Goal: Information Seeking & Learning: Learn about a topic

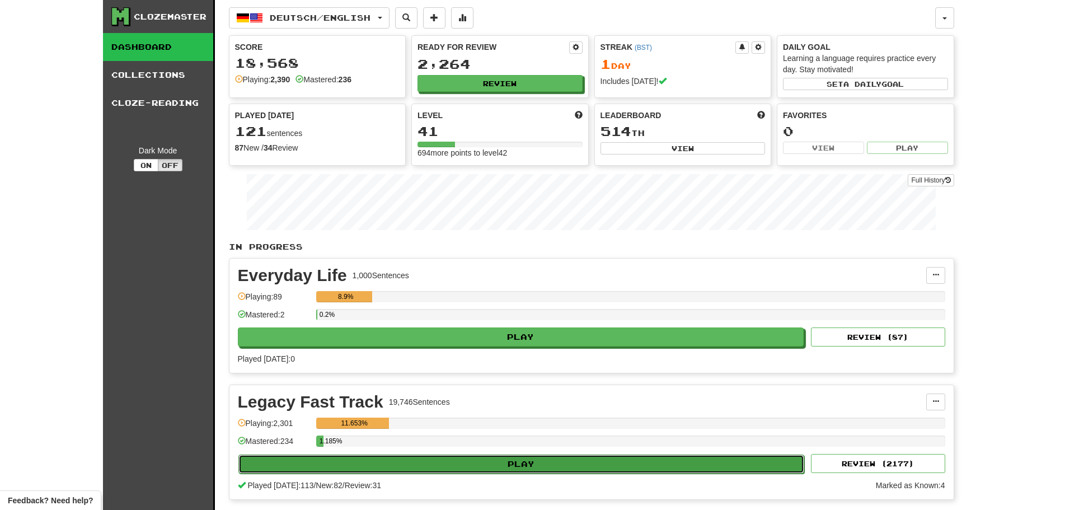
click at [536, 458] on button "Play" at bounding box center [521, 463] width 566 height 19
select select "********"
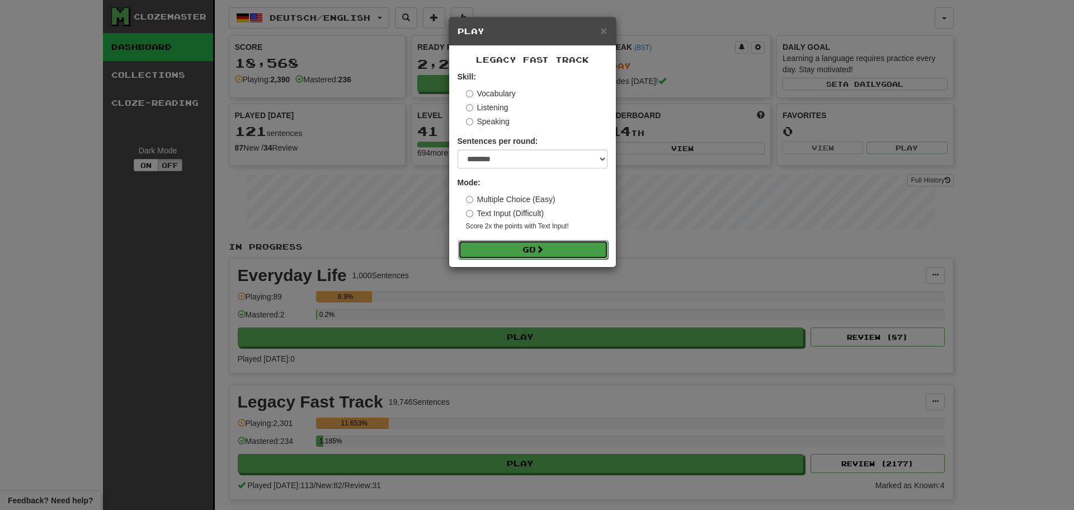
click at [530, 246] on button "Go" at bounding box center [533, 249] width 150 height 19
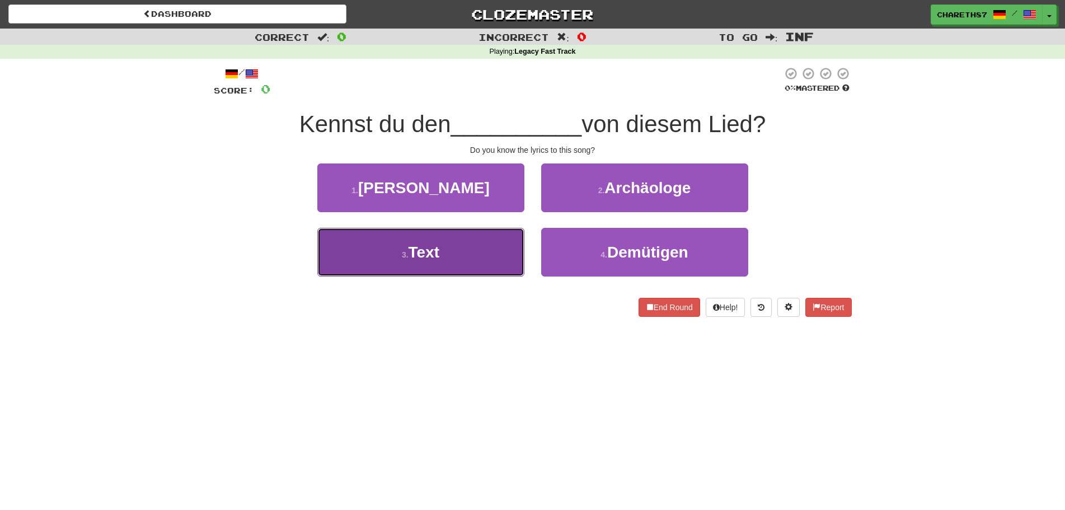
click at [413, 251] on span "Text" at bounding box center [423, 251] width 31 height 17
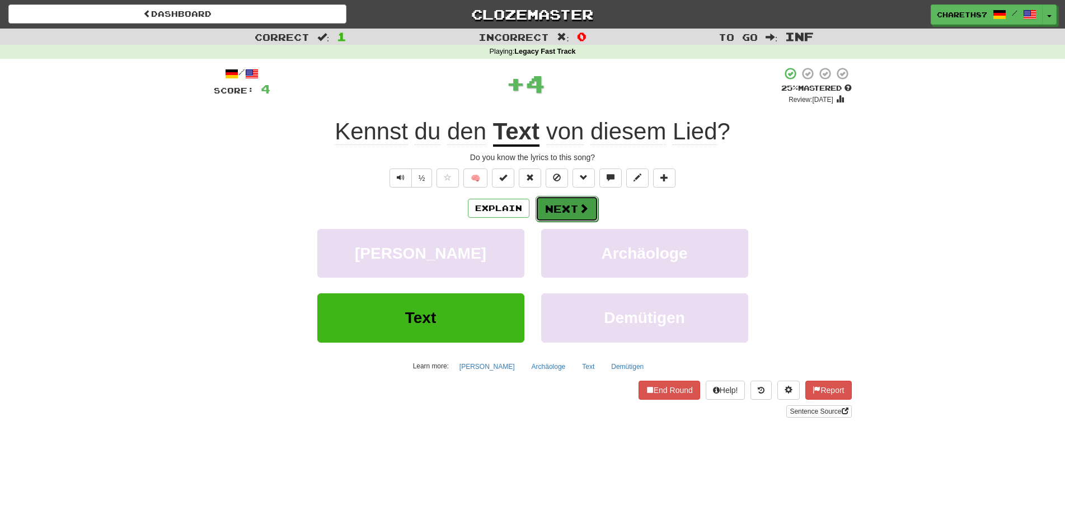
click at [557, 205] on button "Next" at bounding box center [566, 209] width 63 height 26
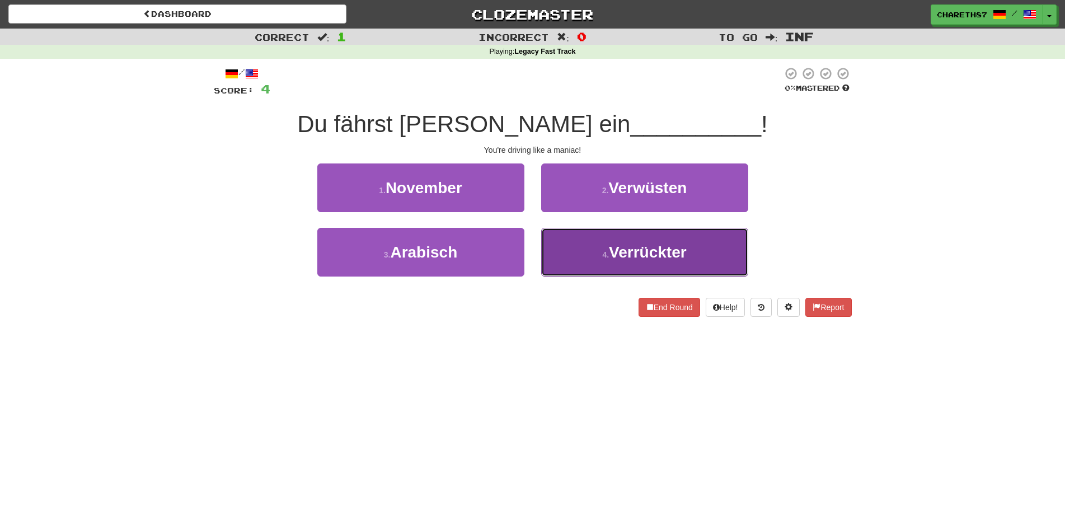
click at [657, 246] on span "Verrückter" at bounding box center [648, 251] width 78 height 17
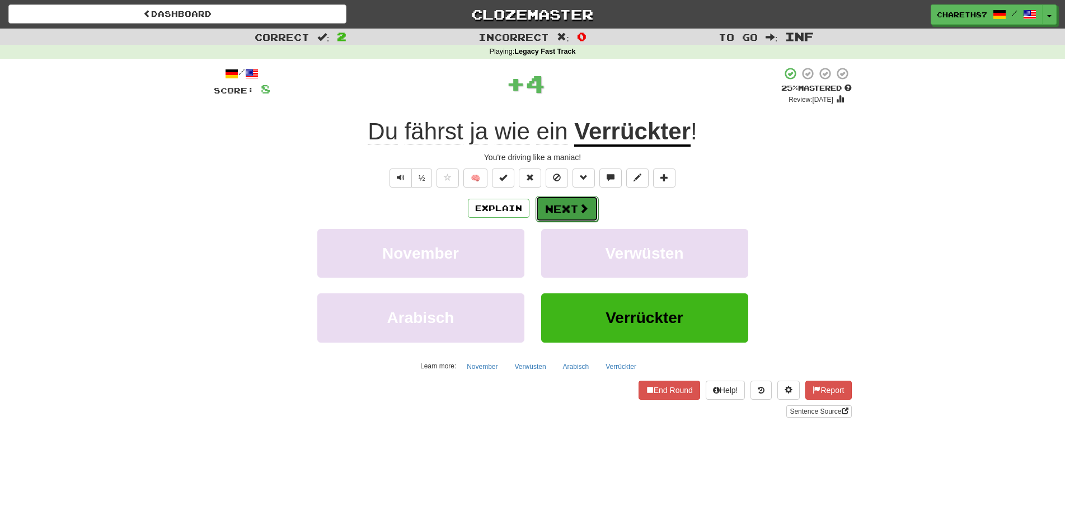
click at [586, 211] on span at bounding box center [583, 208] width 10 height 10
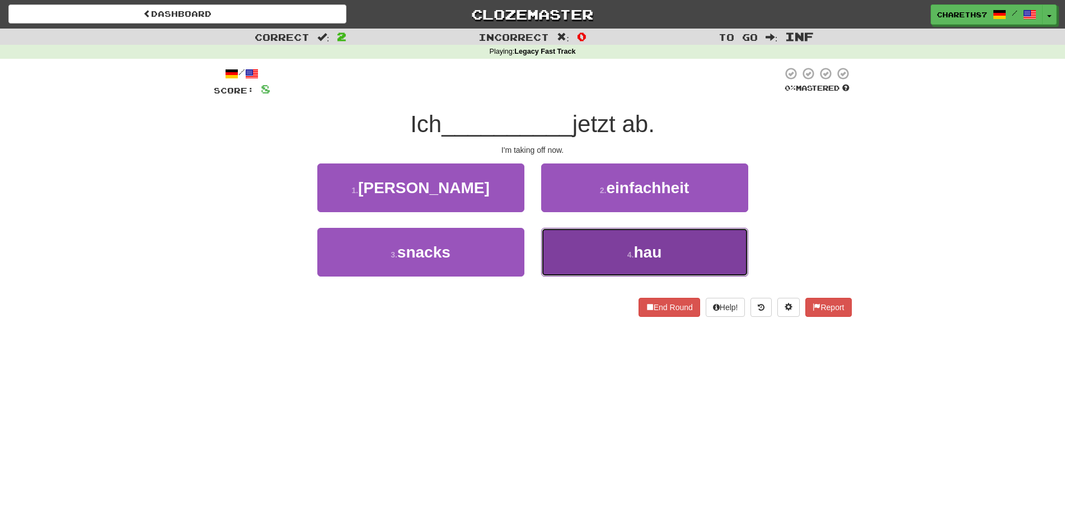
click at [640, 245] on span "hau" at bounding box center [647, 251] width 28 height 17
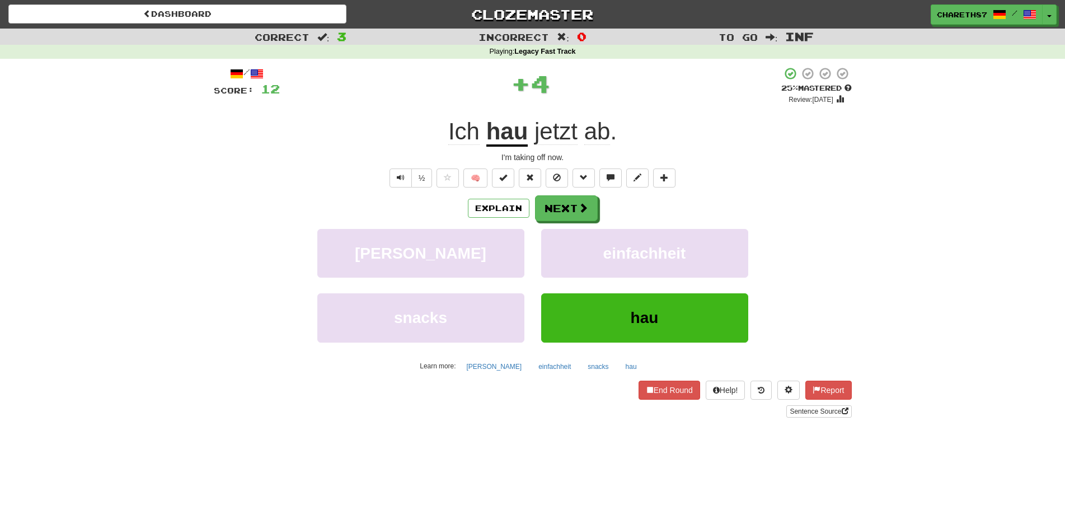
click at [497, 133] on u "hau" at bounding box center [507, 132] width 42 height 29
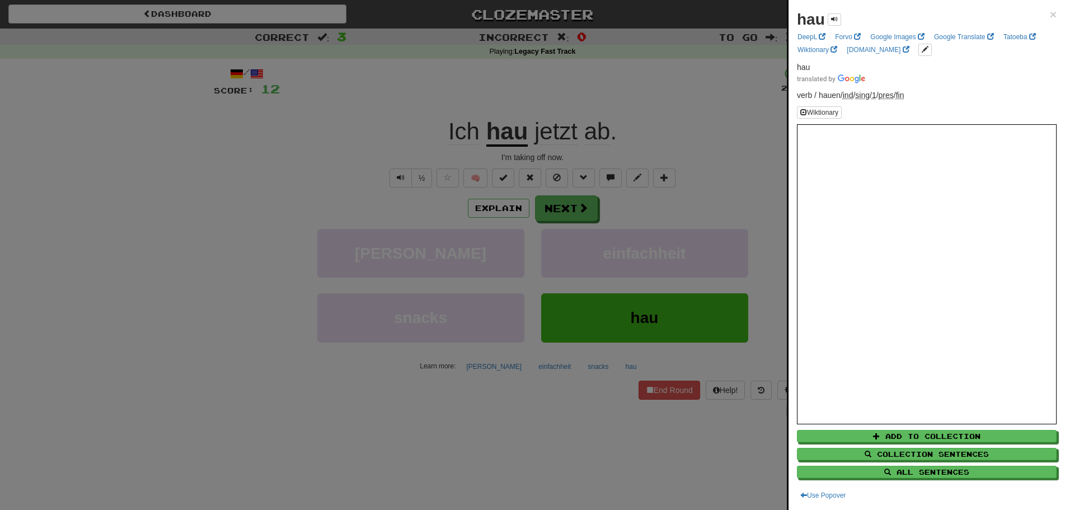
click at [119, 252] on div at bounding box center [532, 255] width 1065 height 510
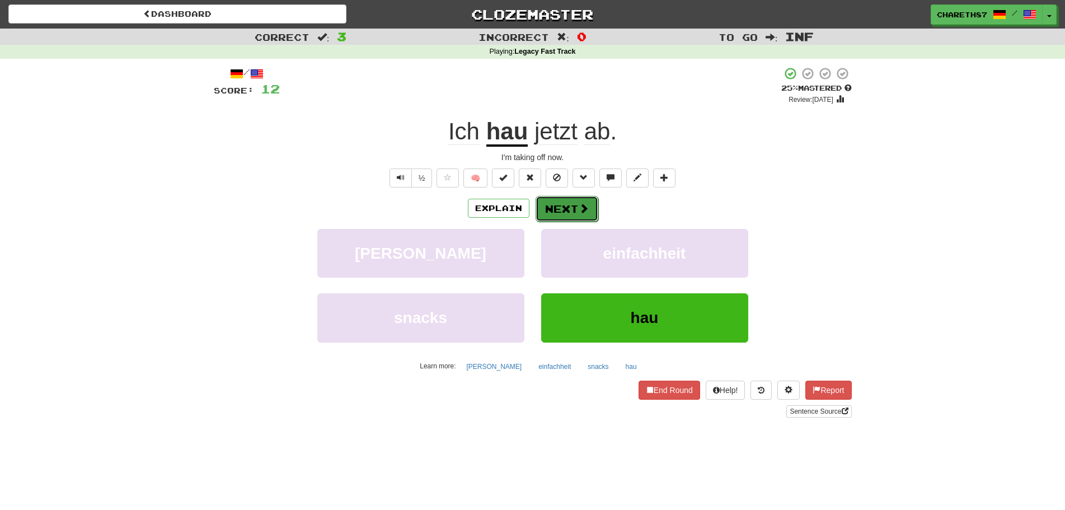
click at [565, 209] on button "Next" at bounding box center [566, 209] width 63 height 26
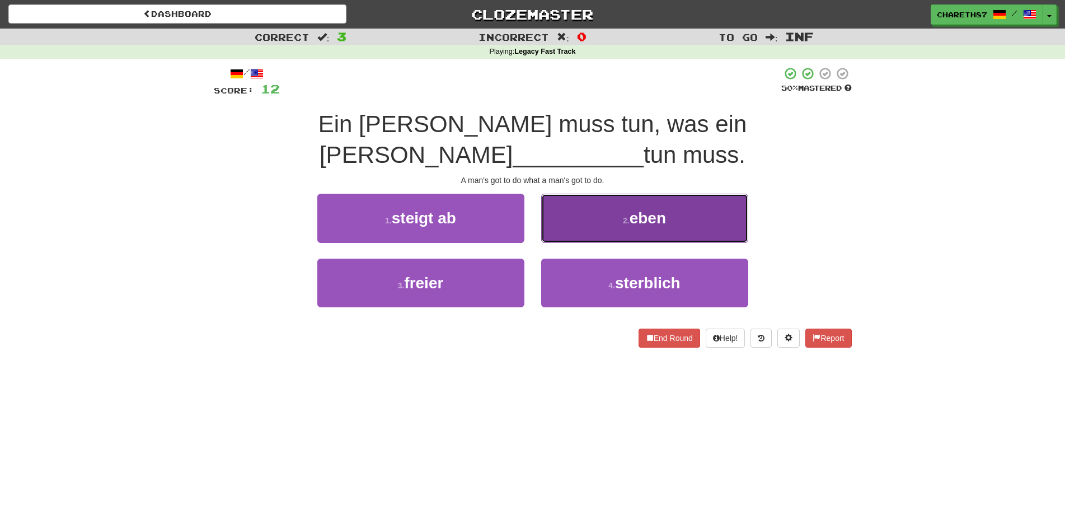
click at [670, 194] on button "2 . eben" at bounding box center [644, 218] width 207 height 49
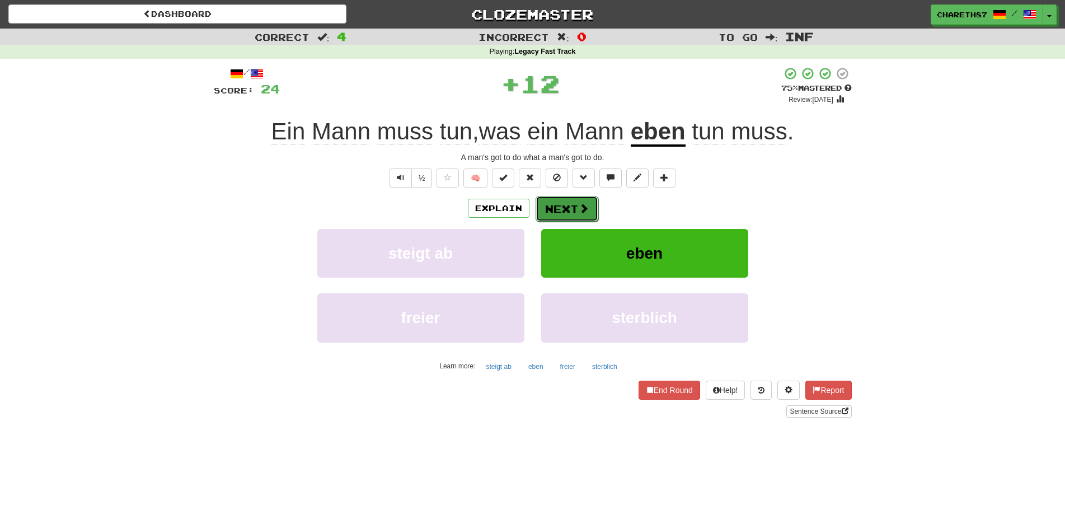
click at [578, 208] on span at bounding box center [583, 208] width 10 height 10
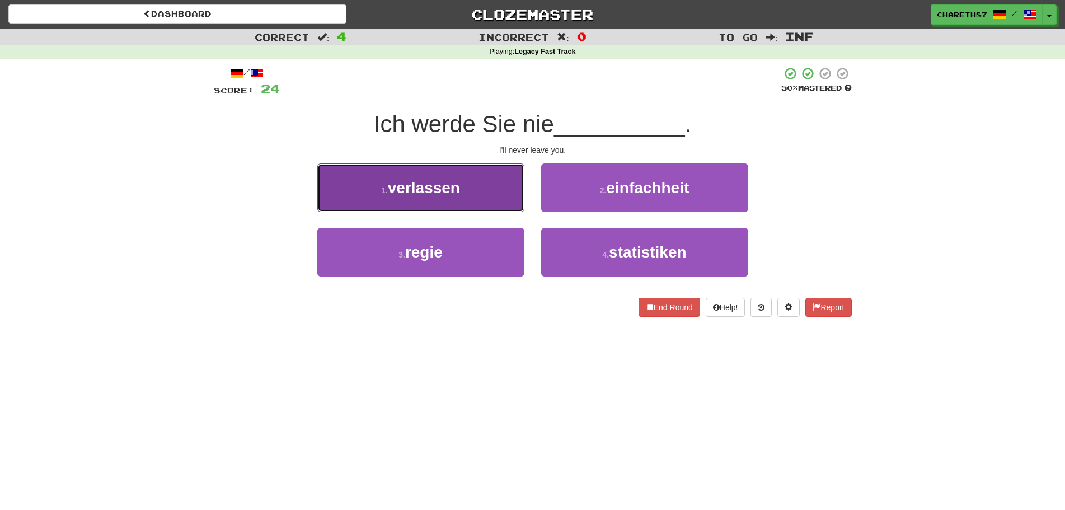
click at [414, 205] on button "1 . verlassen" at bounding box center [420, 187] width 207 height 49
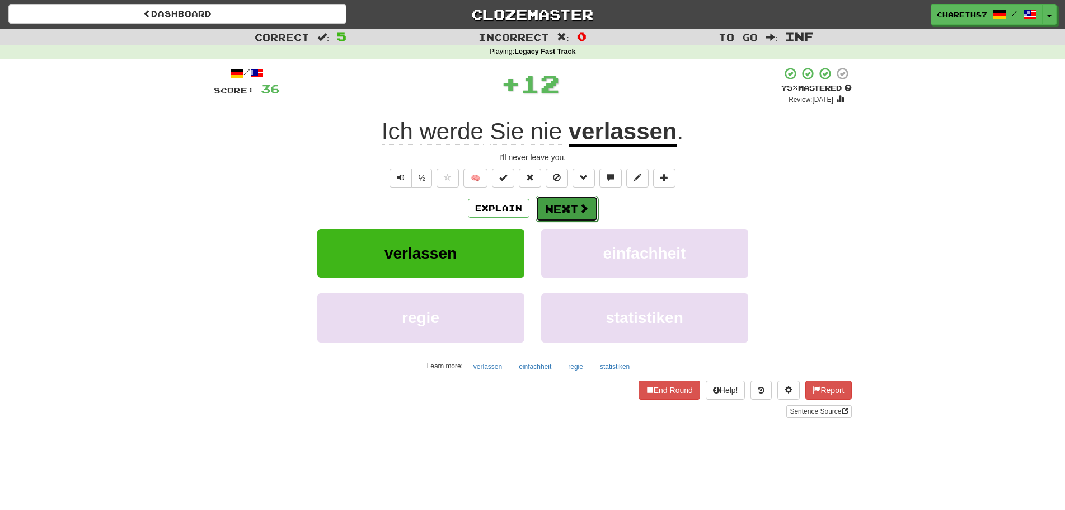
click at [573, 216] on button "Next" at bounding box center [566, 209] width 63 height 26
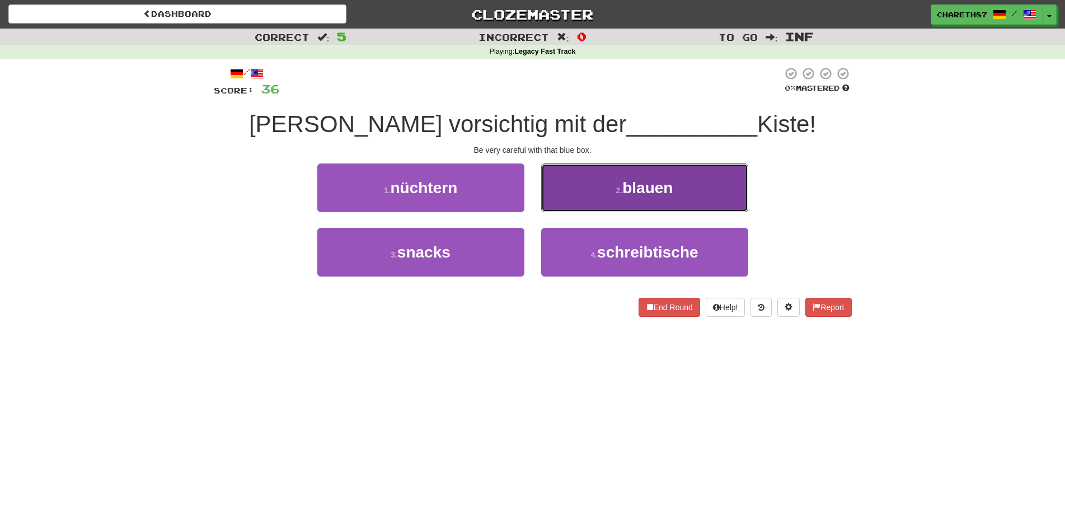
click at [664, 189] on span "blauen" at bounding box center [647, 187] width 50 height 17
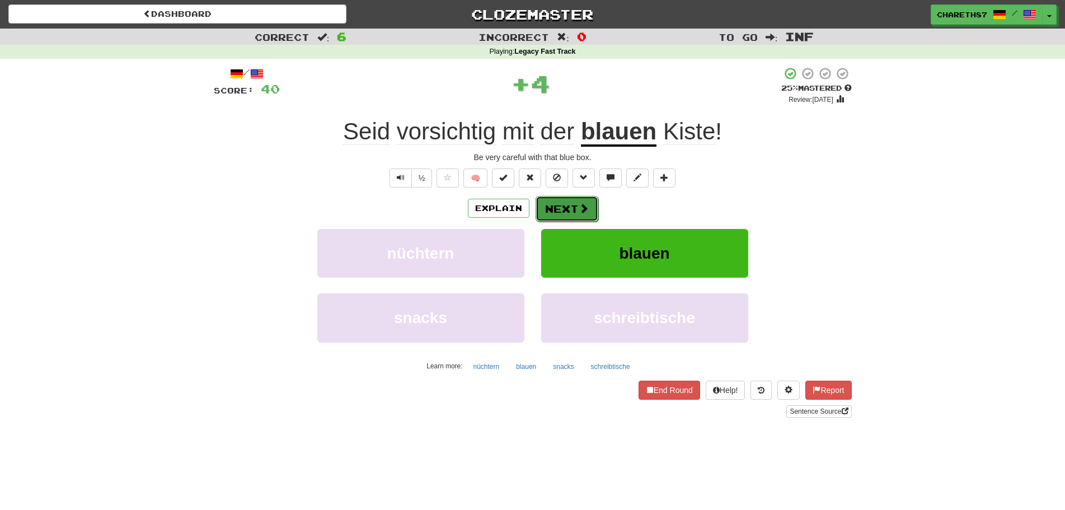
click at [572, 212] on button "Next" at bounding box center [566, 209] width 63 height 26
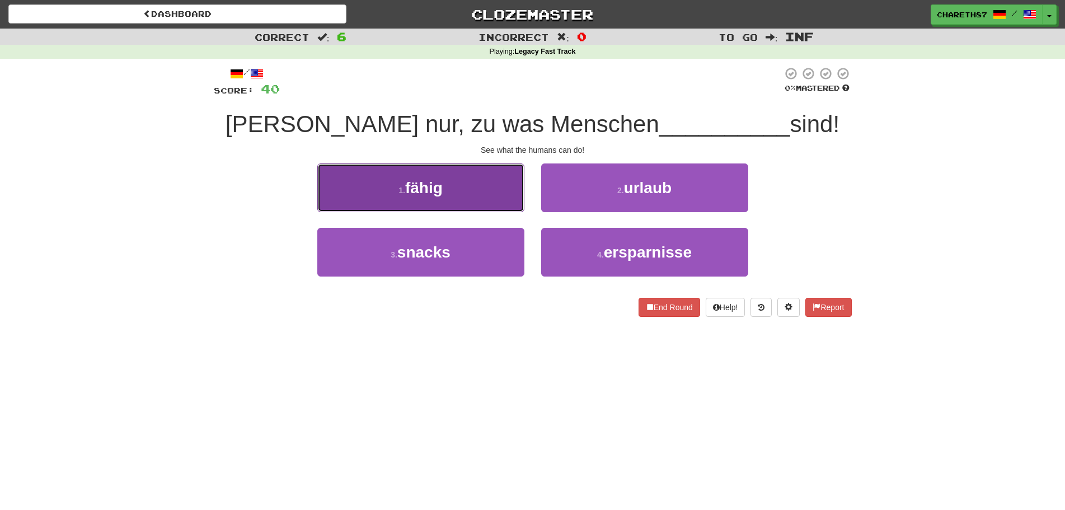
click at [436, 186] on span "fähig" at bounding box center [423, 187] width 37 height 17
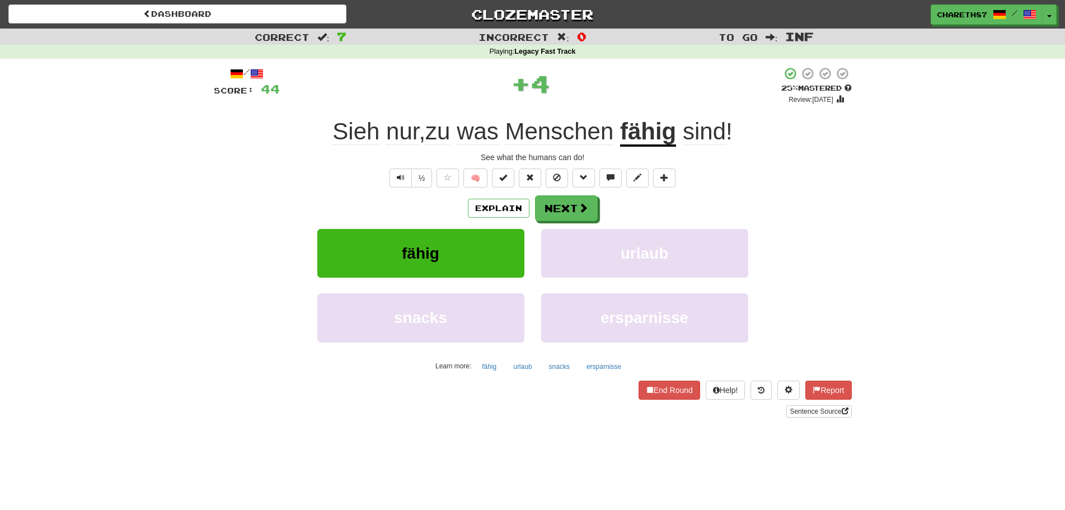
click at [645, 134] on u "fähig" at bounding box center [648, 132] width 56 height 29
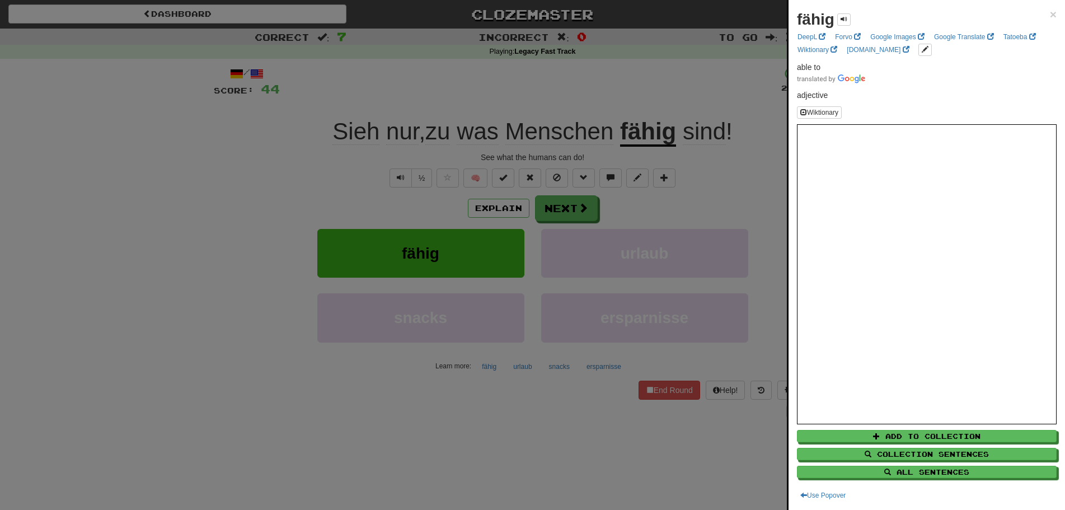
click at [80, 287] on div at bounding box center [532, 255] width 1065 height 510
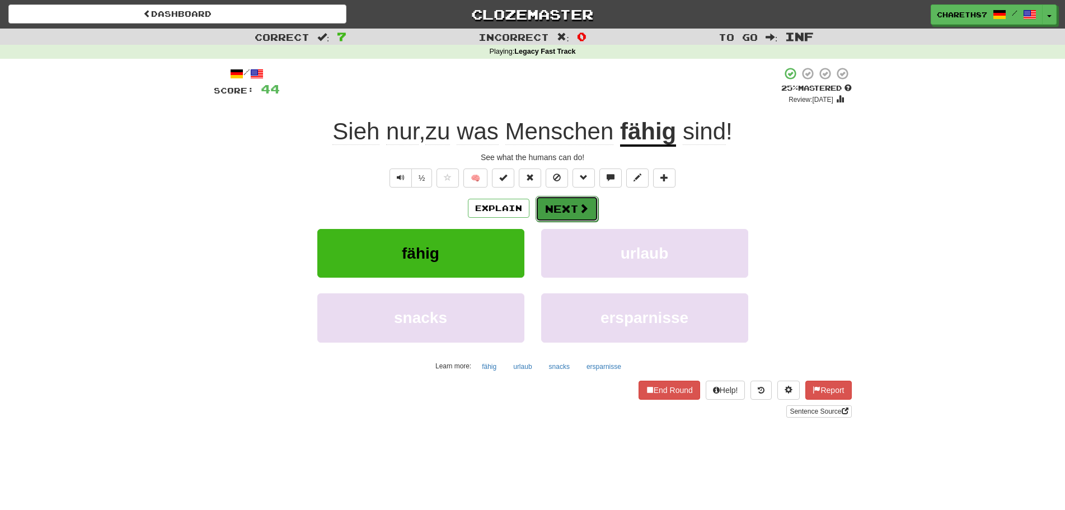
click at [578, 208] on span at bounding box center [583, 208] width 10 height 10
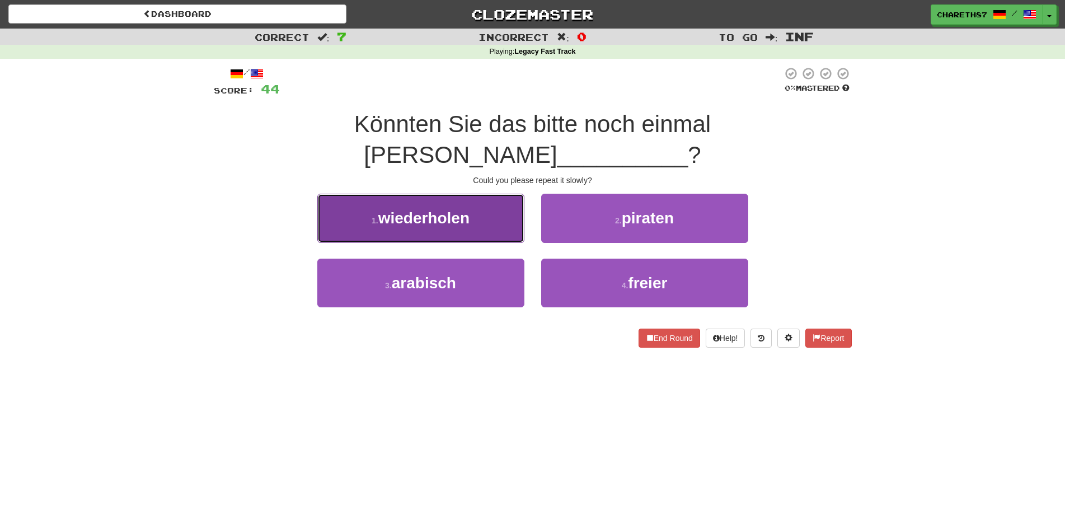
click at [474, 195] on button "1 . wiederholen" at bounding box center [420, 218] width 207 height 49
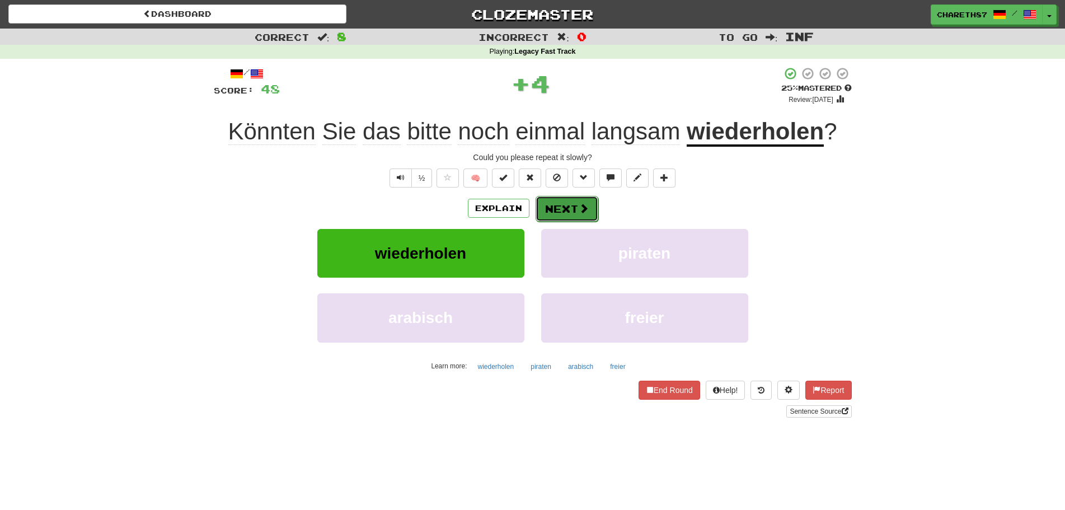
click at [586, 206] on span at bounding box center [583, 208] width 10 height 10
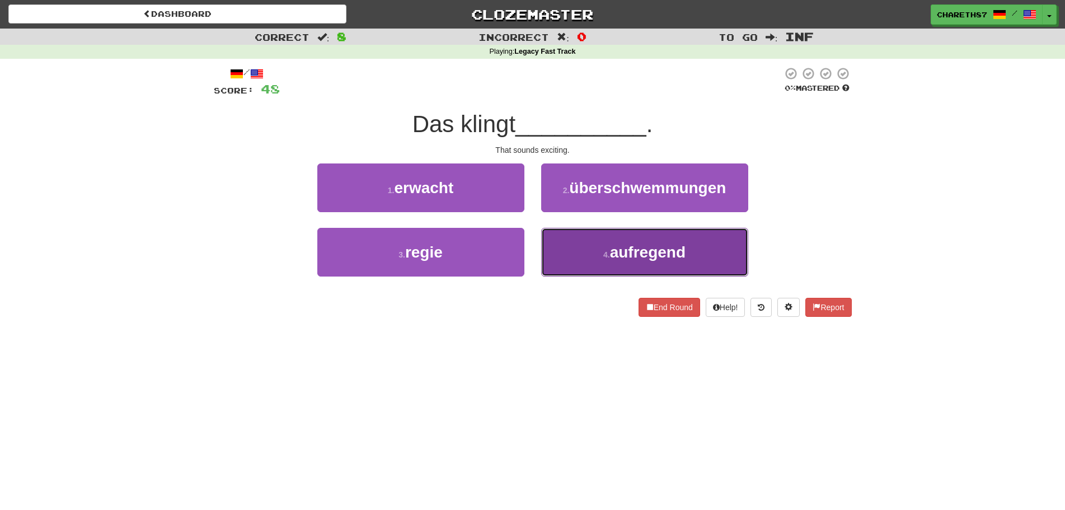
click at [613, 250] on span "aufregend" at bounding box center [648, 251] width 76 height 17
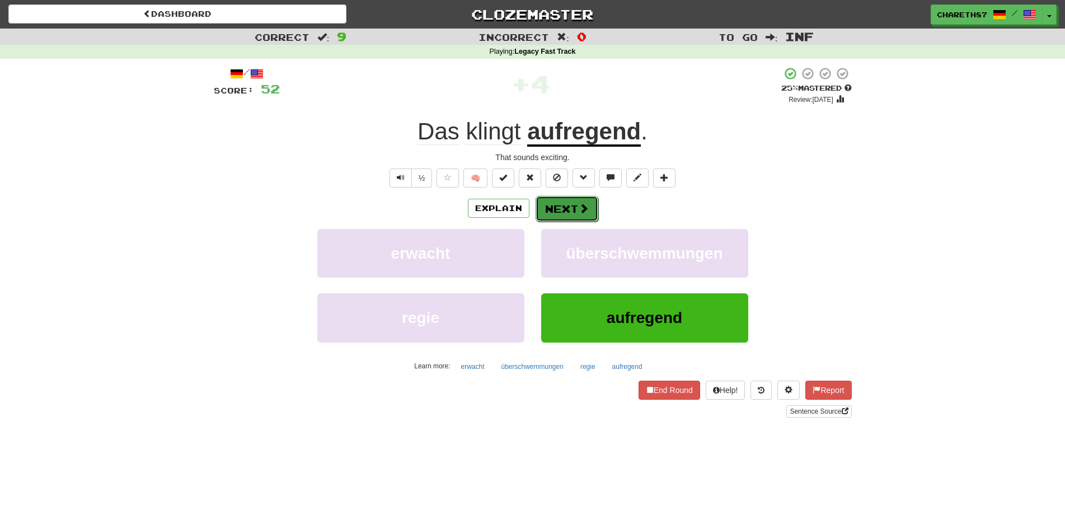
click at [566, 208] on button "Next" at bounding box center [566, 209] width 63 height 26
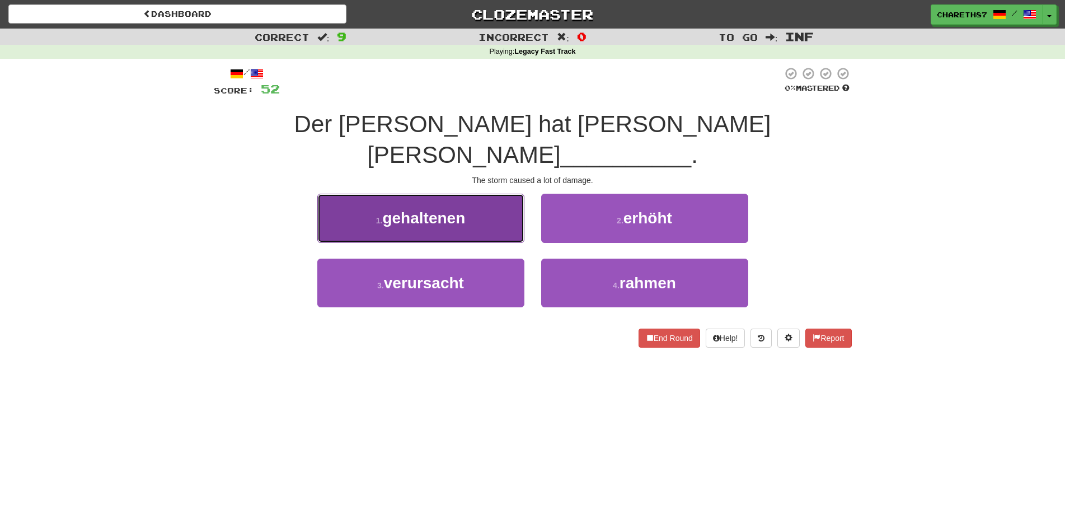
click at [483, 198] on button "1 . gehaltenen" at bounding box center [420, 218] width 207 height 49
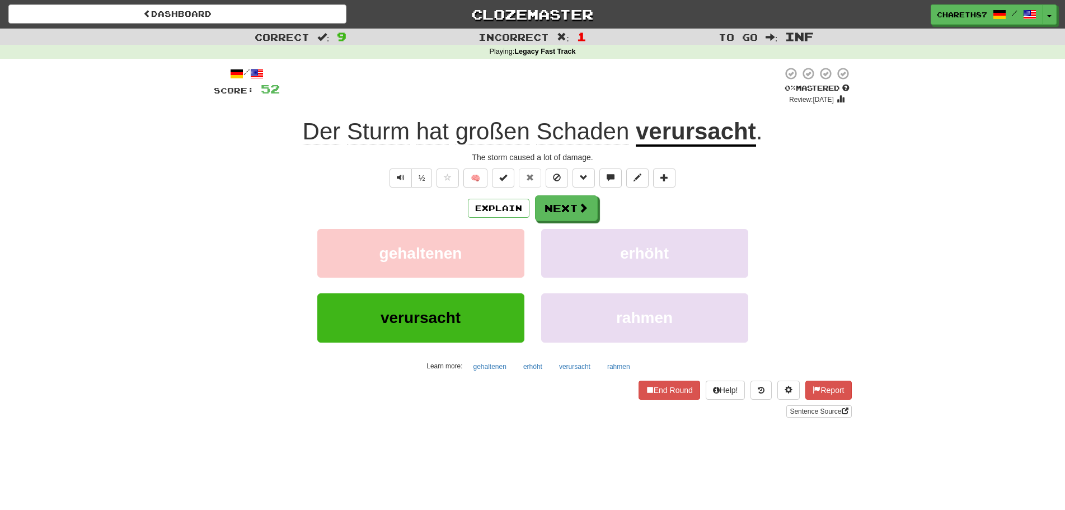
click at [723, 124] on u "verursacht" at bounding box center [696, 132] width 120 height 29
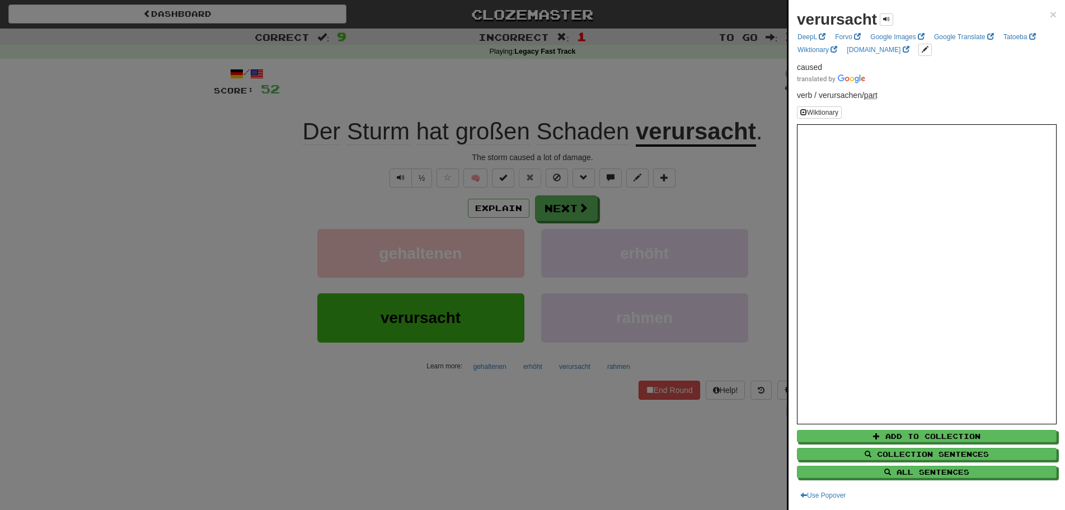
click at [200, 261] on div at bounding box center [532, 255] width 1065 height 510
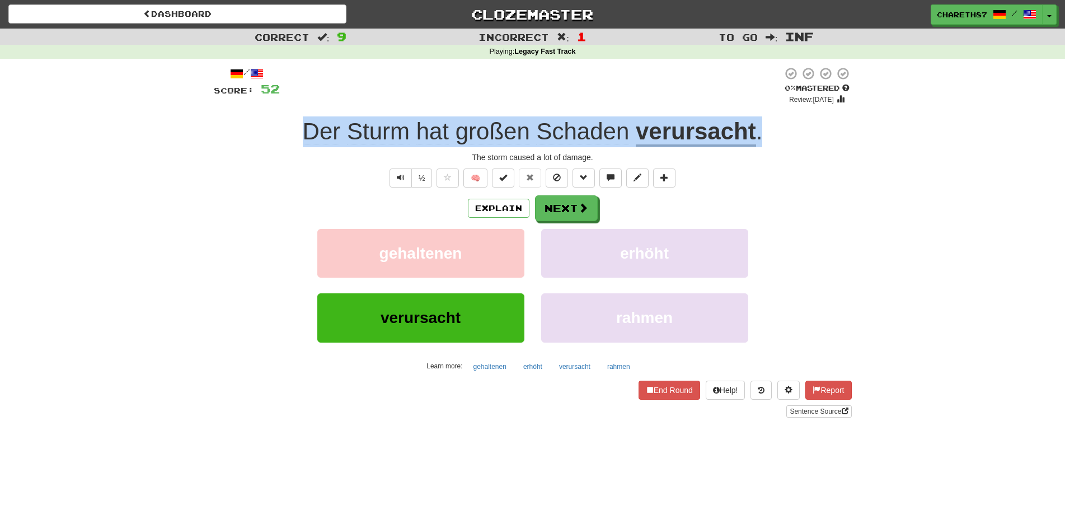
drag, startPoint x: 765, startPoint y: 134, endPoint x: 309, endPoint y: 145, distance: 455.5
click at [309, 145] on div "Der Sturm hat großen Schaden verursacht ." at bounding box center [533, 131] width 638 height 31
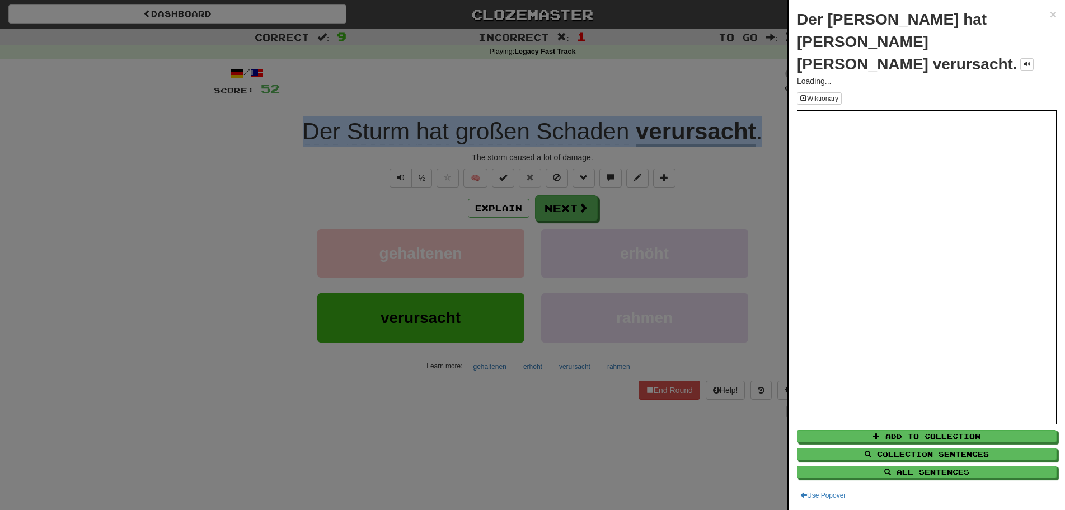
copy div "Der Sturm hat großen Schaden verursacht ."
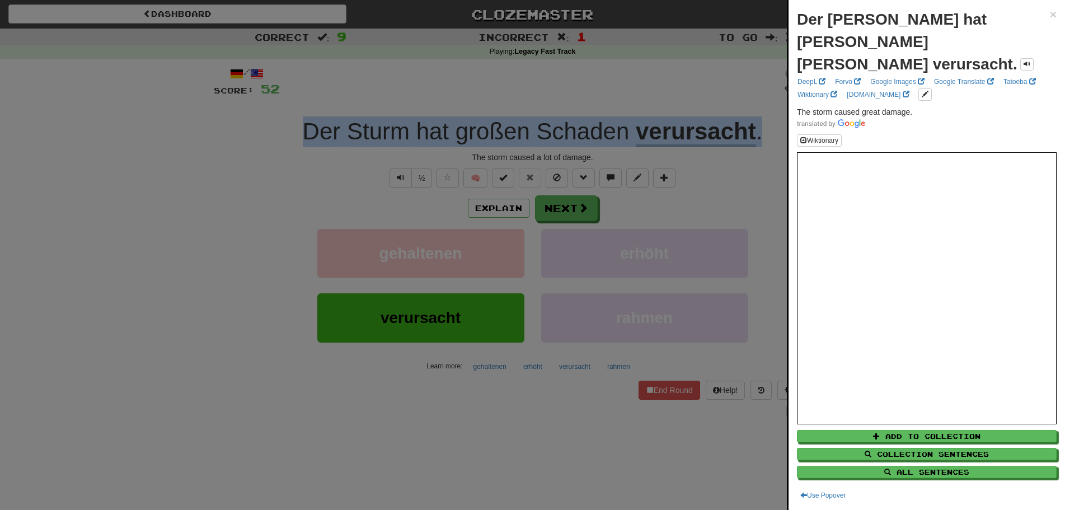
click at [81, 278] on div at bounding box center [532, 255] width 1065 height 510
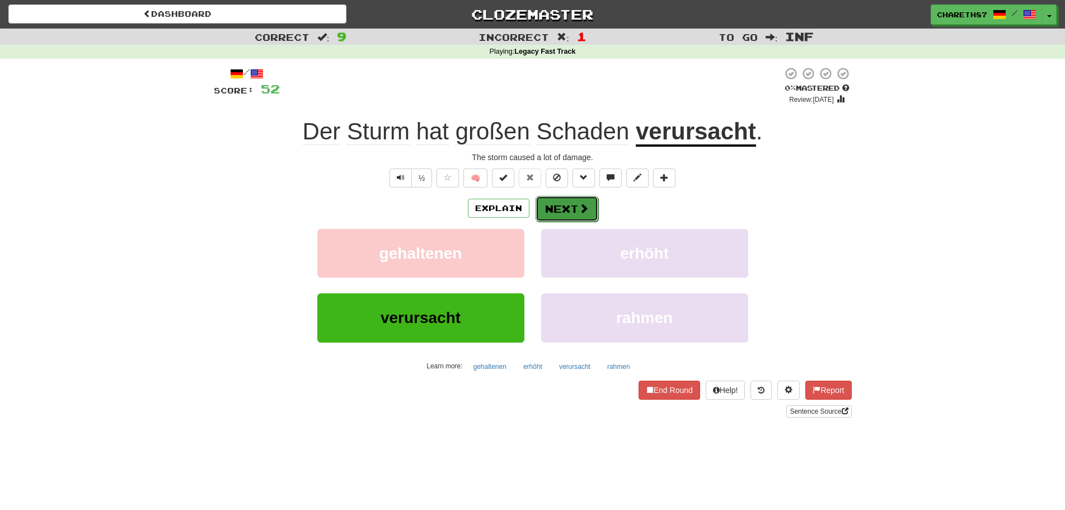
click at [558, 207] on button "Next" at bounding box center [566, 209] width 63 height 26
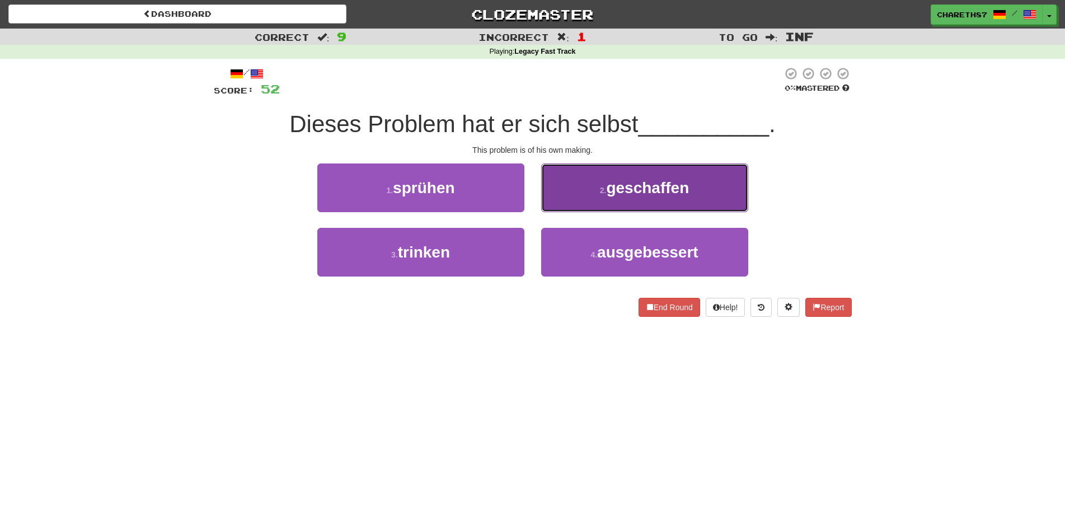
click at [711, 185] on button "2 . geschaffen" at bounding box center [644, 187] width 207 height 49
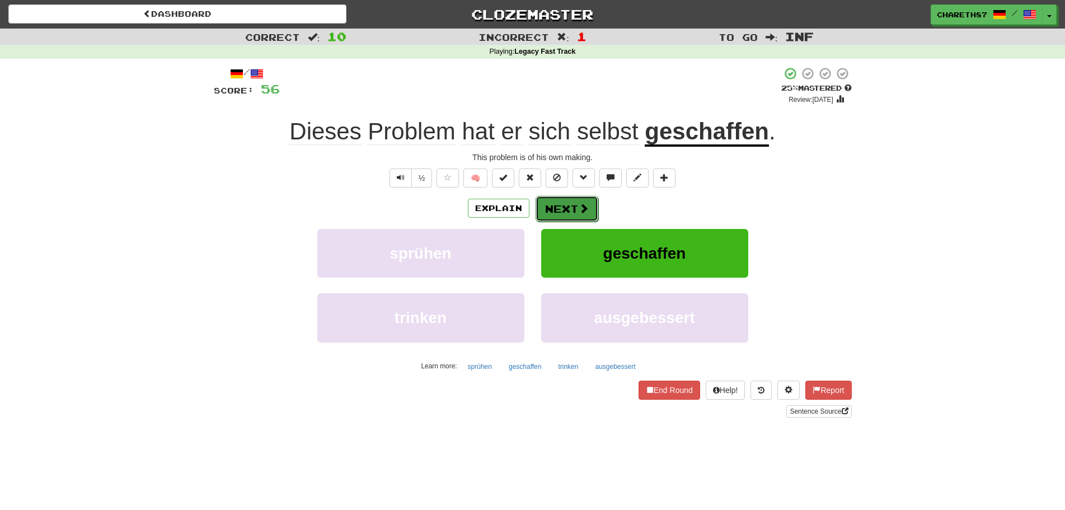
click at [570, 213] on button "Next" at bounding box center [566, 209] width 63 height 26
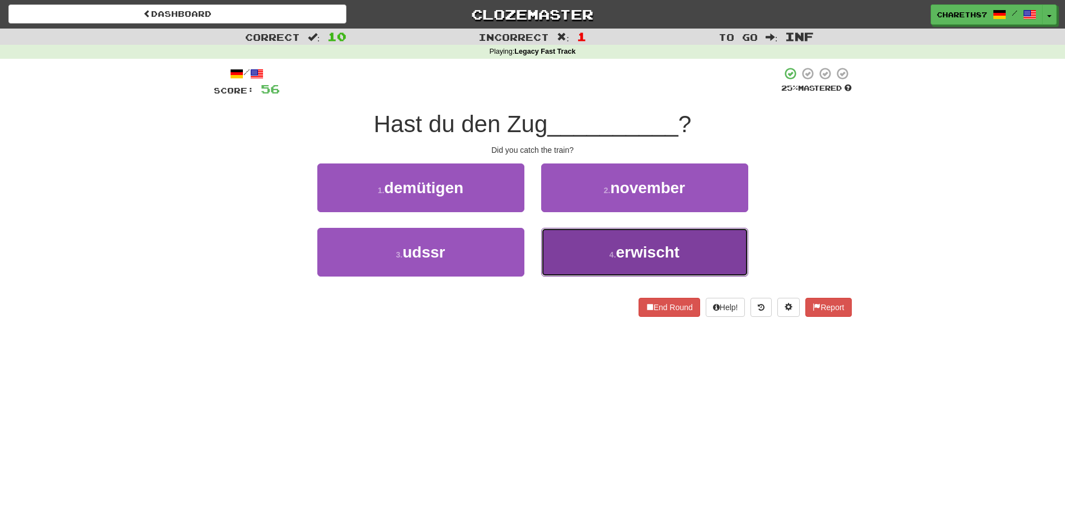
click at [731, 244] on button "4 . erwischt" at bounding box center [644, 252] width 207 height 49
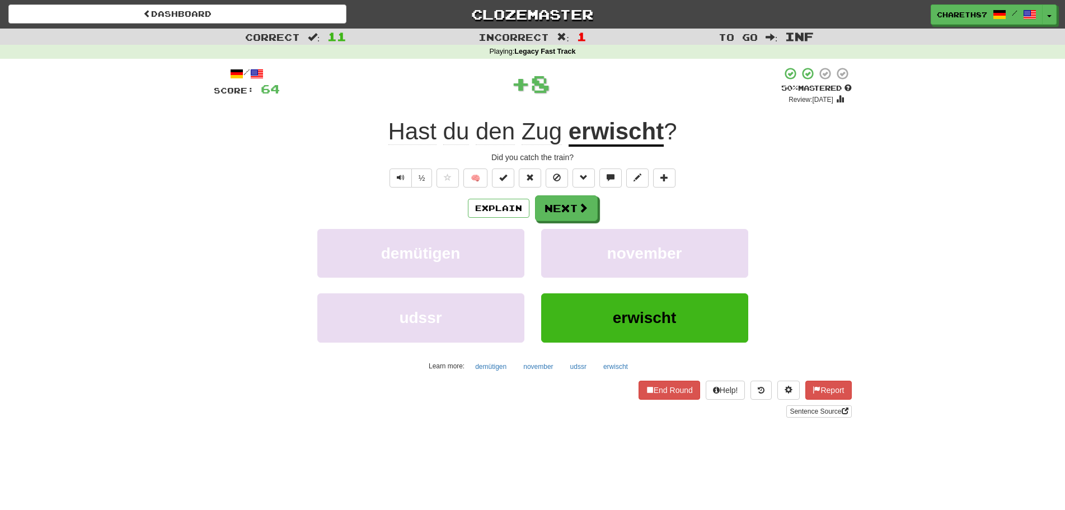
click at [640, 140] on u "erwischt" at bounding box center [615, 132] width 95 height 29
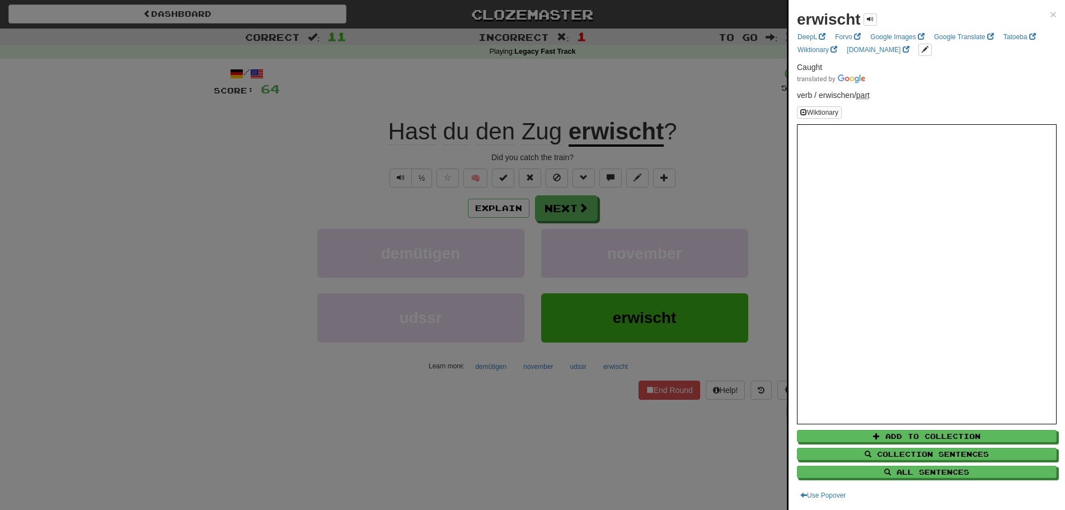
click at [161, 304] on div at bounding box center [532, 255] width 1065 height 510
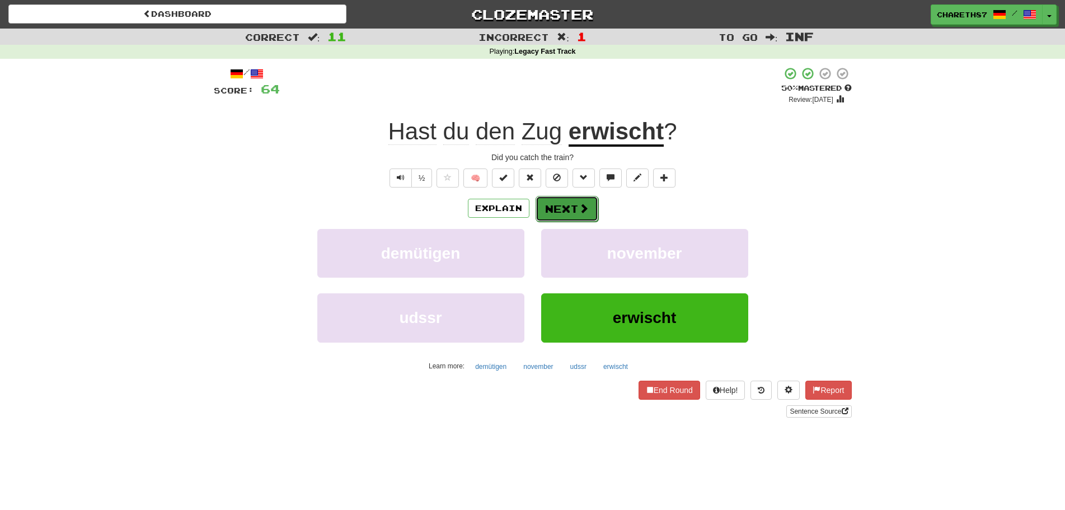
click at [564, 201] on button "Next" at bounding box center [566, 209] width 63 height 26
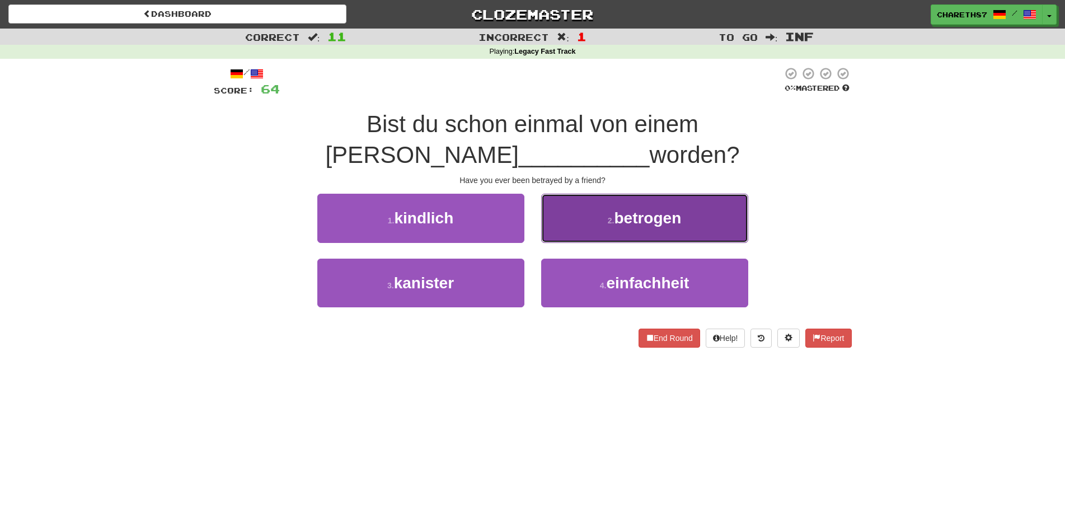
click at [680, 227] on span "betrogen" at bounding box center [647, 217] width 67 height 17
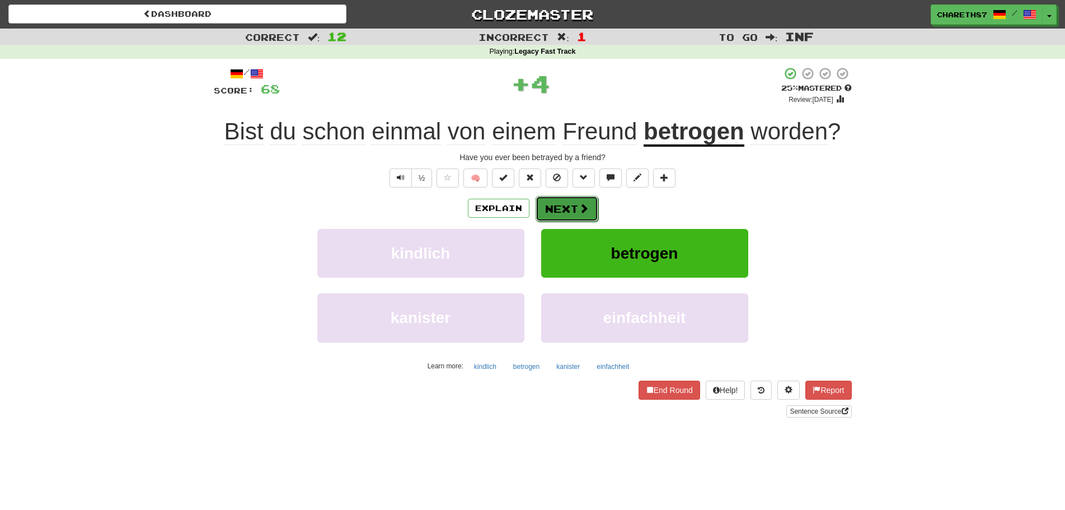
click at [570, 209] on button "Next" at bounding box center [566, 209] width 63 height 26
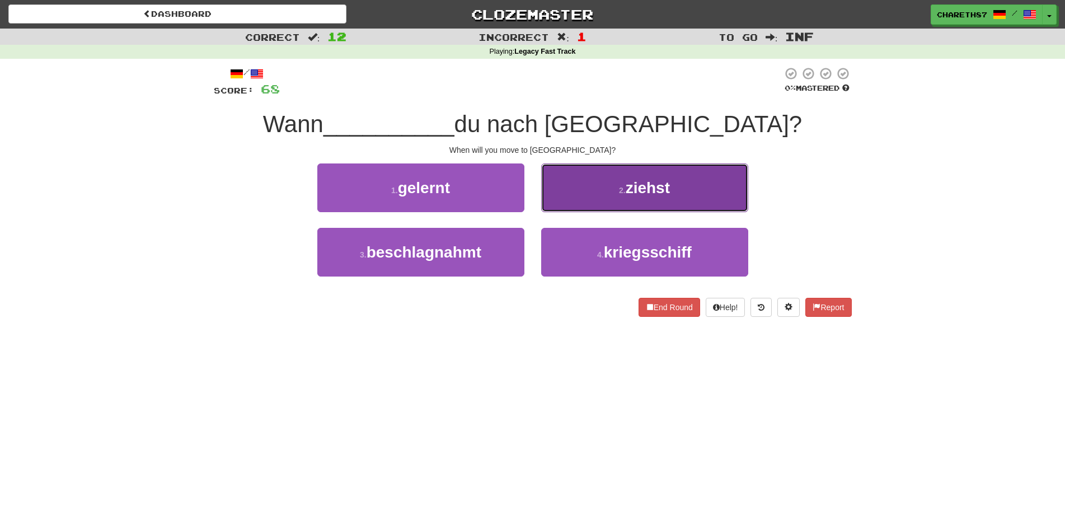
click at [667, 196] on button "2 . ziehst" at bounding box center [644, 187] width 207 height 49
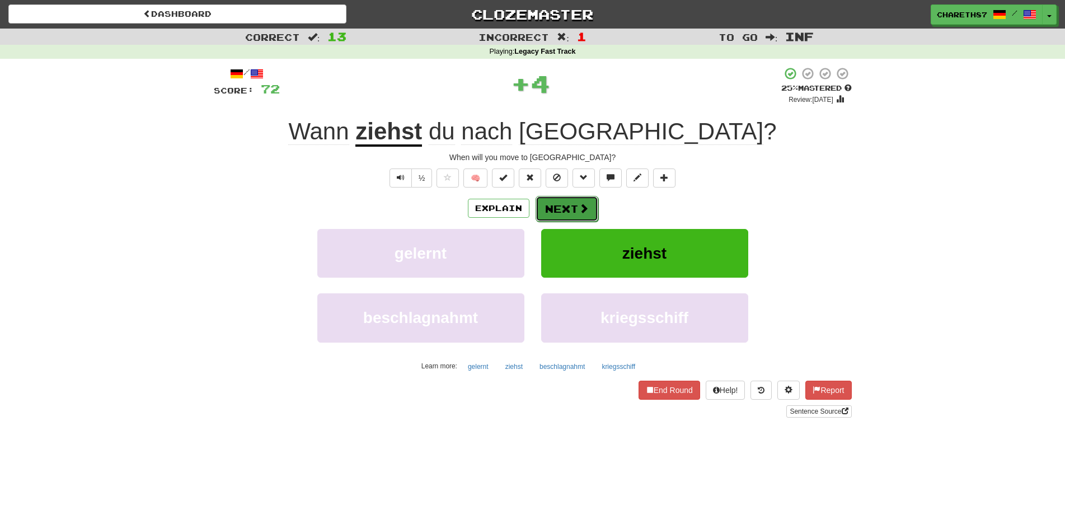
click at [578, 208] on span at bounding box center [583, 208] width 10 height 10
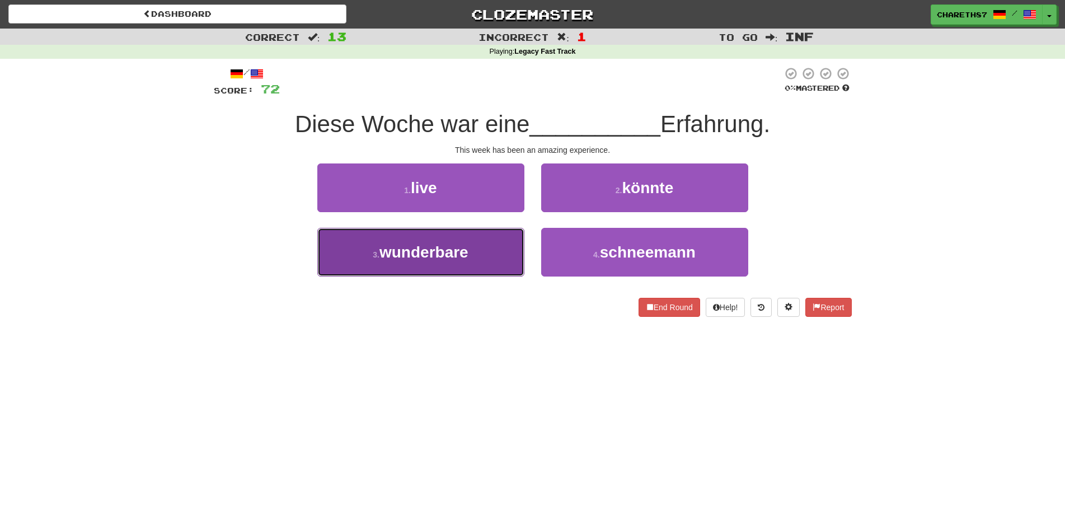
click at [392, 260] on span "wunderbare" at bounding box center [423, 251] width 89 height 17
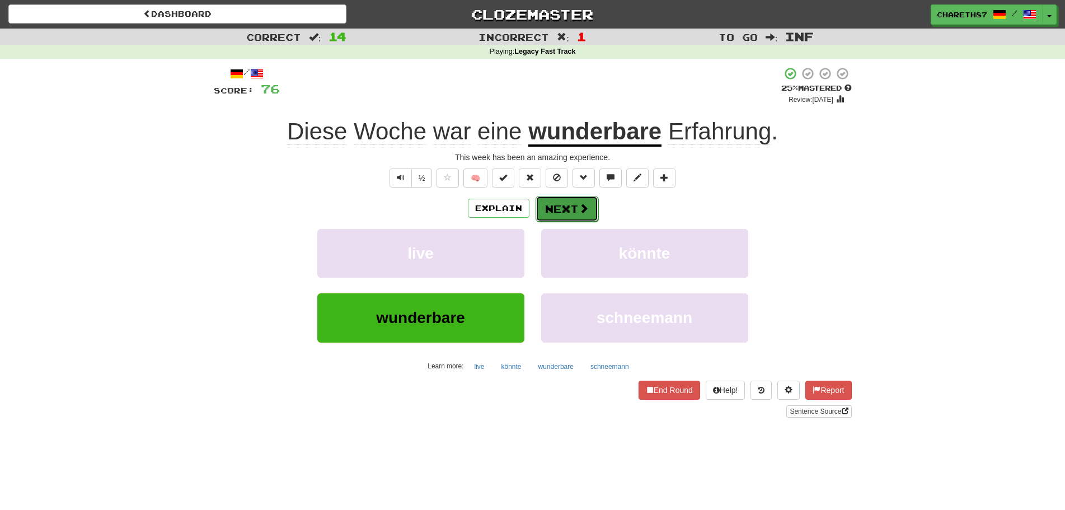
click at [568, 210] on button "Next" at bounding box center [566, 209] width 63 height 26
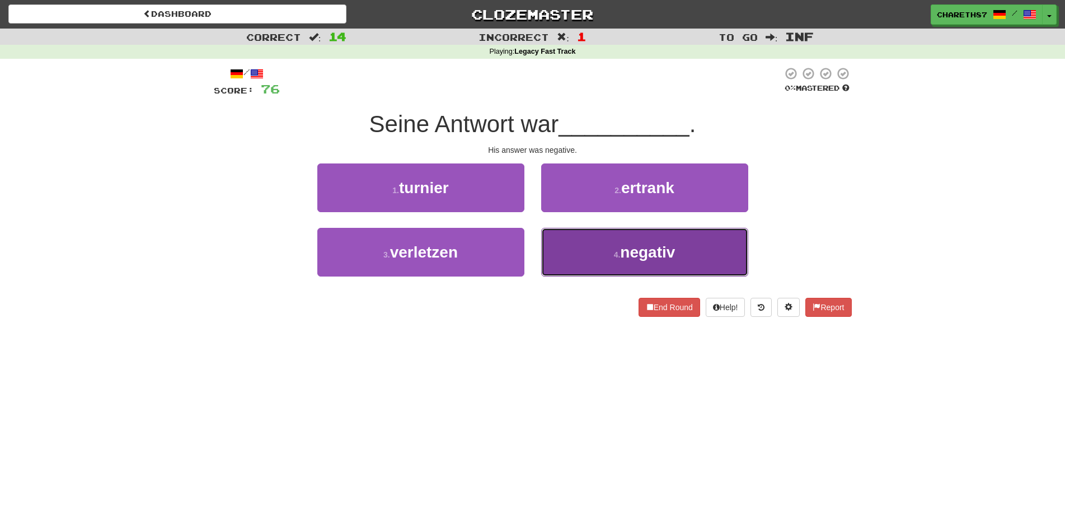
click at [601, 257] on button "4 . negativ" at bounding box center [644, 252] width 207 height 49
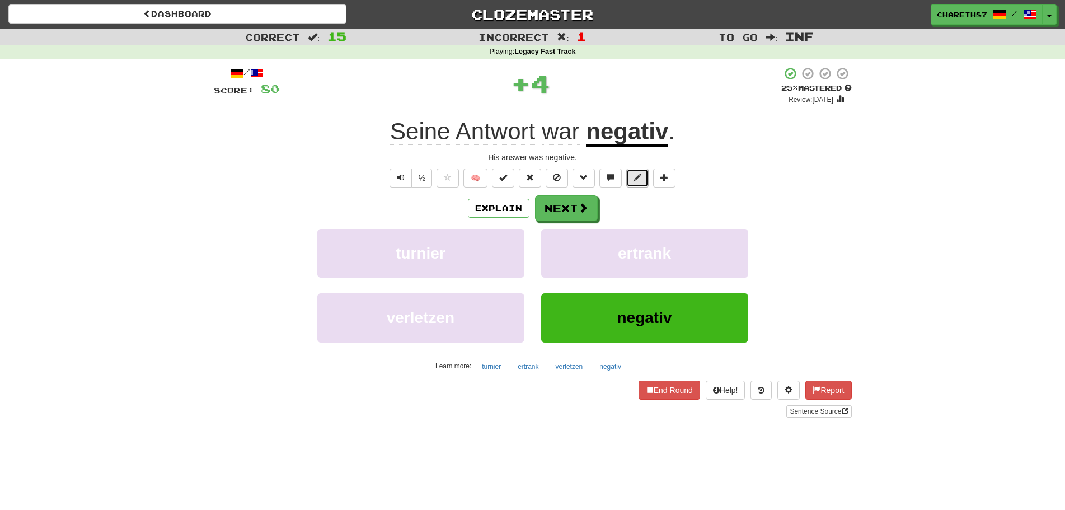
click at [632, 178] on button at bounding box center [637, 177] width 22 height 19
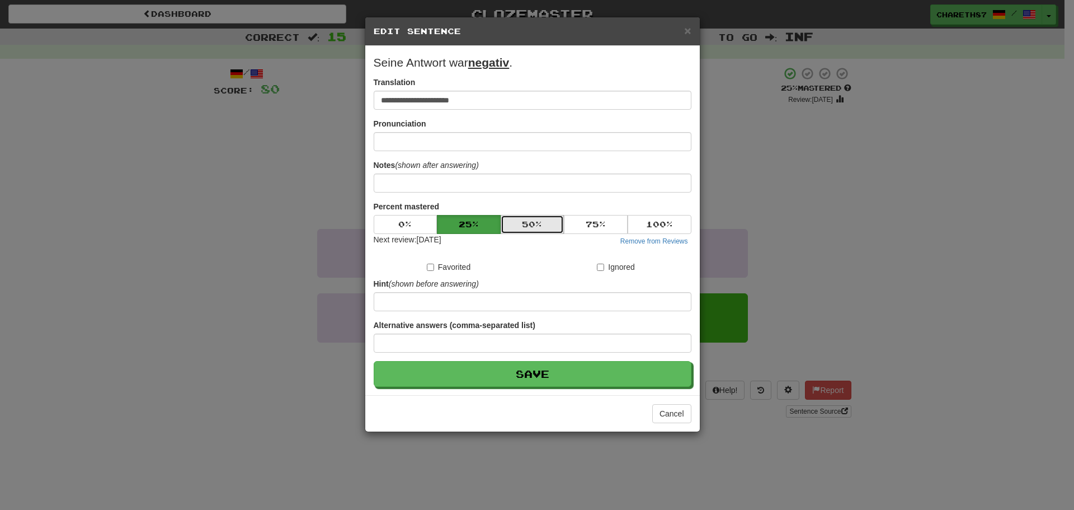
click at [542, 228] on button "50 %" at bounding box center [533, 224] width 64 height 19
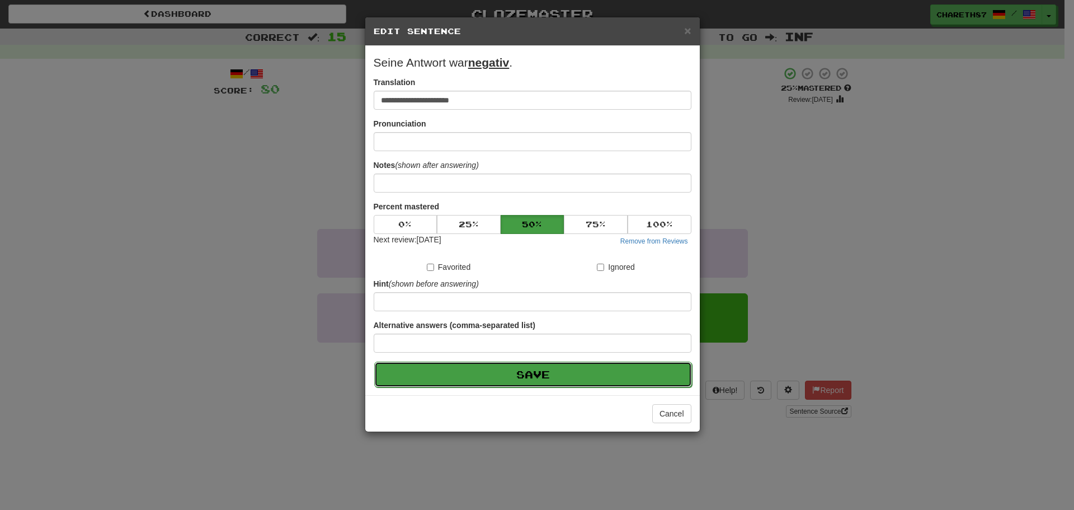
click at [539, 373] on button "Save" at bounding box center [533, 374] width 318 height 26
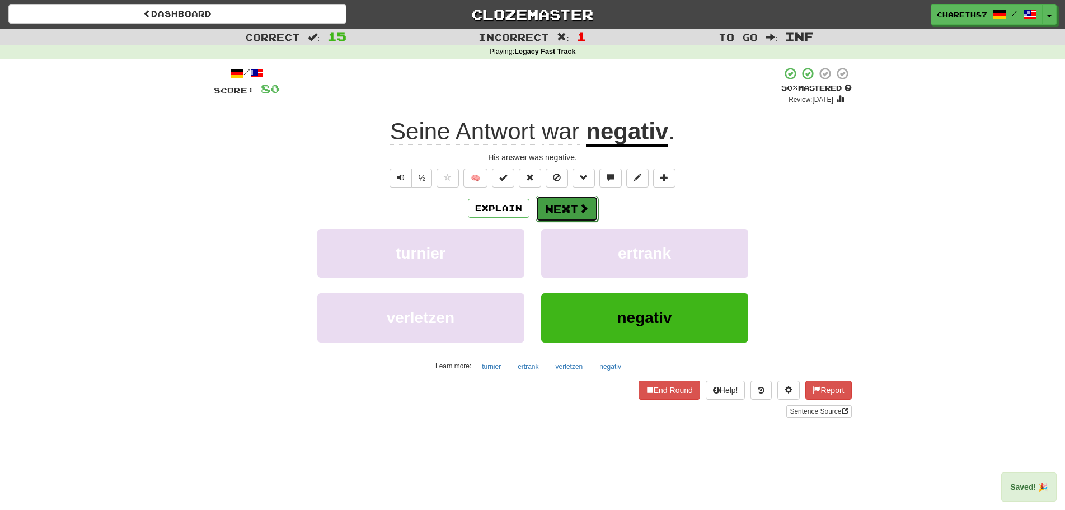
click at [580, 209] on span at bounding box center [583, 208] width 10 height 10
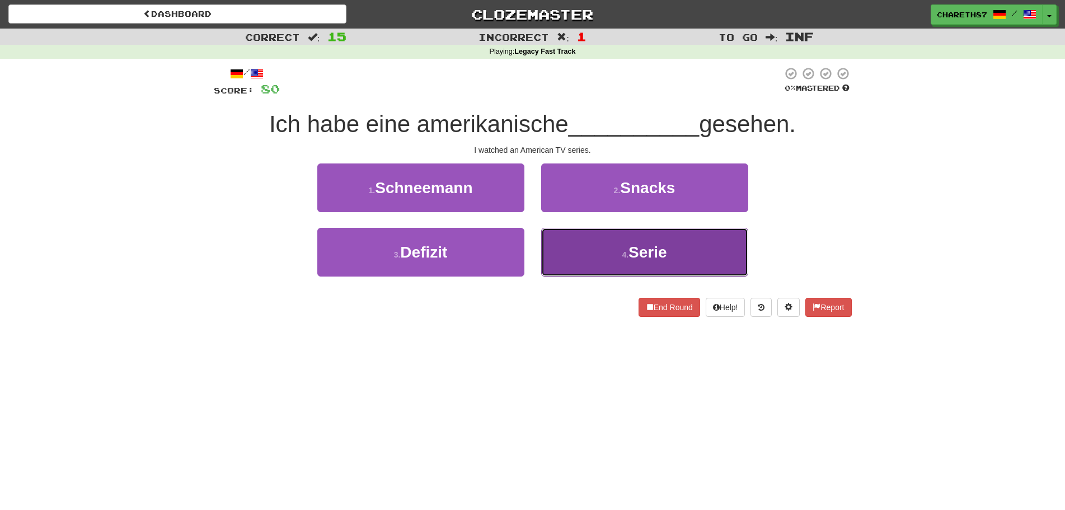
click at [658, 255] on span "Serie" at bounding box center [647, 251] width 39 height 17
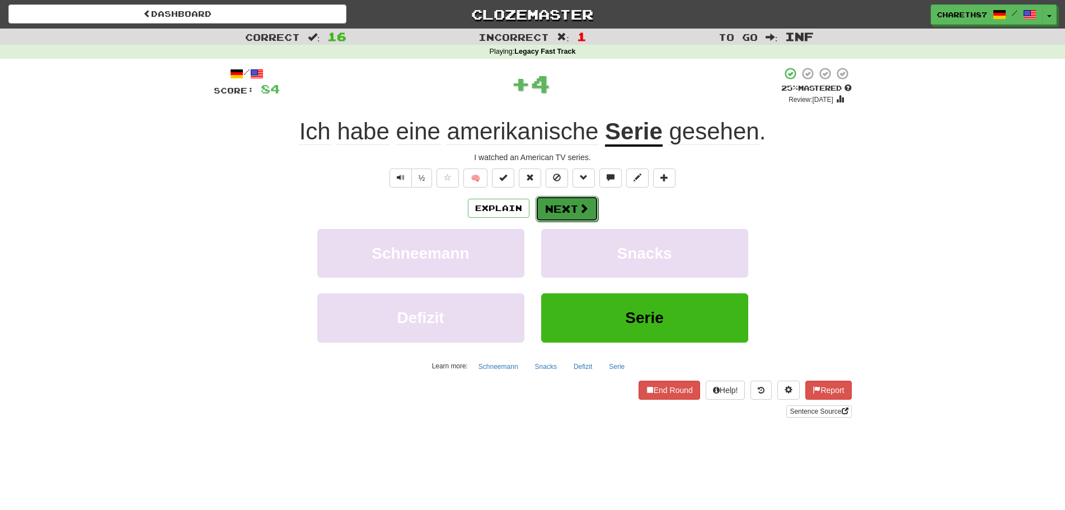
click at [569, 211] on button "Next" at bounding box center [566, 209] width 63 height 26
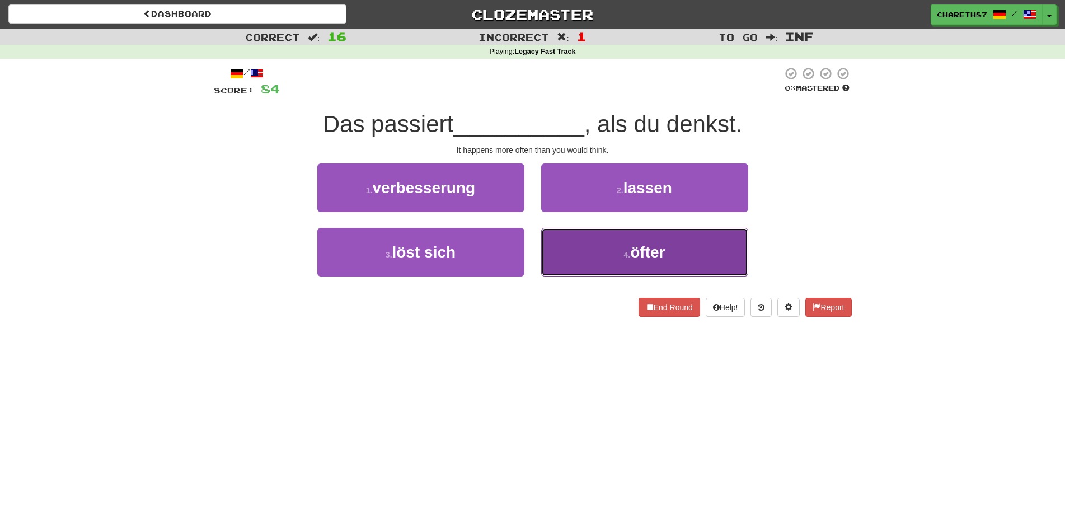
click at [655, 251] on span "öfter" at bounding box center [647, 251] width 35 height 17
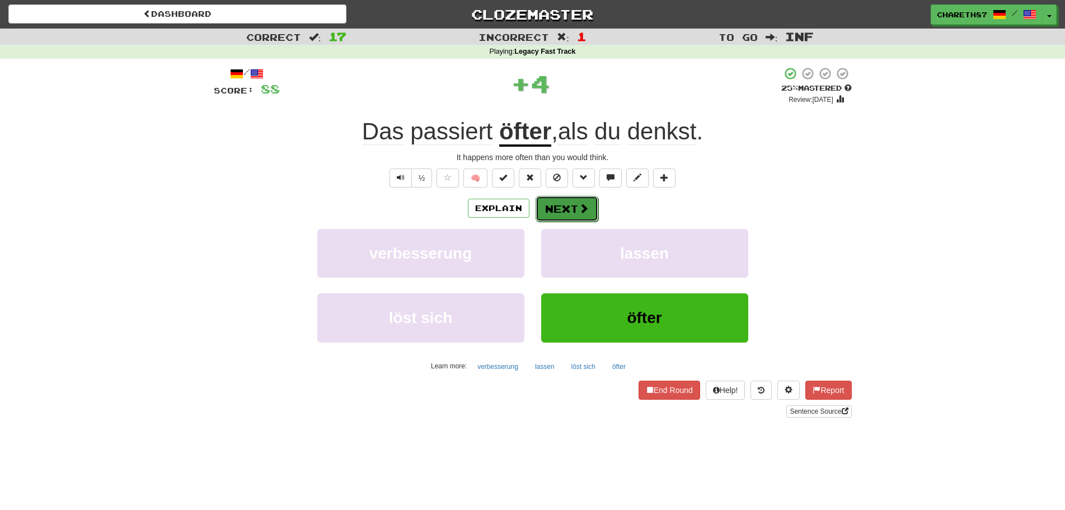
click at [571, 213] on button "Next" at bounding box center [566, 209] width 63 height 26
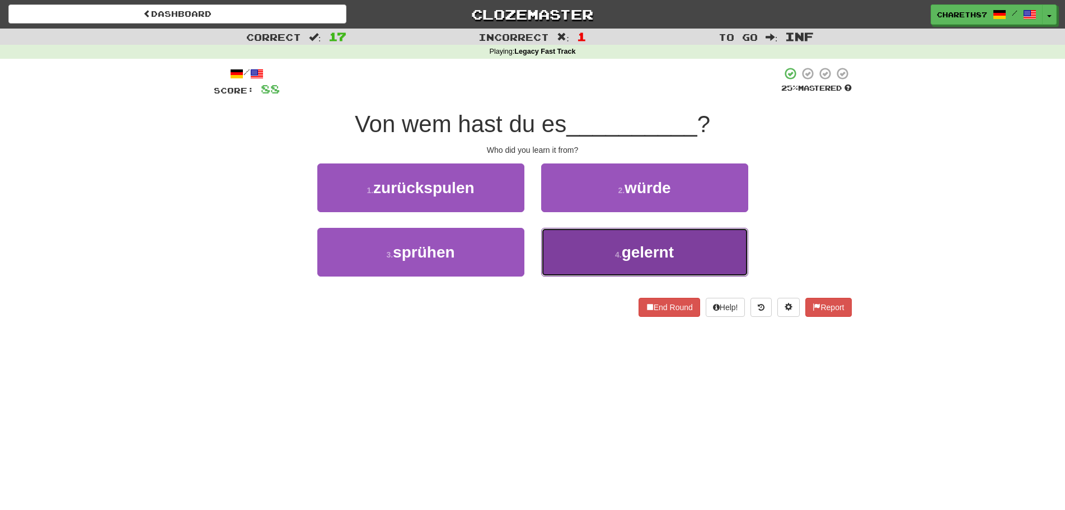
click at [706, 263] on button "4 . gelernt" at bounding box center [644, 252] width 207 height 49
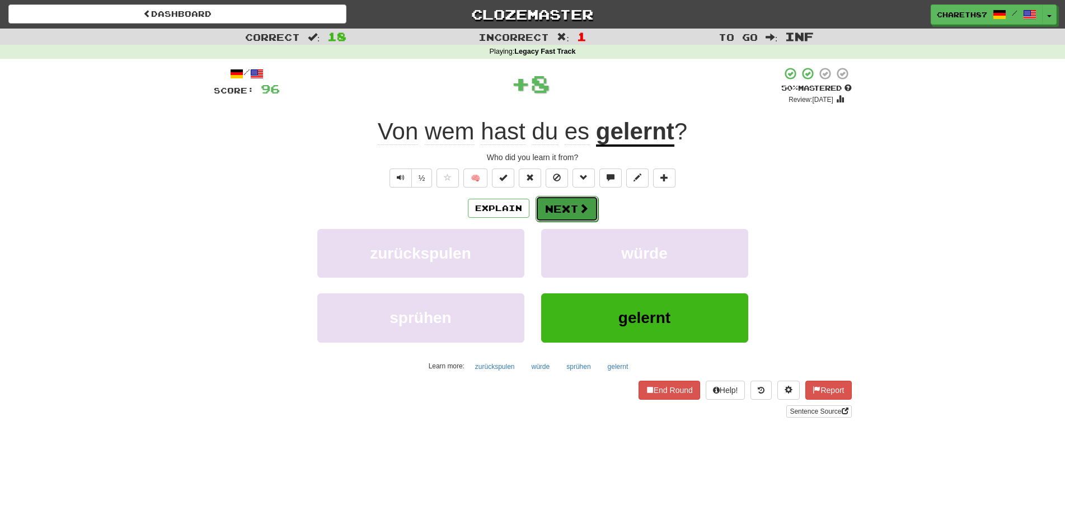
click at [568, 204] on button "Next" at bounding box center [566, 209] width 63 height 26
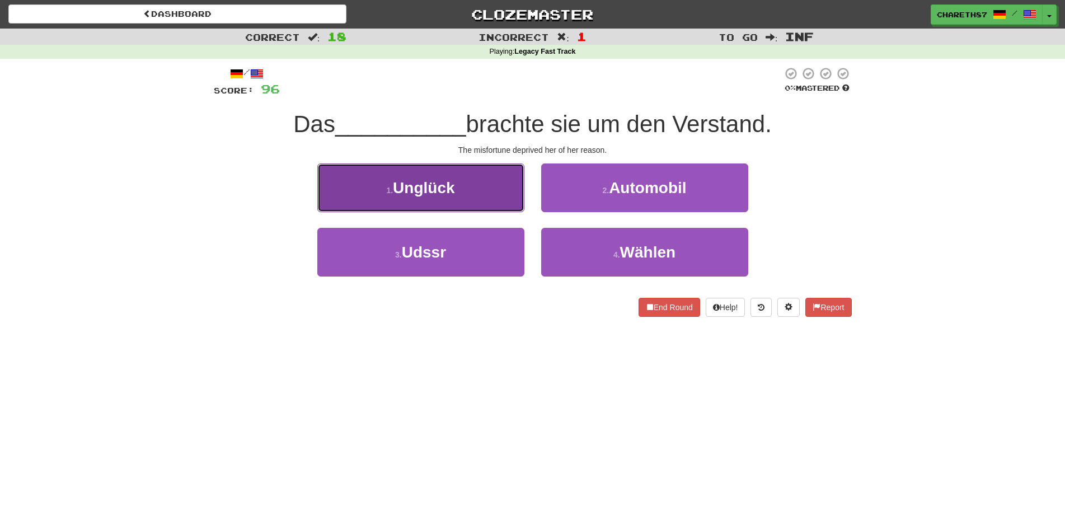
click at [493, 192] on button "1 . Unglück" at bounding box center [420, 187] width 207 height 49
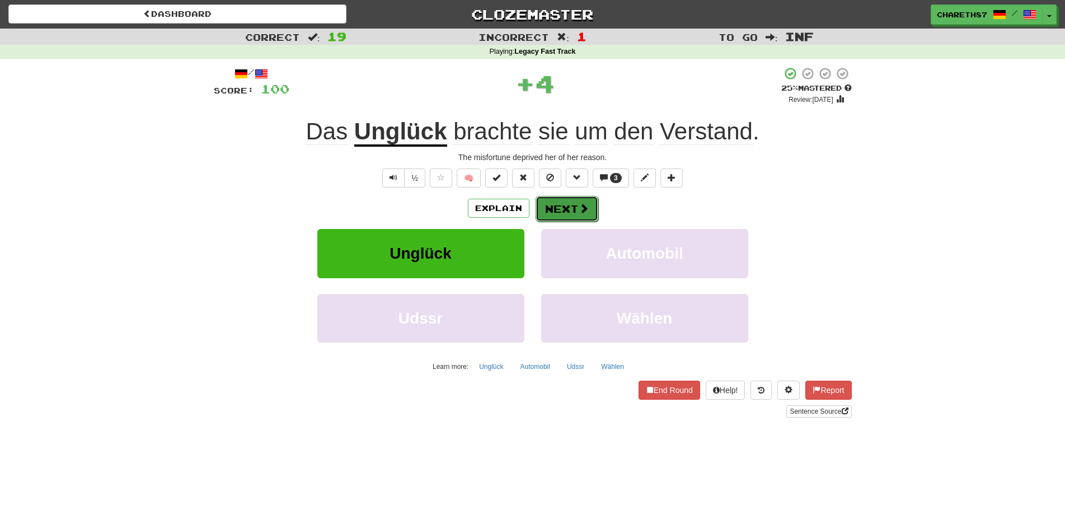
click at [552, 215] on button "Next" at bounding box center [566, 209] width 63 height 26
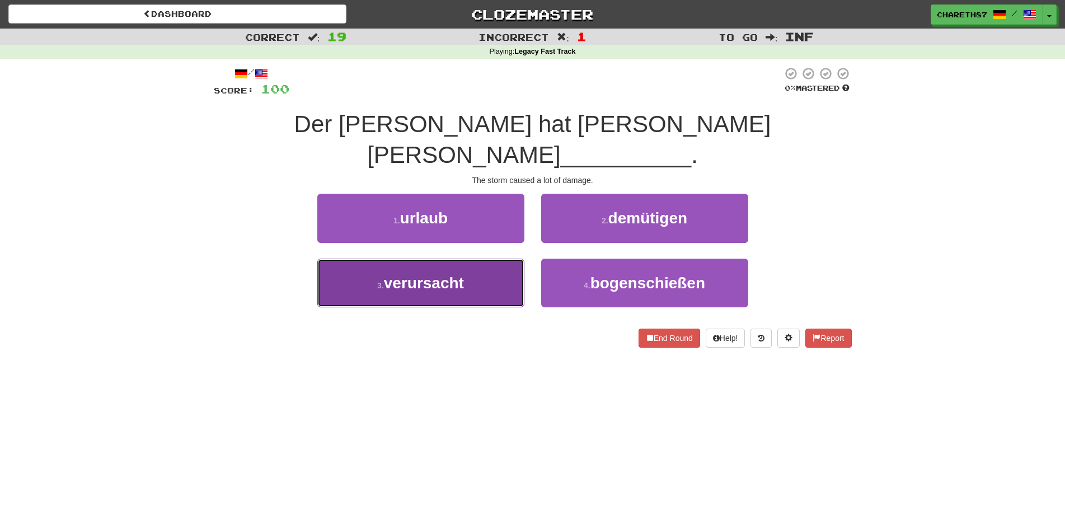
click at [495, 258] on button "3 . verursacht" at bounding box center [420, 282] width 207 height 49
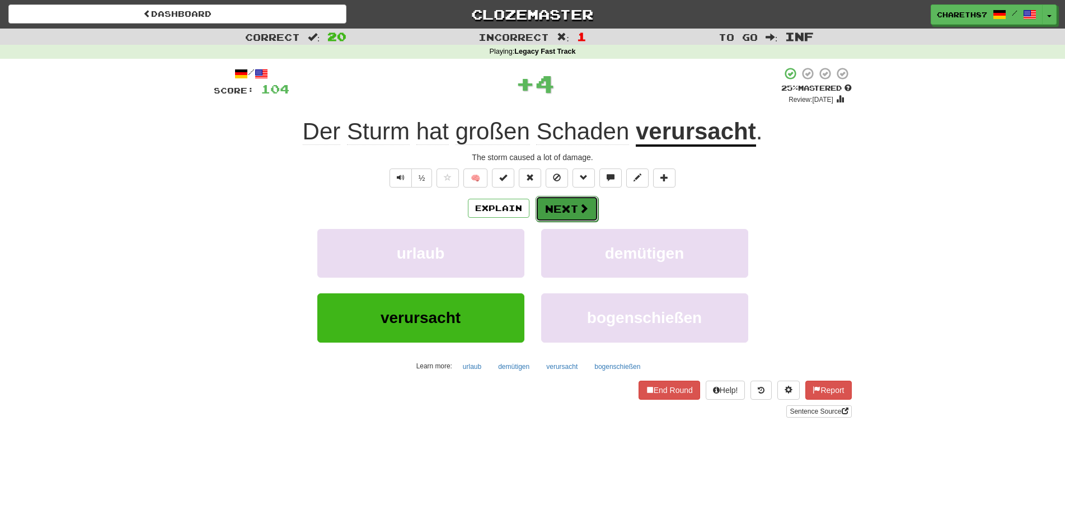
click at [574, 203] on button "Next" at bounding box center [566, 209] width 63 height 26
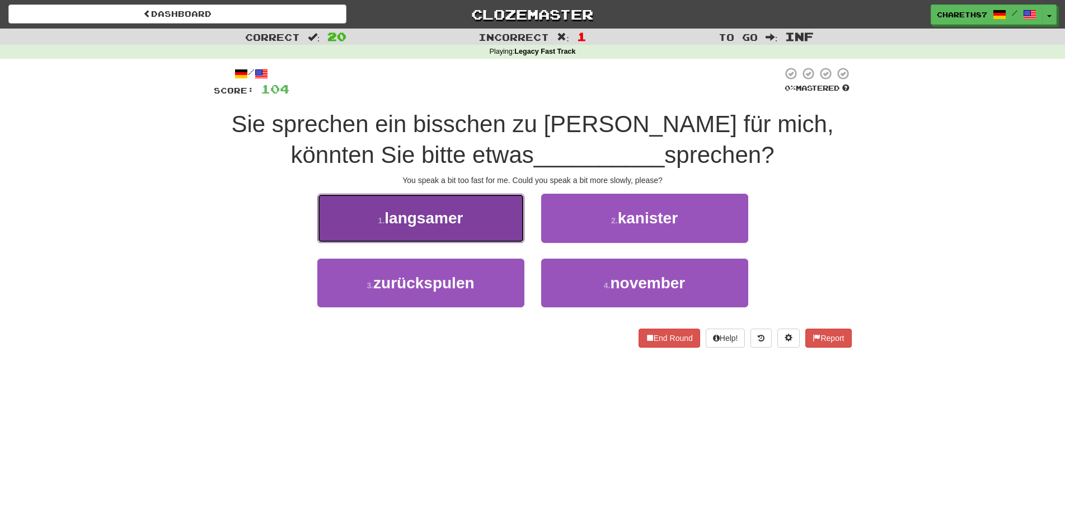
click at [444, 234] on button "1 . langsamer" at bounding box center [420, 218] width 207 height 49
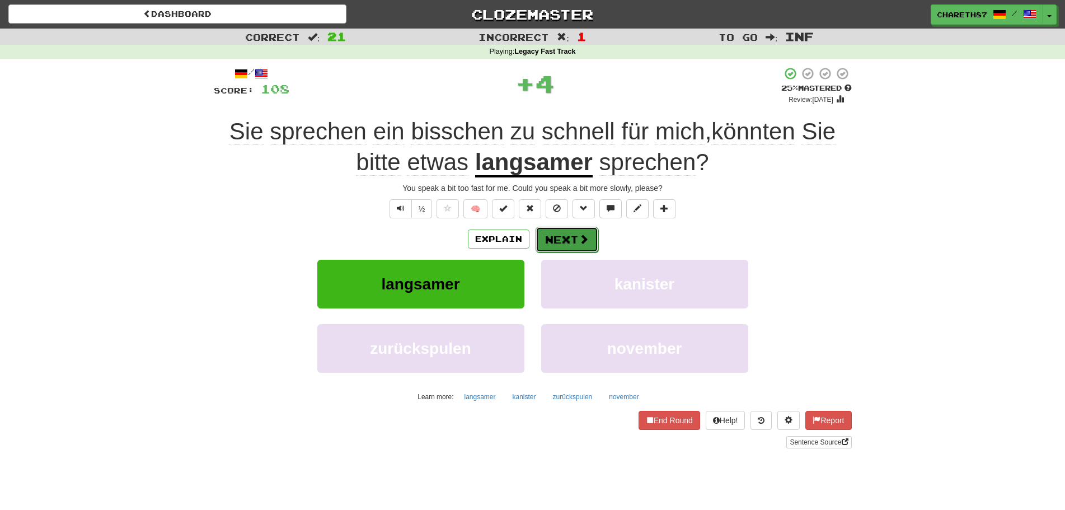
click at [561, 244] on button "Next" at bounding box center [566, 240] width 63 height 26
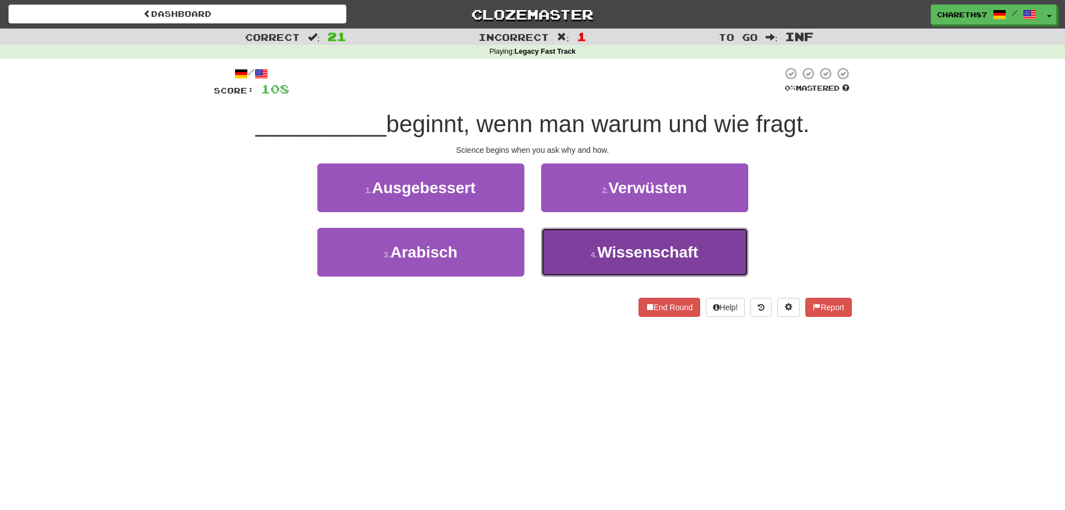
click at [710, 251] on button "4 . Wissenschaft" at bounding box center [644, 252] width 207 height 49
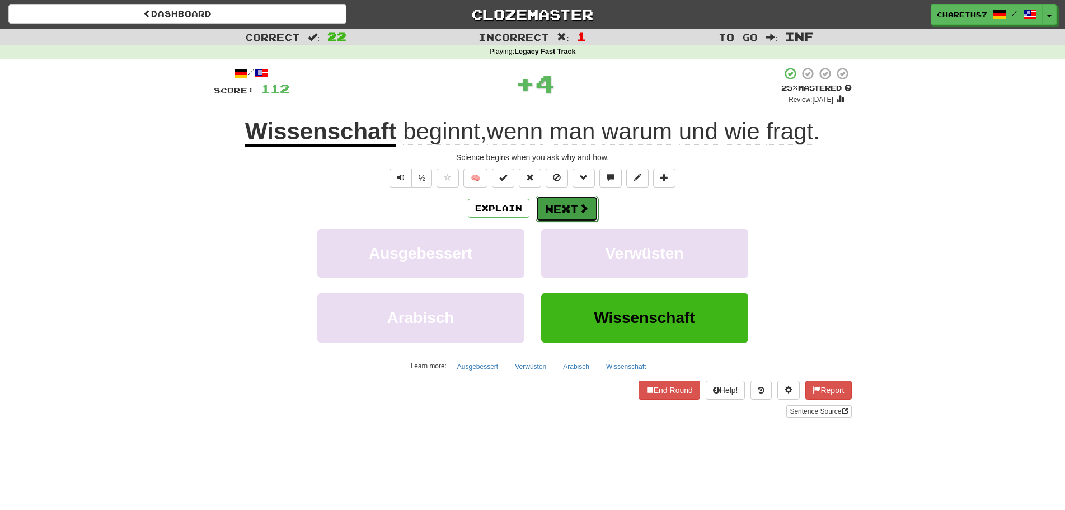
click at [568, 206] on button "Next" at bounding box center [566, 209] width 63 height 26
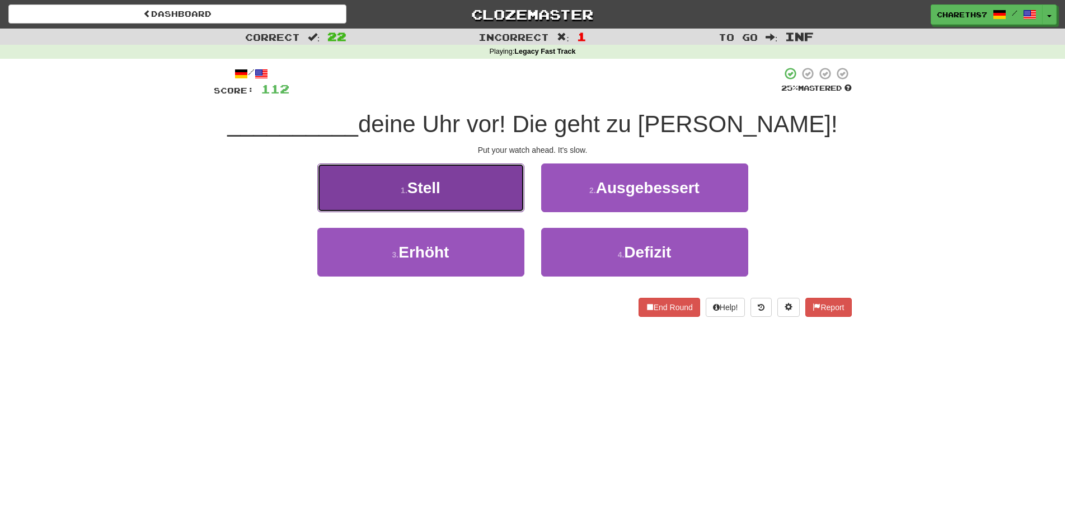
click at [482, 194] on button "1 . Stell" at bounding box center [420, 187] width 207 height 49
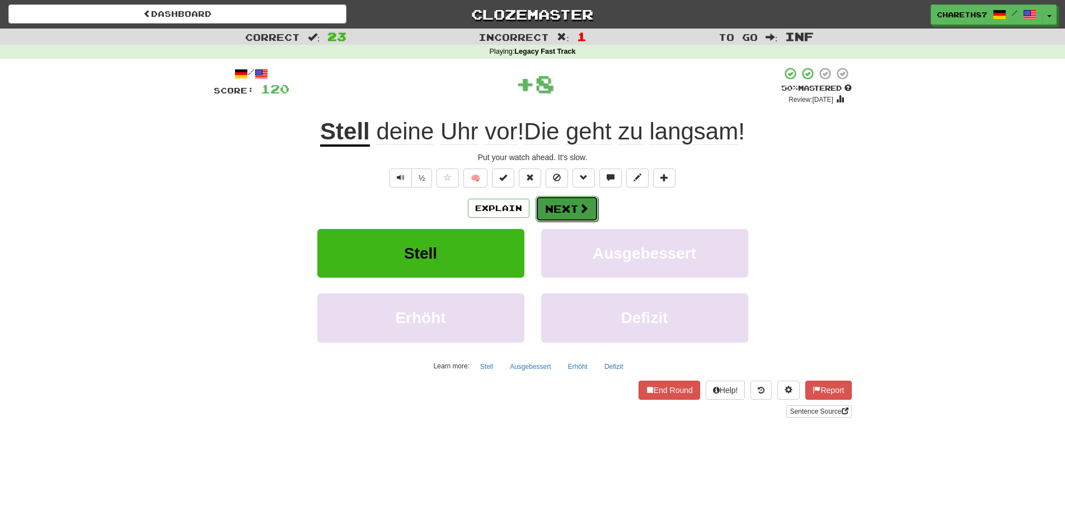
click at [574, 205] on button "Next" at bounding box center [566, 209] width 63 height 26
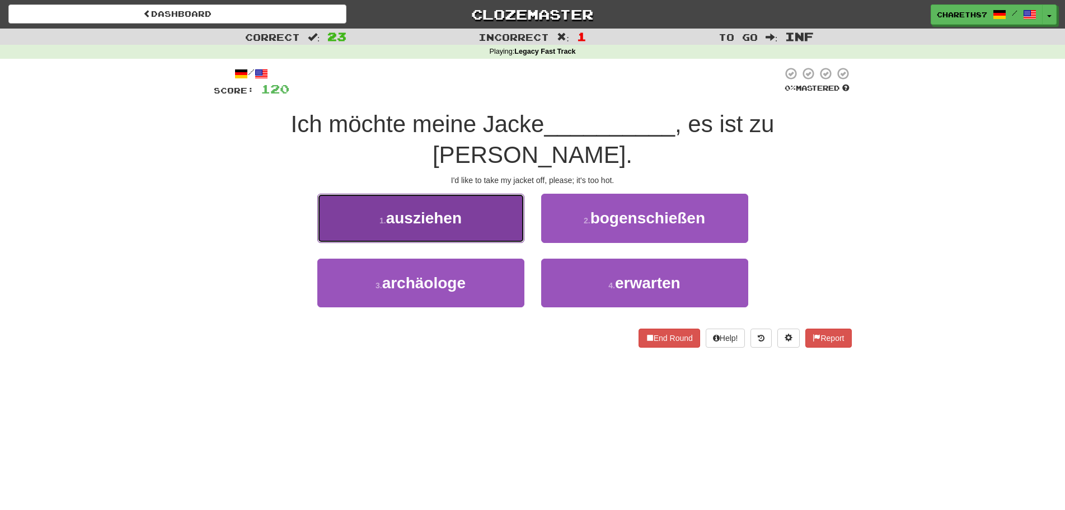
click at [454, 204] on button "1 . ausziehen" at bounding box center [420, 218] width 207 height 49
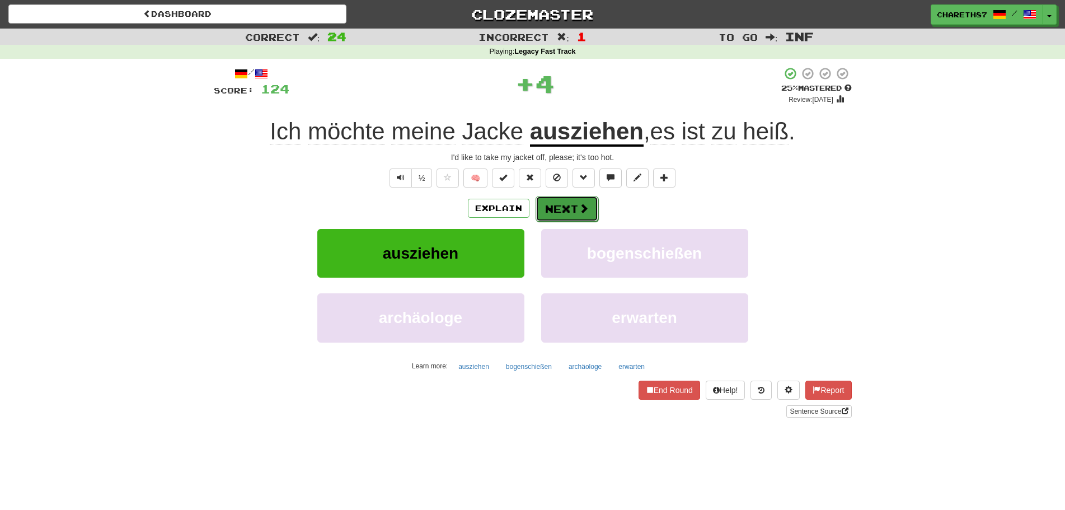
click at [568, 215] on button "Next" at bounding box center [566, 209] width 63 height 26
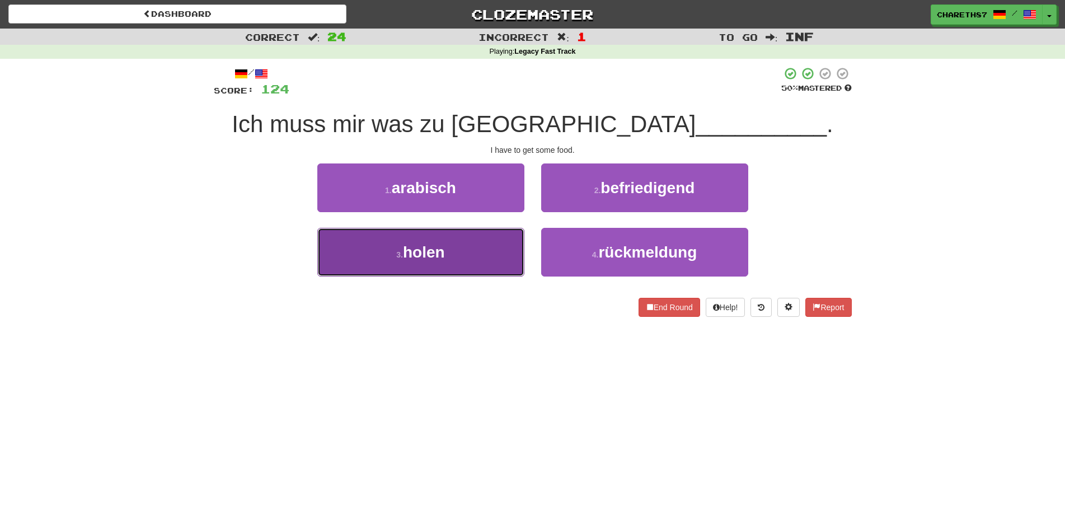
click at [406, 261] on button "3 . holen" at bounding box center [420, 252] width 207 height 49
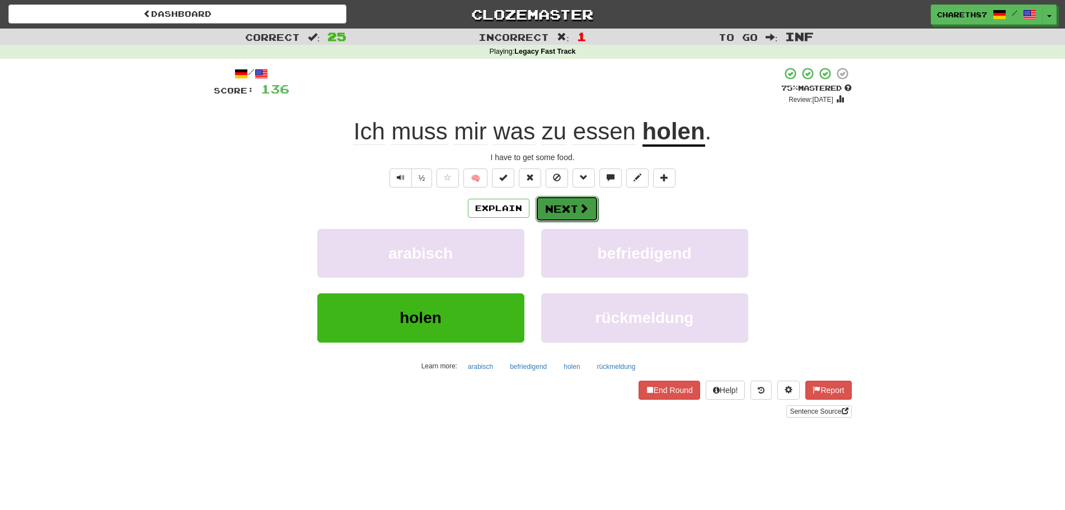
click at [571, 212] on button "Next" at bounding box center [566, 209] width 63 height 26
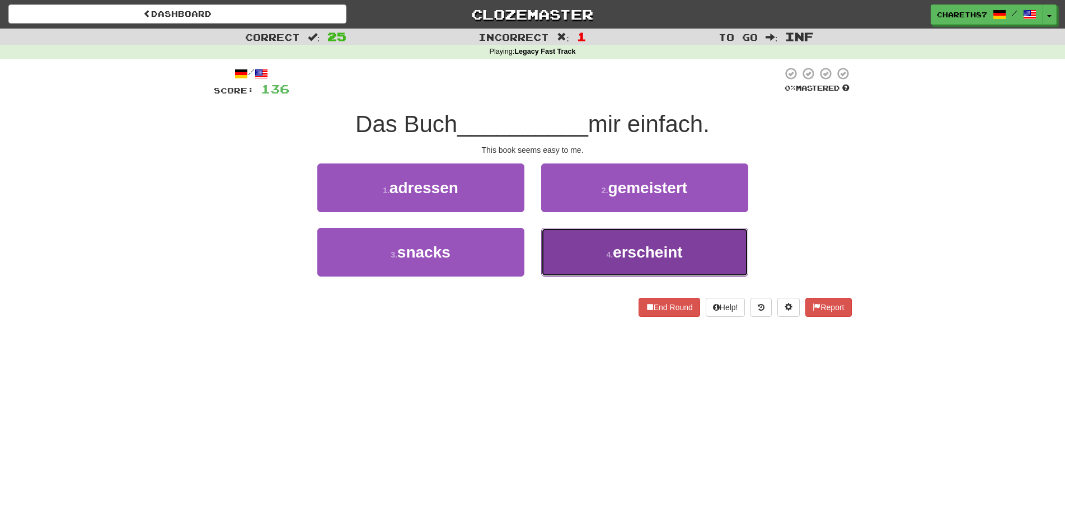
click at [709, 257] on button "4 . erscheint" at bounding box center [644, 252] width 207 height 49
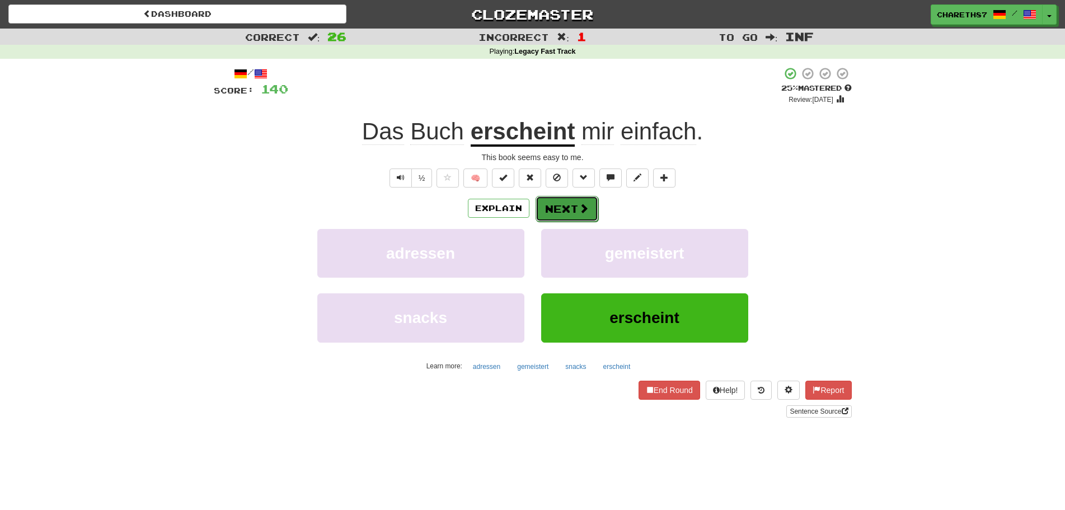
click at [578, 204] on span at bounding box center [583, 208] width 10 height 10
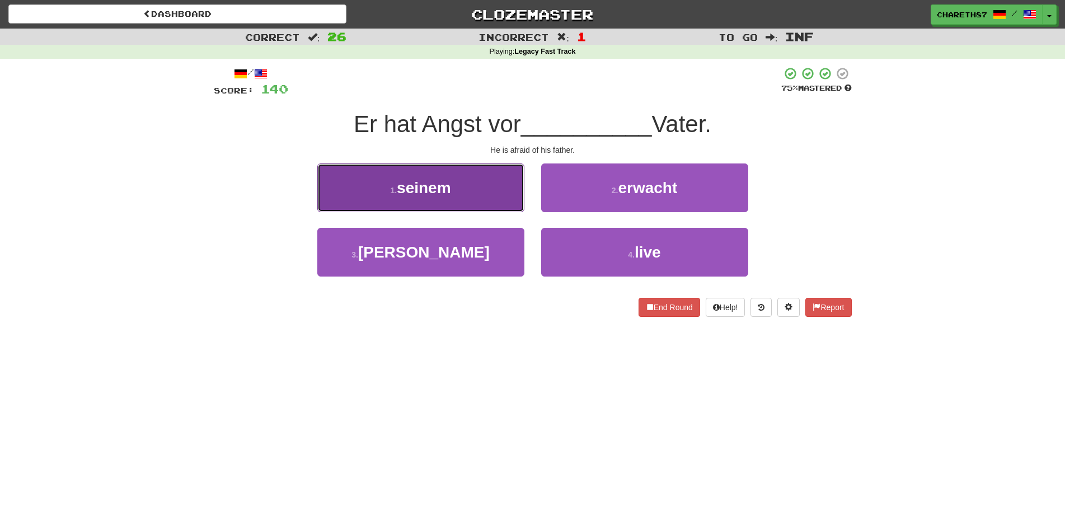
click at [468, 188] on button "1 . seinem" at bounding box center [420, 187] width 207 height 49
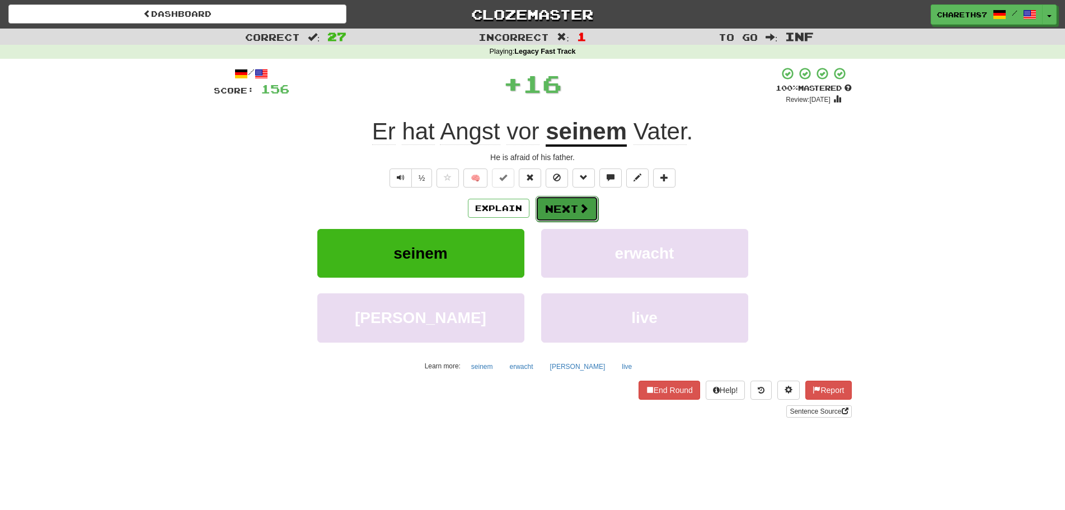
click at [575, 206] on button "Next" at bounding box center [566, 209] width 63 height 26
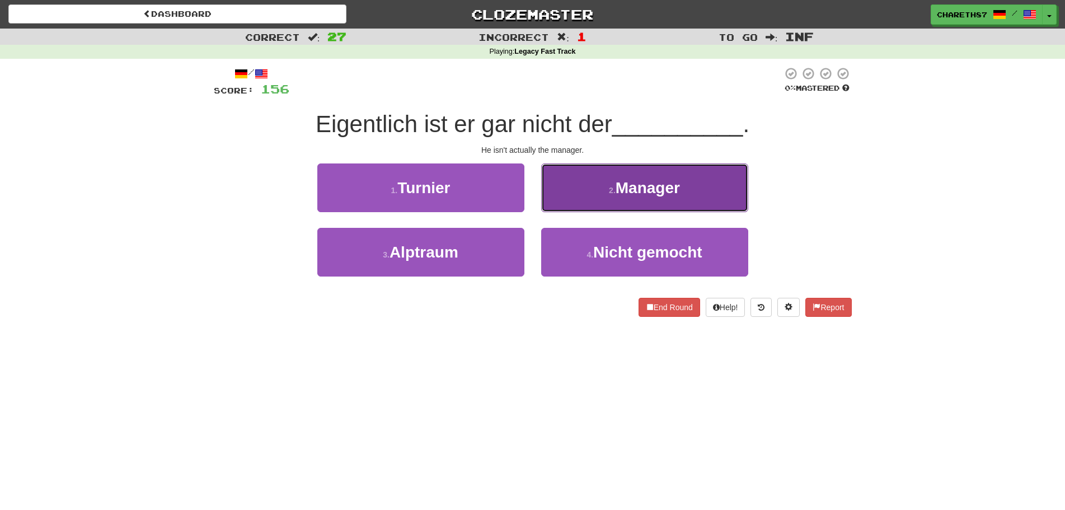
click at [707, 183] on button "2 . Manager" at bounding box center [644, 187] width 207 height 49
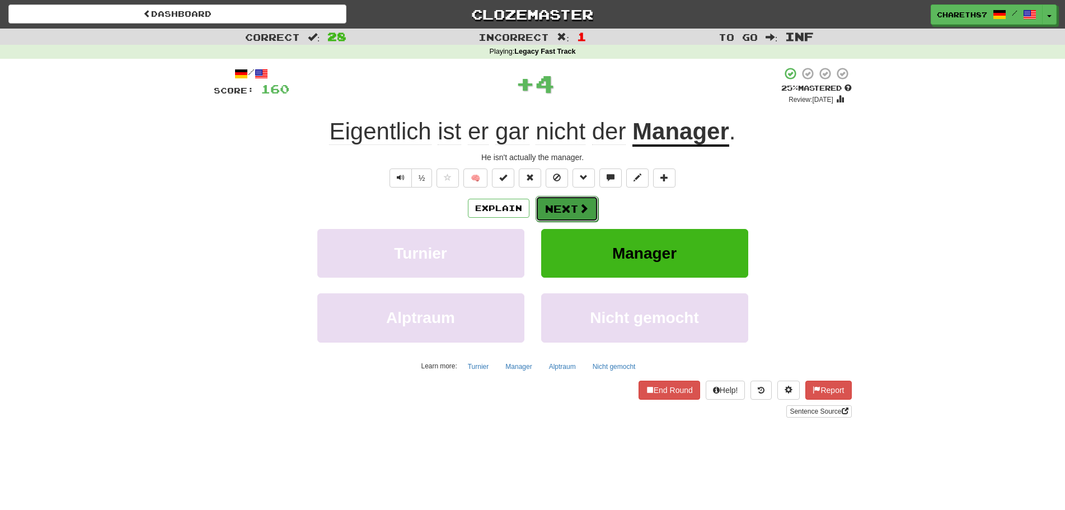
click at [571, 208] on button "Next" at bounding box center [566, 209] width 63 height 26
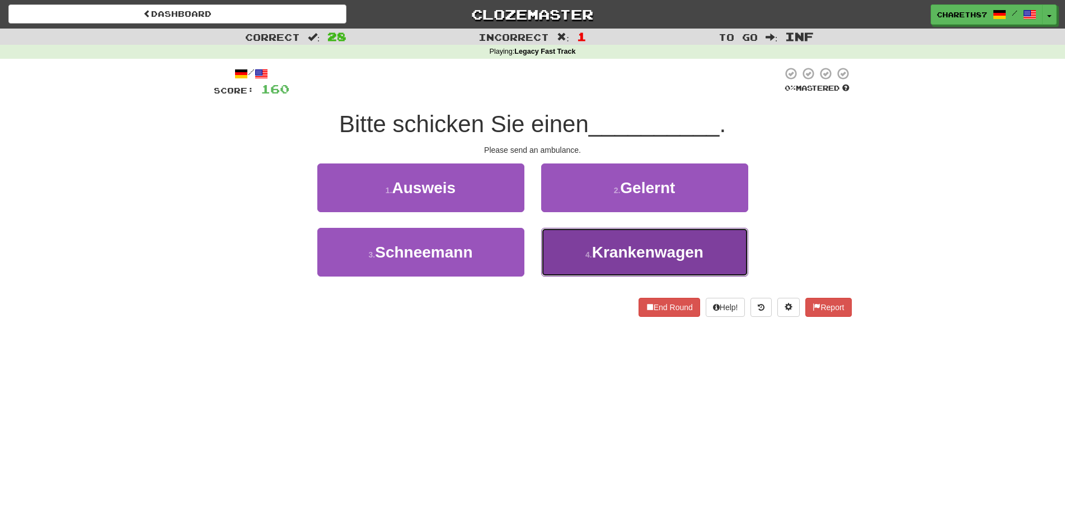
click at [714, 255] on button "4 . Krankenwagen" at bounding box center [644, 252] width 207 height 49
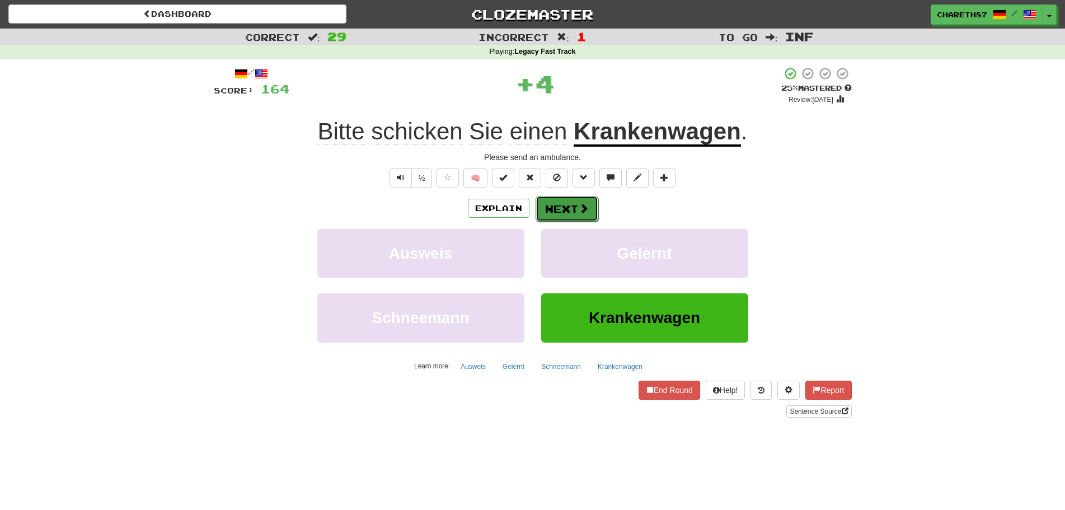
click at [570, 210] on button "Next" at bounding box center [566, 209] width 63 height 26
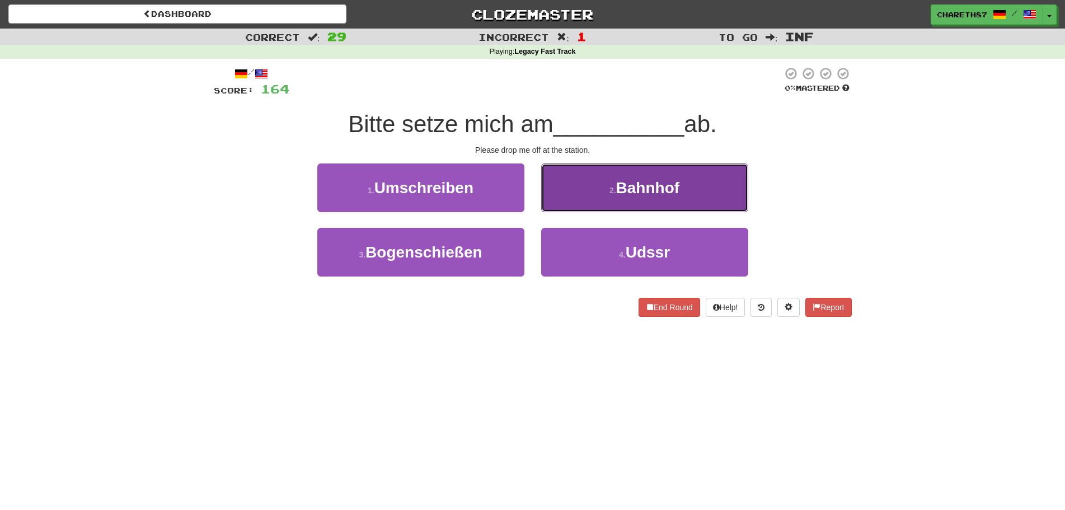
click at [712, 191] on button "2 . Bahnhof" at bounding box center [644, 187] width 207 height 49
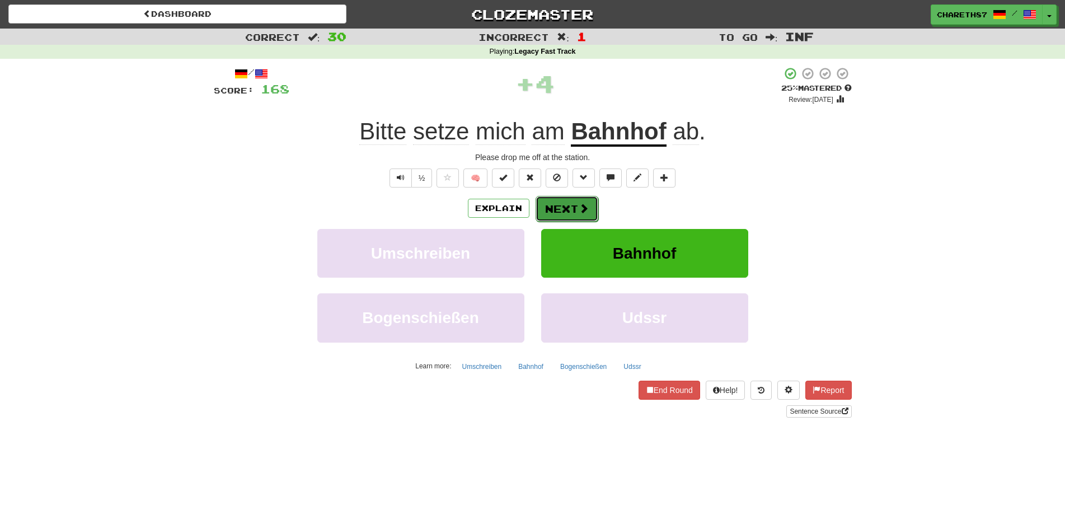
click at [568, 210] on button "Next" at bounding box center [566, 209] width 63 height 26
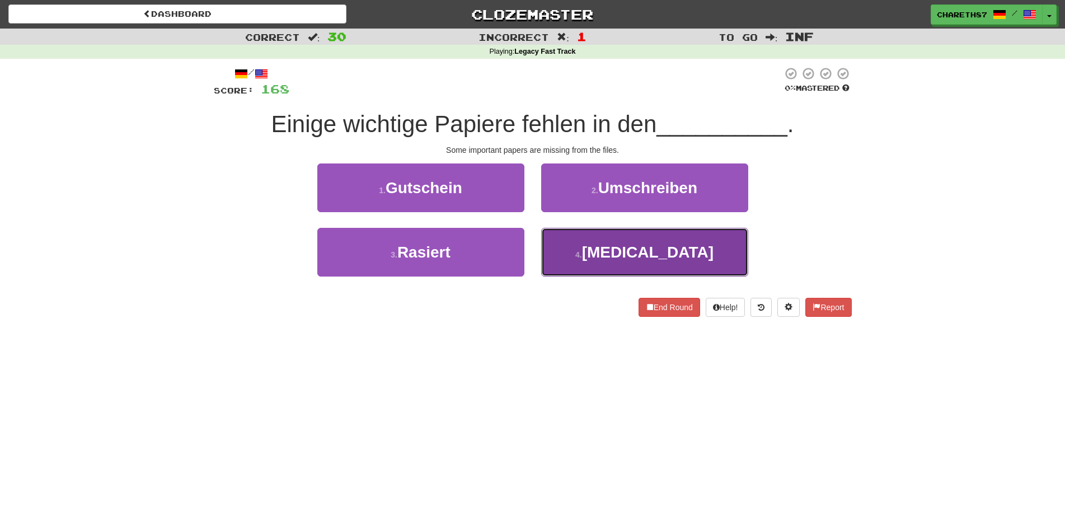
click at [575, 247] on button "4 . Akten" at bounding box center [644, 252] width 207 height 49
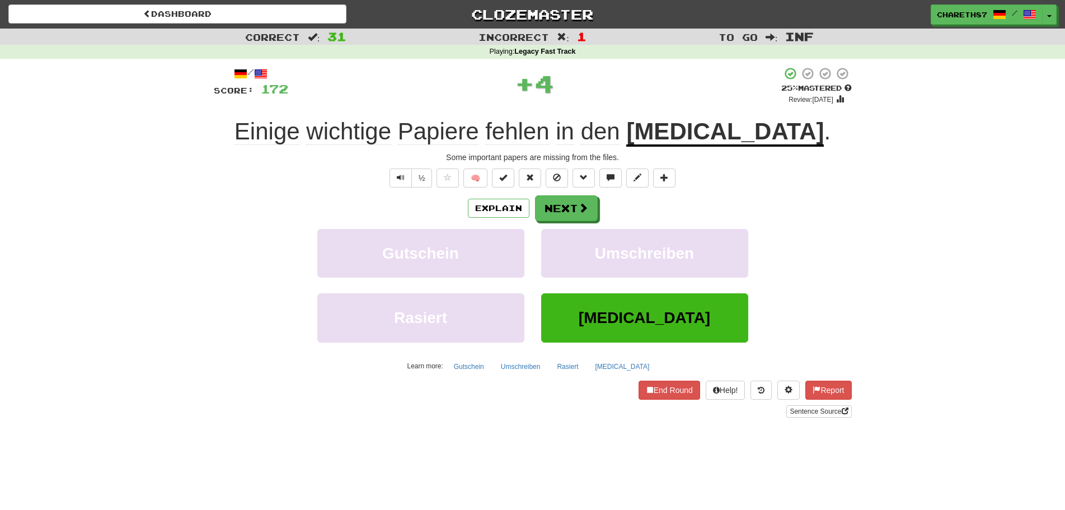
click at [721, 130] on u "Akten" at bounding box center [724, 132] width 197 height 29
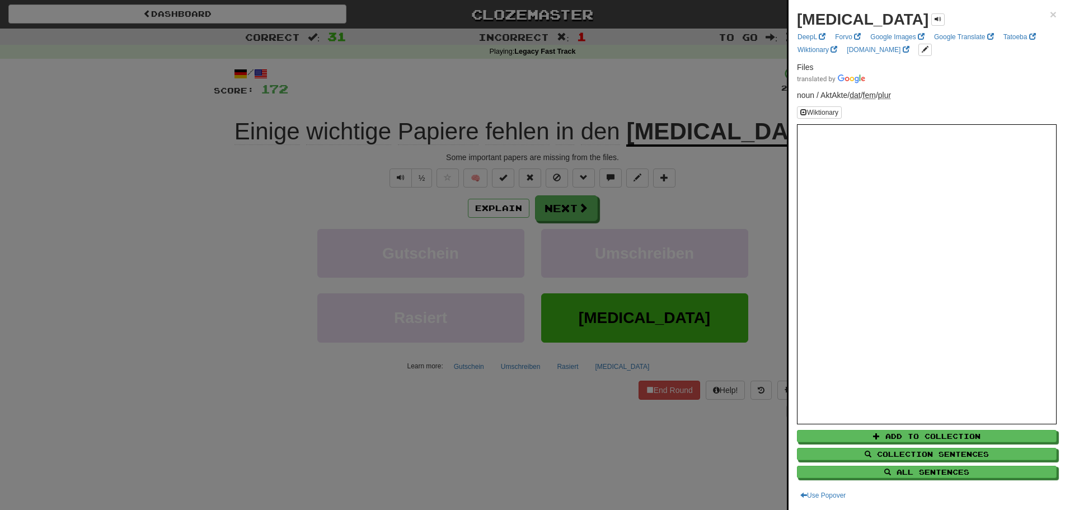
click at [190, 284] on div at bounding box center [532, 255] width 1065 height 510
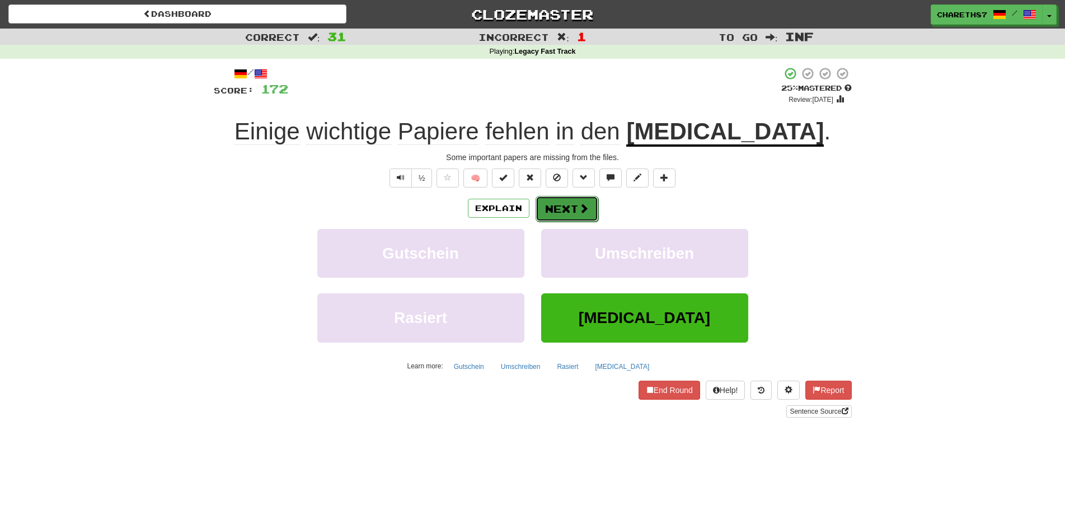
click at [573, 211] on button "Next" at bounding box center [566, 209] width 63 height 26
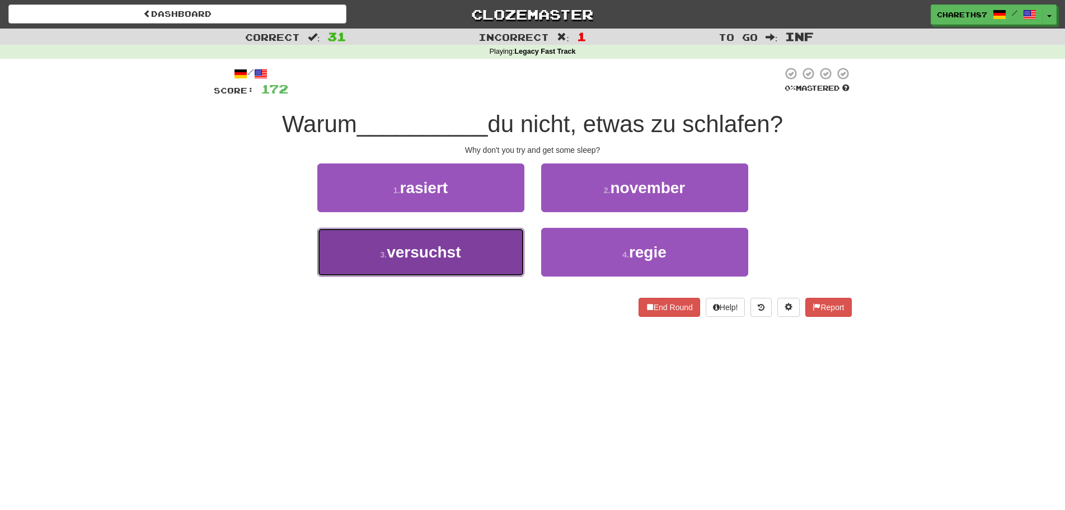
click at [464, 265] on button "3 . versuchst" at bounding box center [420, 252] width 207 height 49
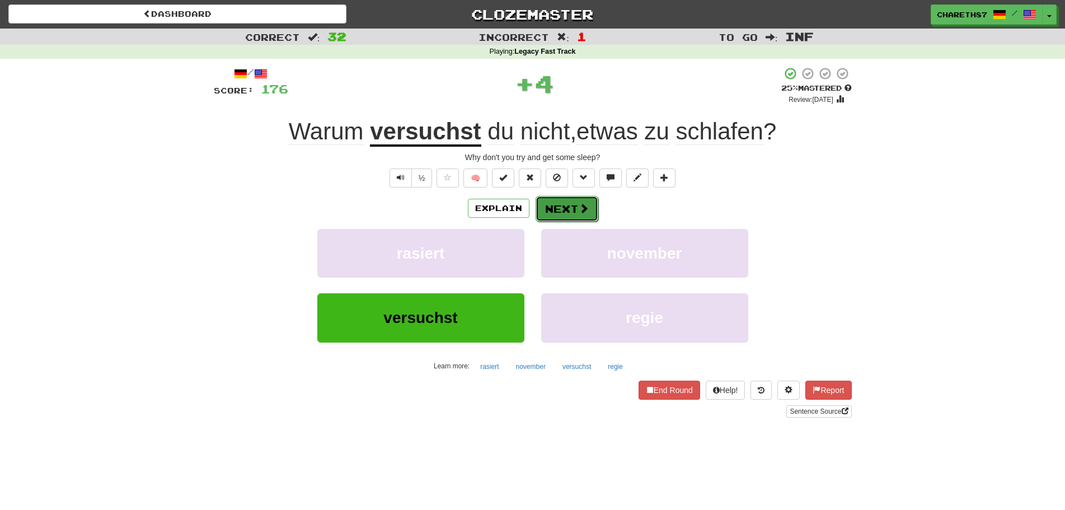
click at [569, 210] on button "Next" at bounding box center [566, 209] width 63 height 26
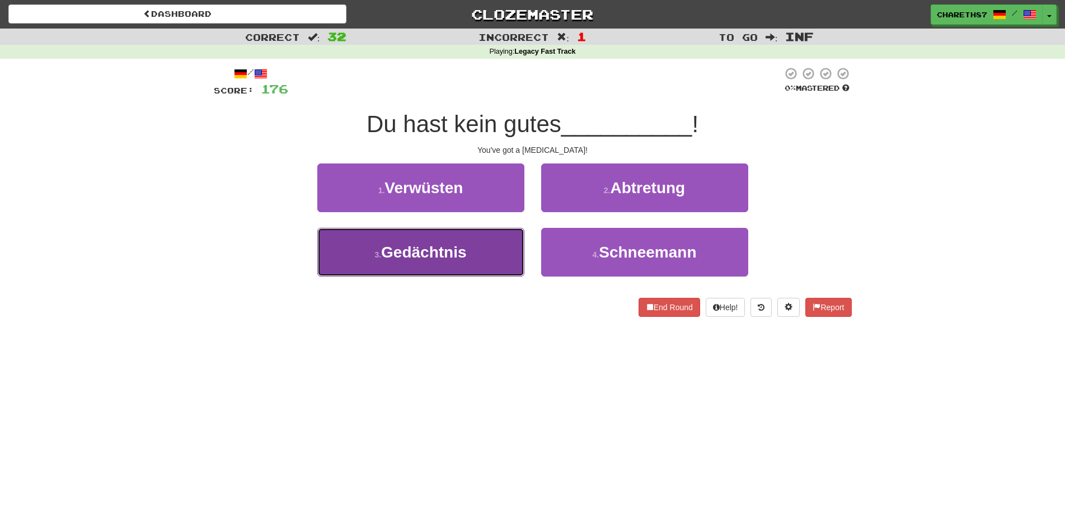
click at [464, 255] on span "Gedächtnis" at bounding box center [423, 251] width 85 height 17
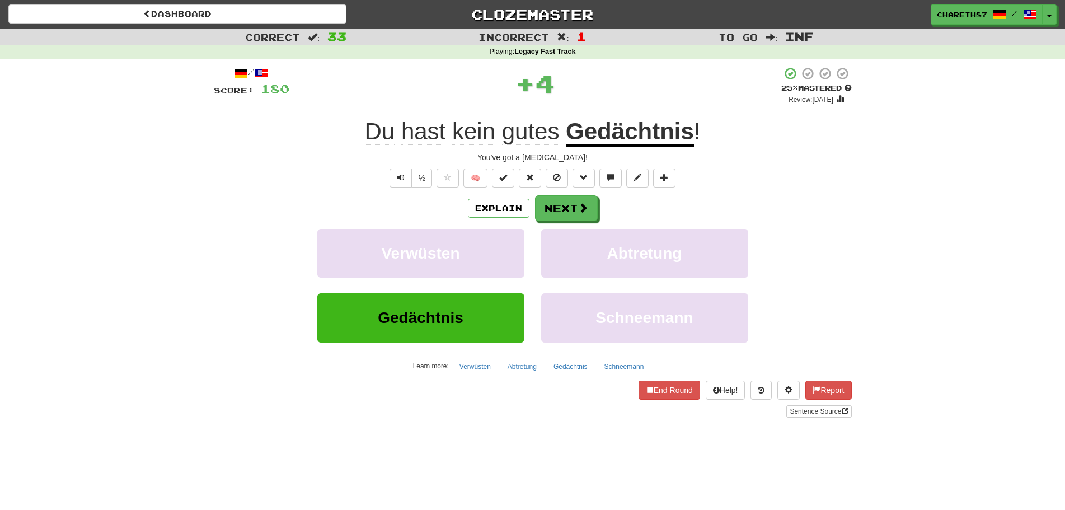
click at [631, 128] on u "Gedächtnis" at bounding box center [630, 132] width 128 height 29
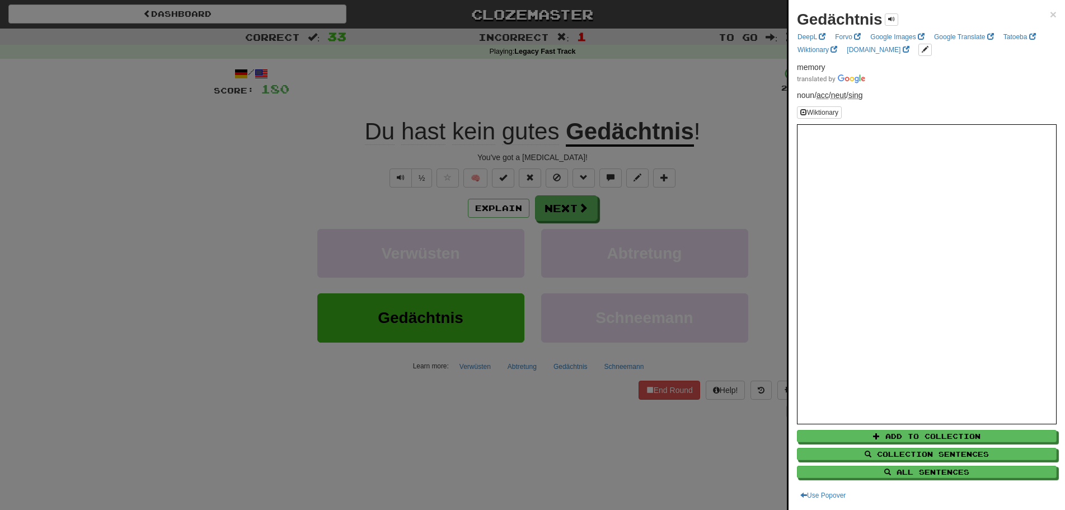
click at [88, 208] on div at bounding box center [532, 255] width 1065 height 510
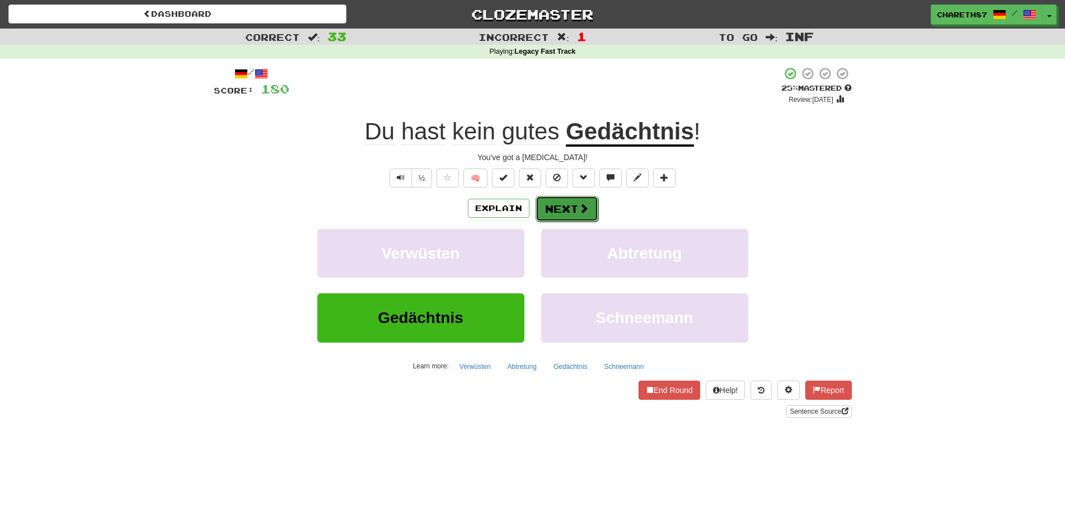
click at [557, 210] on button "Next" at bounding box center [566, 209] width 63 height 26
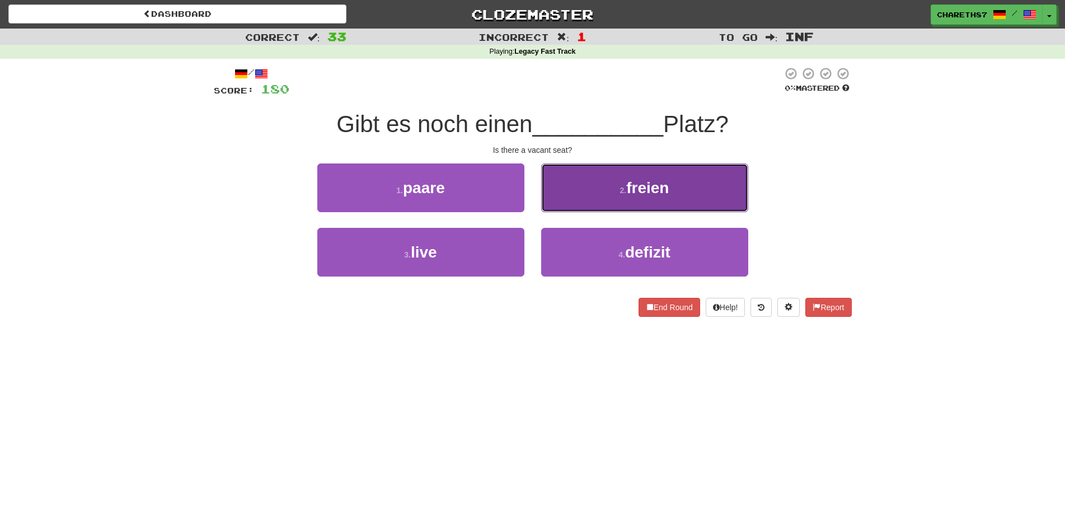
click at [699, 190] on button "2 . freien" at bounding box center [644, 187] width 207 height 49
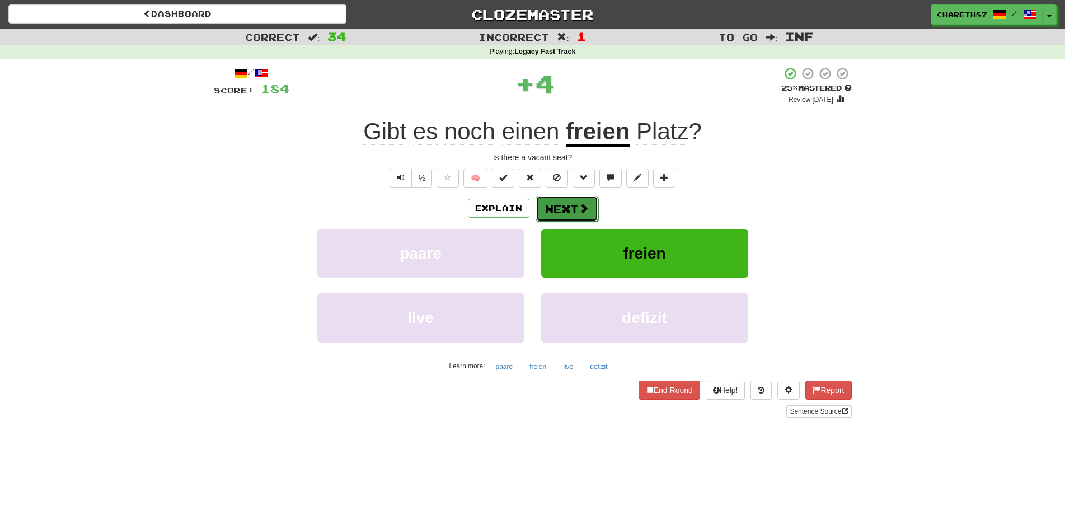
click at [572, 210] on button "Next" at bounding box center [566, 209] width 63 height 26
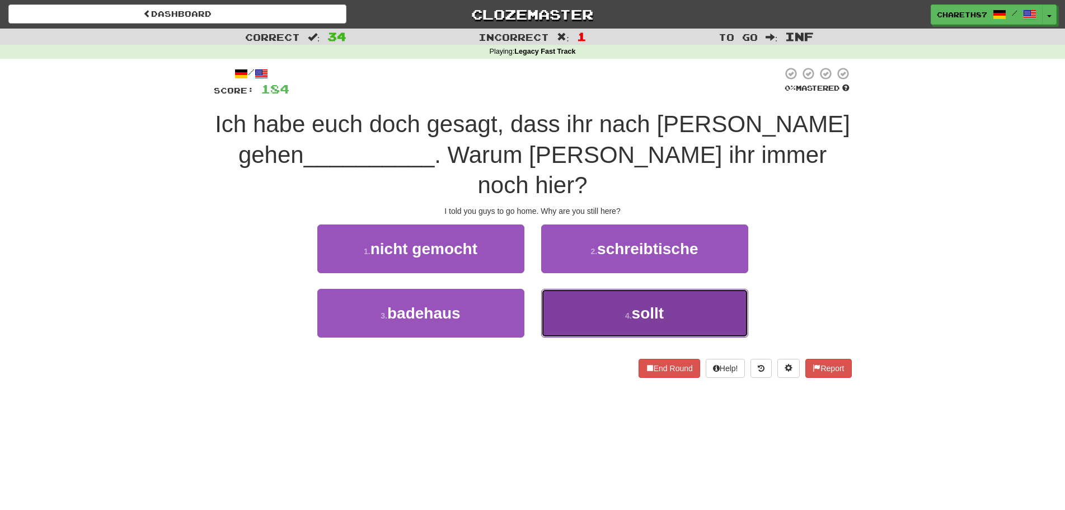
click at [701, 289] on button "4 . sollt" at bounding box center [644, 313] width 207 height 49
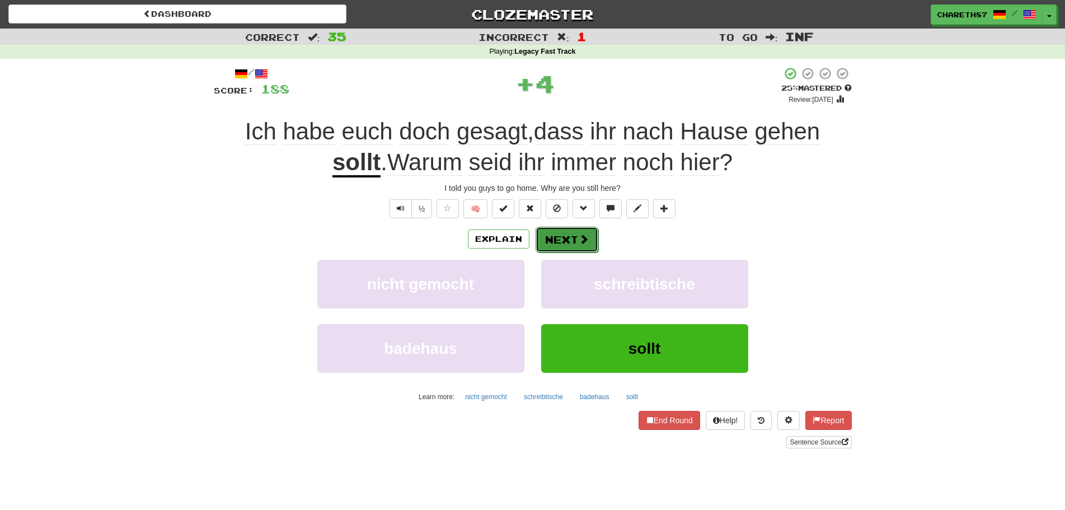
click at [569, 234] on button "Next" at bounding box center [566, 240] width 63 height 26
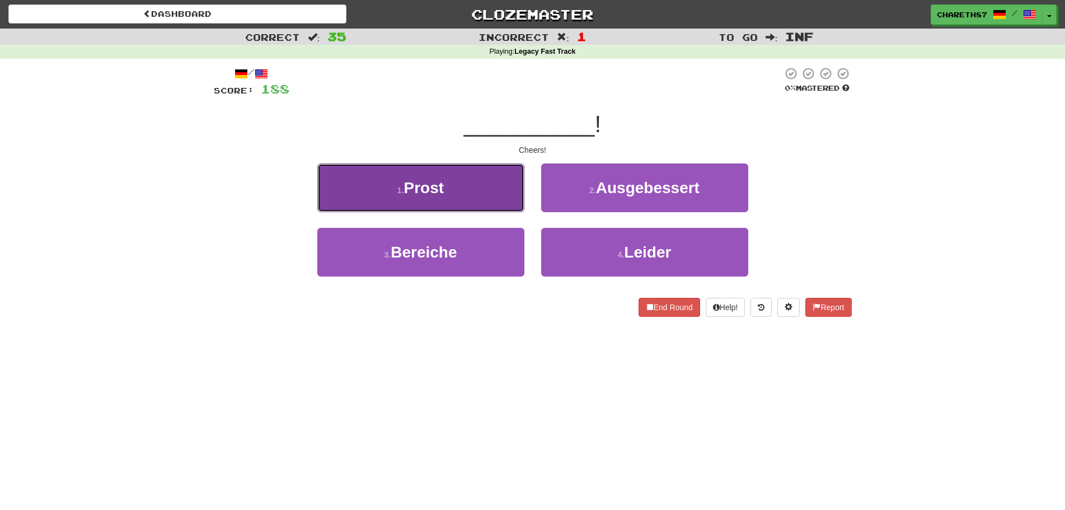
click at [422, 201] on button "1 . Prost" at bounding box center [420, 187] width 207 height 49
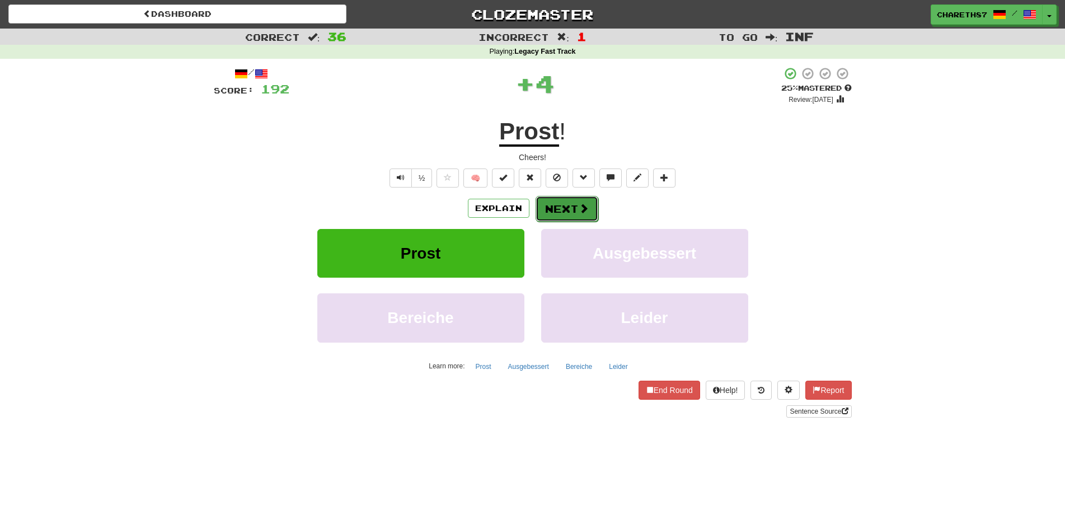
click at [570, 211] on button "Next" at bounding box center [566, 209] width 63 height 26
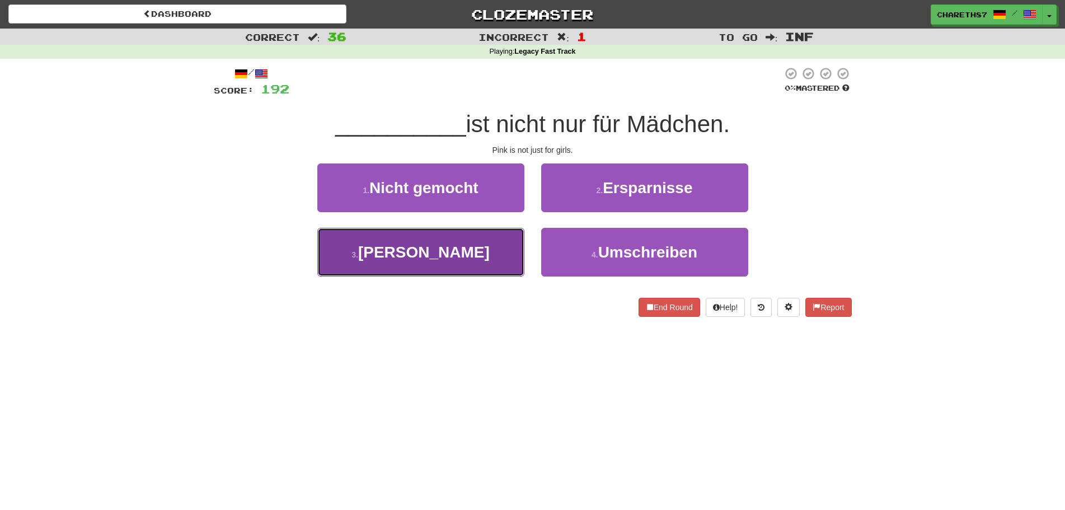
click at [417, 259] on span "Rosa" at bounding box center [423, 251] width 131 height 17
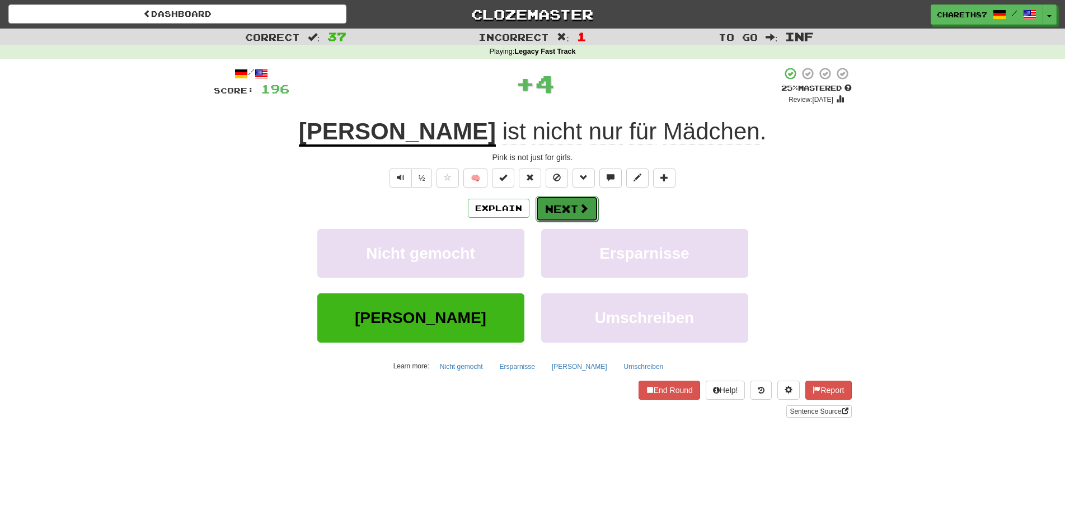
click at [576, 213] on button "Next" at bounding box center [566, 209] width 63 height 26
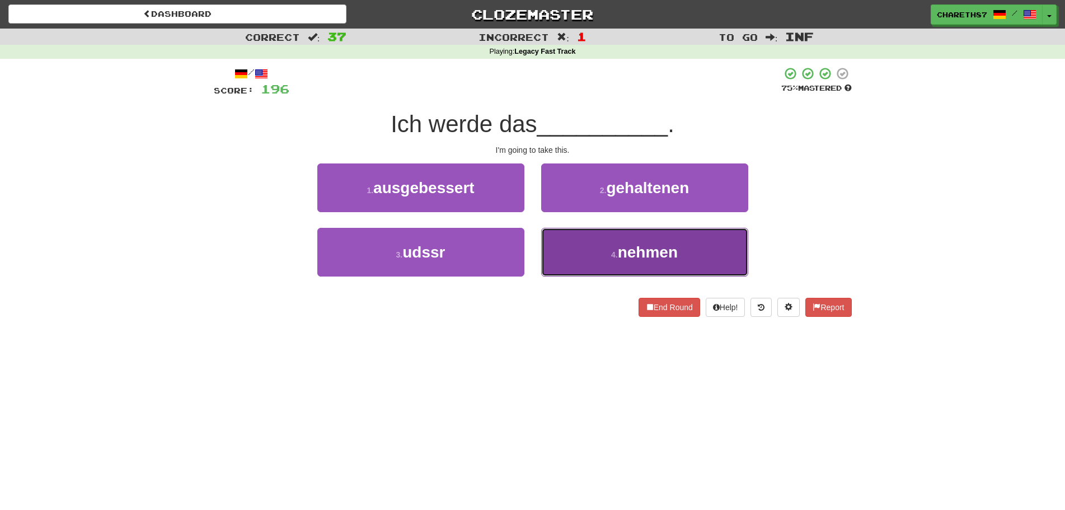
click at [645, 255] on span "nehmen" at bounding box center [648, 251] width 60 height 17
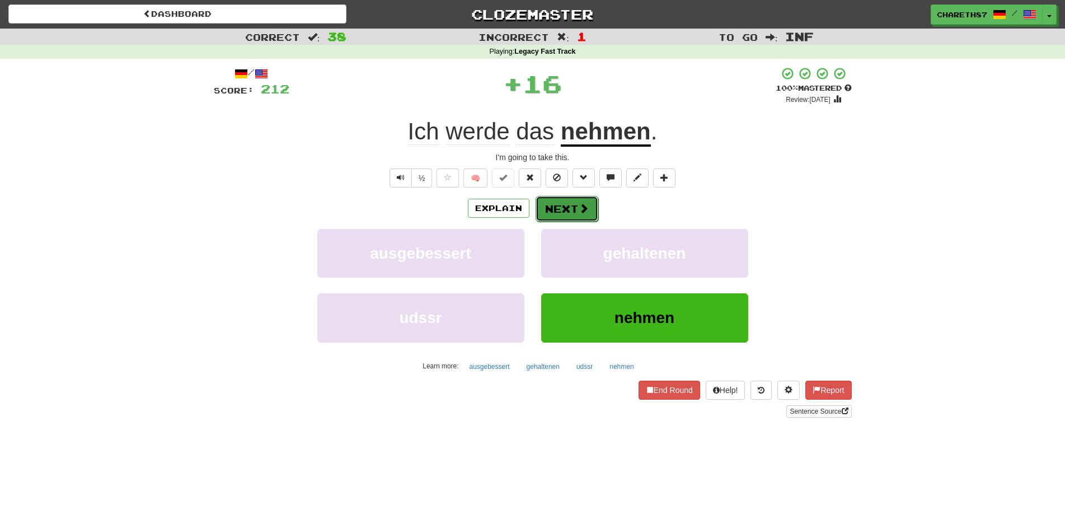
click at [578, 210] on span at bounding box center [583, 208] width 10 height 10
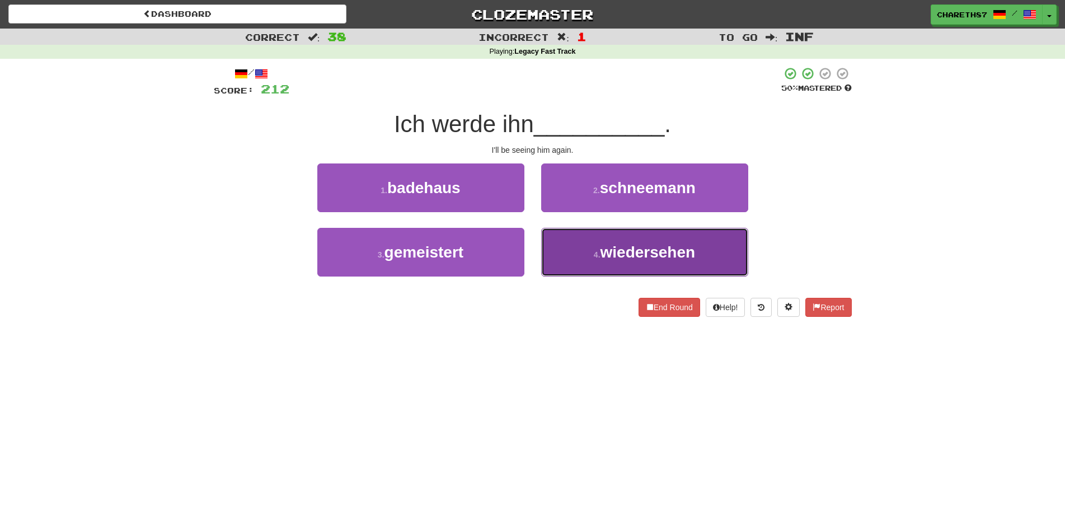
click at [606, 255] on span "wiedersehen" at bounding box center [647, 251] width 95 height 17
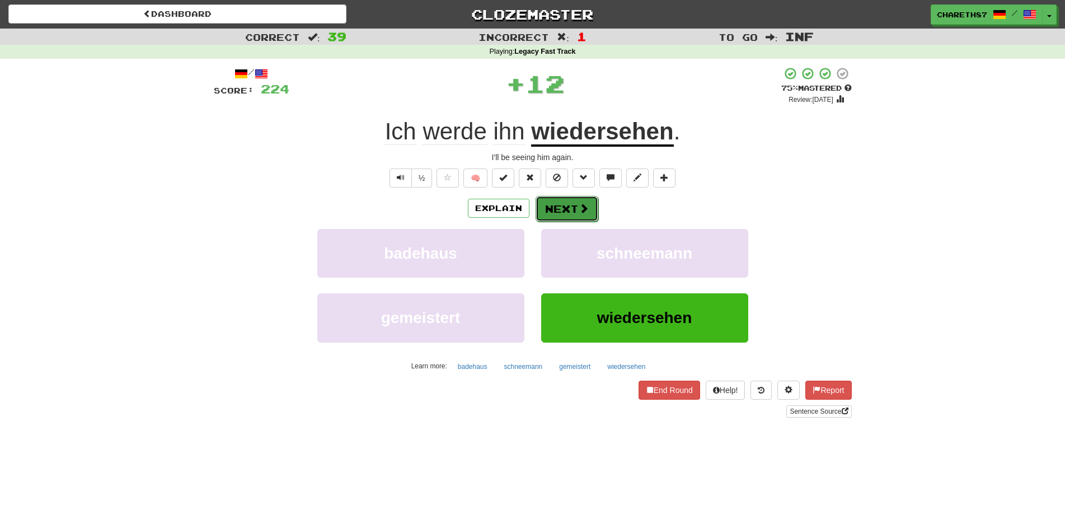
click at [578, 210] on span at bounding box center [583, 208] width 10 height 10
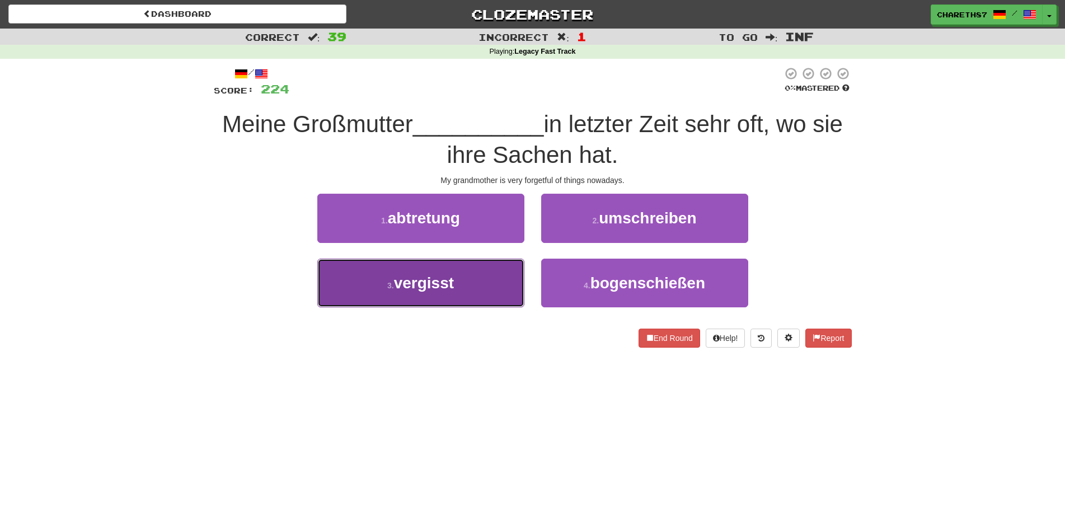
click at [462, 287] on button "3 . vergisst" at bounding box center [420, 282] width 207 height 49
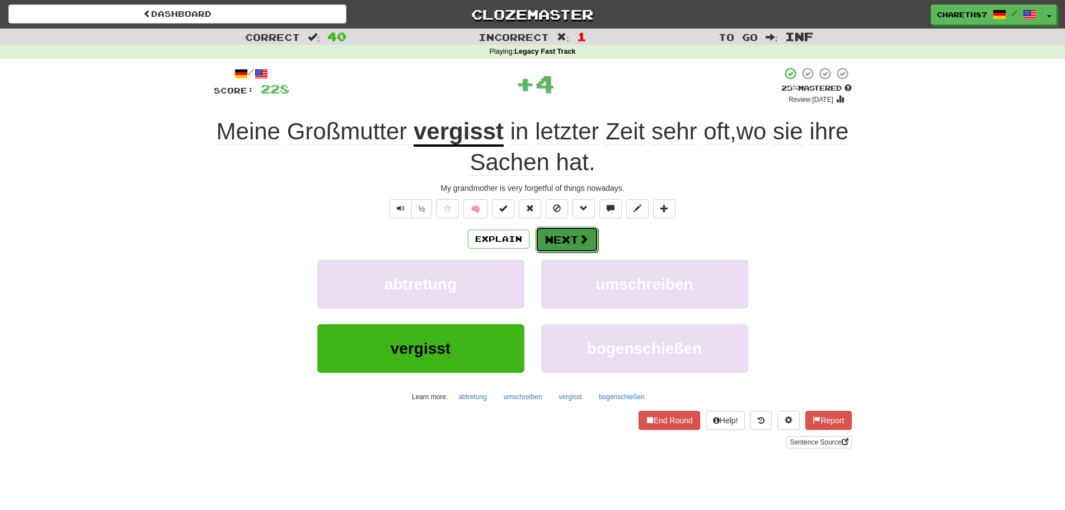
click at [576, 238] on button "Next" at bounding box center [566, 240] width 63 height 26
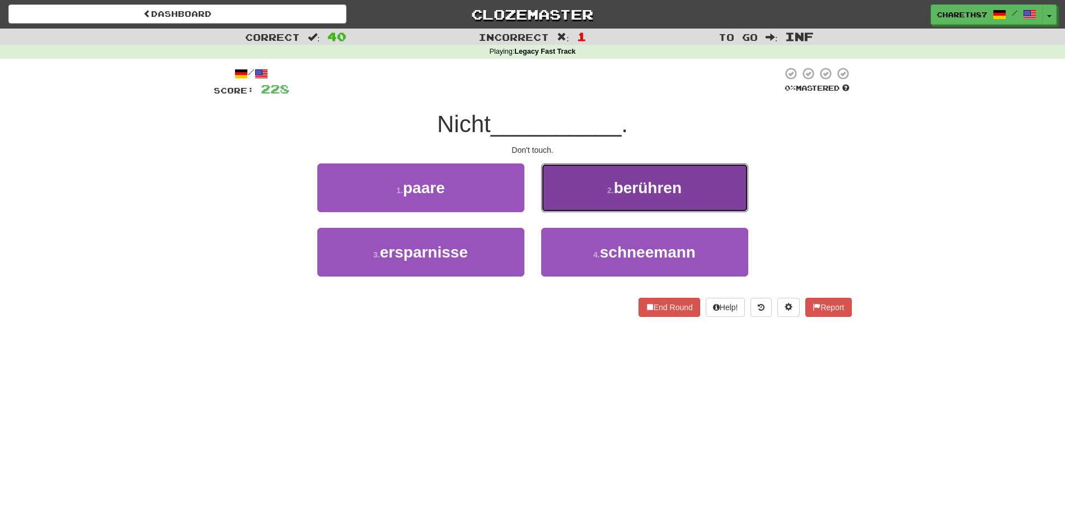
click at [720, 184] on button "2 . berühren" at bounding box center [644, 187] width 207 height 49
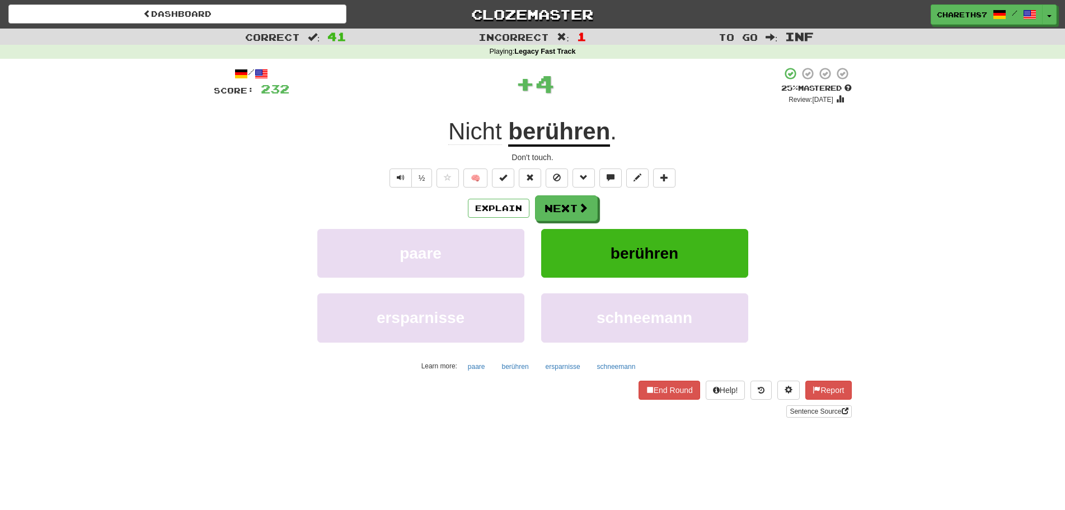
click at [554, 136] on u "berühren" at bounding box center [559, 132] width 102 height 29
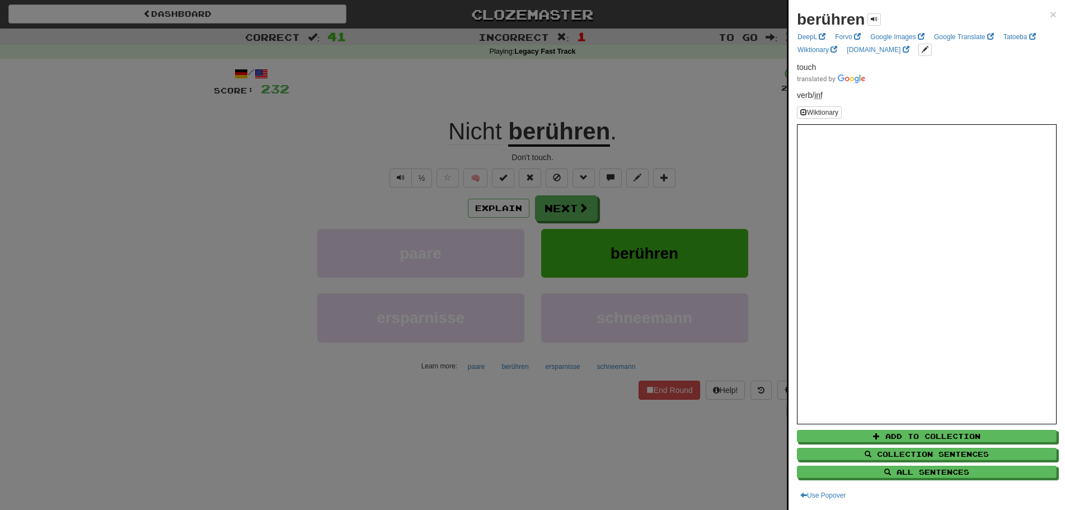
click at [250, 264] on div at bounding box center [532, 255] width 1065 height 510
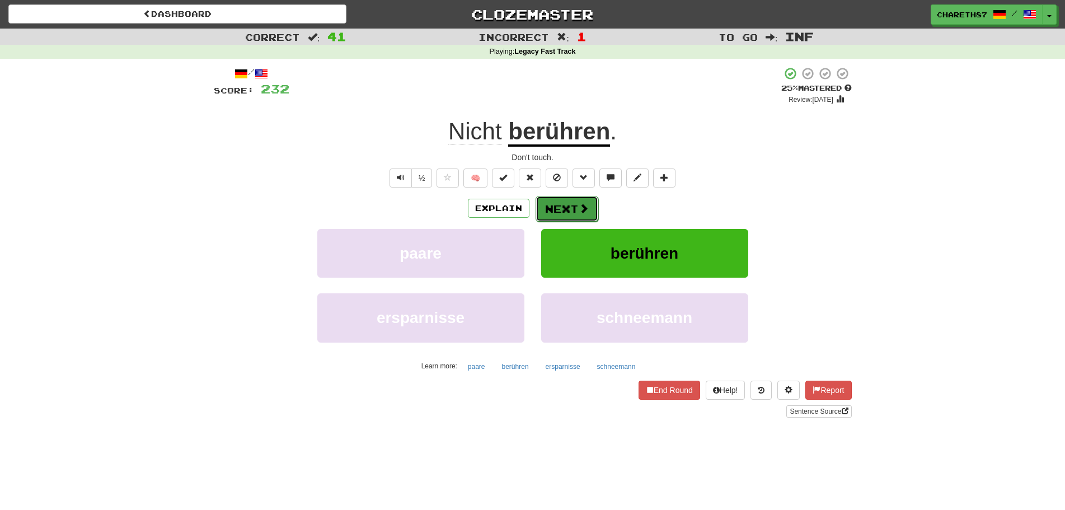
click at [567, 208] on button "Next" at bounding box center [566, 209] width 63 height 26
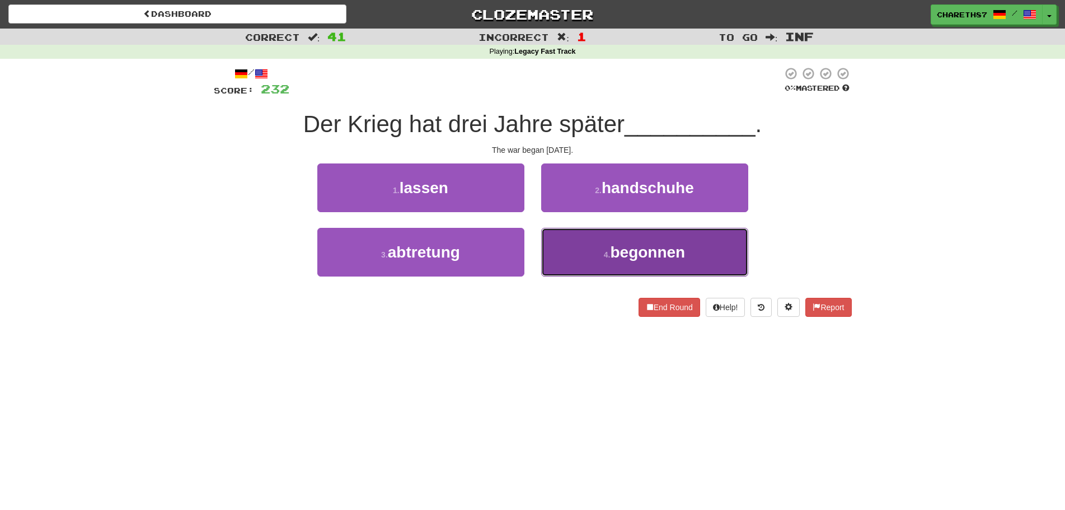
click at [696, 256] on button "4 . begonnen" at bounding box center [644, 252] width 207 height 49
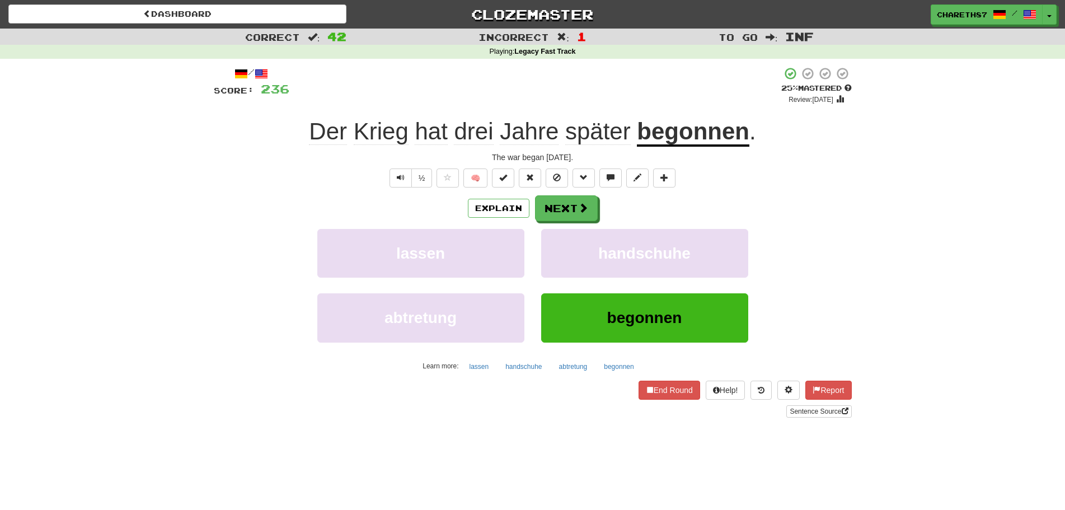
click at [704, 133] on u "begonnen" at bounding box center [693, 132] width 112 height 29
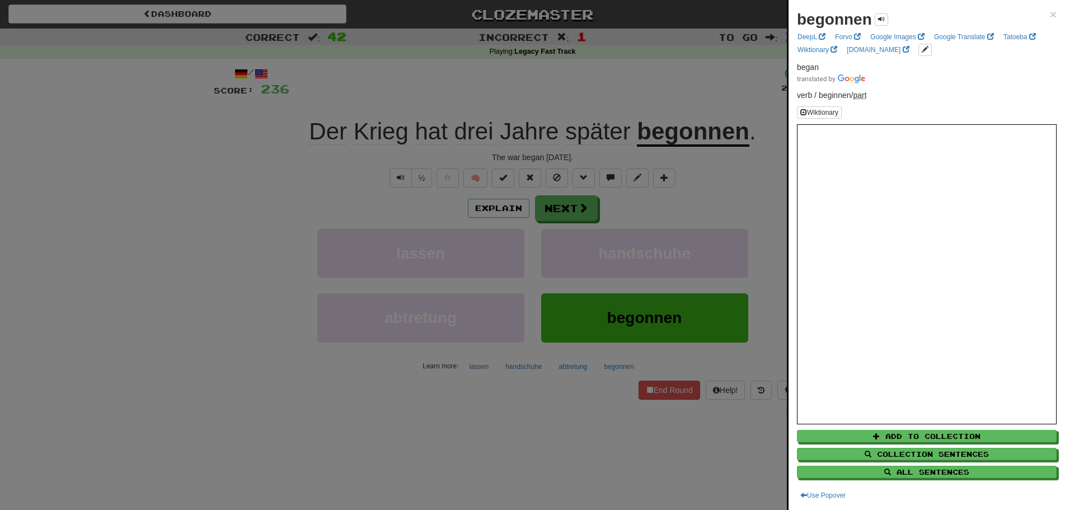
click at [155, 272] on div at bounding box center [532, 255] width 1065 height 510
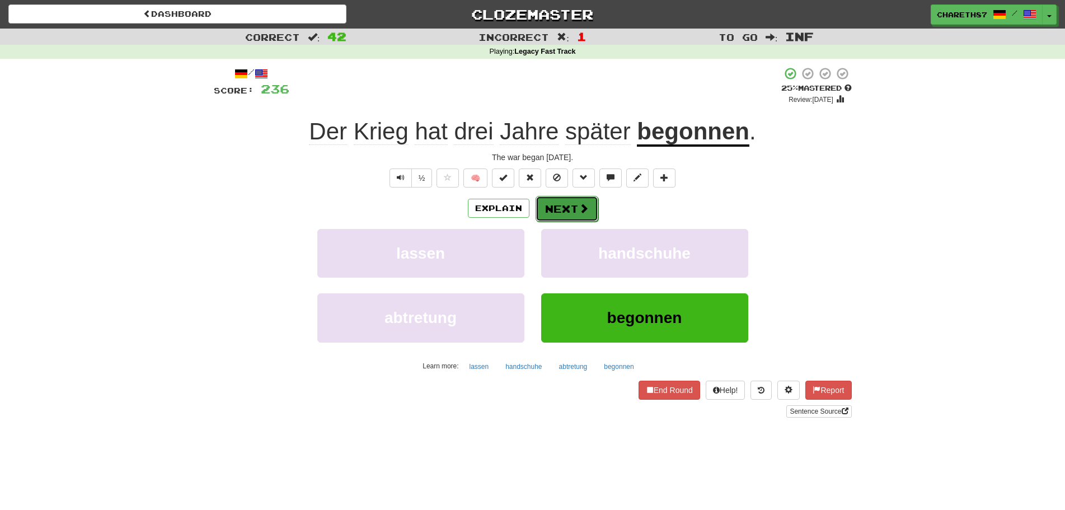
click at [557, 206] on button "Next" at bounding box center [566, 209] width 63 height 26
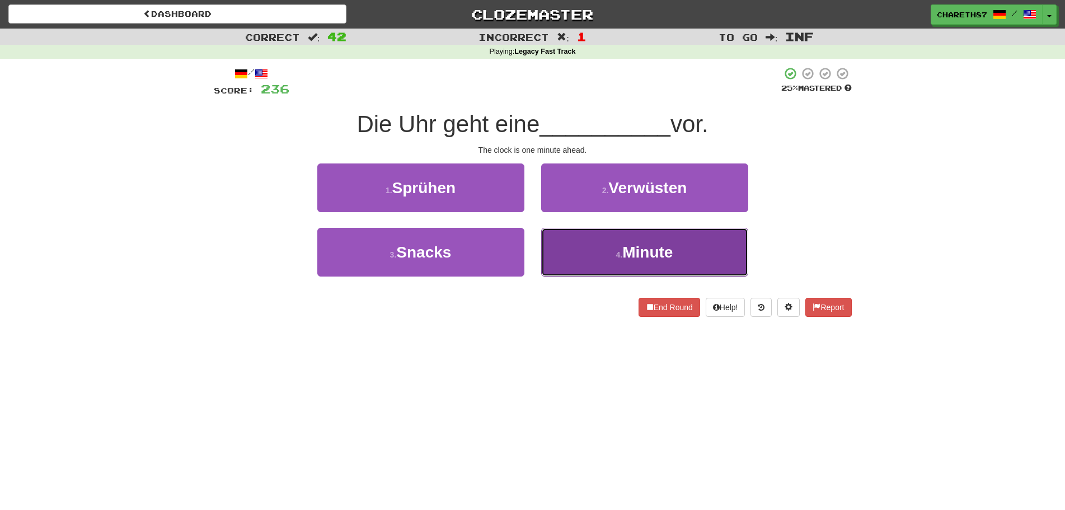
click at [674, 260] on button "4 . Minute" at bounding box center [644, 252] width 207 height 49
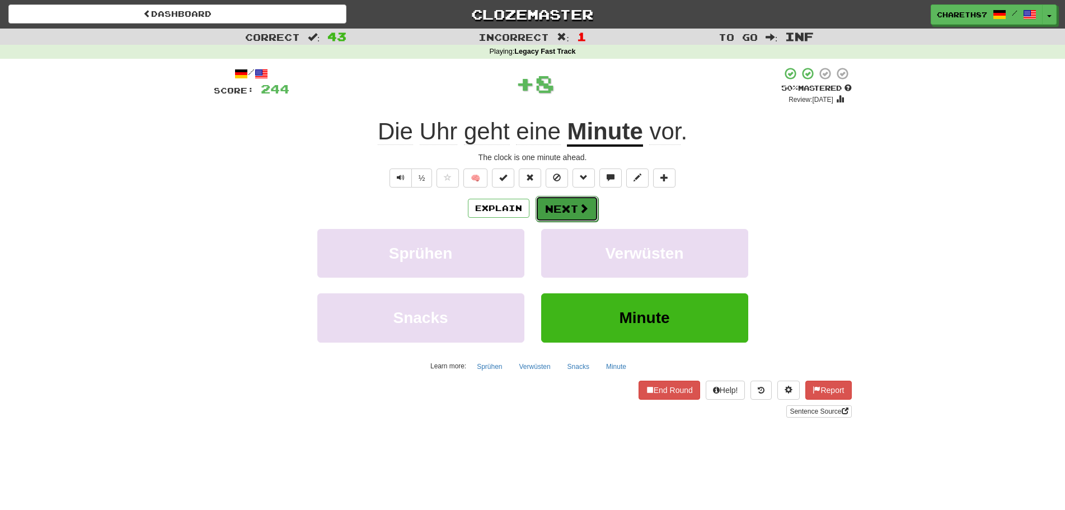
click at [573, 208] on button "Next" at bounding box center [566, 209] width 63 height 26
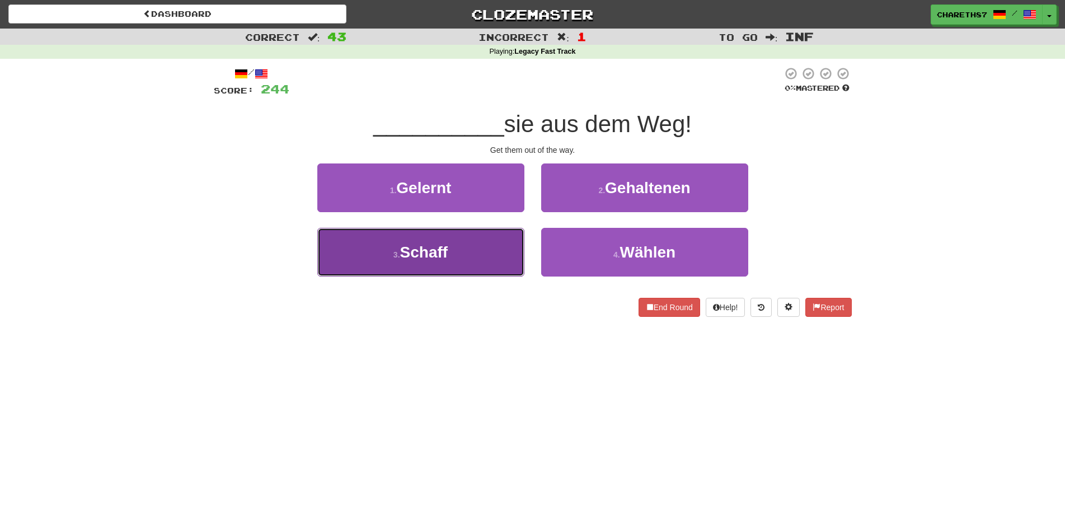
click at [417, 267] on button "3 . Schaff" at bounding box center [420, 252] width 207 height 49
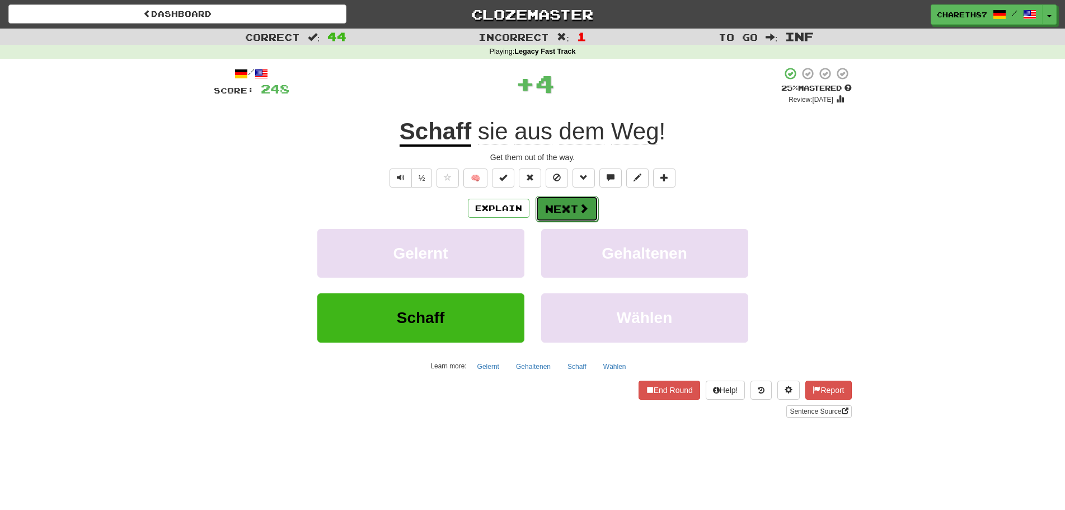
click at [566, 210] on button "Next" at bounding box center [566, 209] width 63 height 26
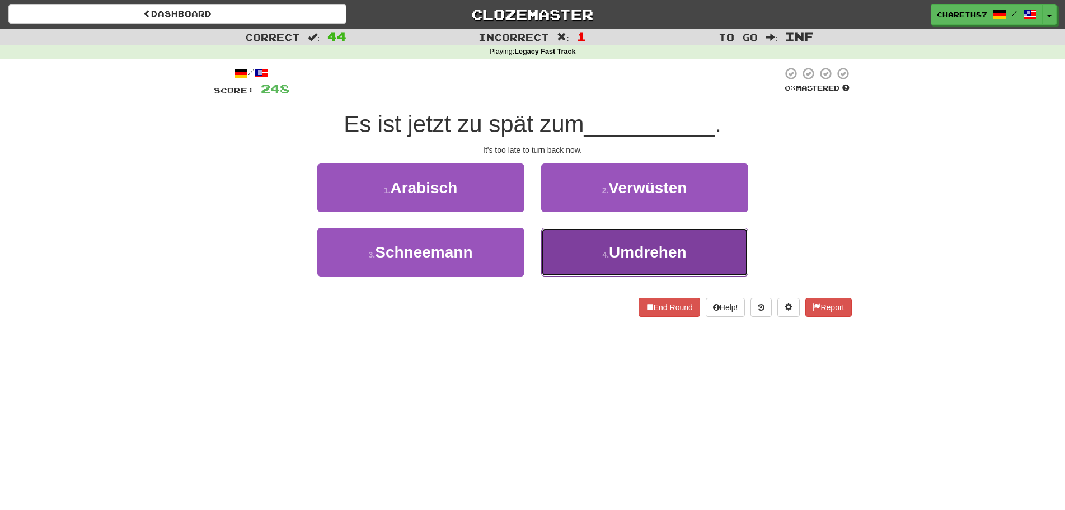
click at [693, 253] on button "4 . Umdrehen" at bounding box center [644, 252] width 207 height 49
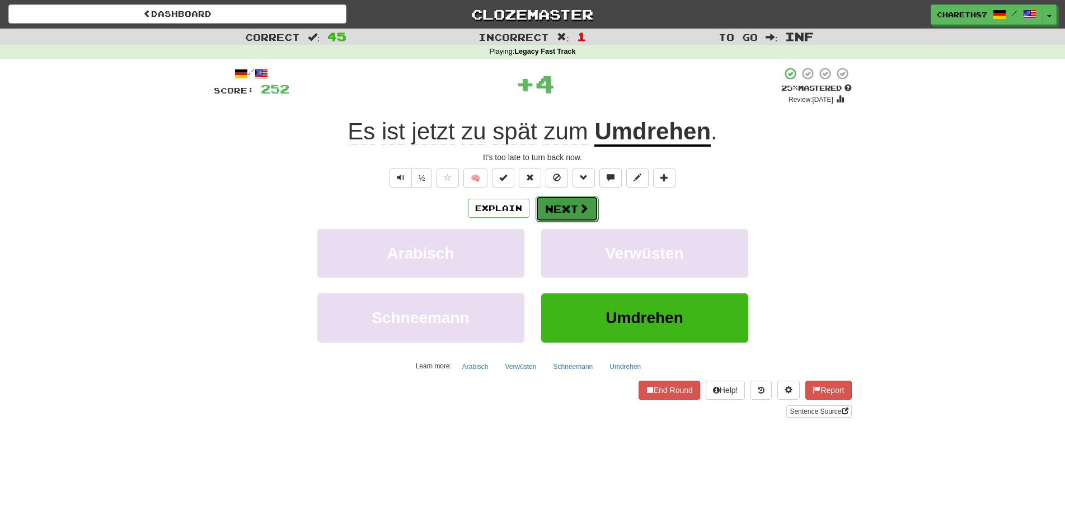
click at [570, 206] on button "Next" at bounding box center [566, 209] width 63 height 26
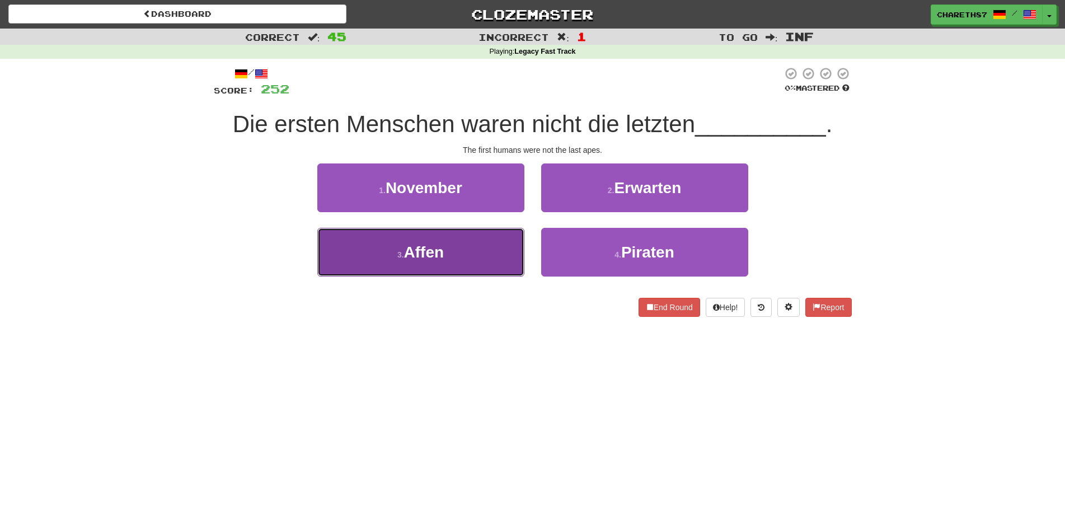
click at [486, 254] on button "3 . Affen" at bounding box center [420, 252] width 207 height 49
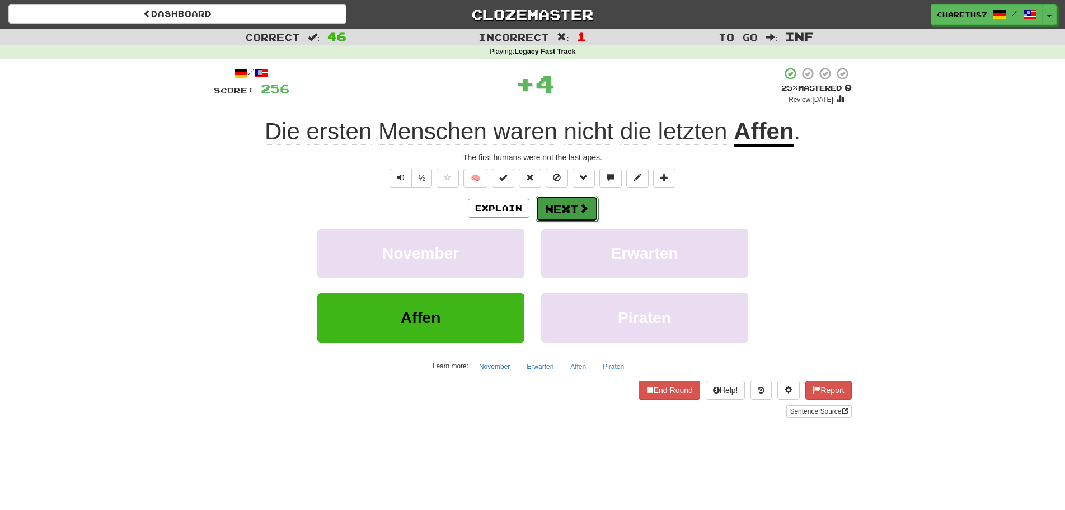
click at [564, 210] on button "Next" at bounding box center [566, 209] width 63 height 26
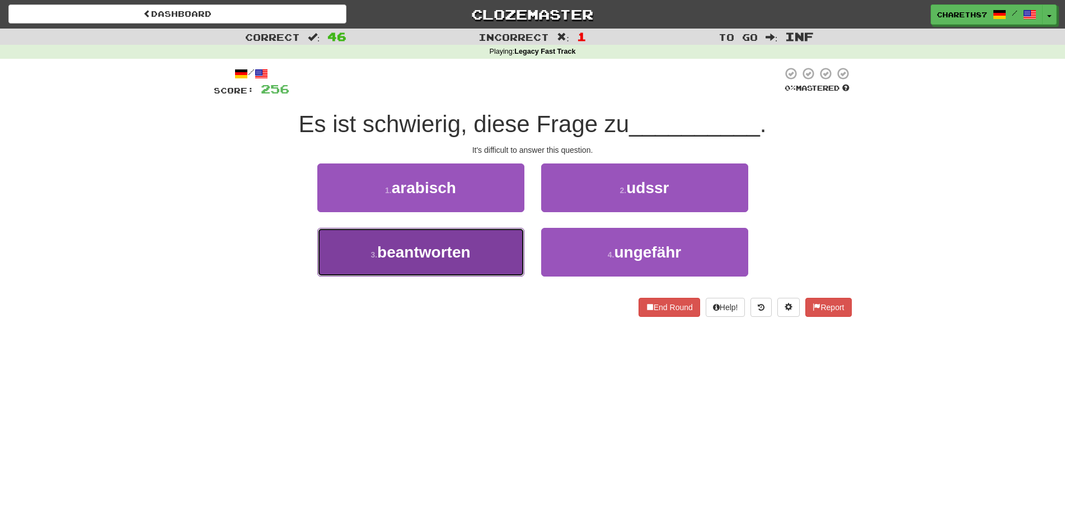
click at [451, 258] on span "beantworten" at bounding box center [423, 251] width 93 height 17
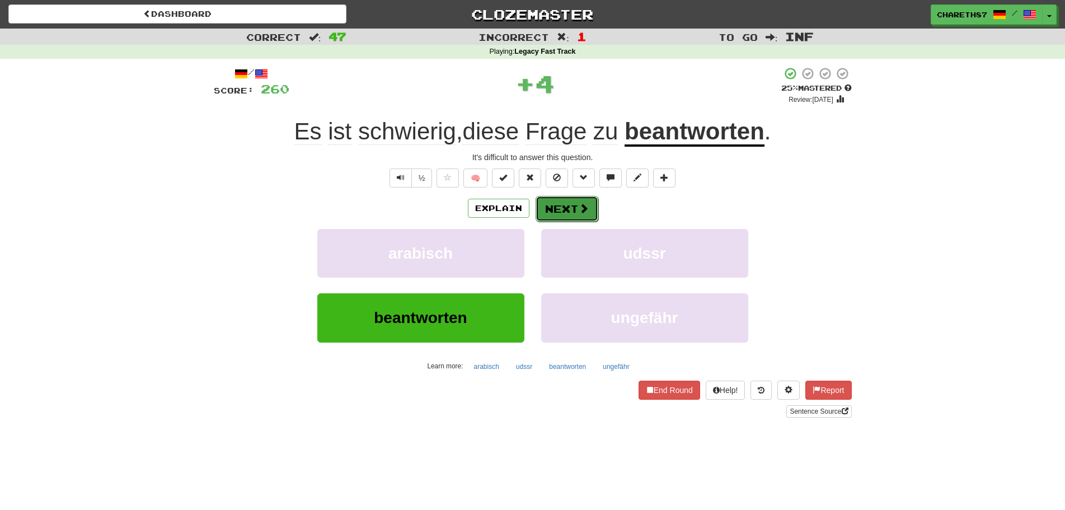
click at [576, 211] on button "Next" at bounding box center [566, 209] width 63 height 26
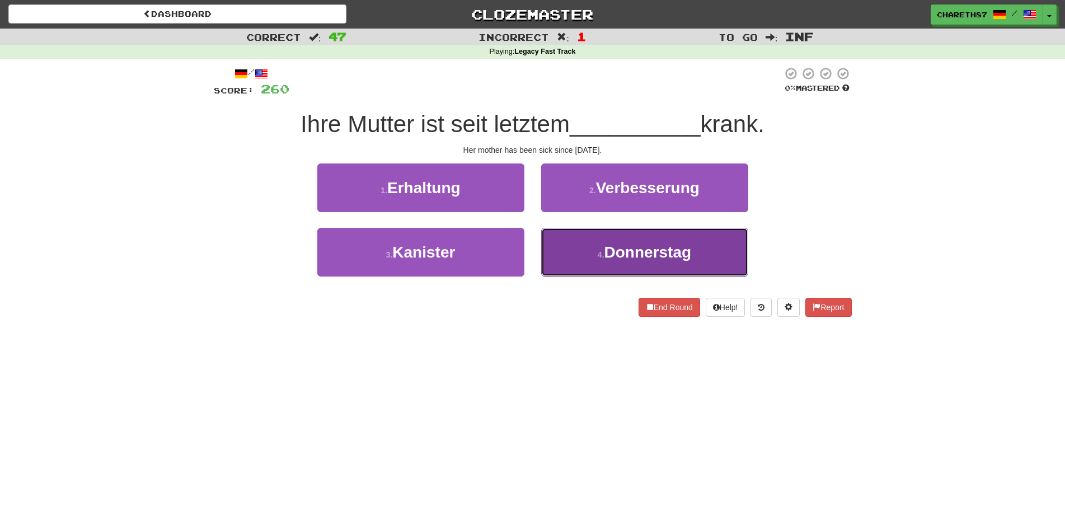
click at [634, 255] on span "Donnerstag" at bounding box center [647, 251] width 87 height 17
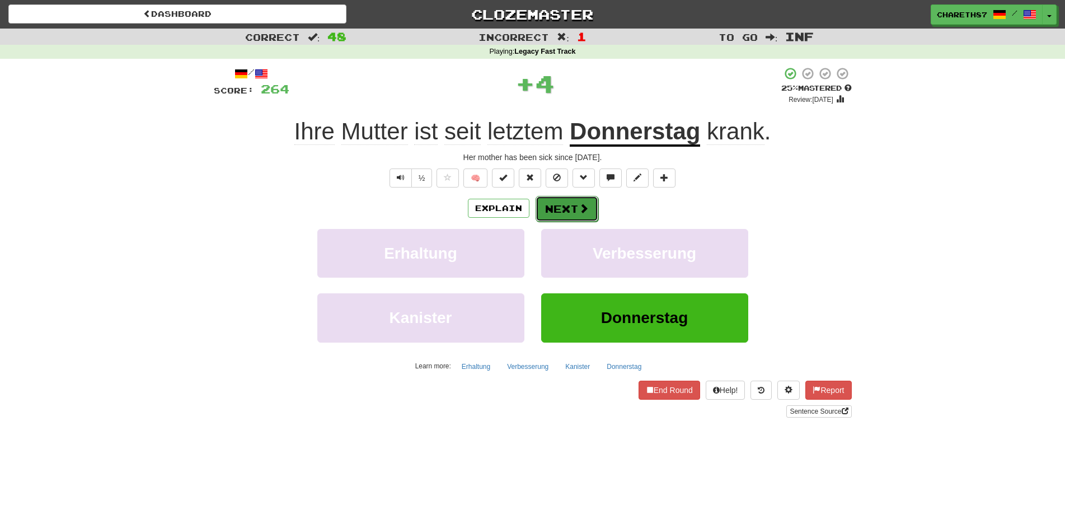
click at [584, 211] on span at bounding box center [583, 208] width 10 height 10
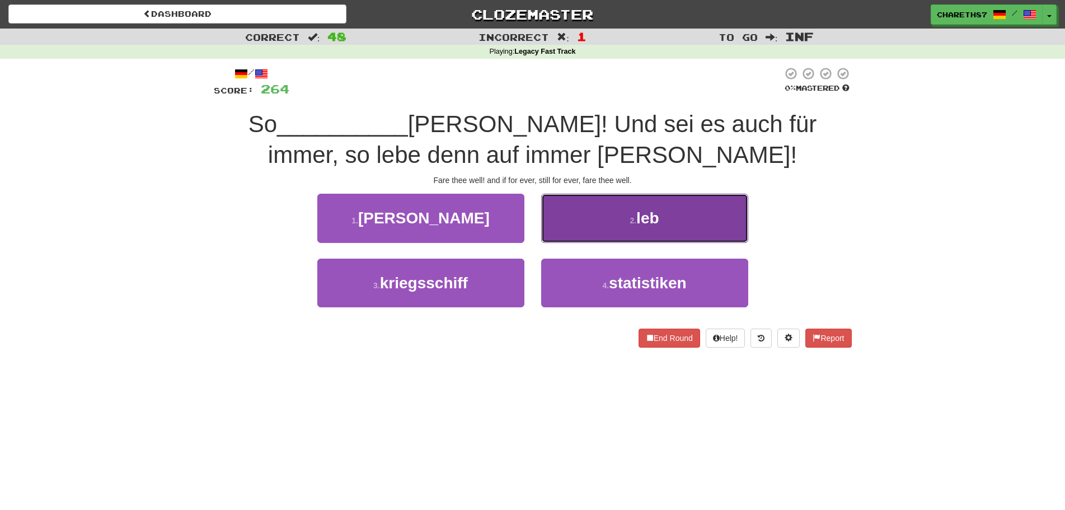
click at [674, 219] on button "2 . leb" at bounding box center [644, 218] width 207 height 49
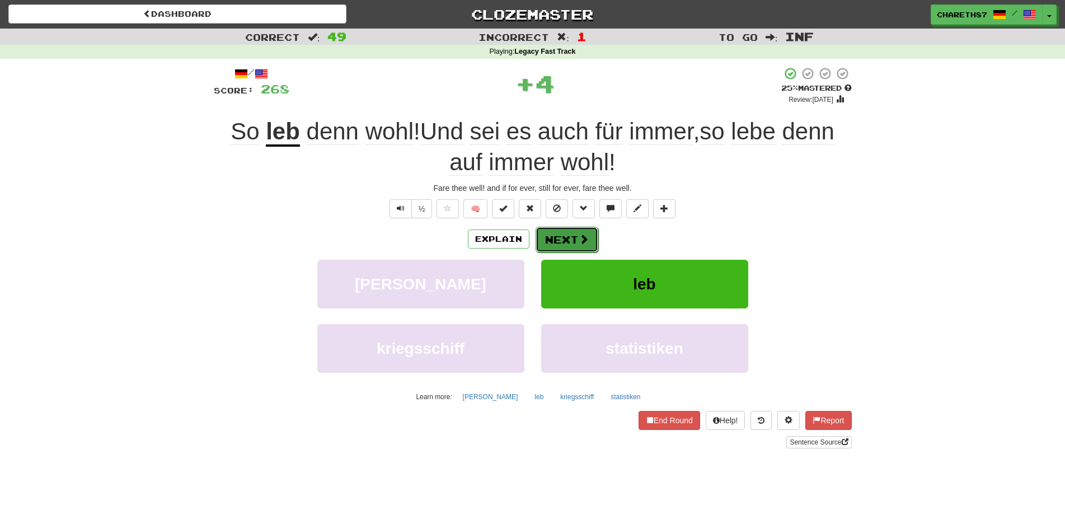
click at [573, 237] on button "Next" at bounding box center [566, 240] width 63 height 26
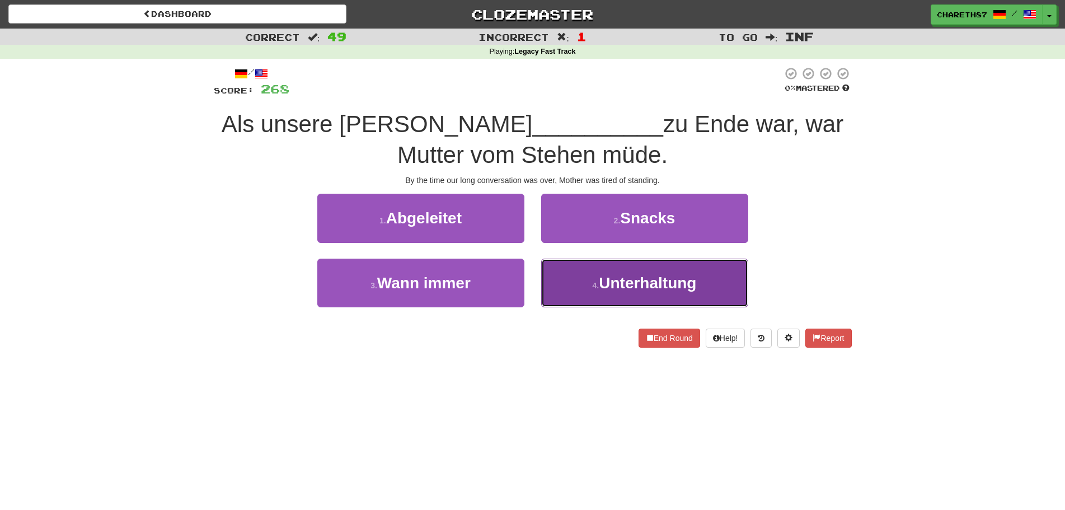
click at [666, 281] on span "Unterhaltung" at bounding box center [647, 282] width 97 height 17
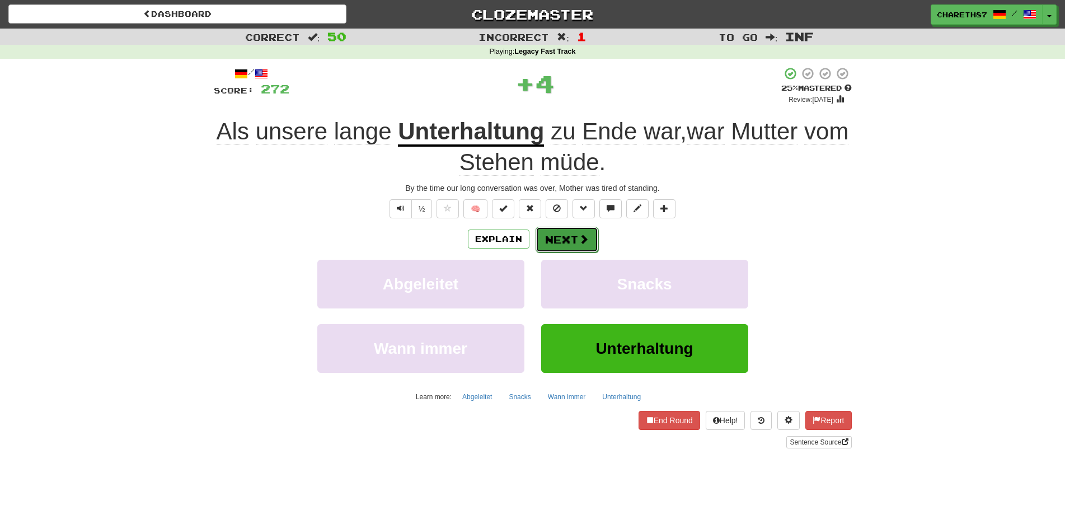
click at [578, 241] on span at bounding box center [583, 239] width 10 height 10
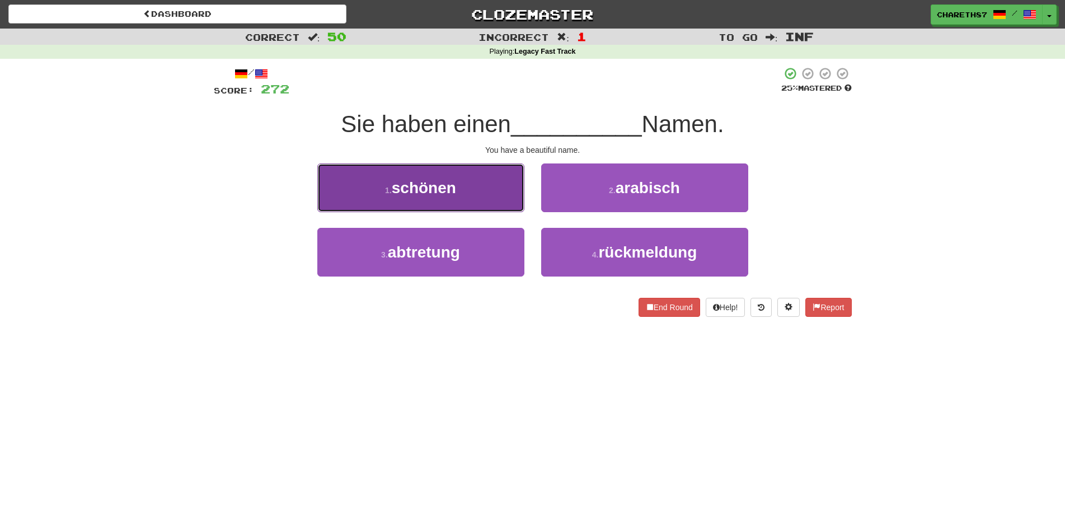
click at [443, 207] on button "1 . schönen" at bounding box center [420, 187] width 207 height 49
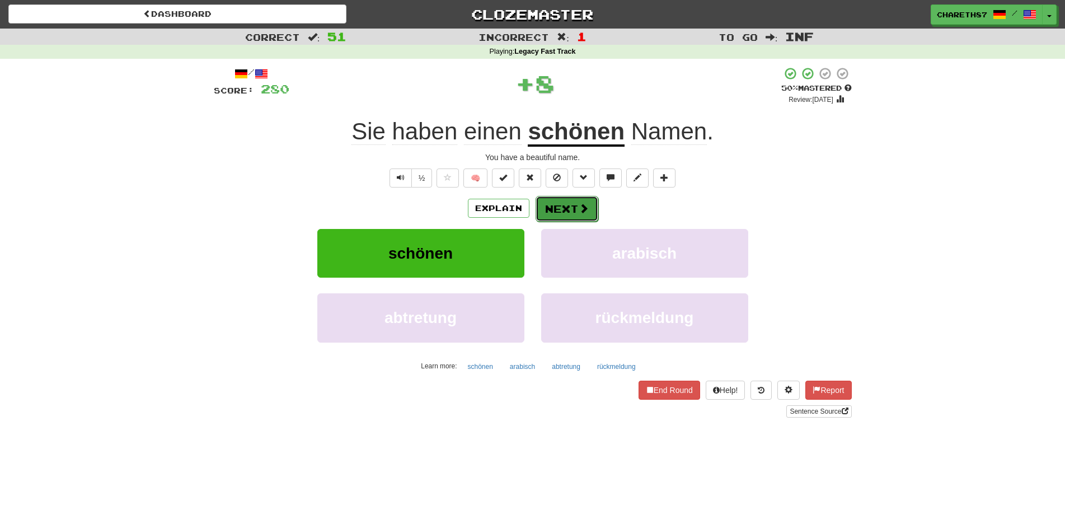
click at [575, 205] on button "Next" at bounding box center [566, 209] width 63 height 26
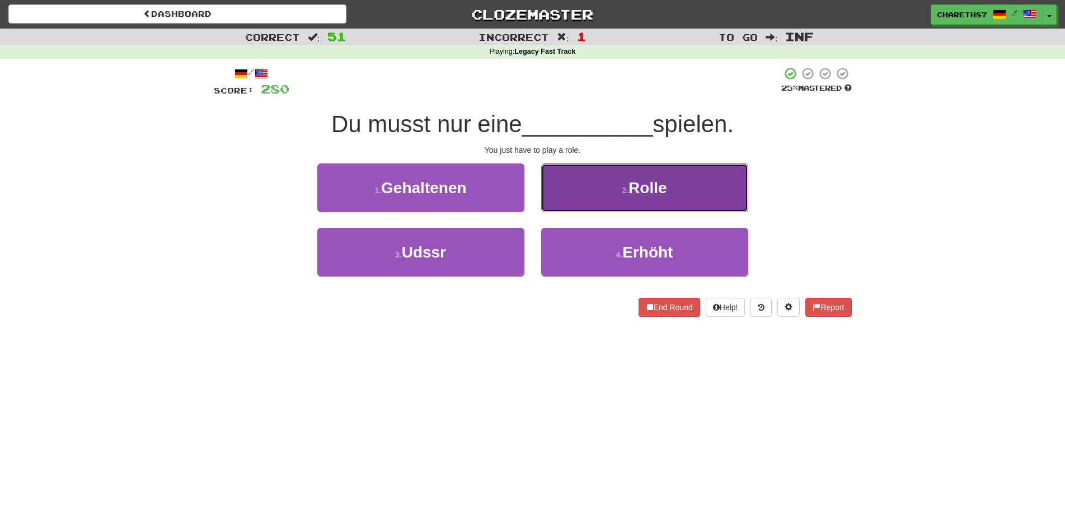
click at [688, 196] on button "2 . Rolle" at bounding box center [644, 187] width 207 height 49
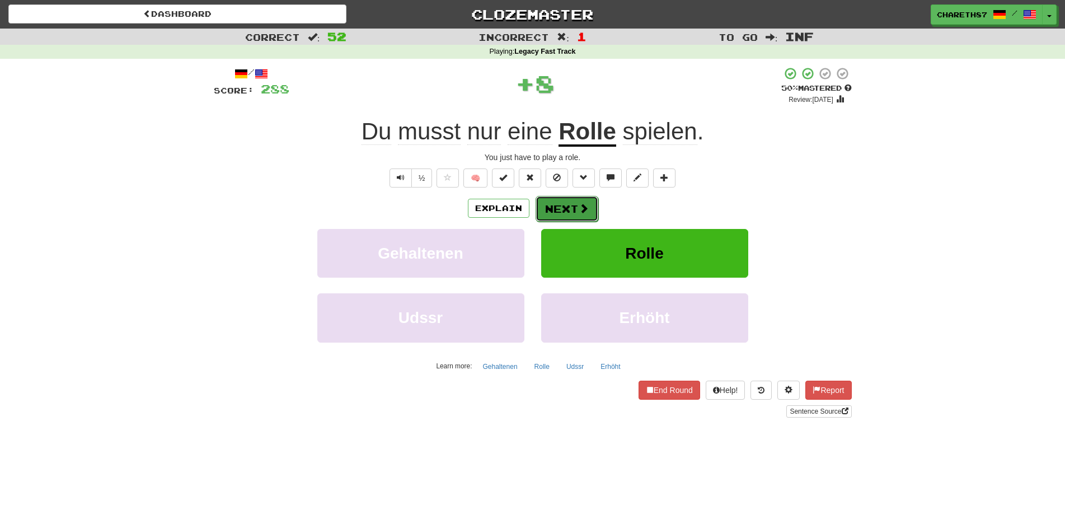
click at [569, 211] on button "Next" at bounding box center [566, 209] width 63 height 26
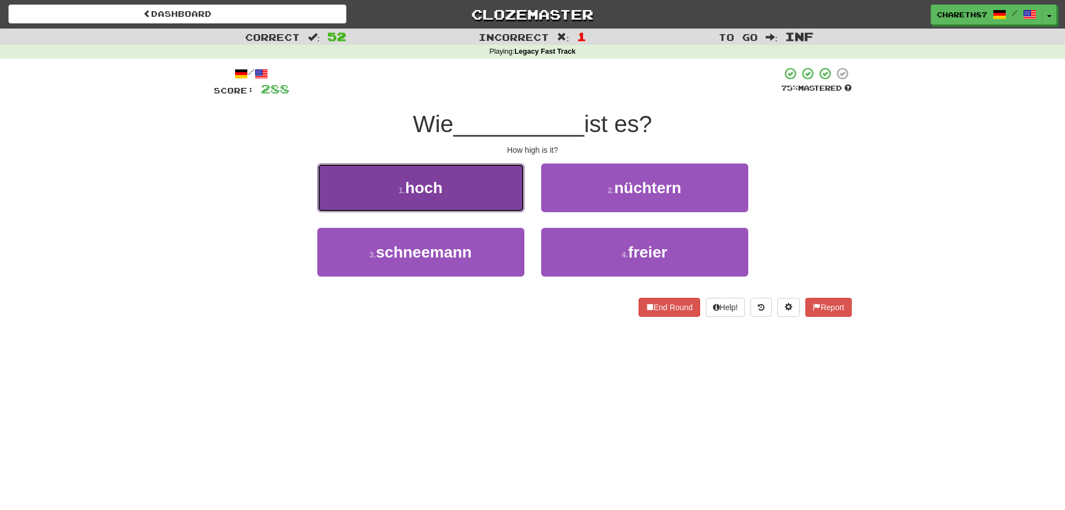
click at [447, 196] on button "1 . hoch" at bounding box center [420, 187] width 207 height 49
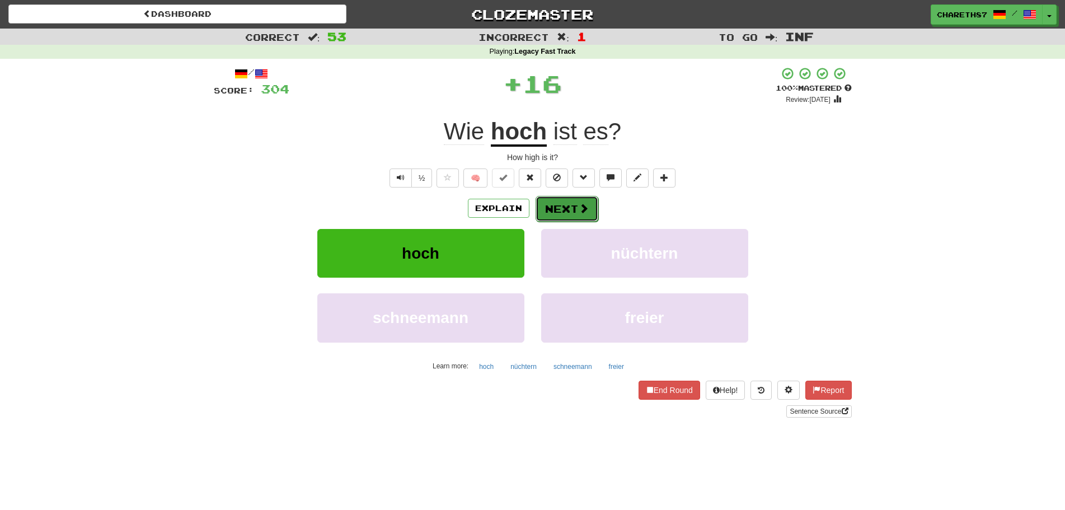
click at [566, 208] on button "Next" at bounding box center [566, 209] width 63 height 26
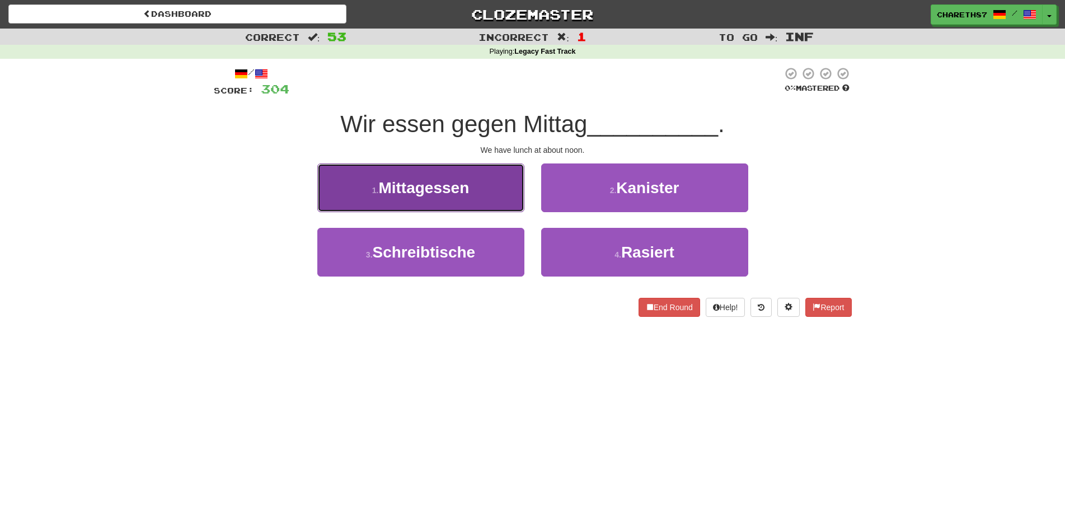
click at [484, 185] on button "1 . Mittagessen" at bounding box center [420, 187] width 207 height 49
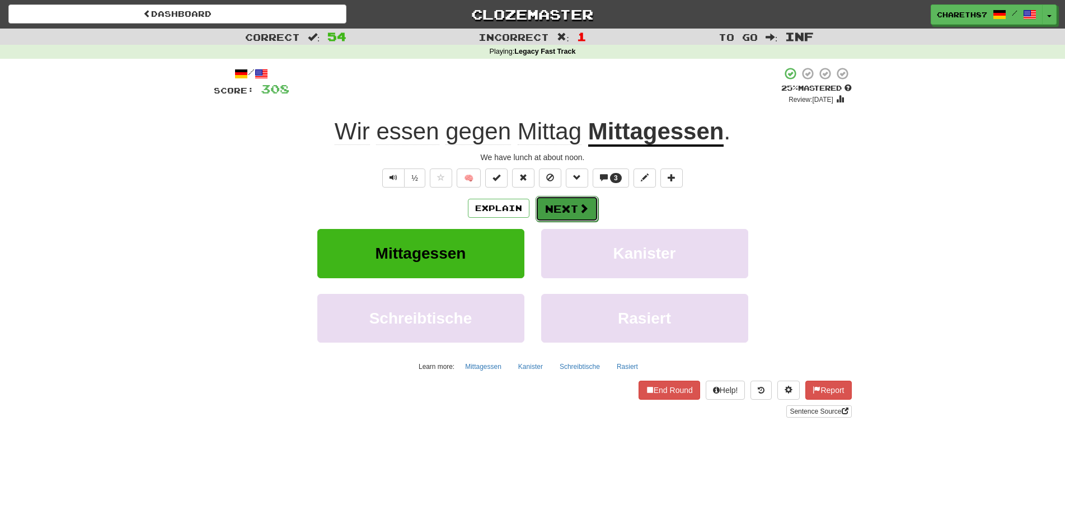
click at [564, 205] on button "Next" at bounding box center [566, 209] width 63 height 26
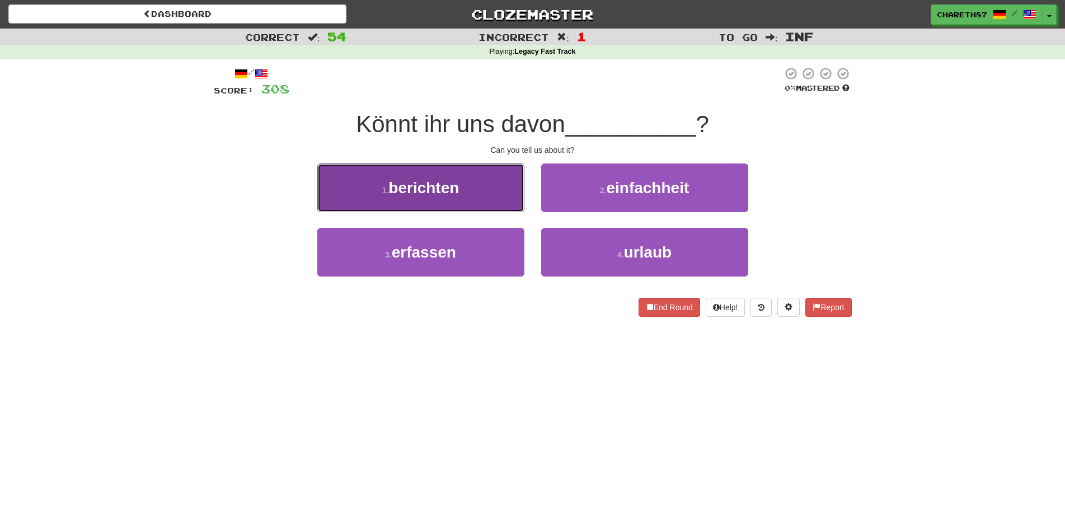
click at [499, 193] on button "1 . berichten" at bounding box center [420, 187] width 207 height 49
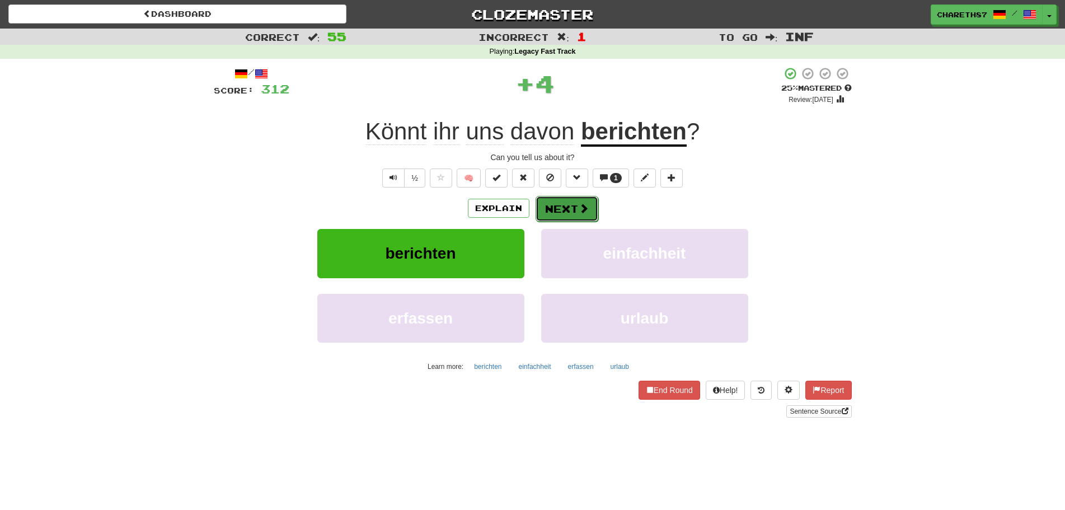
click at [570, 206] on button "Next" at bounding box center [566, 209] width 63 height 26
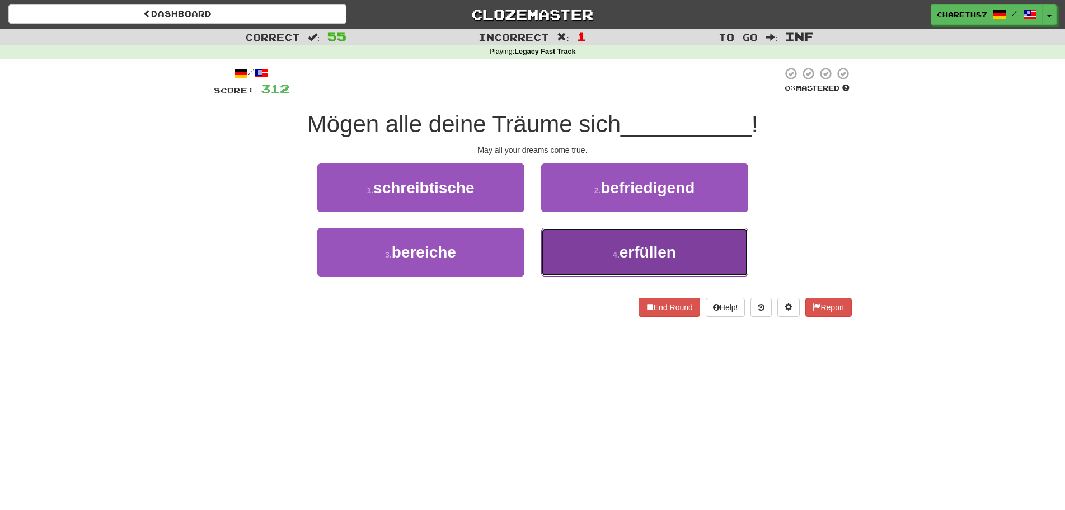
click at [662, 256] on span "erfüllen" at bounding box center [647, 251] width 57 height 17
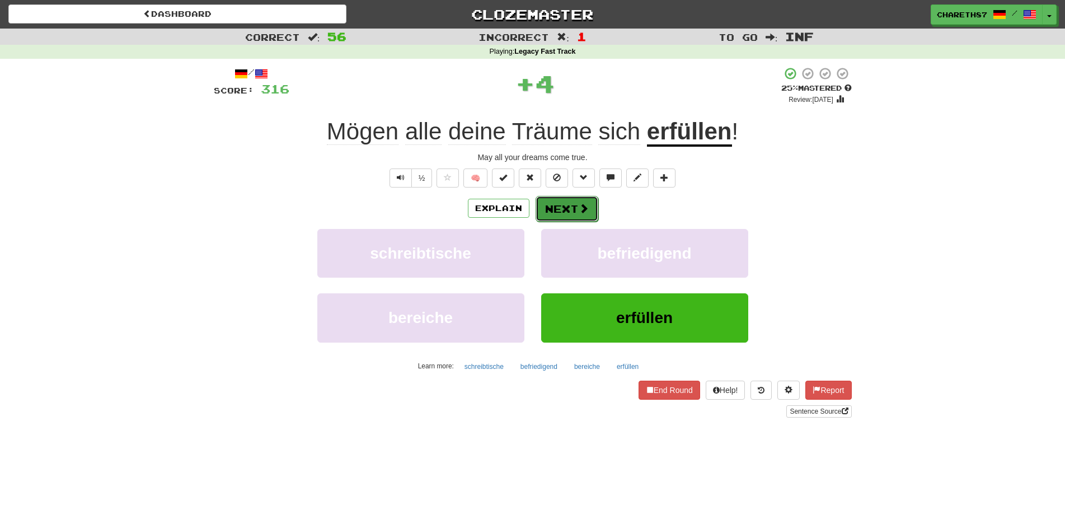
click at [576, 208] on button "Next" at bounding box center [566, 209] width 63 height 26
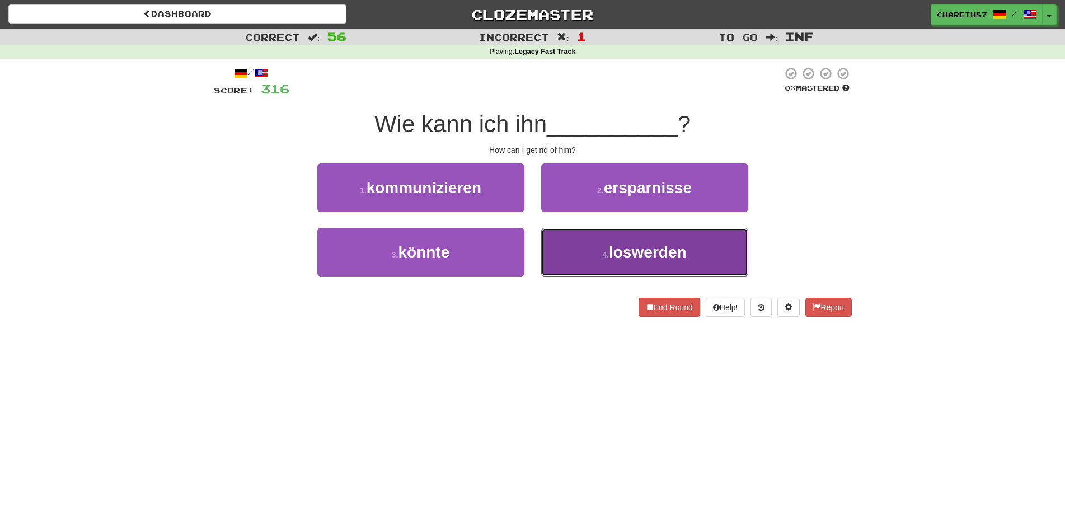
click at [713, 244] on button "4 . loswerden" at bounding box center [644, 252] width 207 height 49
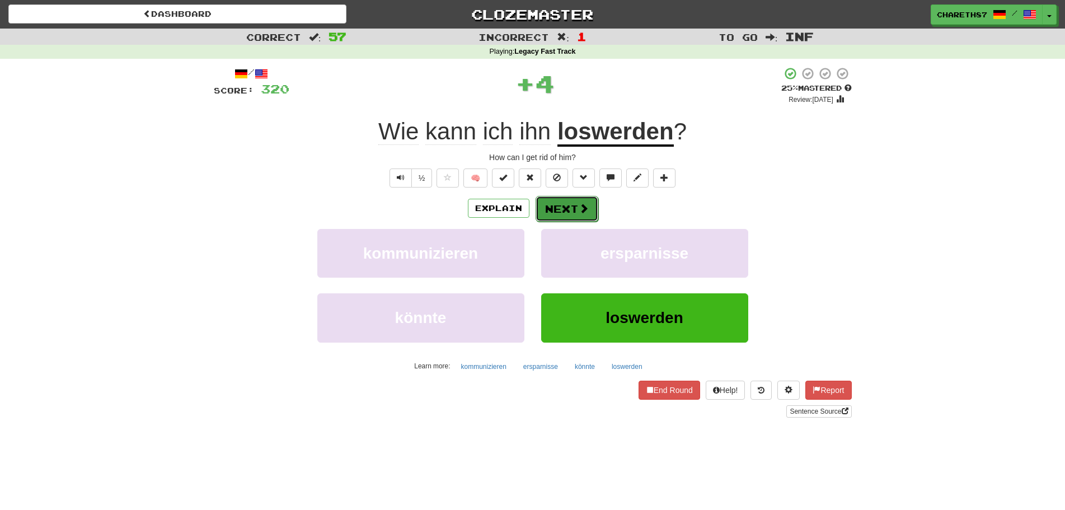
click at [564, 206] on button "Next" at bounding box center [566, 209] width 63 height 26
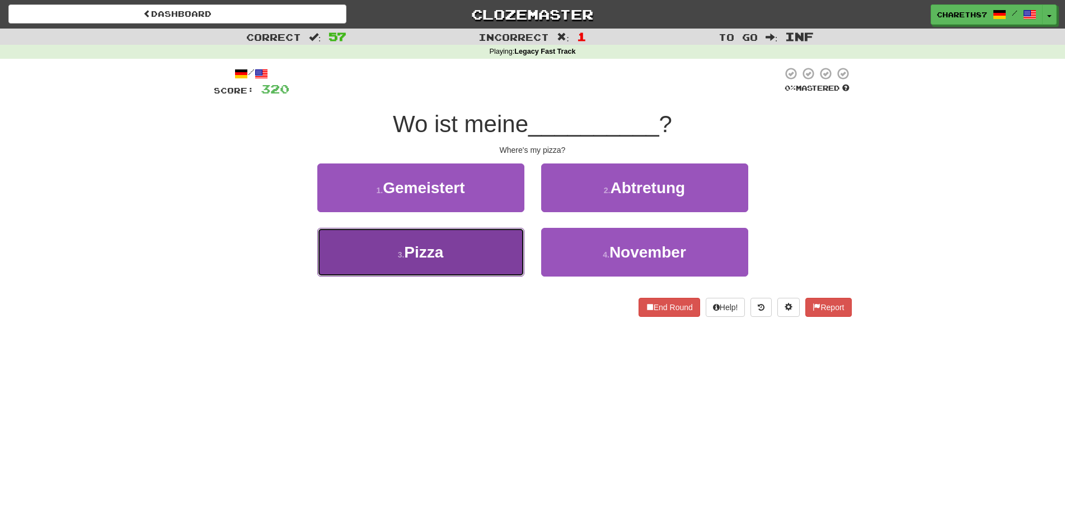
click at [454, 255] on button "3 . Pizza" at bounding box center [420, 252] width 207 height 49
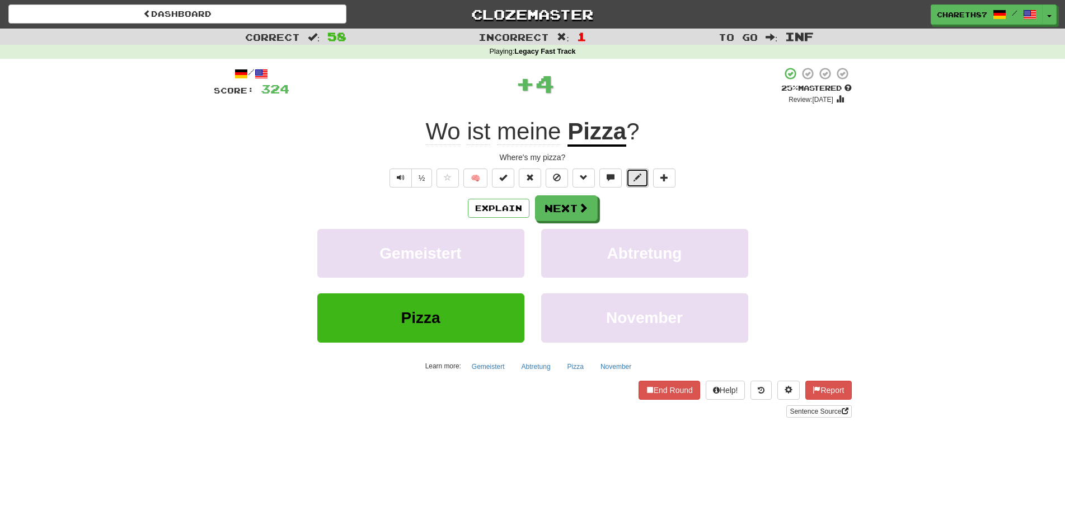
click at [635, 181] on span at bounding box center [637, 177] width 8 height 8
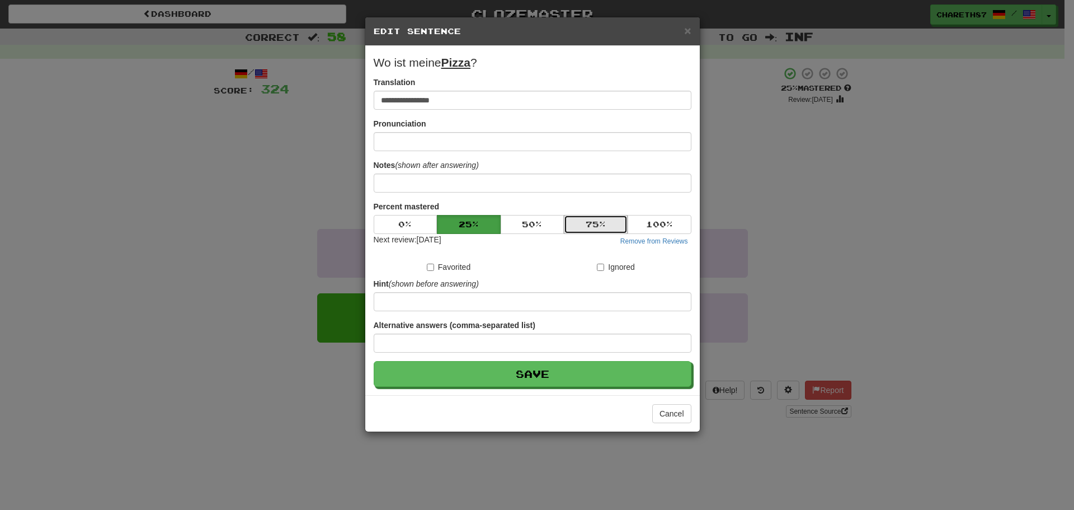
click at [601, 220] on button "75 %" at bounding box center [596, 224] width 64 height 19
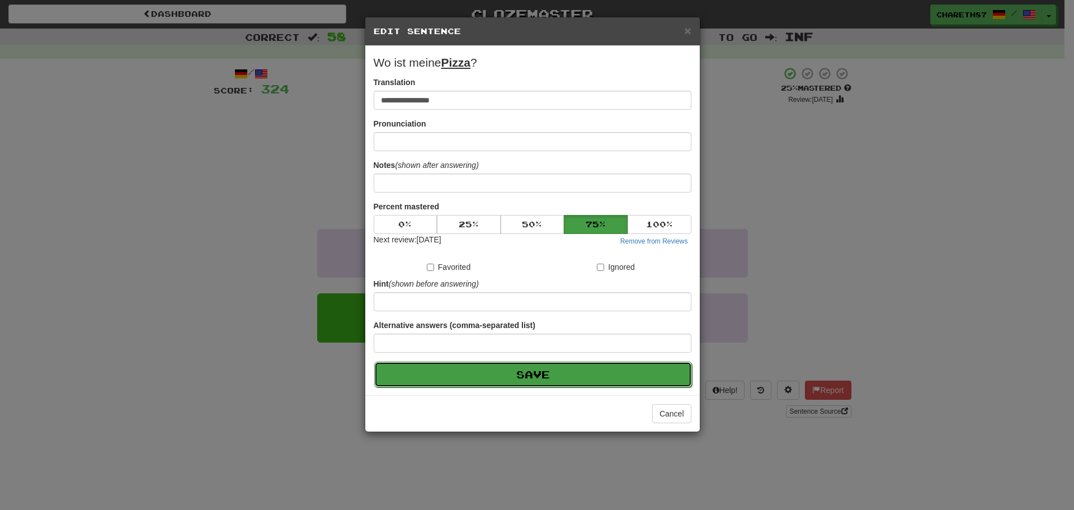
click at [571, 371] on button "Save" at bounding box center [533, 374] width 318 height 26
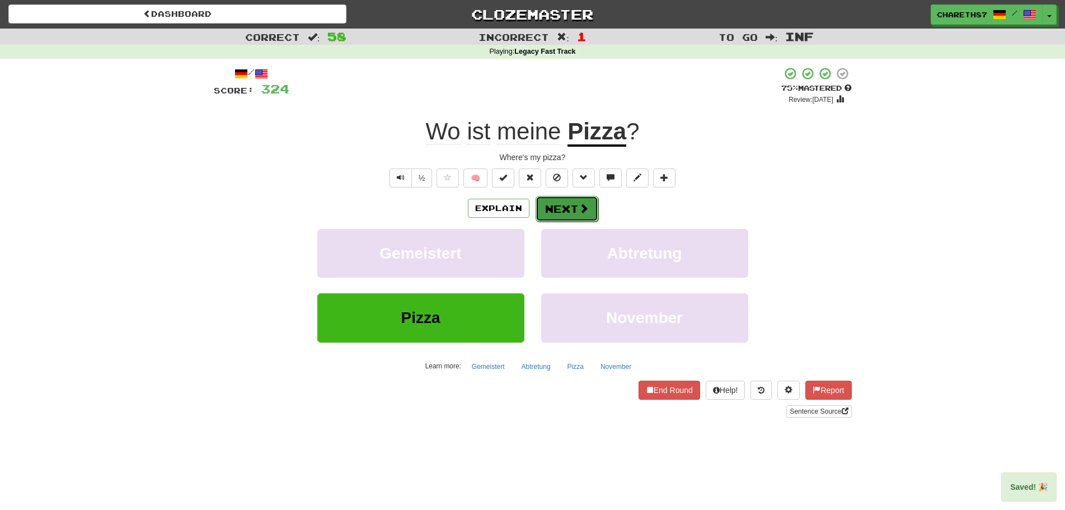
click at [578, 208] on span at bounding box center [583, 208] width 10 height 10
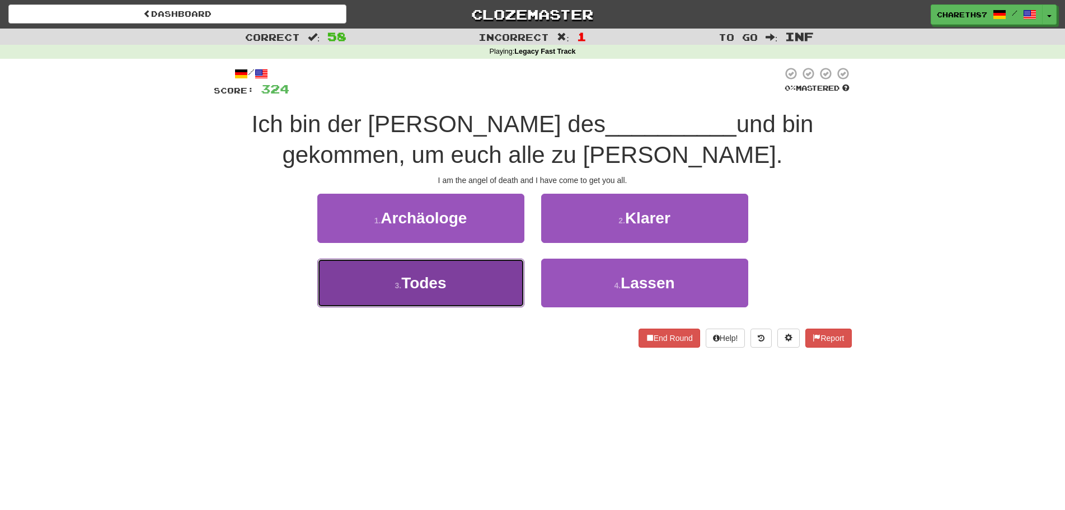
click at [476, 281] on button "3 . Todes" at bounding box center [420, 282] width 207 height 49
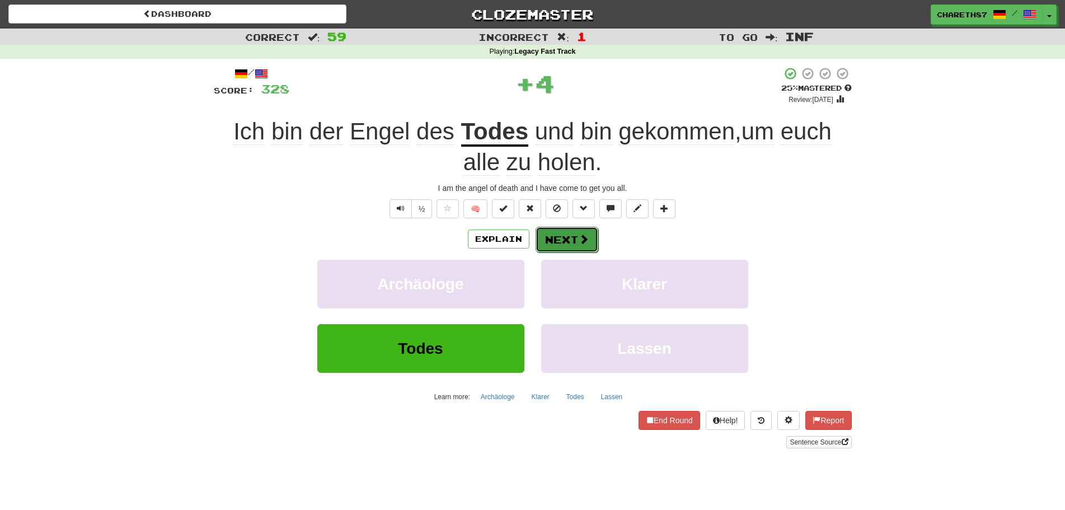
click at [575, 237] on button "Next" at bounding box center [566, 240] width 63 height 26
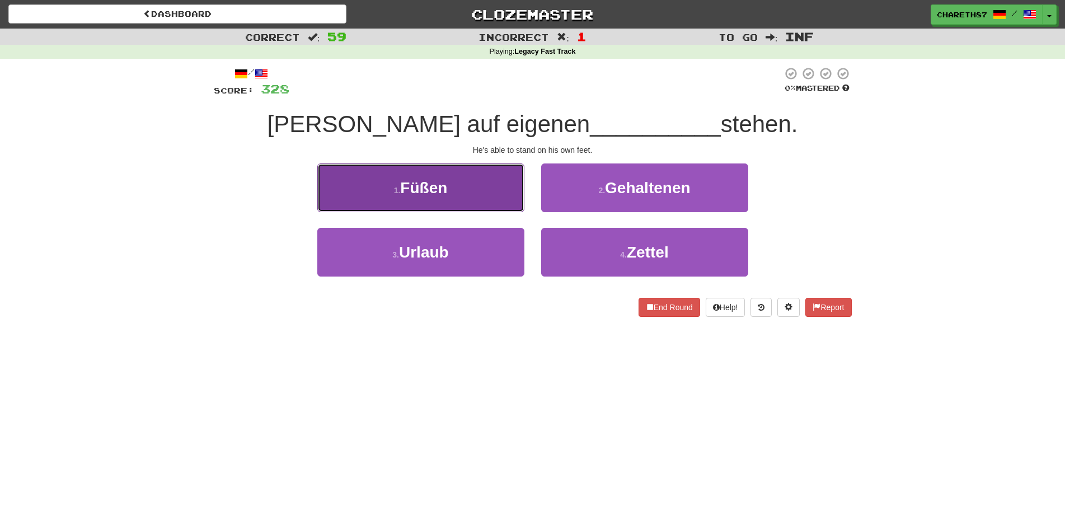
click at [457, 206] on button "1 . Füßen" at bounding box center [420, 187] width 207 height 49
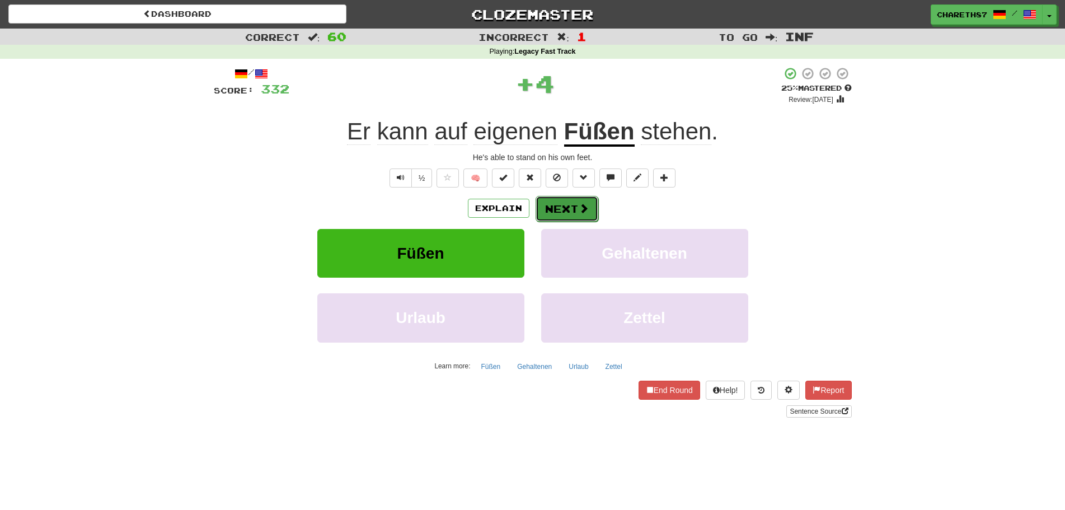
click at [570, 209] on button "Next" at bounding box center [566, 209] width 63 height 26
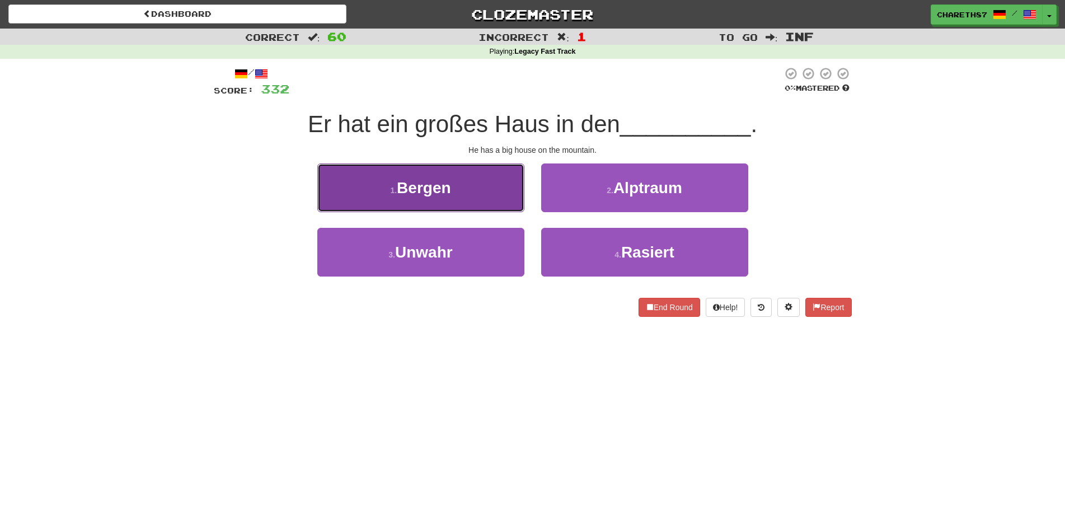
click at [486, 195] on button "1 . Bergen" at bounding box center [420, 187] width 207 height 49
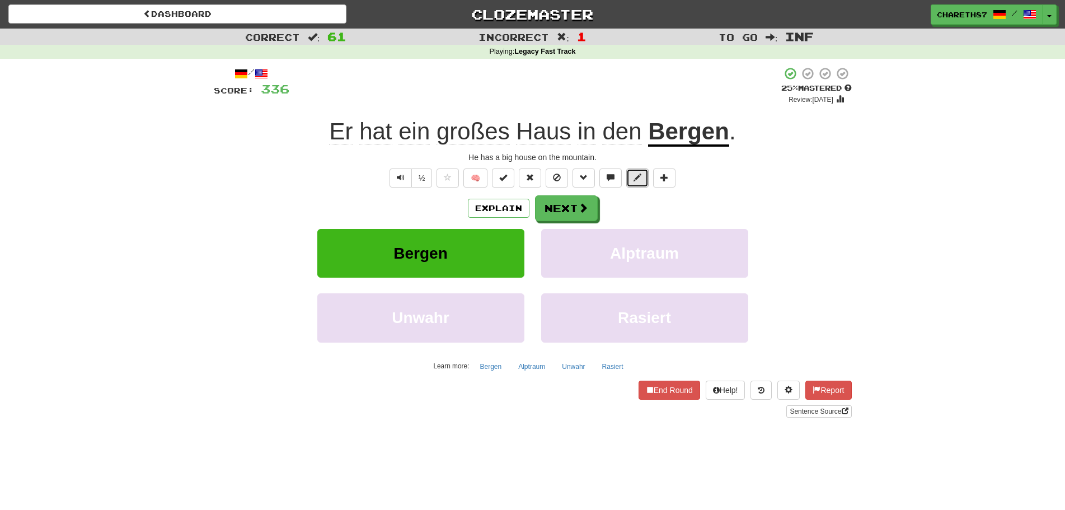
click at [637, 175] on span at bounding box center [637, 177] width 8 height 8
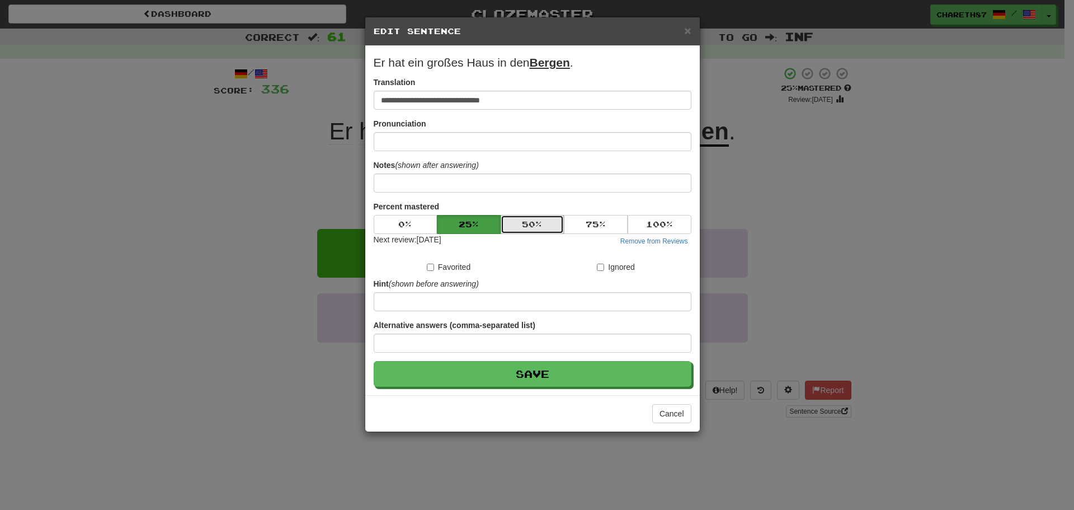
click at [526, 220] on button "50 %" at bounding box center [533, 224] width 64 height 19
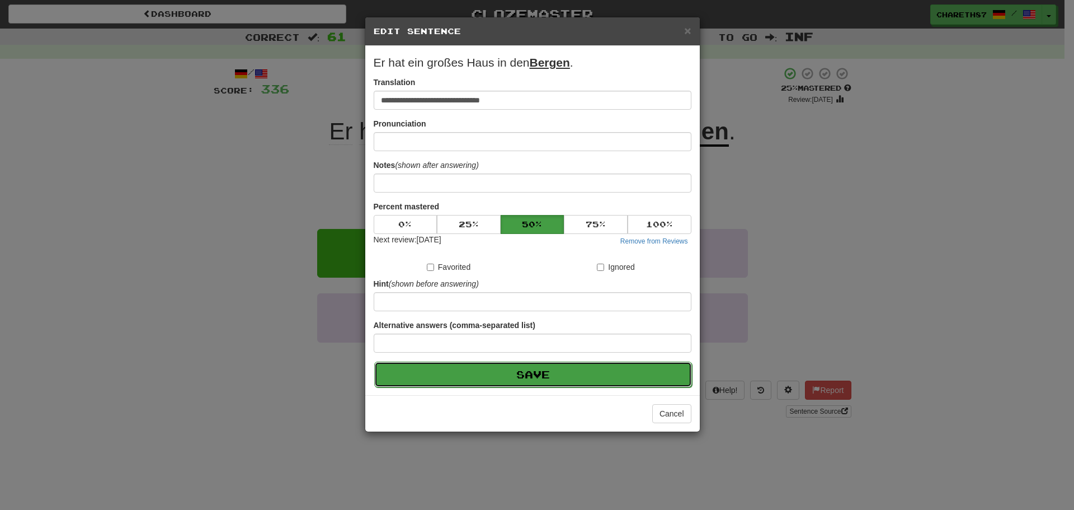
click at [531, 375] on button "Save" at bounding box center [533, 374] width 318 height 26
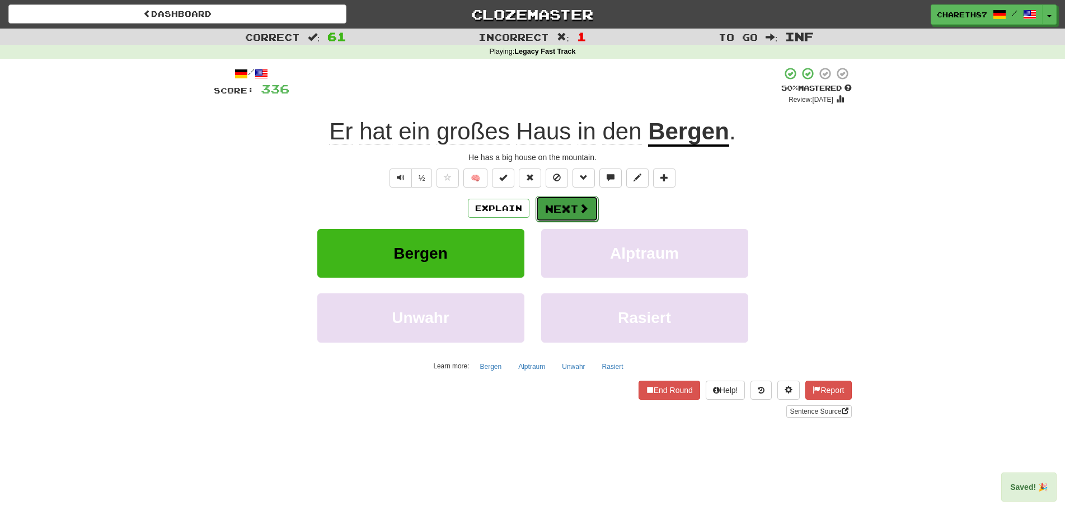
click at [558, 209] on button "Next" at bounding box center [566, 209] width 63 height 26
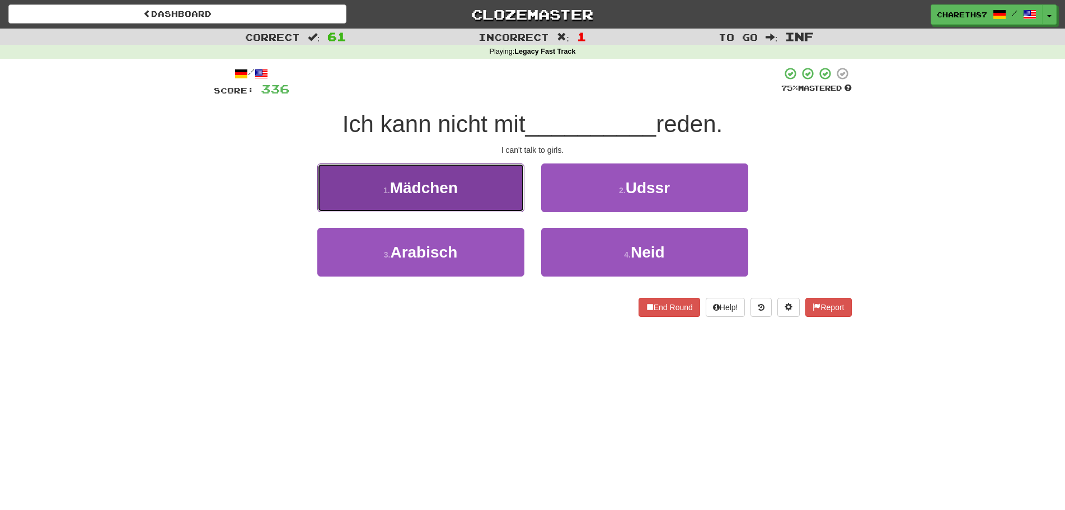
click at [441, 201] on button "1 . Mädchen" at bounding box center [420, 187] width 207 height 49
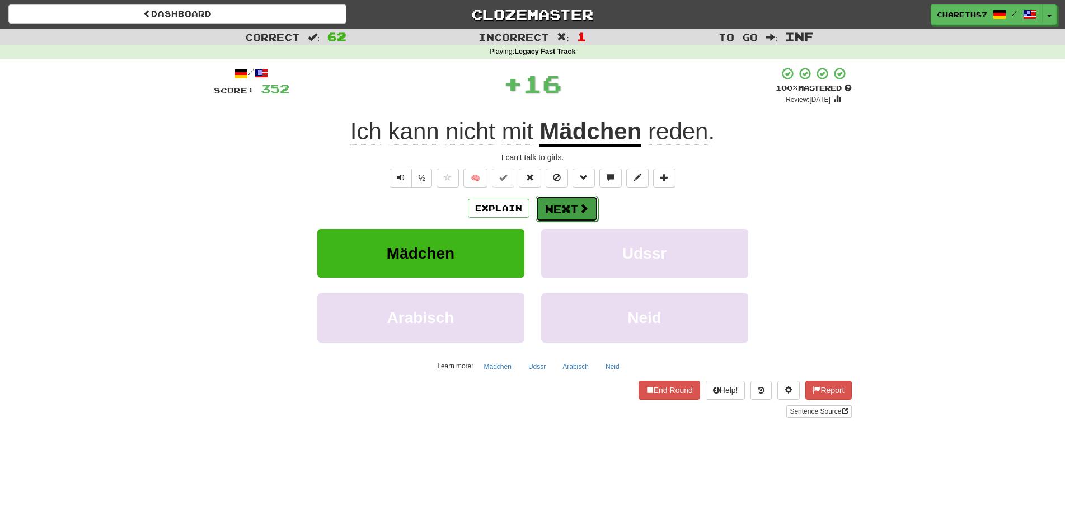
click at [564, 209] on button "Next" at bounding box center [566, 209] width 63 height 26
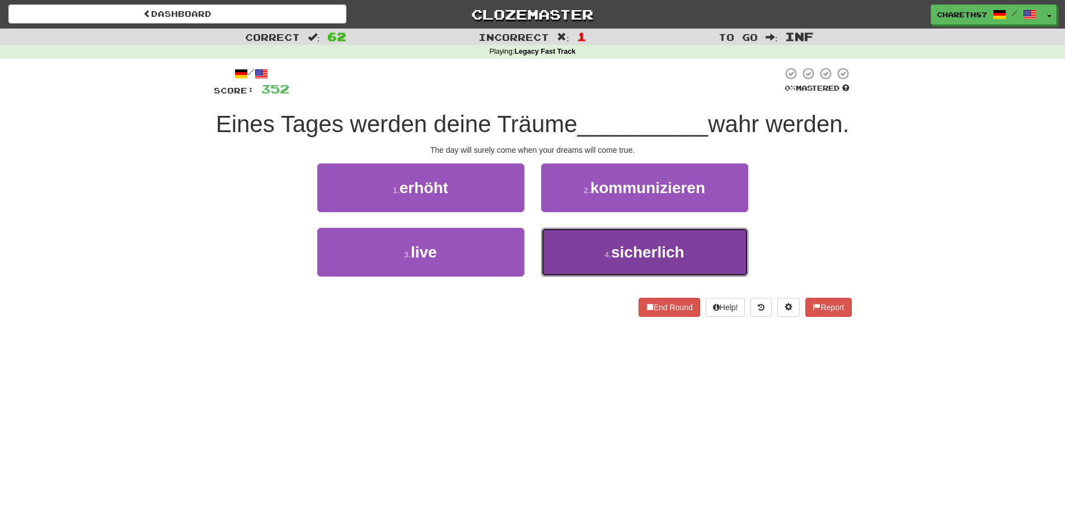
click at [700, 276] on button "4 . sicherlich" at bounding box center [644, 252] width 207 height 49
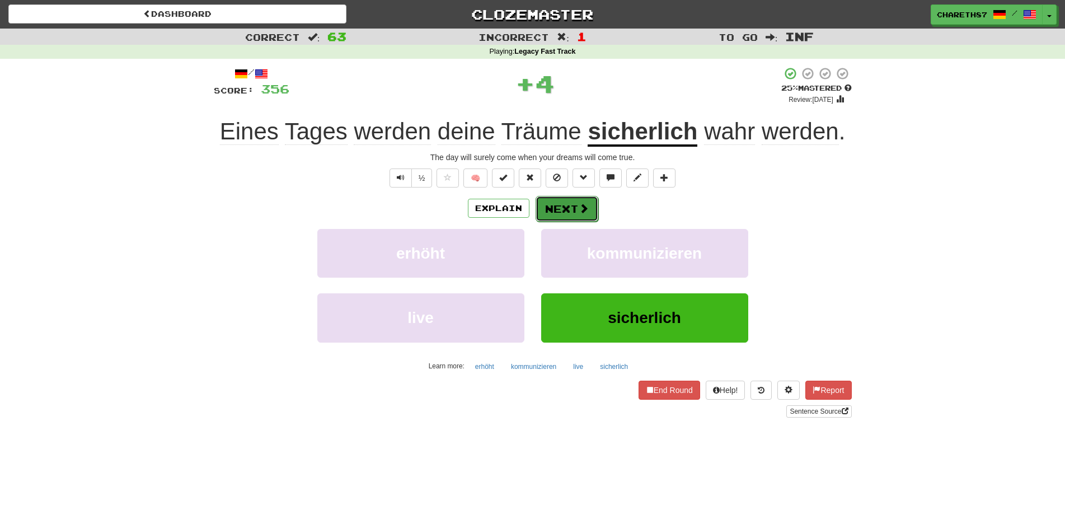
click at [557, 210] on button "Next" at bounding box center [566, 209] width 63 height 26
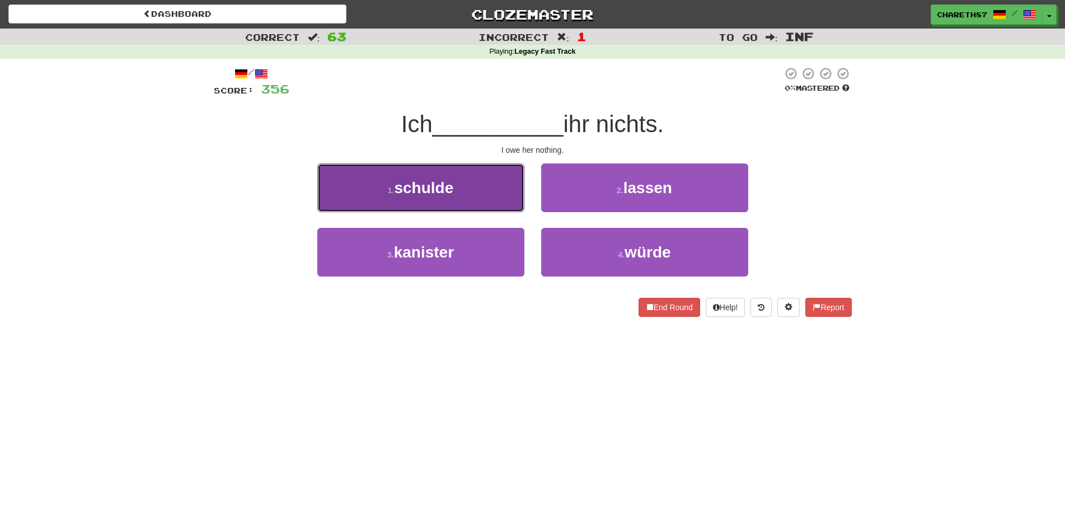
click at [483, 199] on button "1 . schulde" at bounding box center [420, 187] width 207 height 49
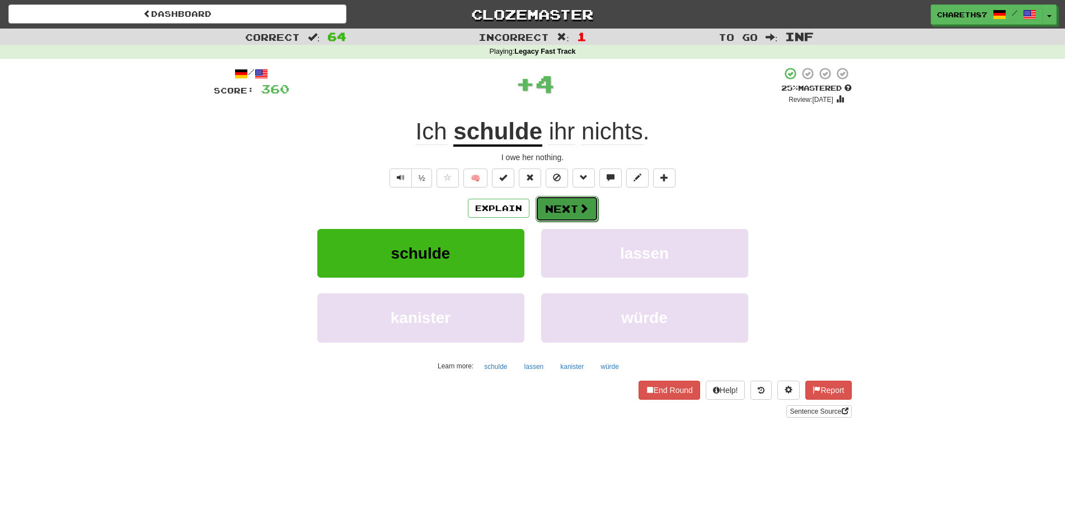
click at [567, 205] on button "Next" at bounding box center [566, 209] width 63 height 26
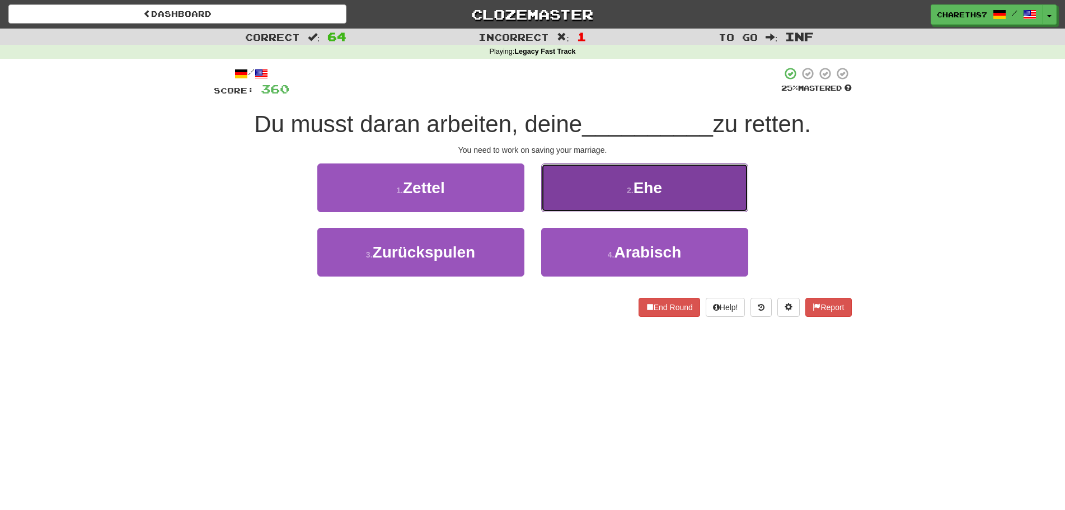
click at [693, 184] on button "2 . Ehe" at bounding box center [644, 187] width 207 height 49
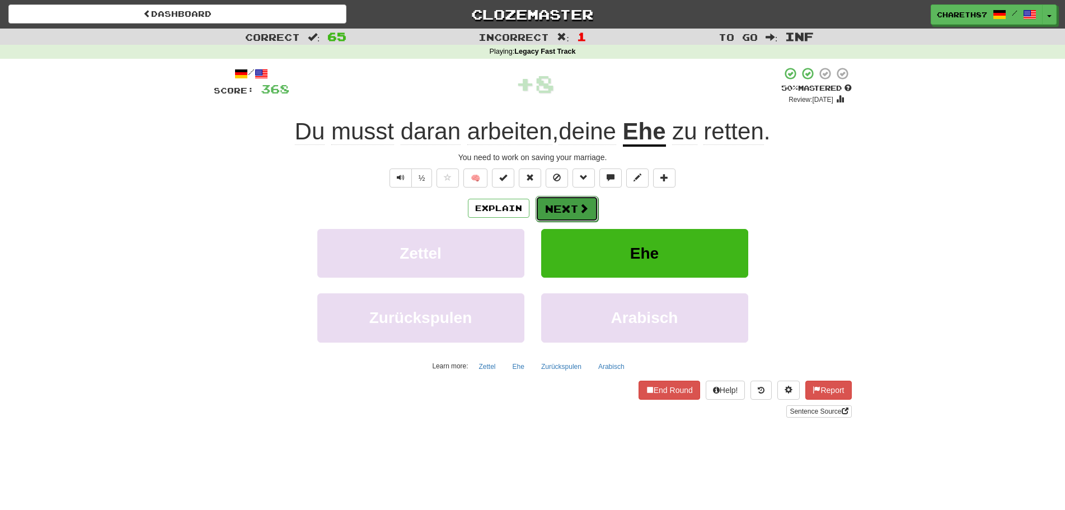
click at [563, 202] on button "Next" at bounding box center [566, 209] width 63 height 26
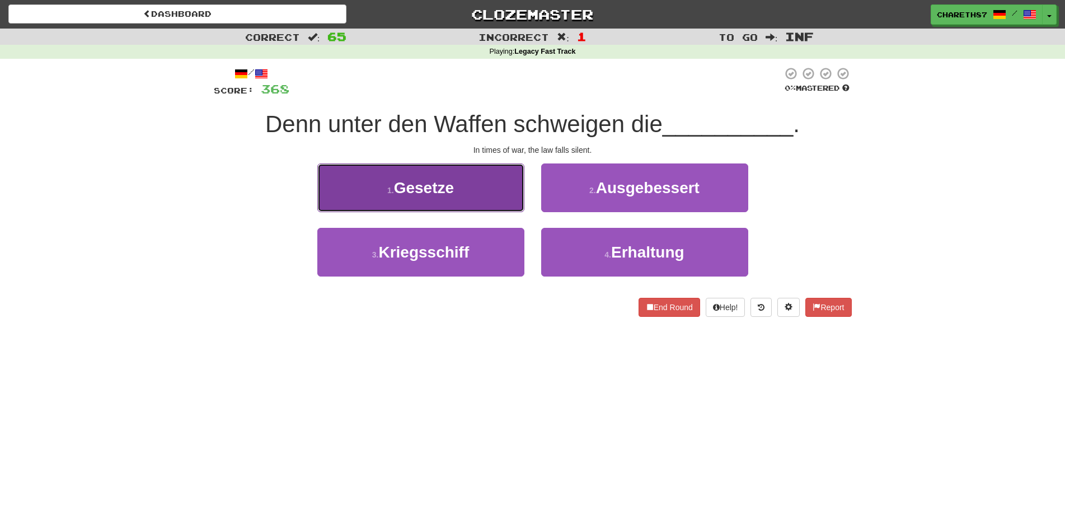
click at [478, 191] on button "1 . Gesetze" at bounding box center [420, 187] width 207 height 49
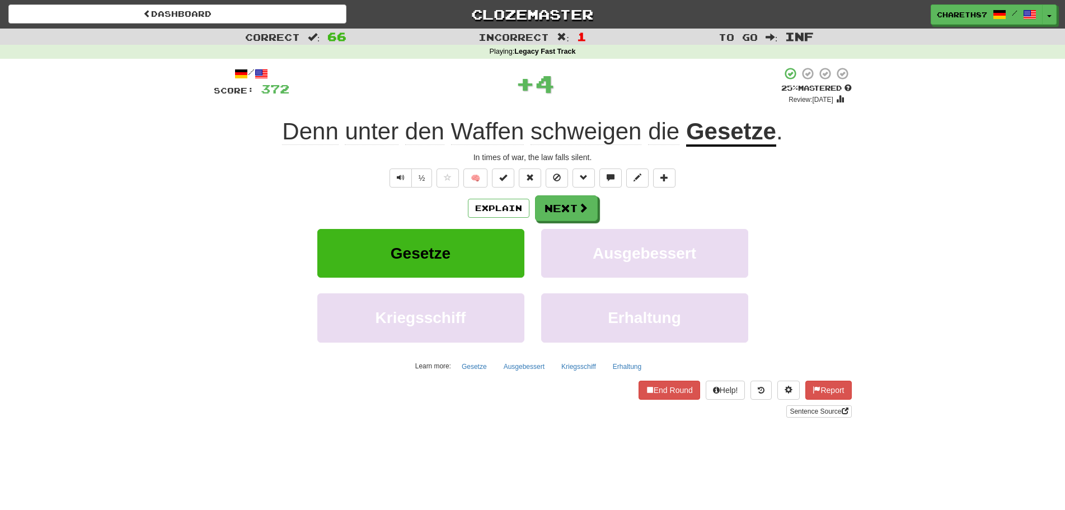
click at [609, 137] on span "schweigen" at bounding box center [585, 131] width 111 height 27
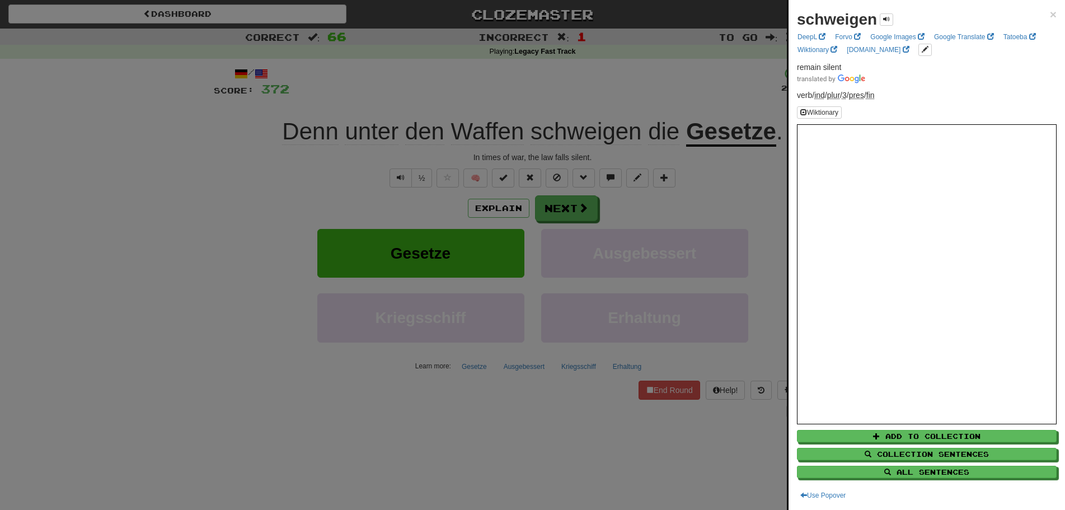
click at [92, 294] on div at bounding box center [532, 255] width 1065 height 510
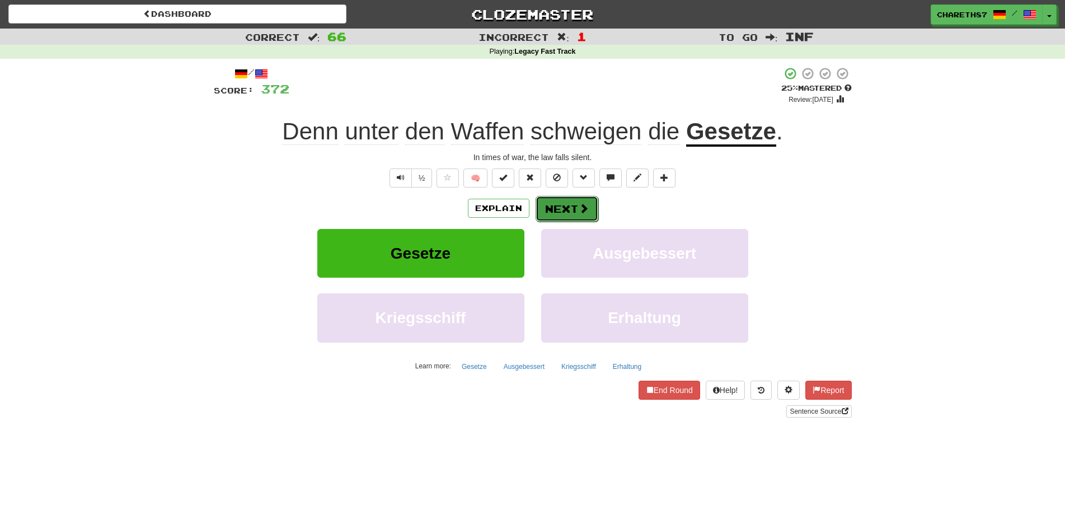
click at [576, 206] on button "Next" at bounding box center [566, 209] width 63 height 26
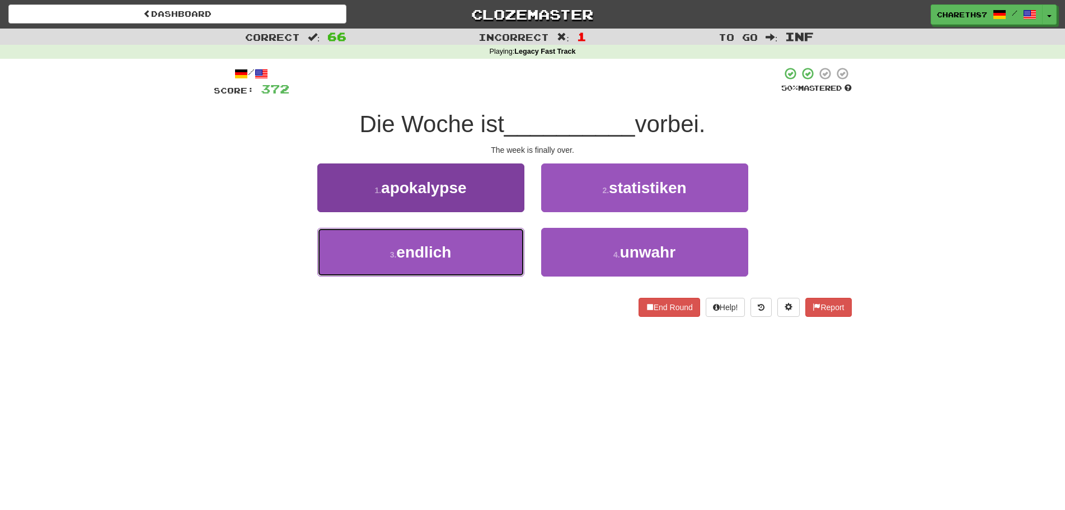
click at [439, 251] on span "endlich" at bounding box center [423, 251] width 55 height 17
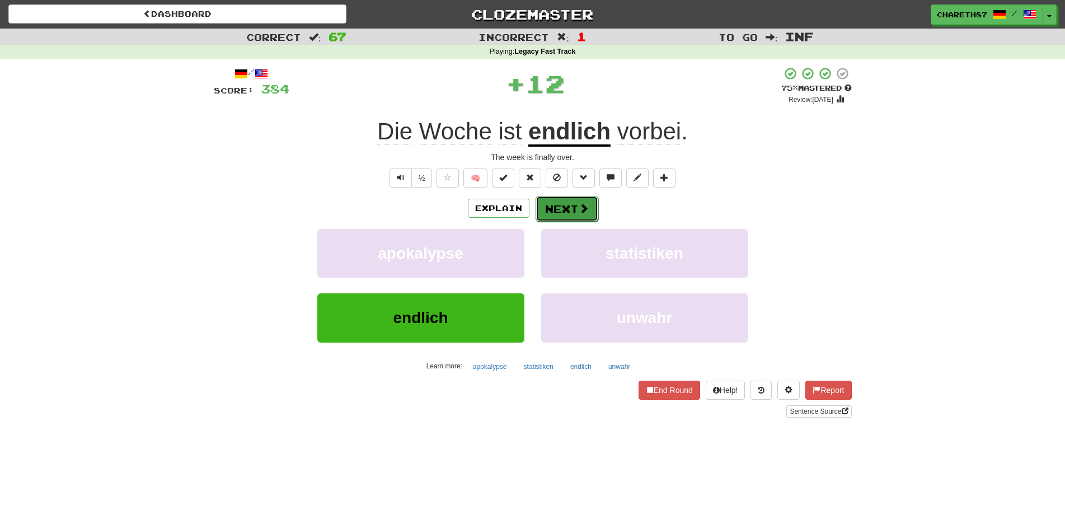
click at [568, 203] on button "Next" at bounding box center [566, 209] width 63 height 26
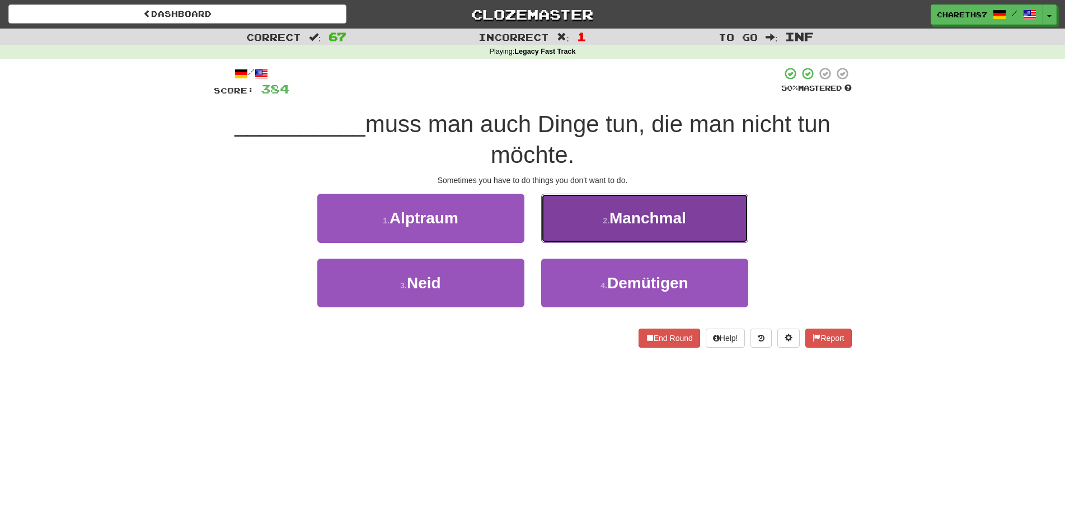
click at [674, 221] on span "Manchmal" at bounding box center [647, 217] width 77 height 17
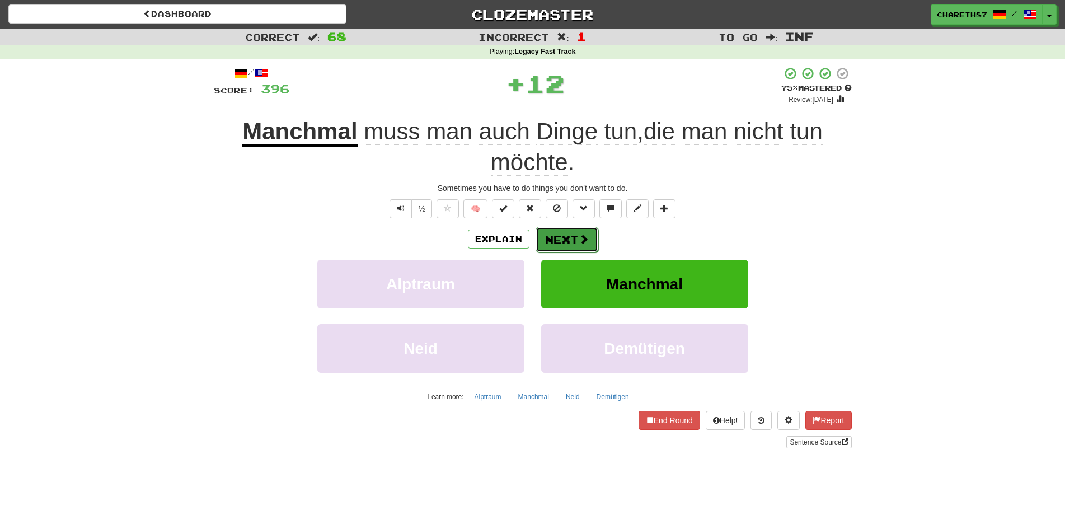
click at [563, 237] on button "Next" at bounding box center [566, 240] width 63 height 26
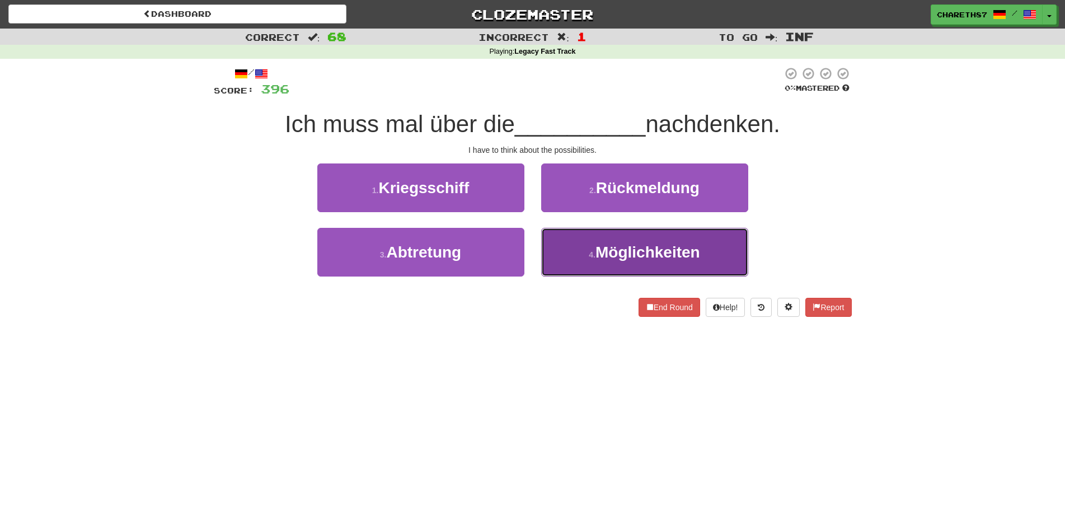
click at [694, 253] on span "Möglichkeiten" at bounding box center [647, 251] width 105 height 17
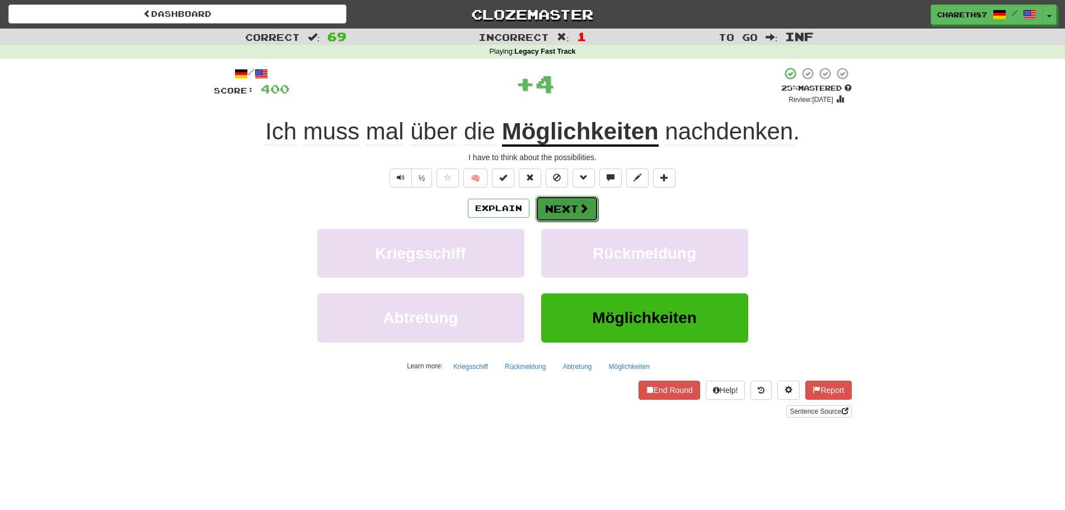
click at [568, 215] on button "Next" at bounding box center [566, 209] width 63 height 26
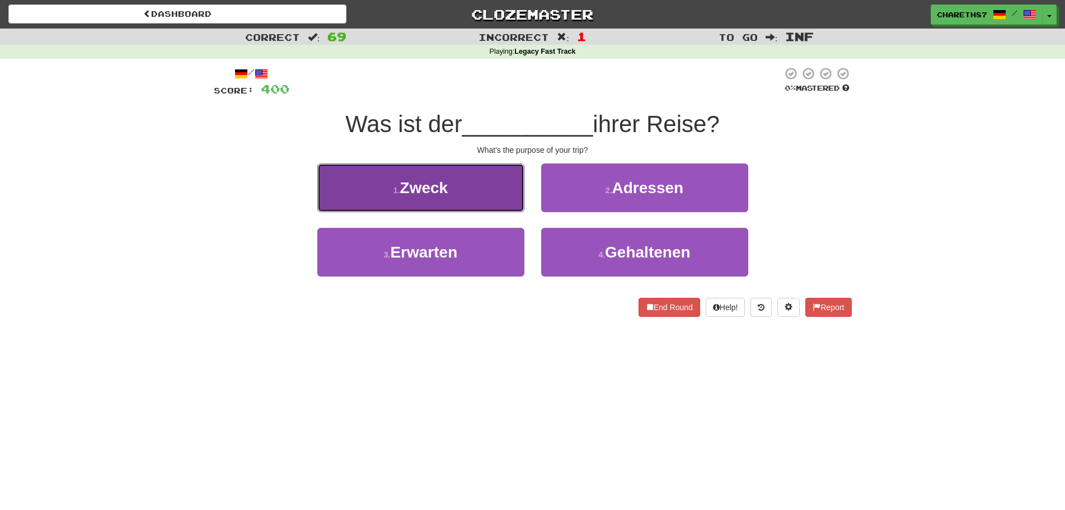
click at [487, 187] on button "1 . Zweck" at bounding box center [420, 187] width 207 height 49
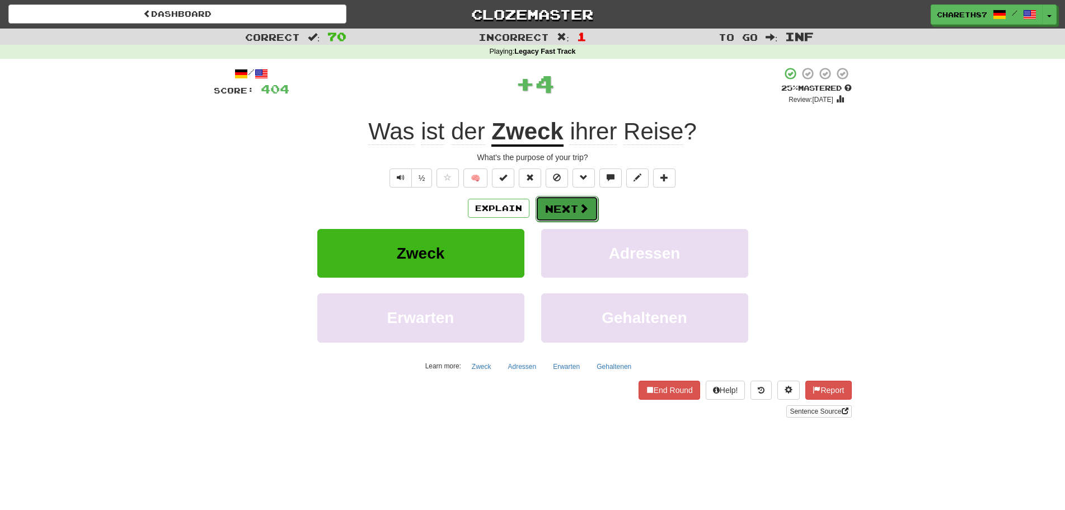
click at [576, 210] on button "Next" at bounding box center [566, 209] width 63 height 26
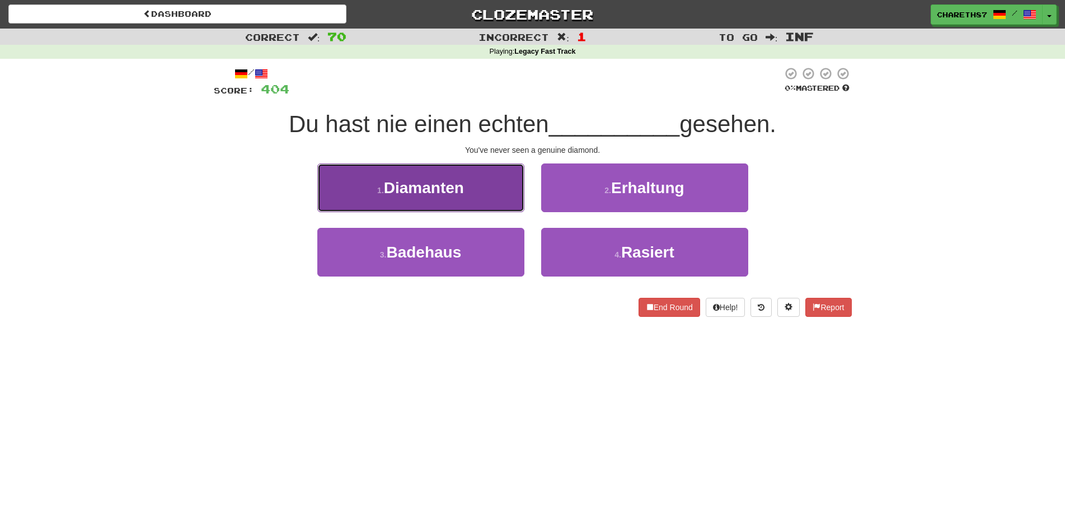
click at [455, 197] on button "1 . Diamanten" at bounding box center [420, 187] width 207 height 49
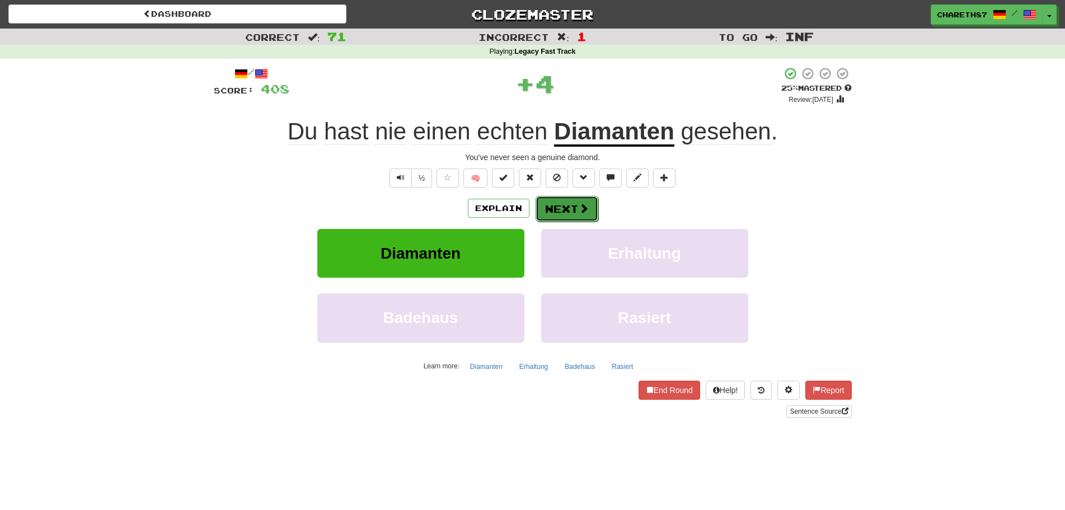
click at [570, 208] on button "Next" at bounding box center [566, 209] width 63 height 26
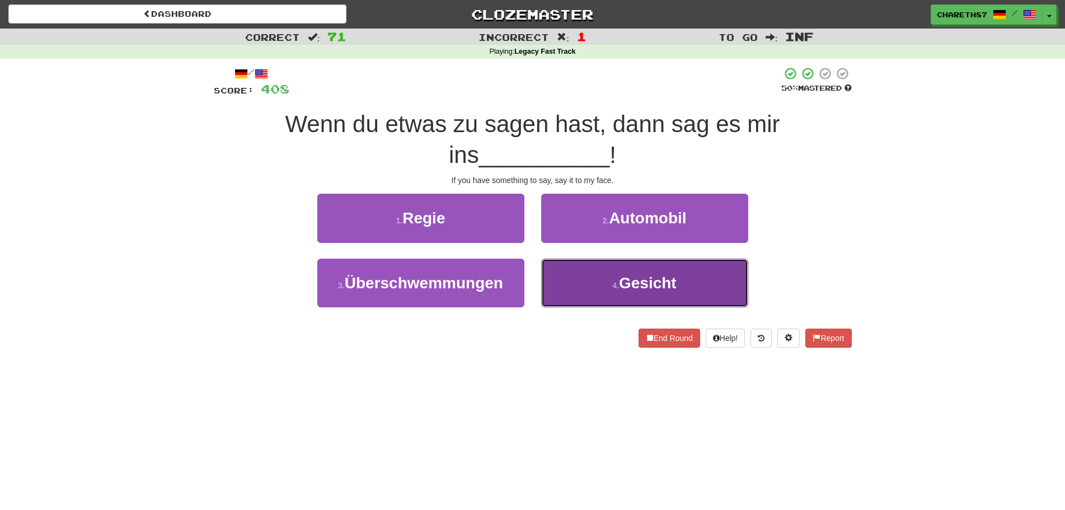
click at [586, 290] on button "4 . Gesicht" at bounding box center [644, 282] width 207 height 49
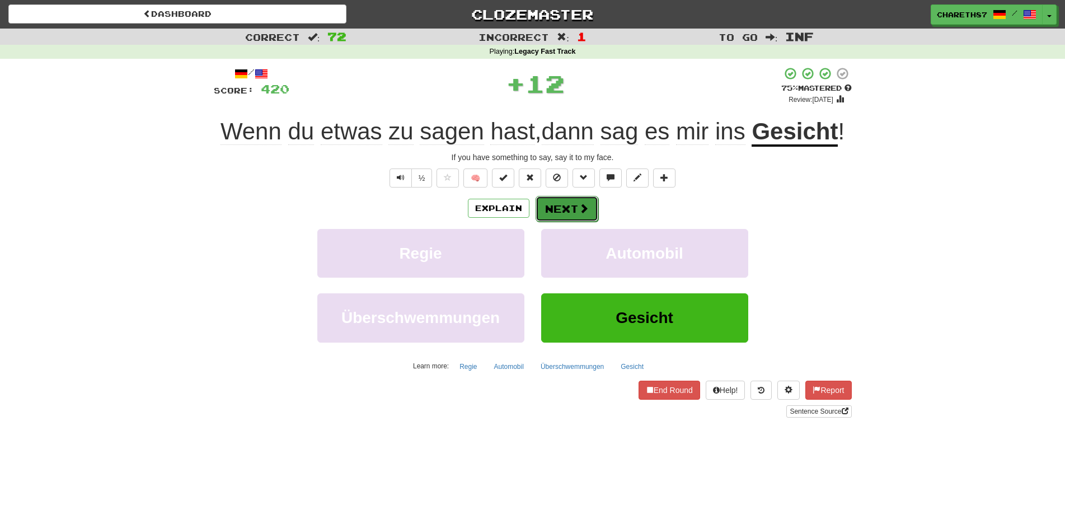
click at [568, 204] on button "Next" at bounding box center [566, 209] width 63 height 26
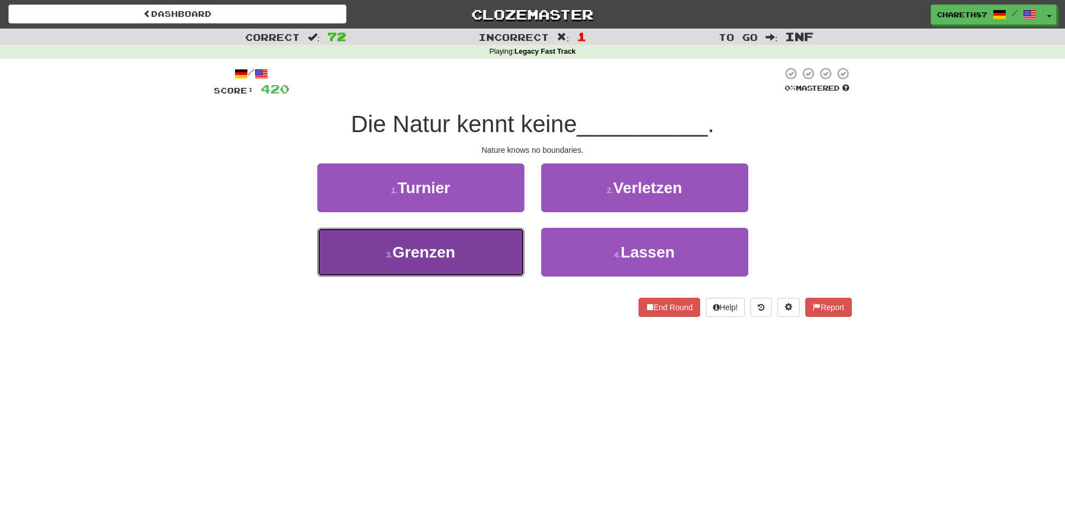
click at [492, 242] on button "3 . Grenzen" at bounding box center [420, 252] width 207 height 49
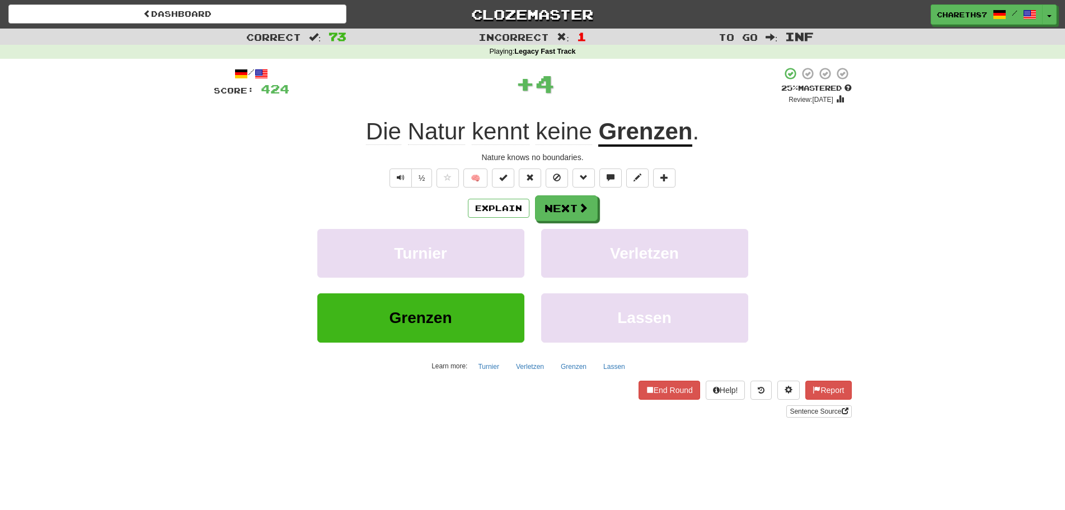
click at [655, 135] on u "Grenzen" at bounding box center [645, 132] width 94 height 29
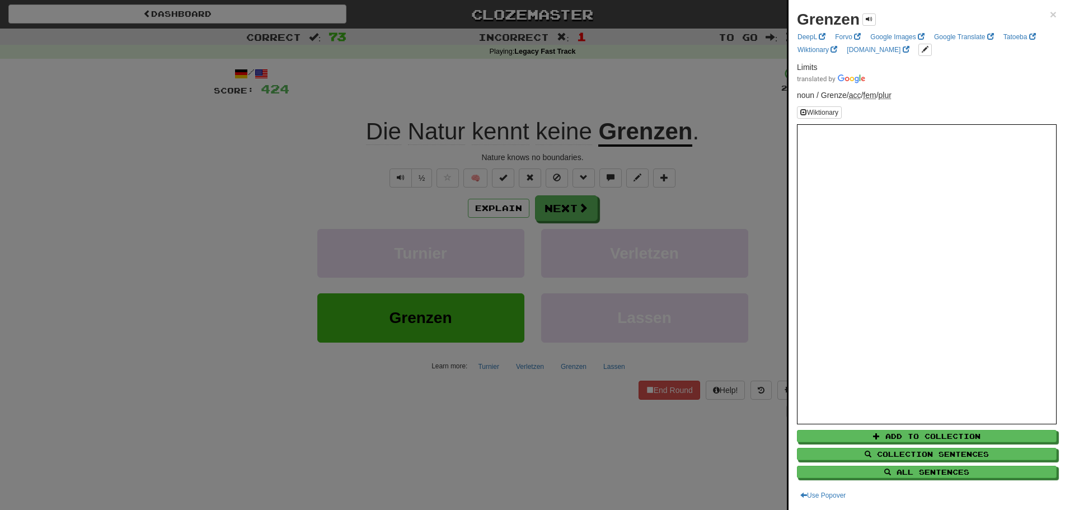
click at [66, 295] on div at bounding box center [532, 255] width 1065 height 510
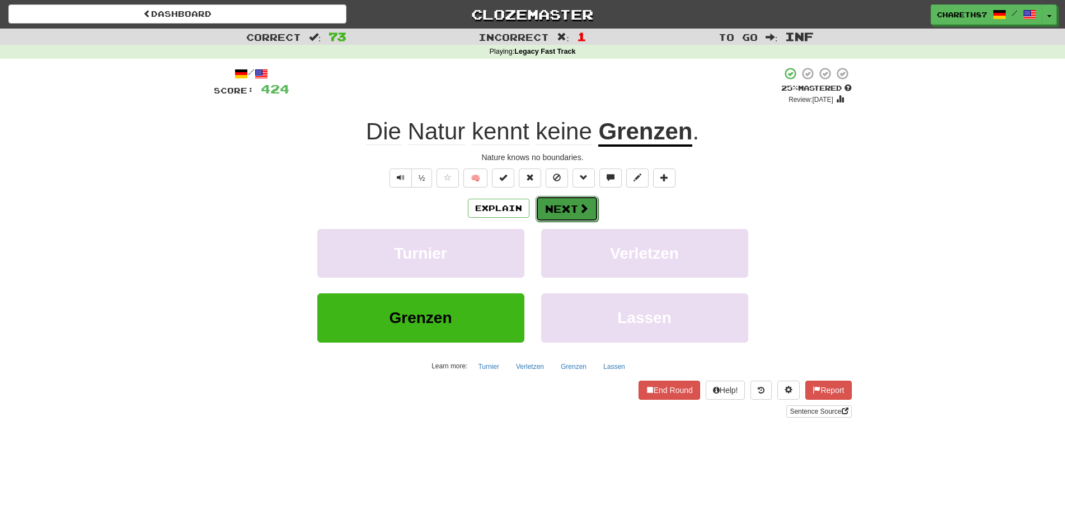
click at [563, 200] on button "Next" at bounding box center [566, 209] width 63 height 26
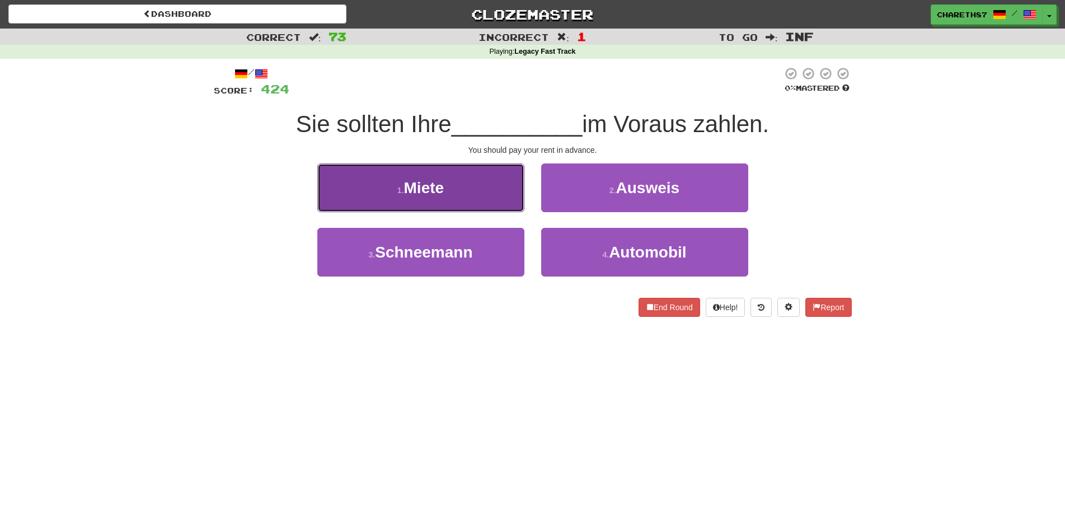
click at [466, 187] on button "1 . Miete" at bounding box center [420, 187] width 207 height 49
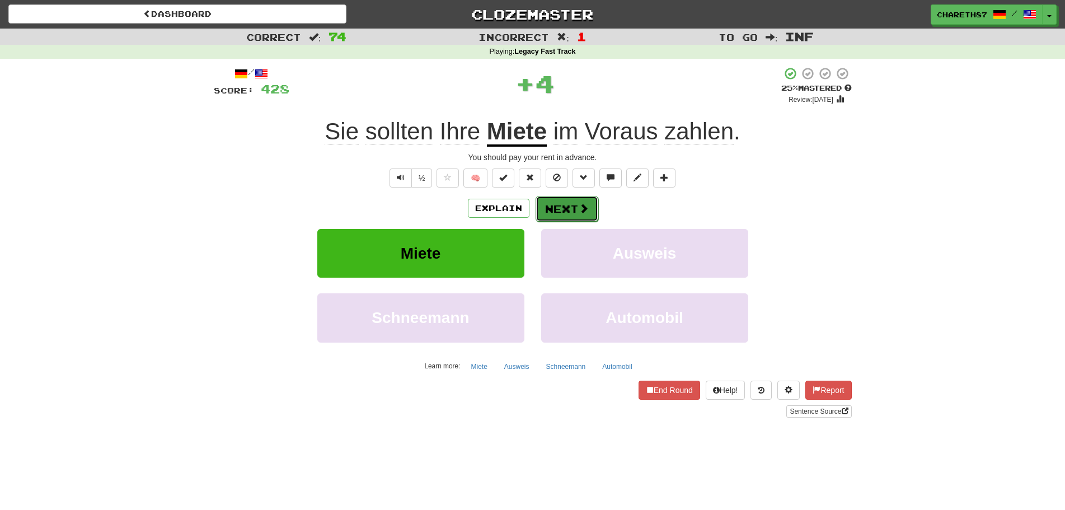
click at [578, 208] on span at bounding box center [583, 208] width 10 height 10
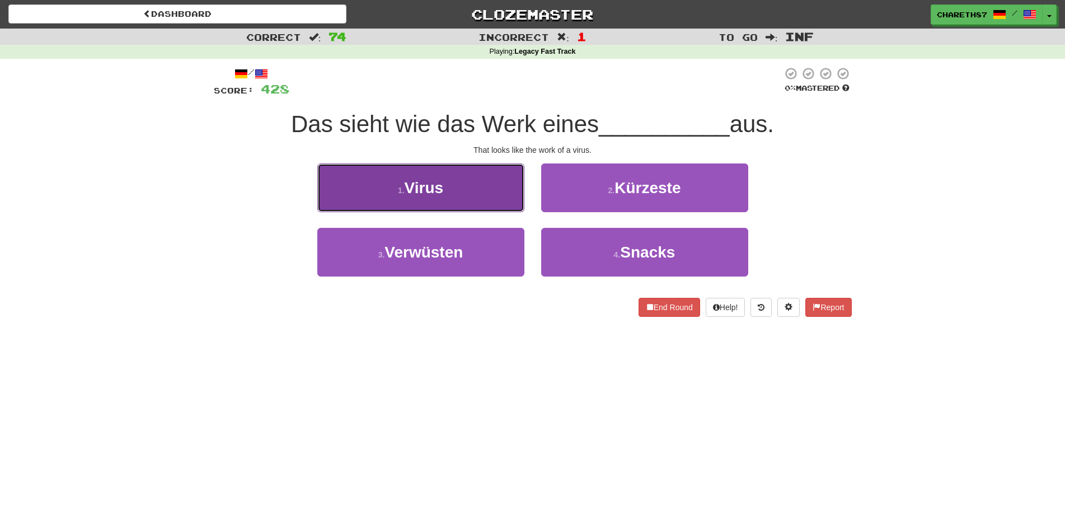
click at [478, 189] on button "1 . Virus" at bounding box center [420, 187] width 207 height 49
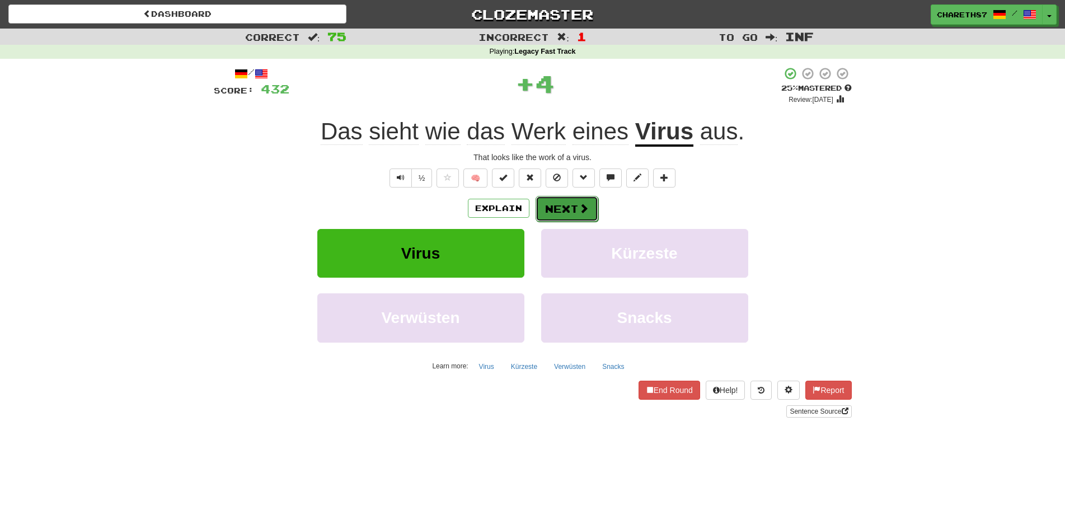
click at [572, 207] on button "Next" at bounding box center [566, 209] width 63 height 26
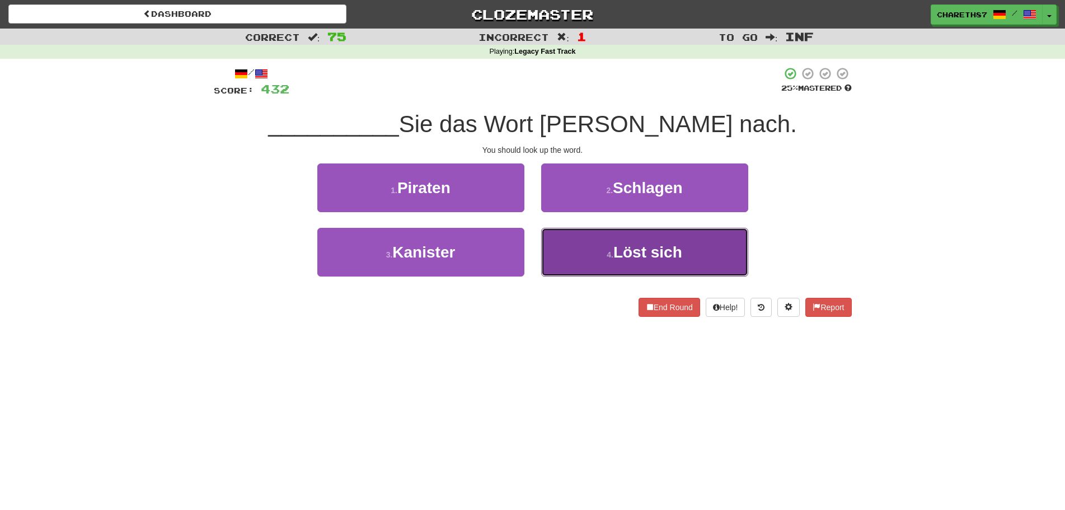
click at [709, 250] on button "4 . Löst sich" at bounding box center [644, 252] width 207 height 49
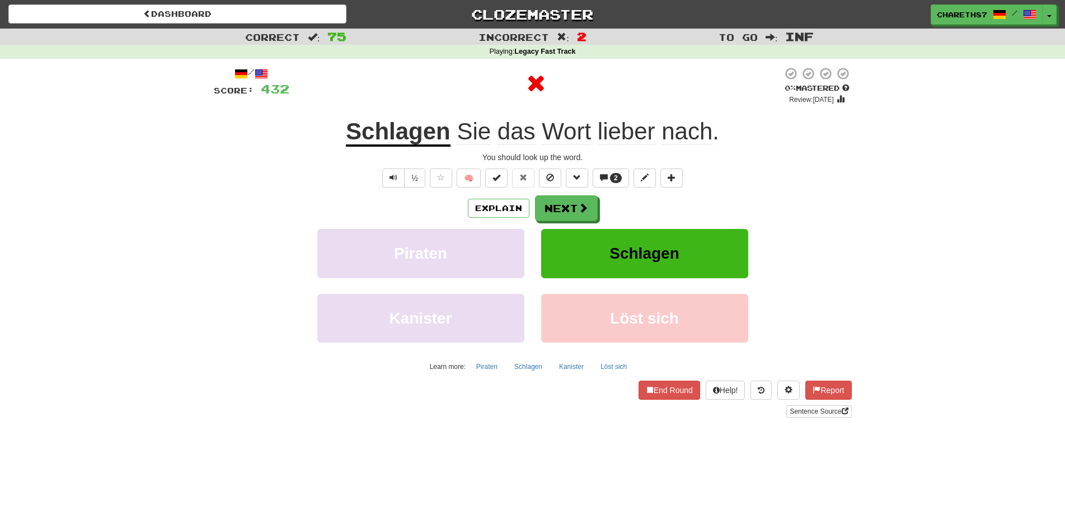
click at [400, 128] on u "Schlagen" at bounding box center [398, 132] width 105 height 29
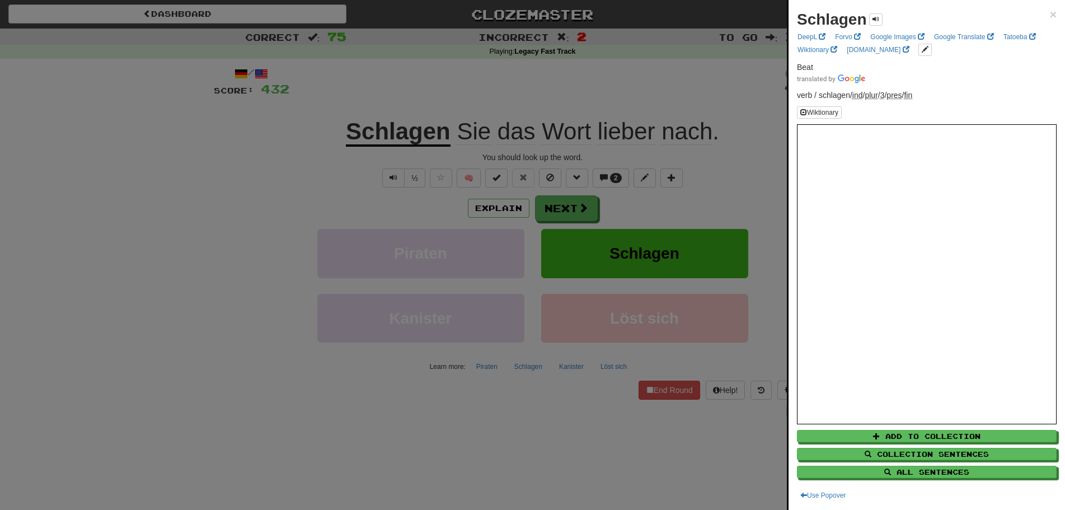
click at [171, 261] on div at bounding box center [532, 255] width 1065 height 510
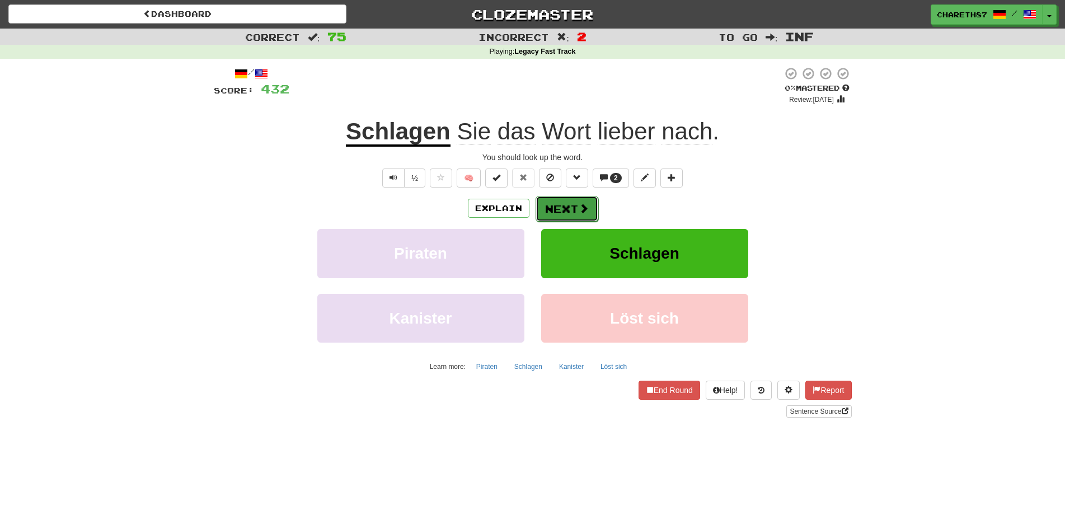
click at [562, 206] on button "Next" at bounding box center [566, 209] width 63 height 26
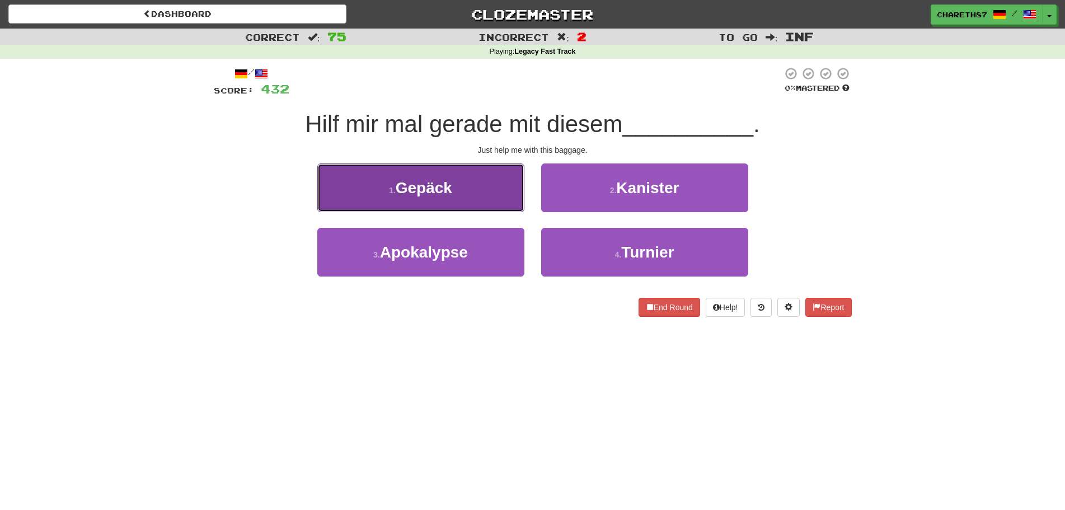
click at [424, 182] on span "Gepäck" at bounding box center [424, 187] width 57 height 17
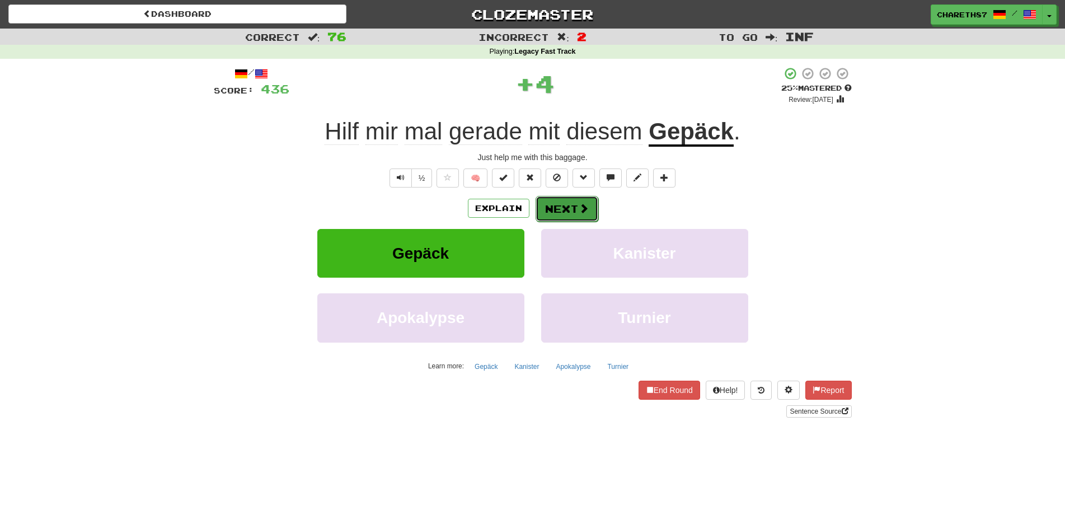
click at [570, 208] on button "Next" at bounding box center [566, 209] width 63 height 26
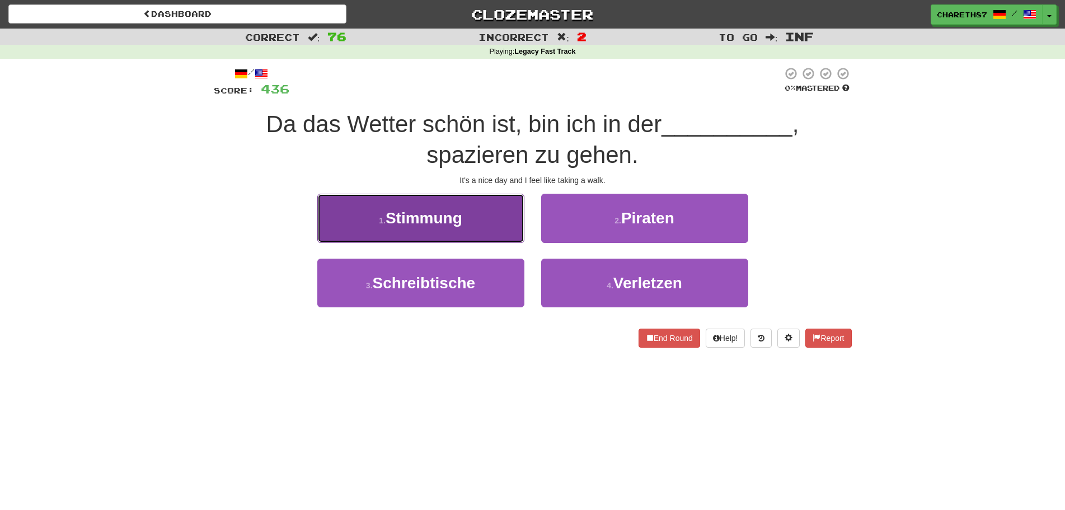
click at [474, 214] on button "1 . Stimmung" at bounding box center [420, 218] width 207 height 49
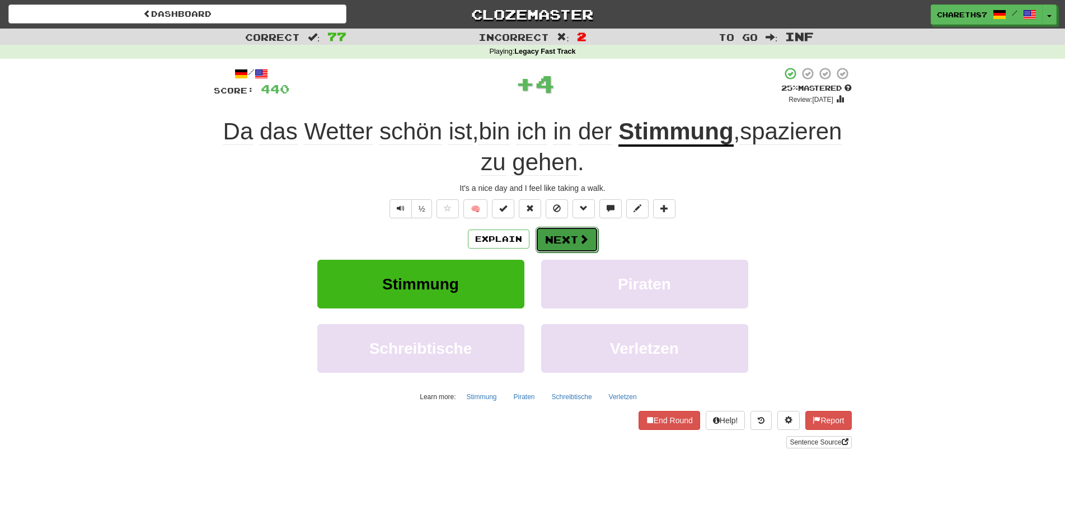
click at [572, 242] on button "Next" at bounding box center [566, 240] width 63 height 26
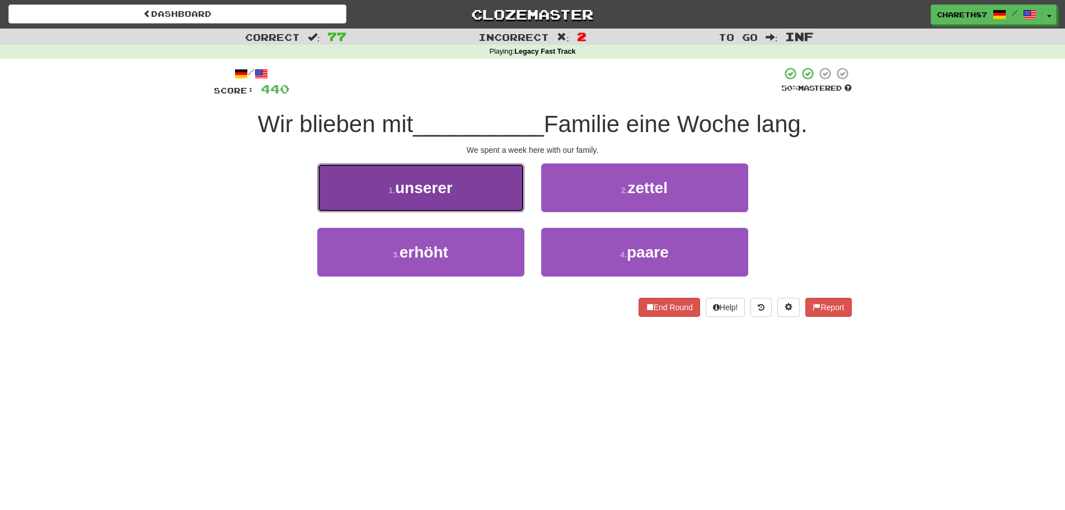
click at [471, 185] on button "1 . unserer" at bounding box center [420, 187] width 207 height 49
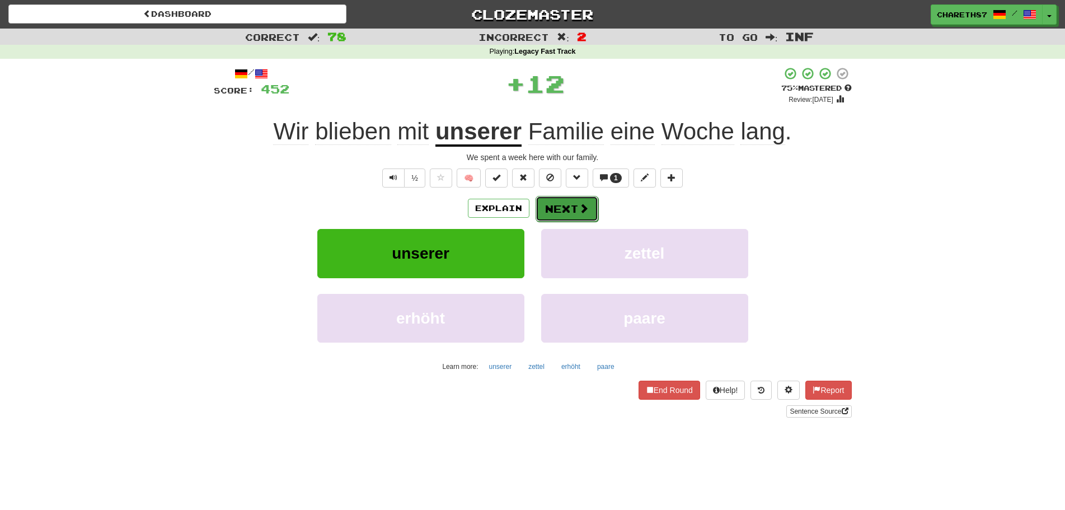
click at [575, 208] on button "Next" at bounding box center [566, 209] width 63 height 26
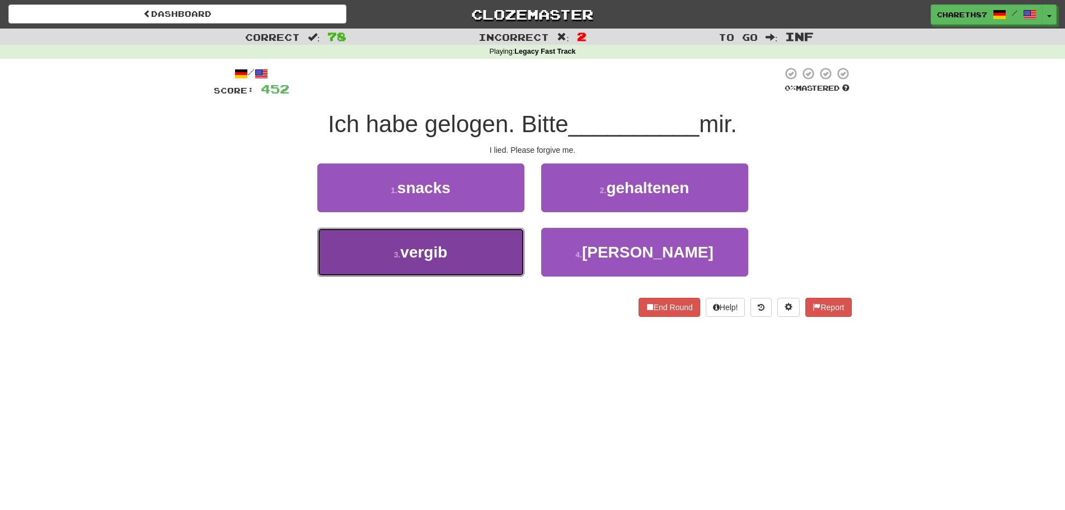
click at [467, 251] on button "3 . vergib" at bounding box center [420, 252] width 207 height 49
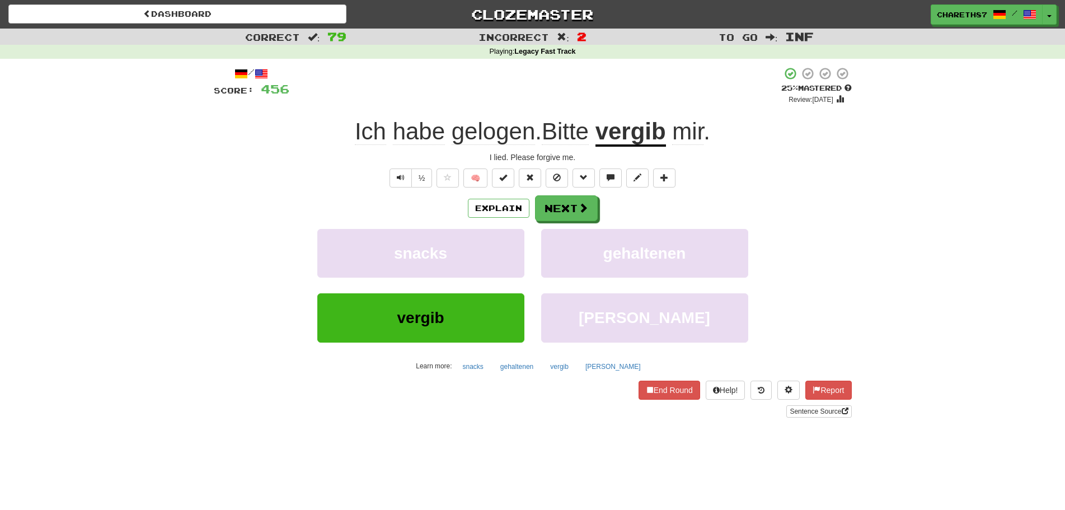
click at [645, 140] on u "vergib" at bounding box center [630, 132] width 70 height 29
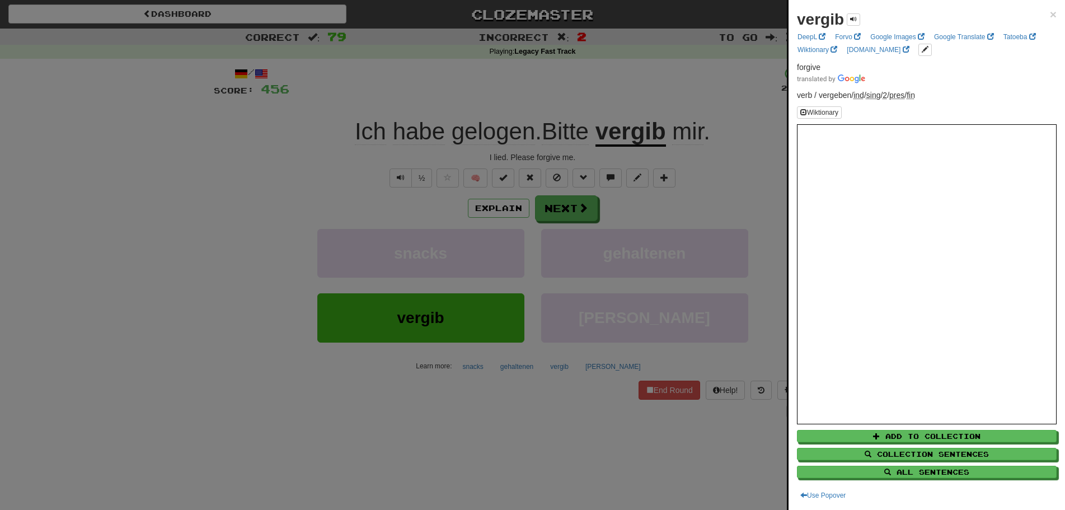
click at [253, 237] on div at bounding box center [532, 255] width 1065 height 510
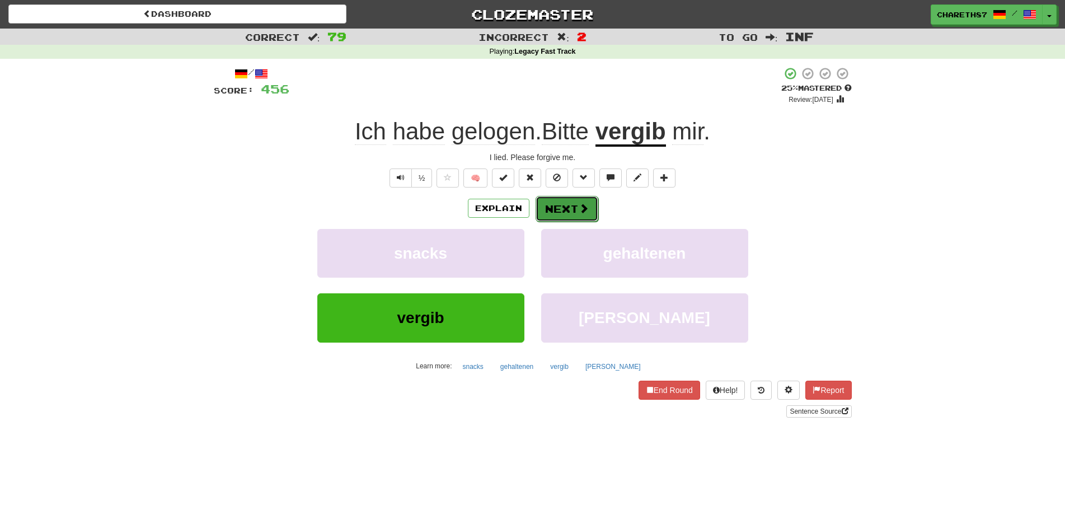
click at [585, 212] on span at bounding box center [583, 208] width 10 height 10
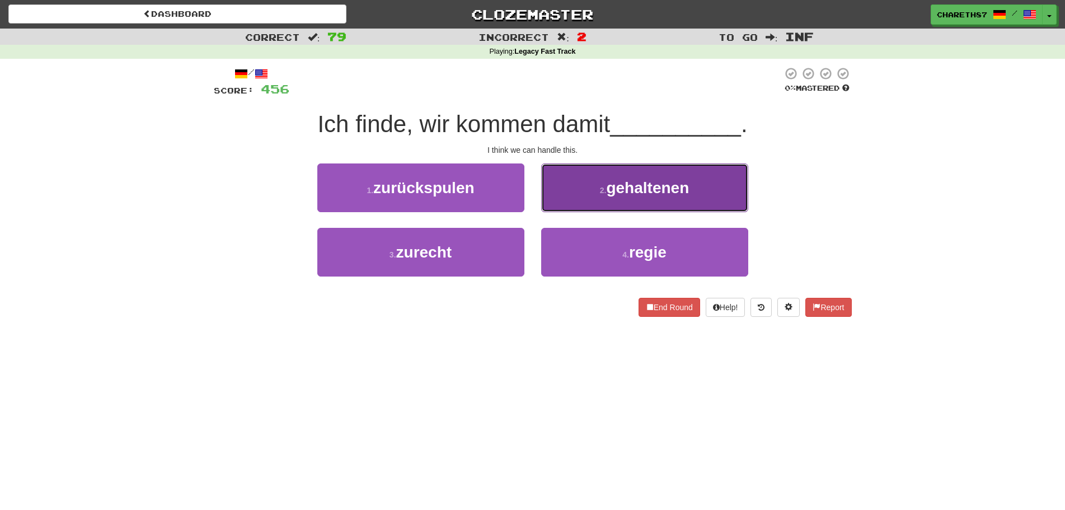
click at [697, 189] on button "2 . gehaltenen" at bounding box center [644, 187] width 207 height 49
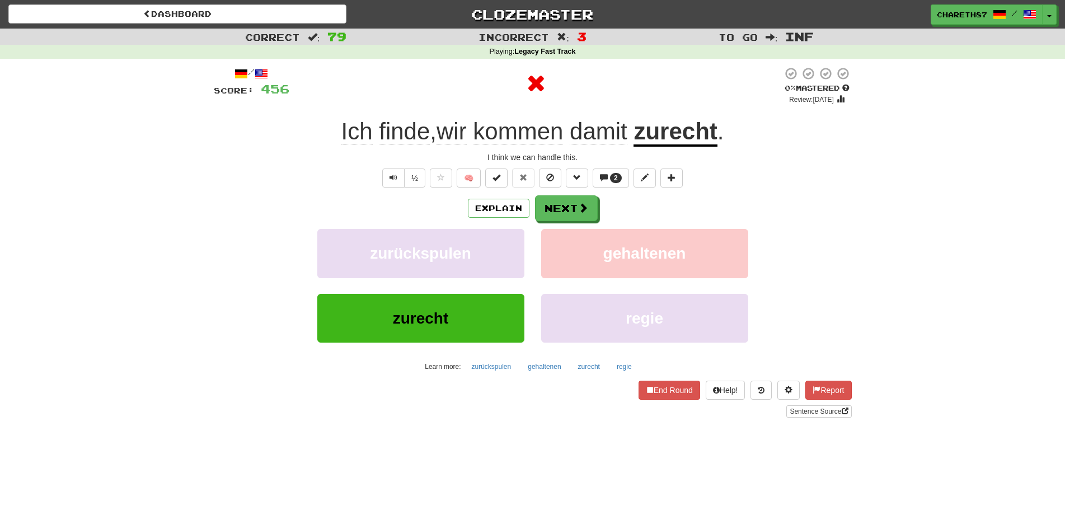
click at [702, 130] on u "zurecht" at bounding box center [674, 132] width 83 height 29
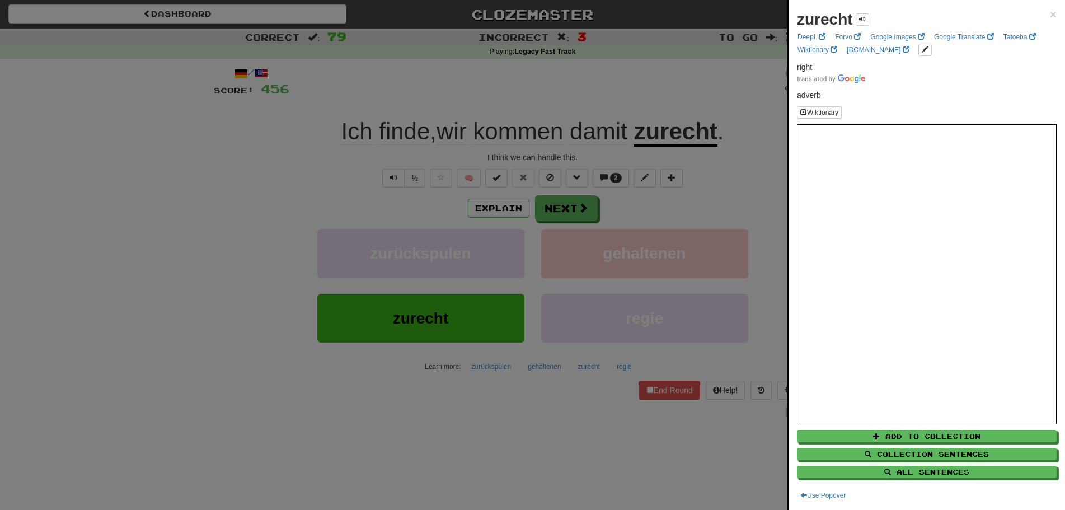
click at [177, 261] on div at bounding box center [532, 255] width 1065 height 510
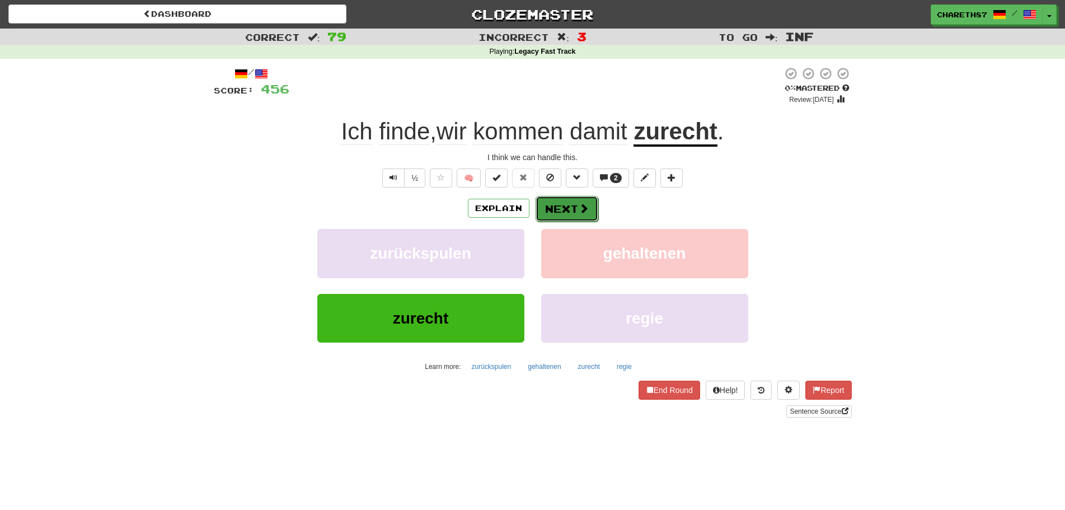
click at [576, 215] on button "Next" at bounding box center [566, 209] width 63 height 26
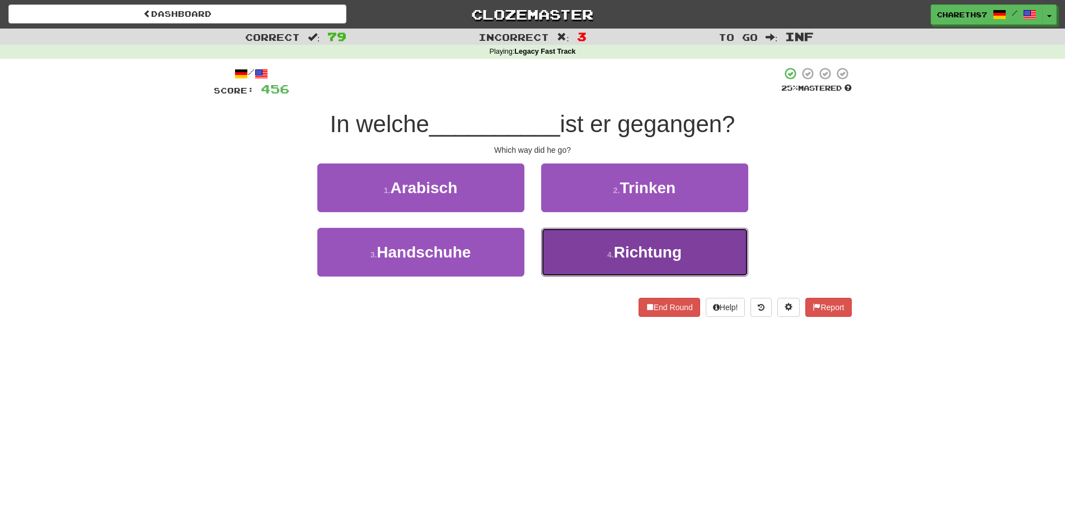
click at [609, 249] on button "4 . Richtung" at bounding box center [644, 252] width 207 height 49
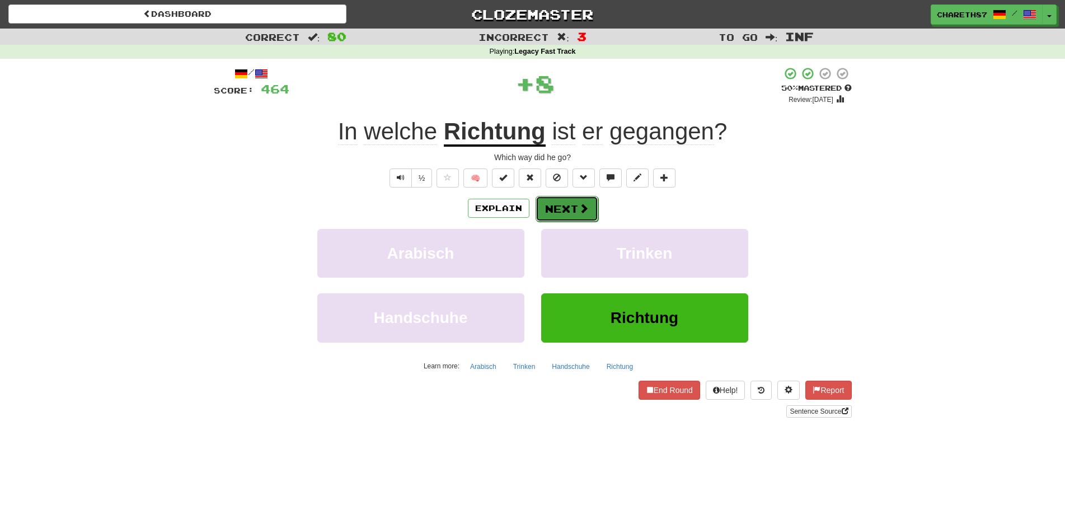
click at [561, 208] on button "Next" at bounding box center [566, 209] width 63 height 26
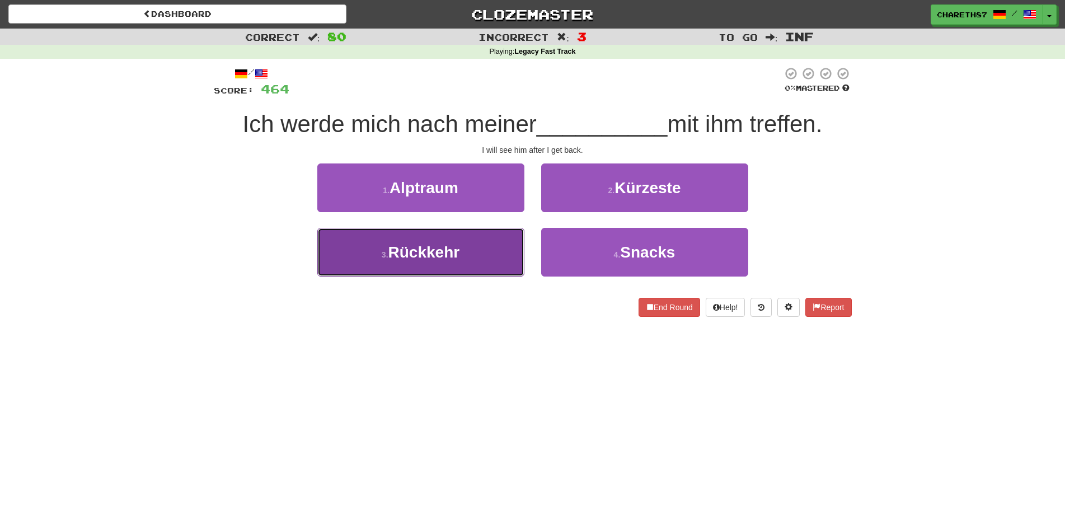
click at [474, 252] on button "3 . Rückkehr" at bounding box center [420, 252] width 207 height 49
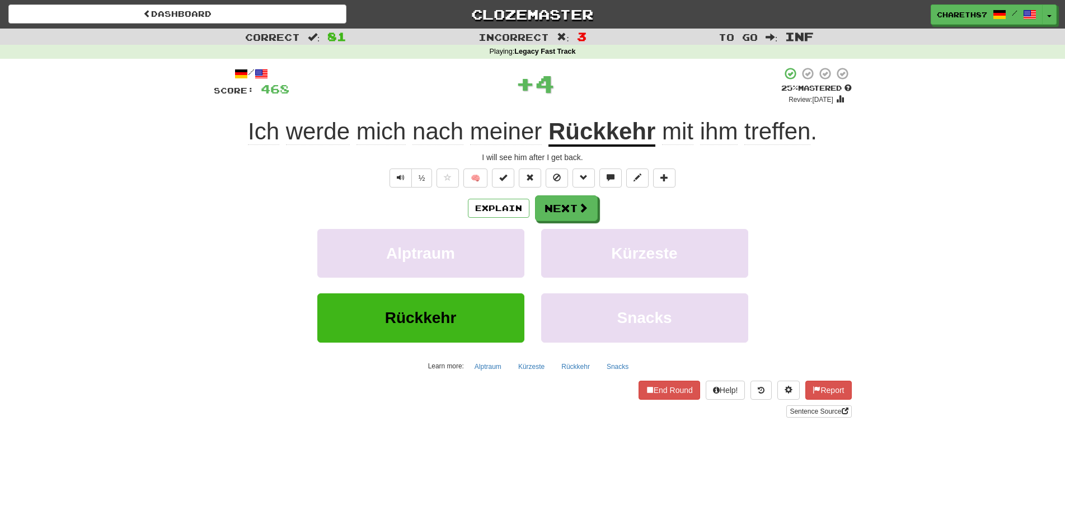
click at [617, 138] on u "Rückkehr" at bounding box center [601, 132] width 107 height 29
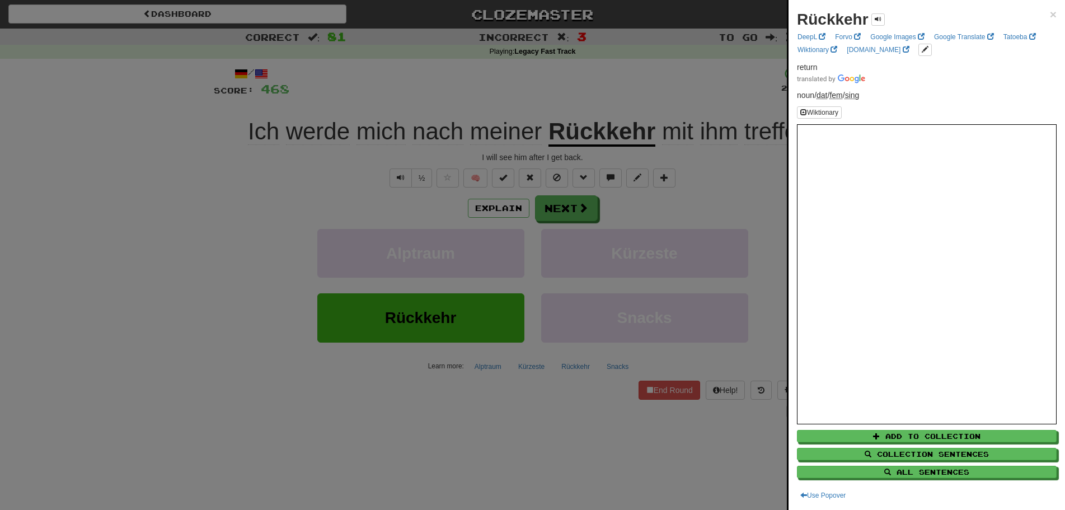
click at [191, 346] on div at bounding box center [532, 255] width 1065 height 510
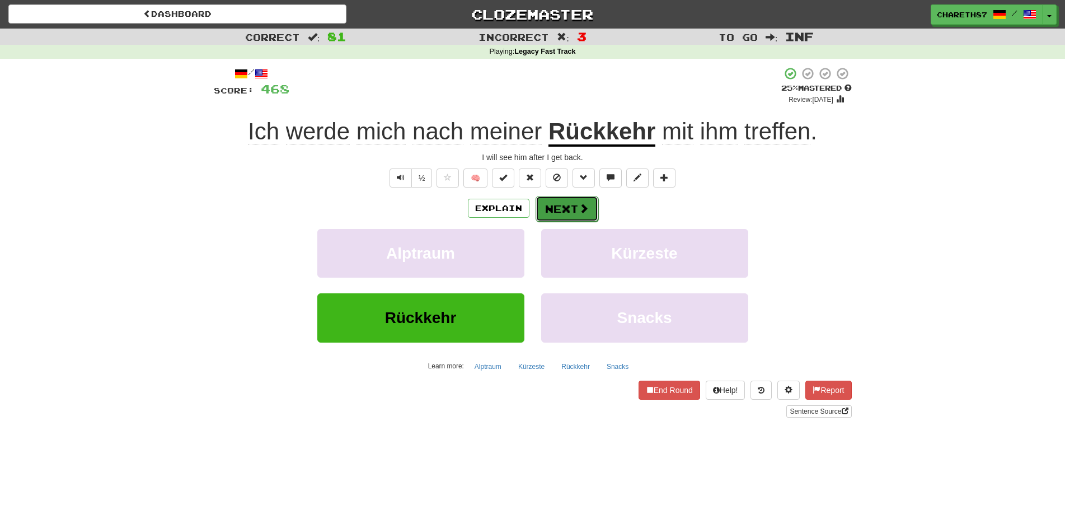
click at [575, 205] on button "Next" at bounding box center [566, 209] width 63 height 26
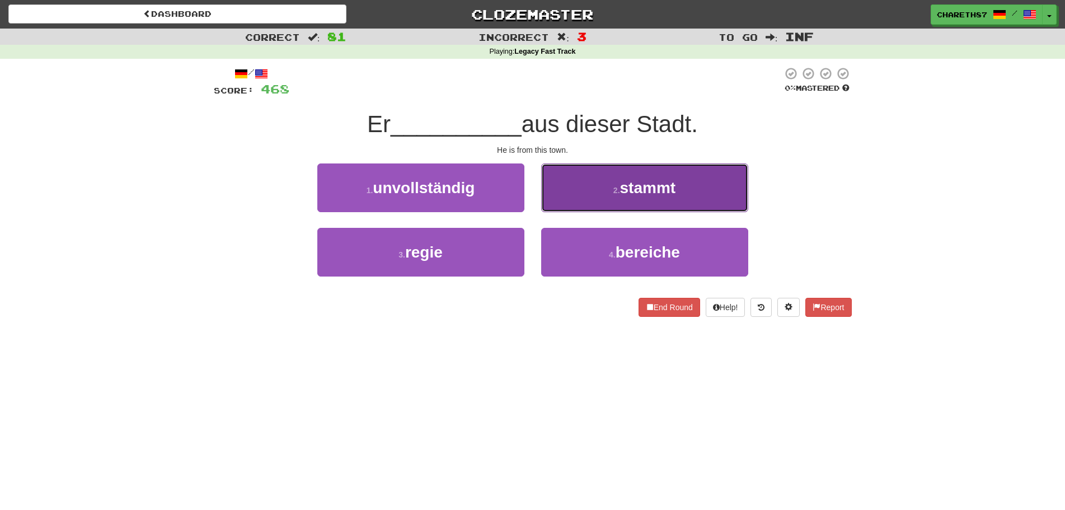
click at [699, 184] on button "2 . stammt" at bounding box center [644, 187] width 207 height 49
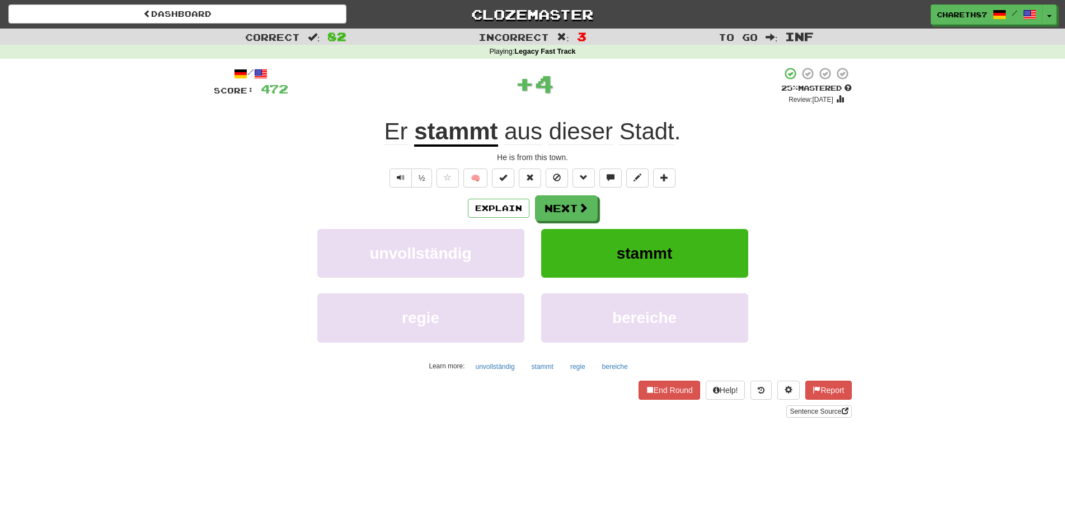
click at [462, 139] on u "stammt" at bounding box center [455, 132] width 83 height 29
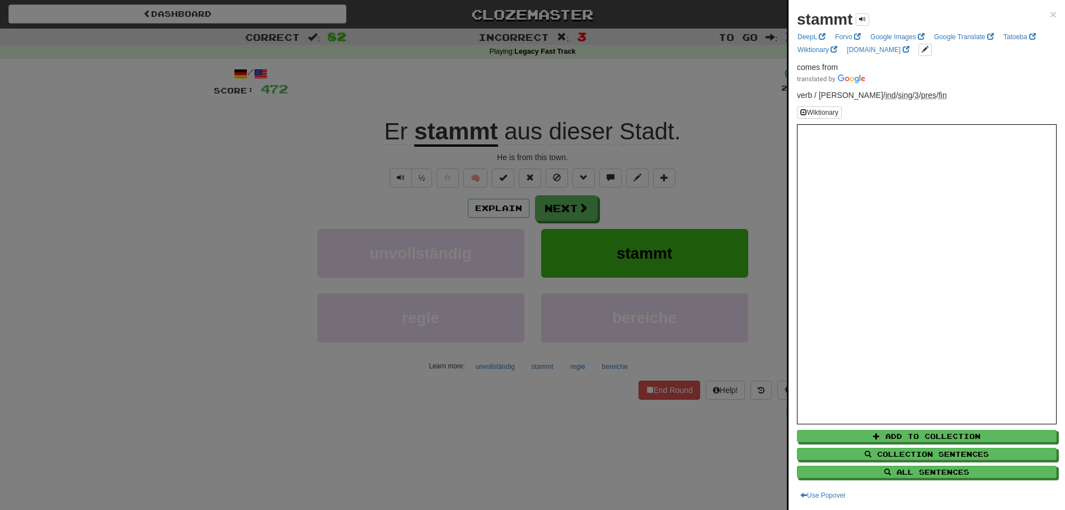
click at [197, 298] on div at bounding box center [532, 255] width 1065 height 510
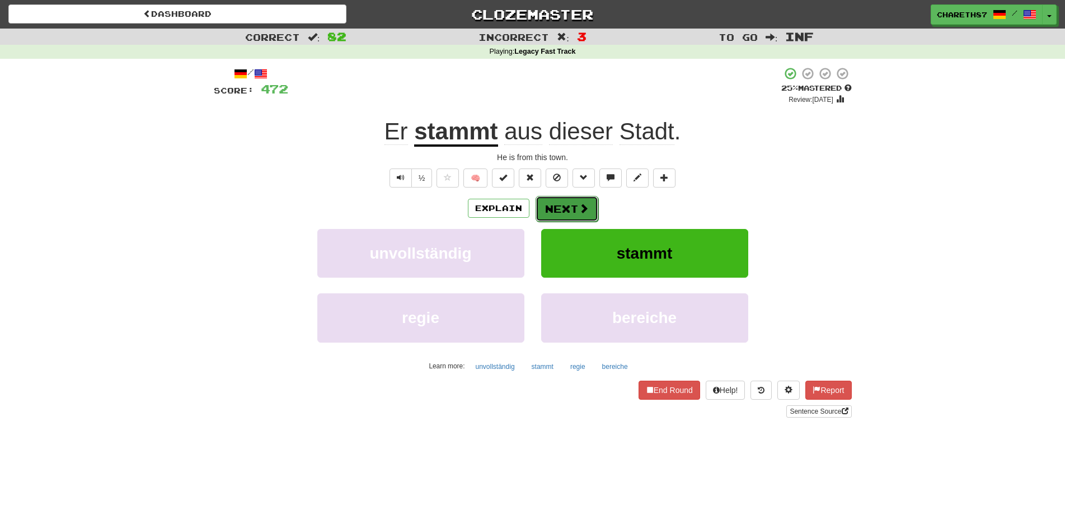
click at [569, 205] on button "Next" at bounding box center [566, 209] width 63 height 26
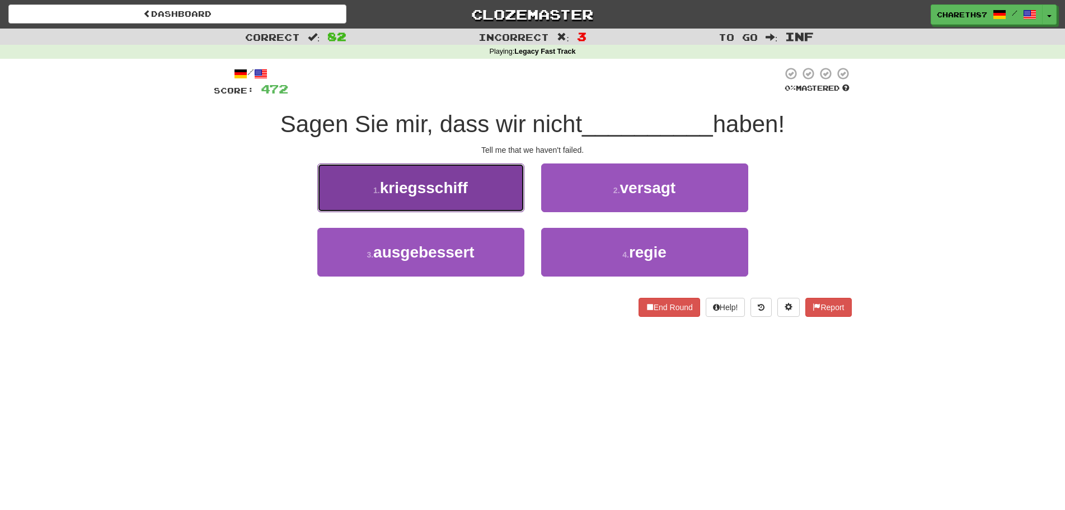
click at [487, 196] on button "1 . kriegsschiff" at bounding box center [420, 187] width 207 height 49
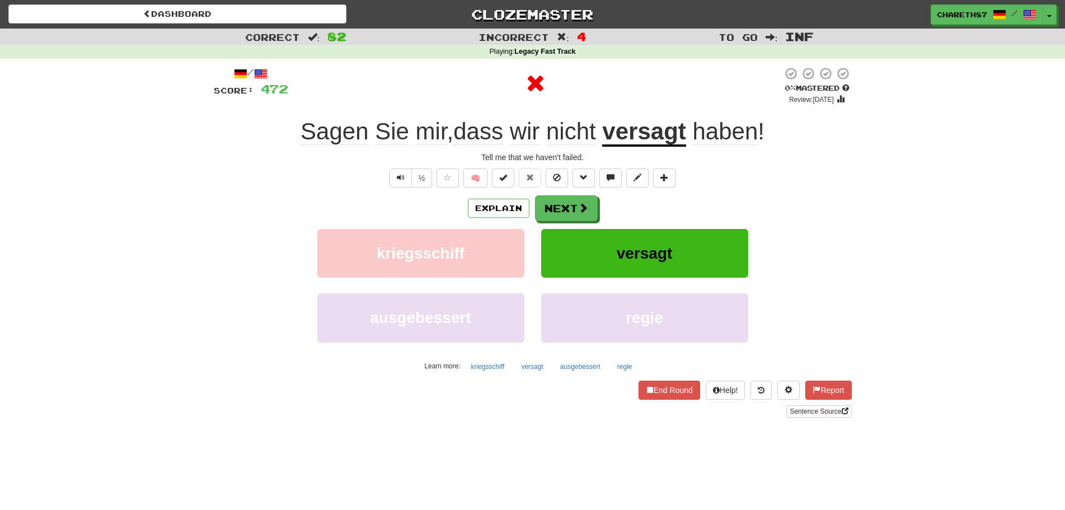
click at [654, 134] on u "versagt" at bounding box center [643, 132] width 83 height 29
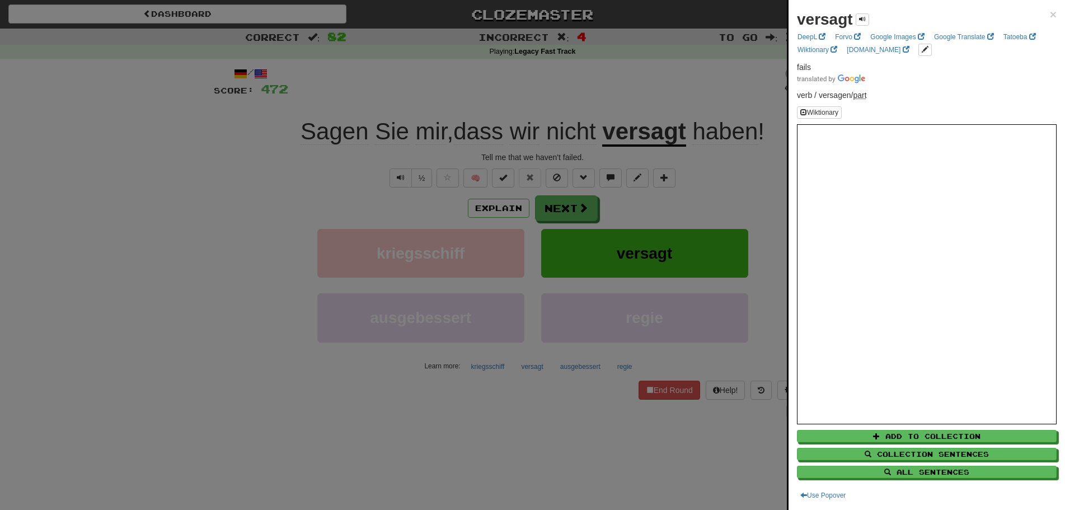
click at [92, 243] on div at bounding box center [532, 255] width 1065 height 510
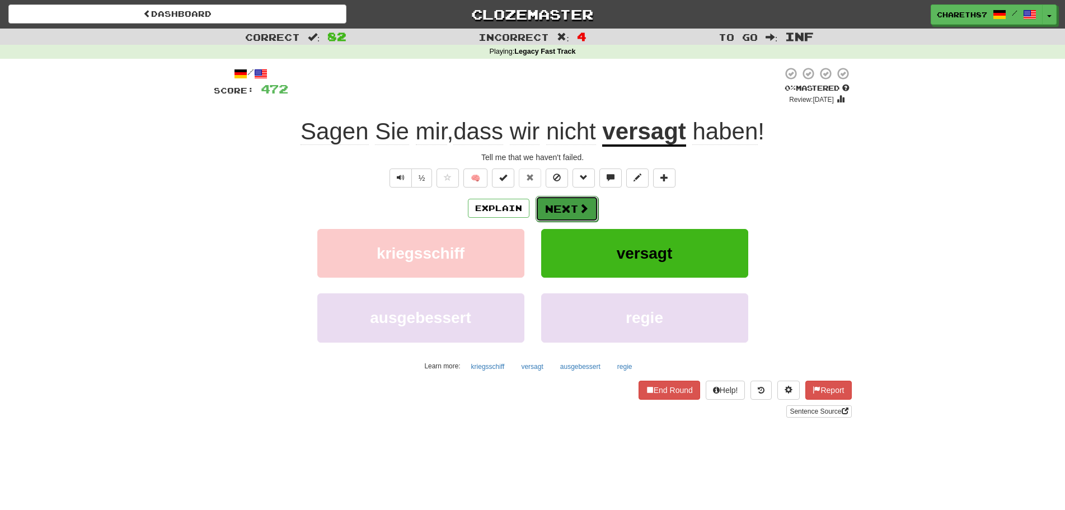
click at [556, 208] on button "Next" at bounding box center [566, 209] width 63 height 26
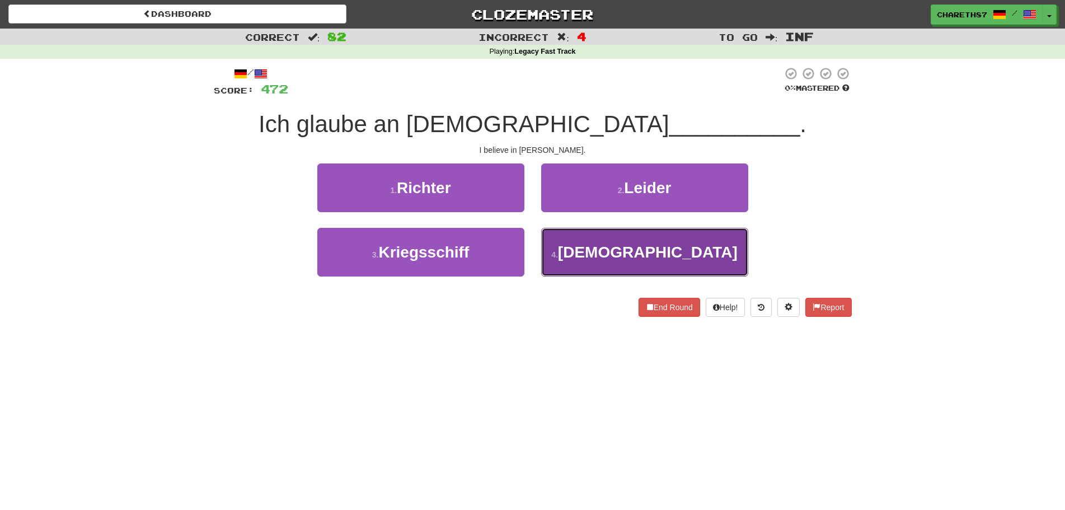
click at [676, 253] on span "Christus" at bounding box center [648, 251] width 180 height 17
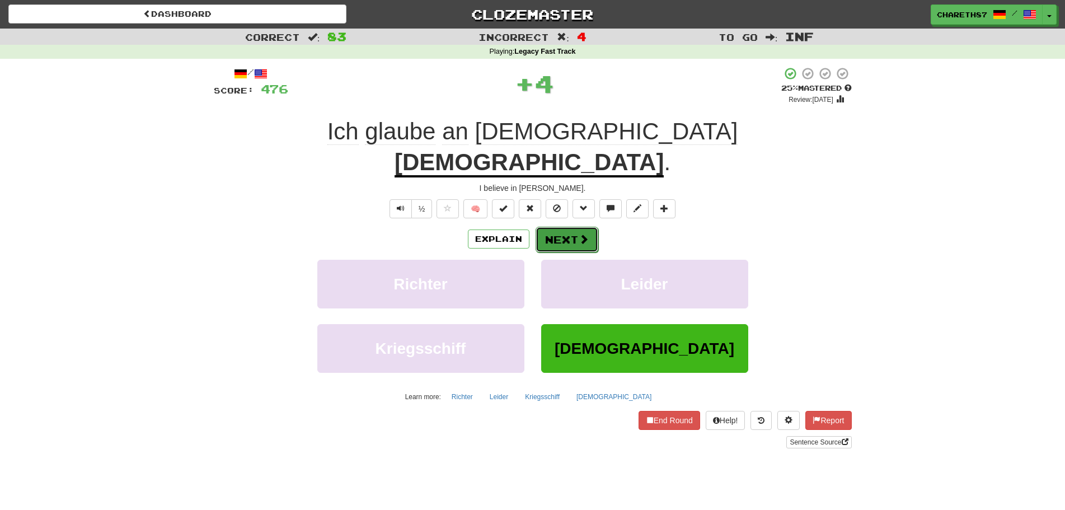
click at [564, 227] on button "Next" at bounding box center [566, 240] width 63 height 26
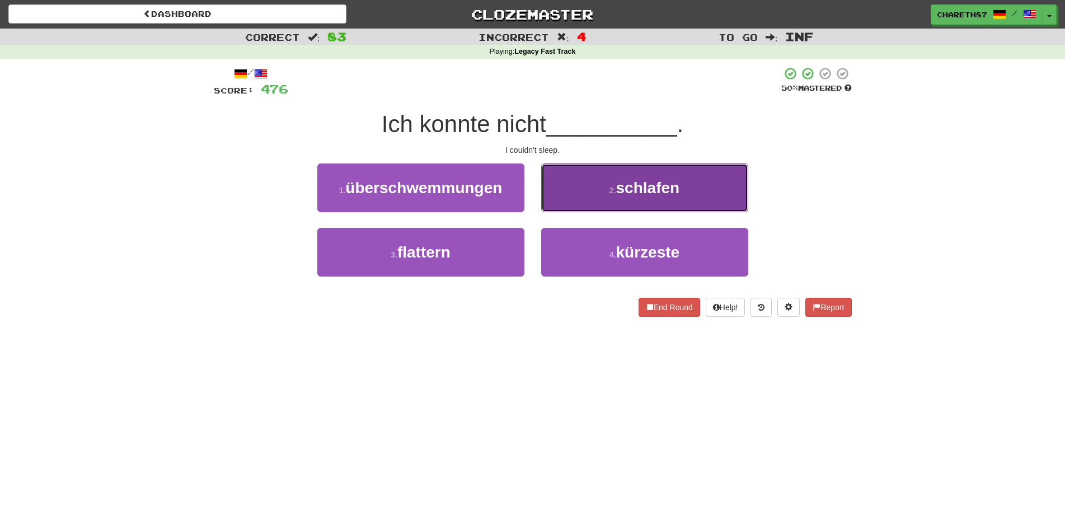
click at [702, 197] on button "2 . schlafen" at bounding box center [644, 187] width 207 height 49
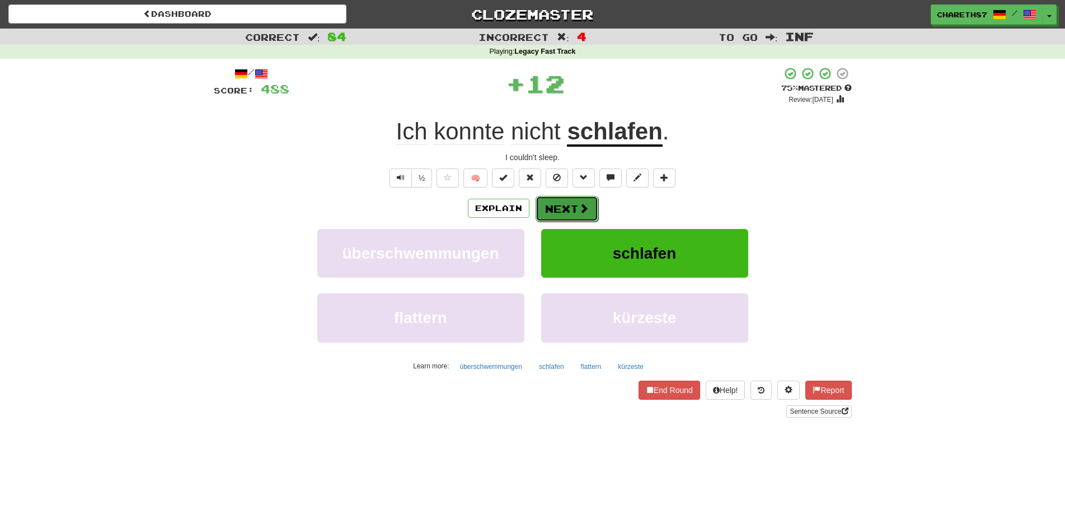
click at [576, 206] on button "Next" at bounding box center [566, 209] width 63 height 26
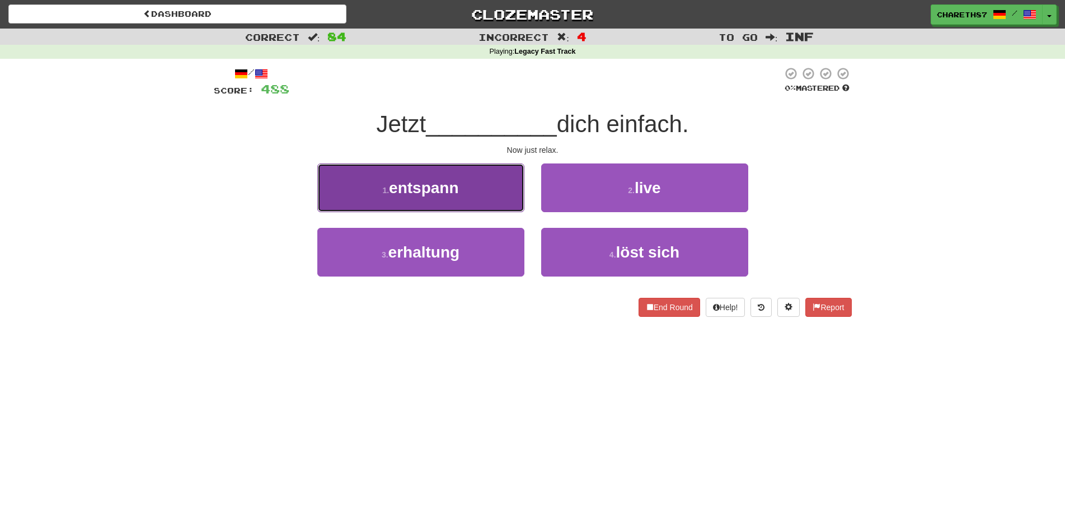
click at [460, 197] on button "1 . entspann" at bounding box center [420, 187] width 207 height 49
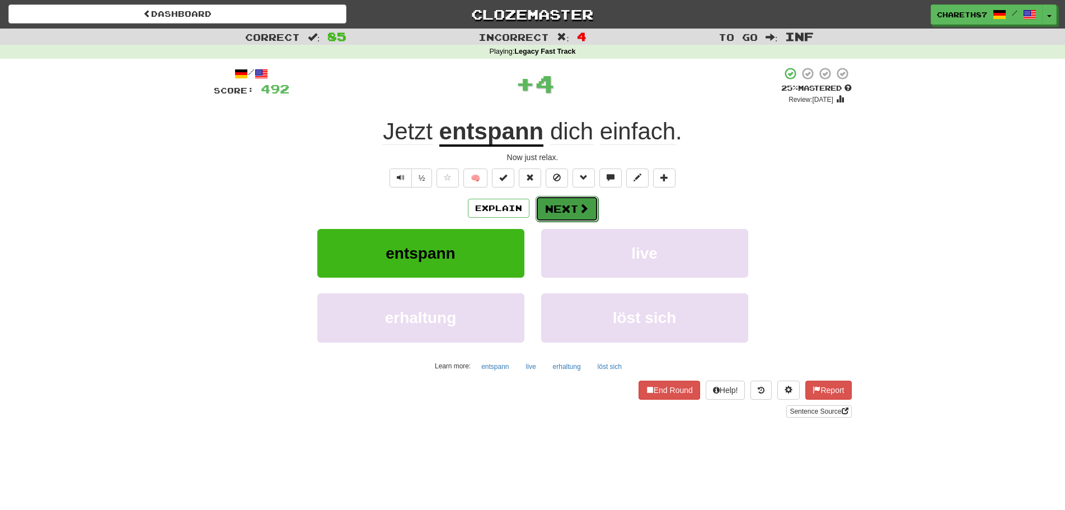
click at [568, 206] on button "Next" at bounding box center [566, 209] width 63 height 26
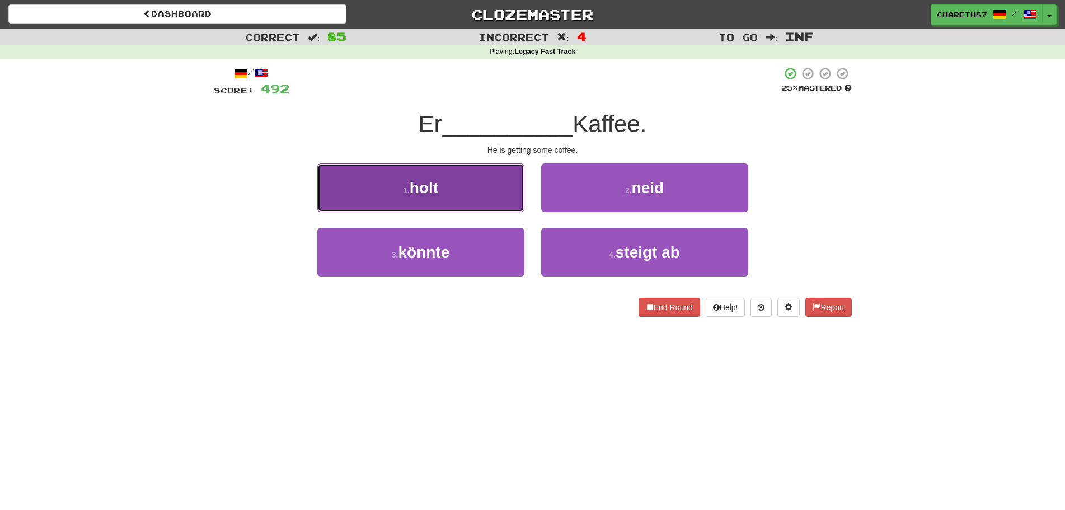
click at [487, 191] on button "1 . holt" at bounding box center [420, 187] width 207 height 49
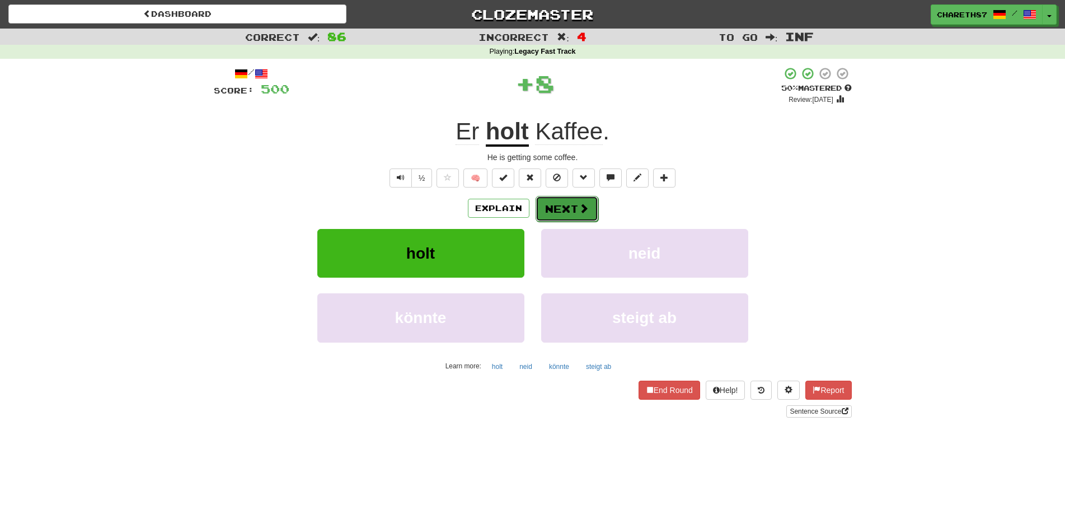
click at [570, 208] on button "Next" at bounding box center [566, 209] width 63 height 26
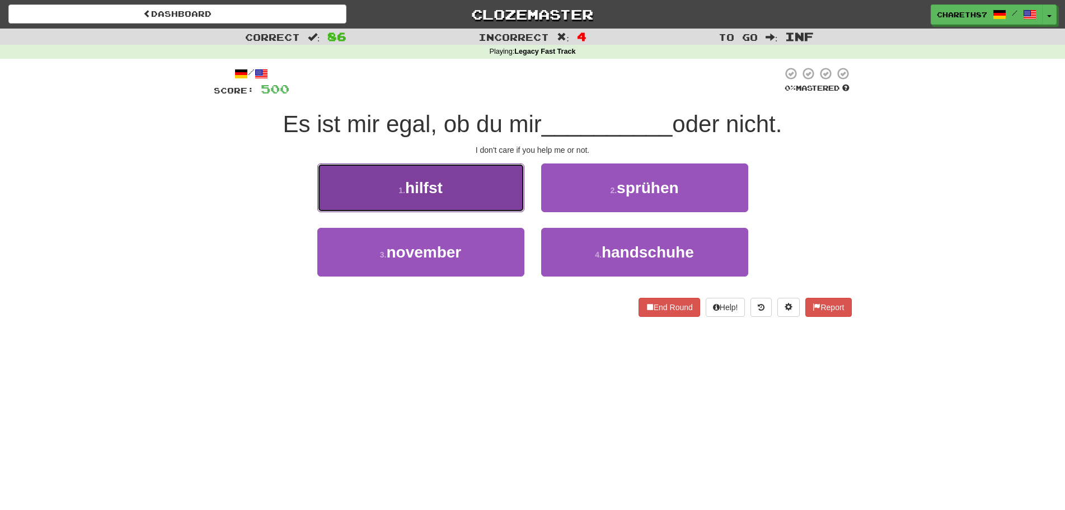
click at [484, 189] on button "1 . hilfst" at bounding box center [420, 187] width 207 height 49
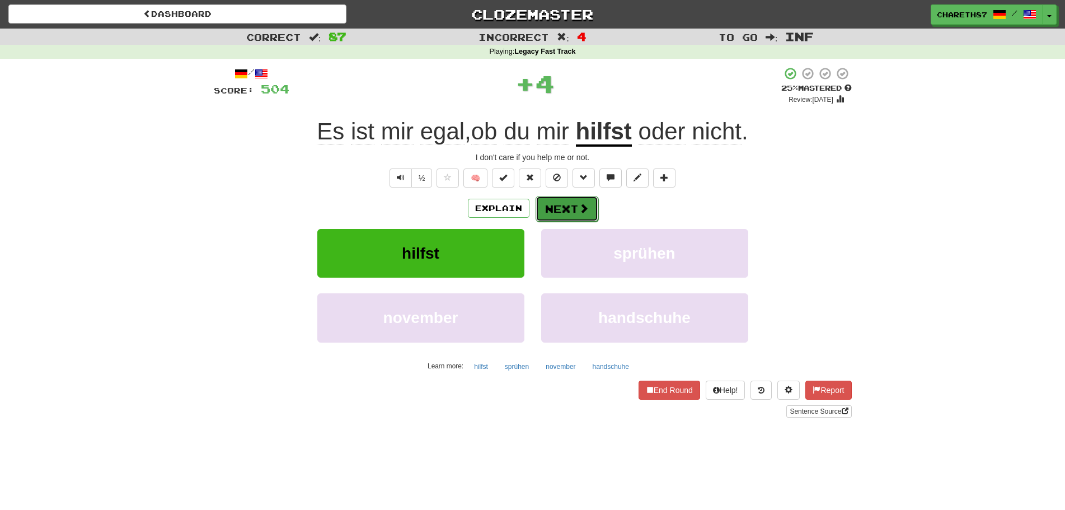
click at [551, 210] on button "Next" at bounding box center [566, 209] width 63 height 26
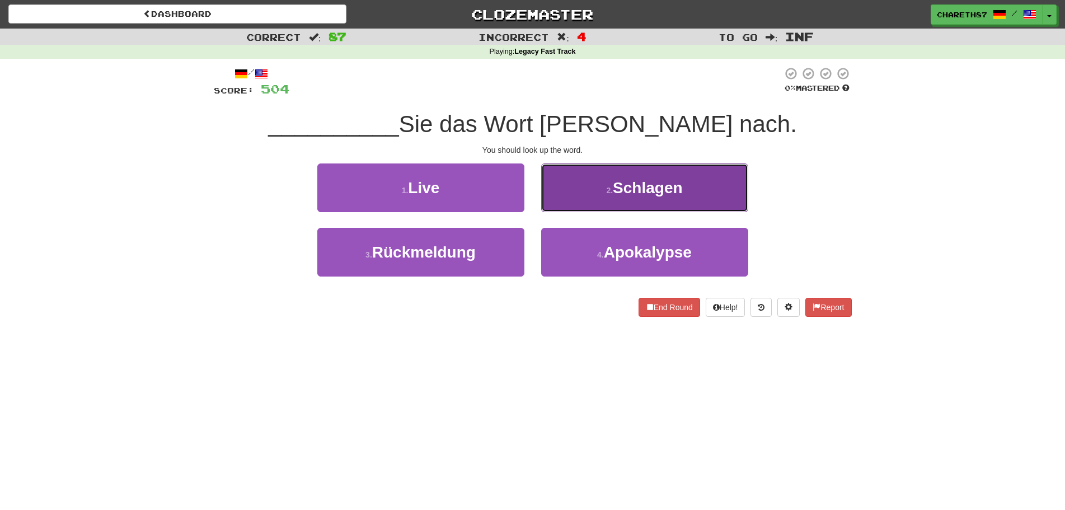
click at [647, 203] on button "2 . Schlagen" at bounding box center [644, 187] width 207 height 49
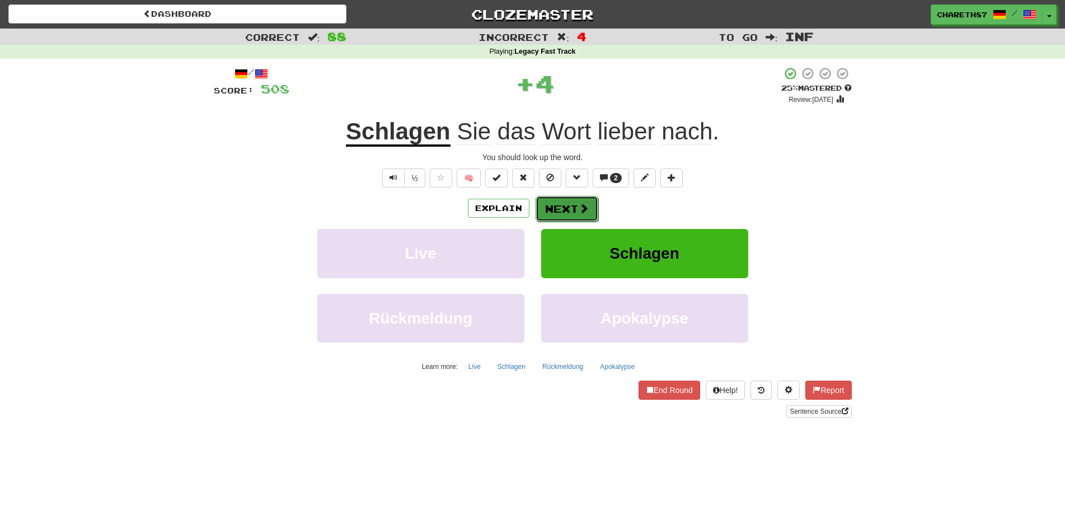
click at [574, 207] on button "Next" at bounding box center [566, 209] width 63 height 26
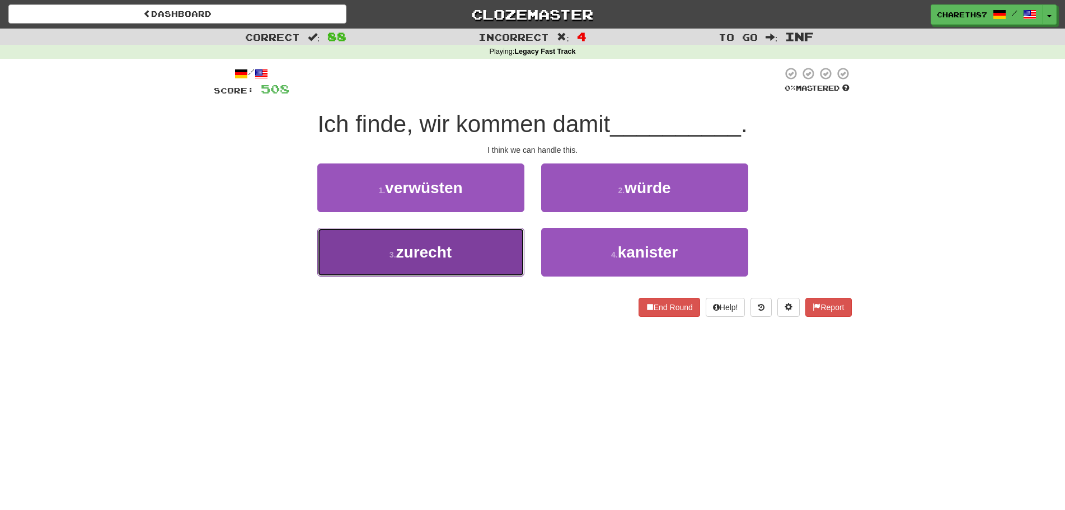
click at [457, 251] on button "3 . zurecht" at bounding box center [420, 252] width 207 height 49
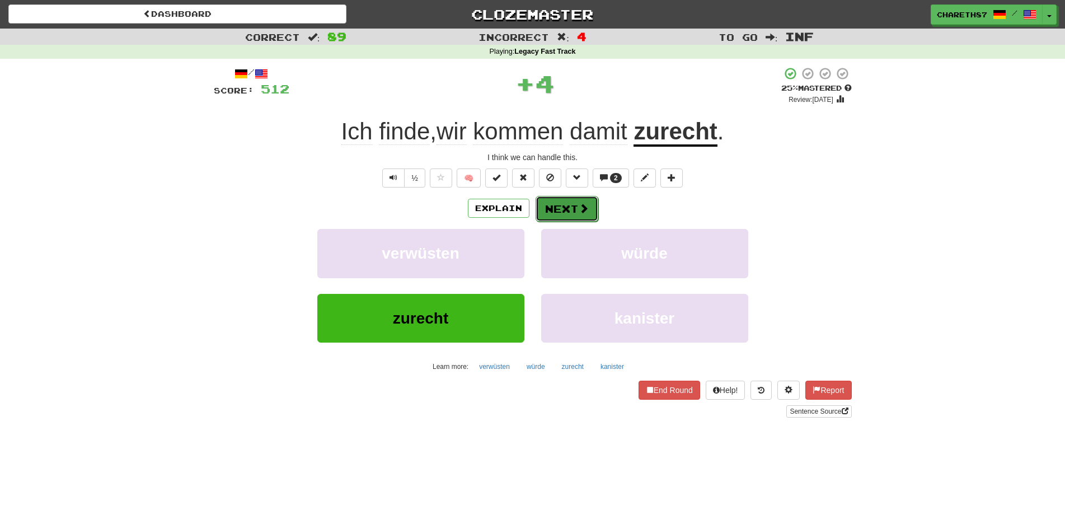
click at [565, 208] on button "Next" at bounding box center [566, 209] width 63 height 26
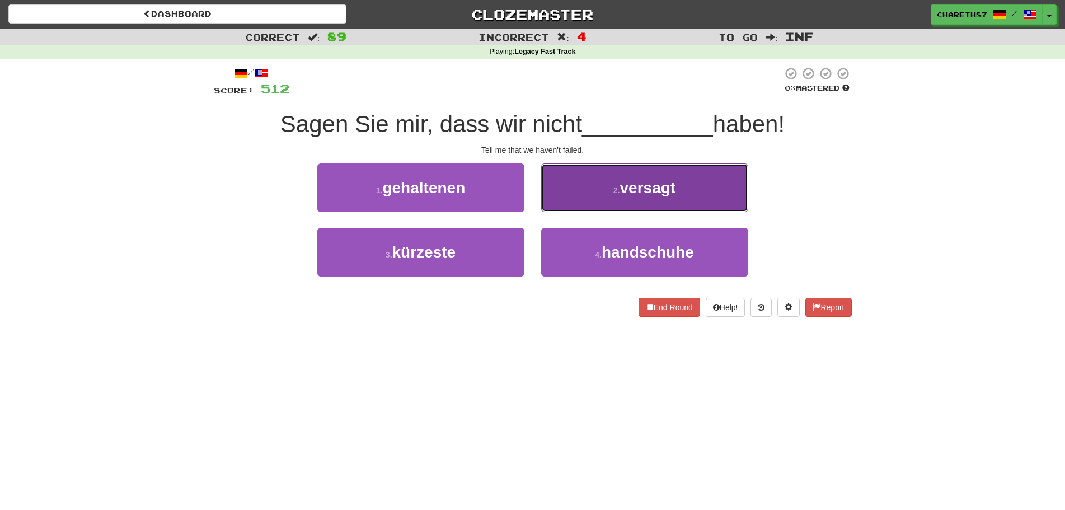
click at [706, 190] on button "2 . versagt" at bounding box center [644, 187] width 207 height 49
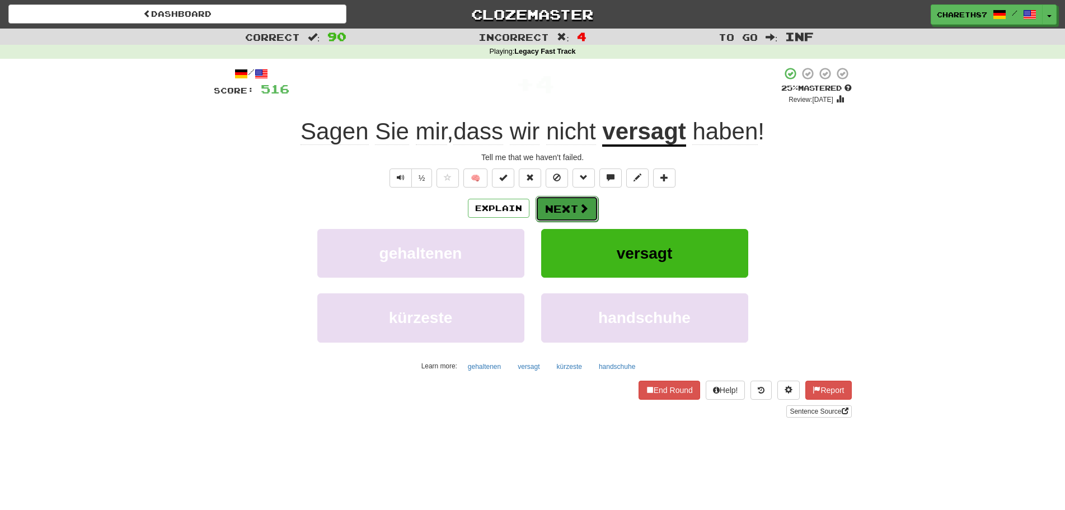
click at [575, 208] on button "Next" at bounding box center [566, 209] width 63 height 26
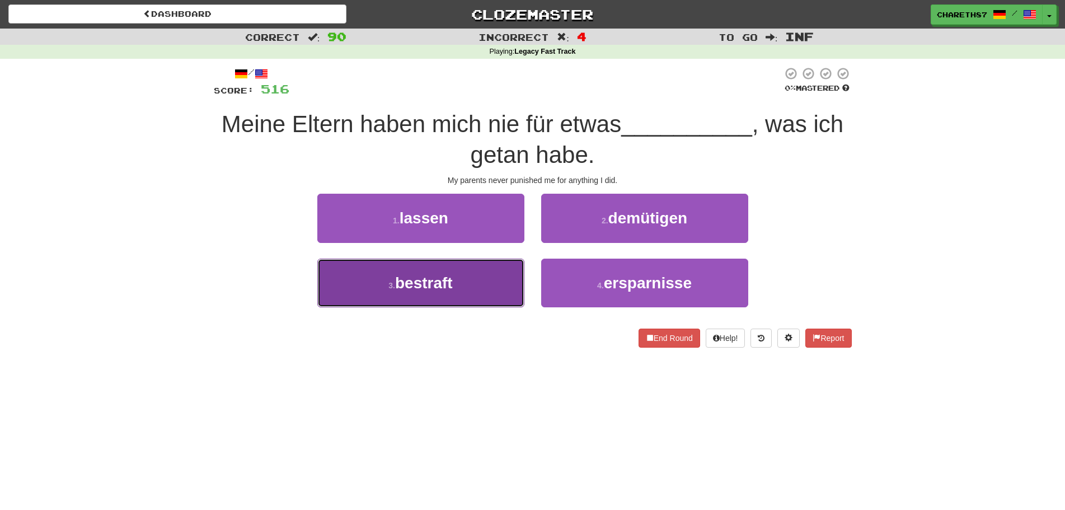
click at [485, 280] on button "3 . bestraft" at bounding box center [420, 282] width 207 height 49
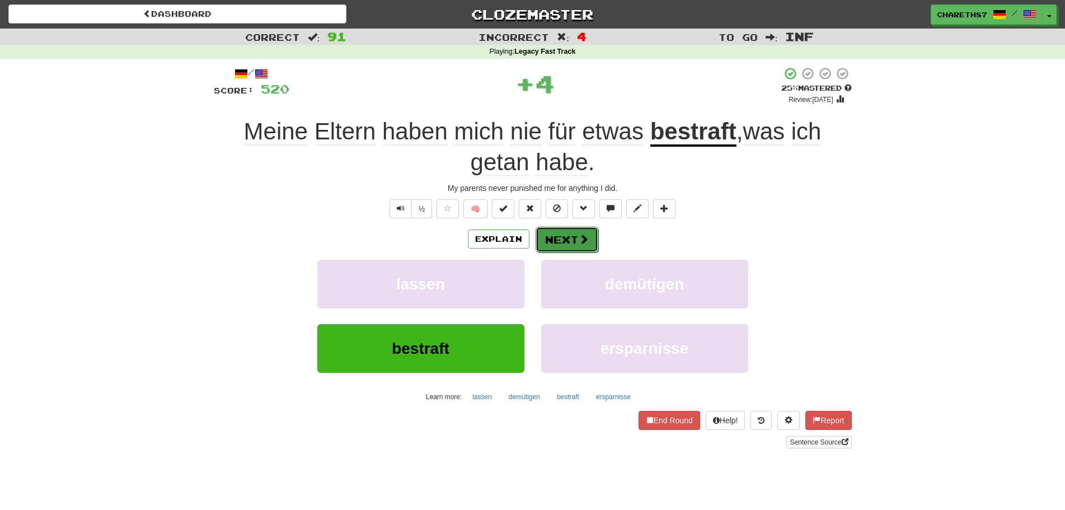
click at [573, 240] on button "Next" at bounding box center [566, 240] width 63 height 26
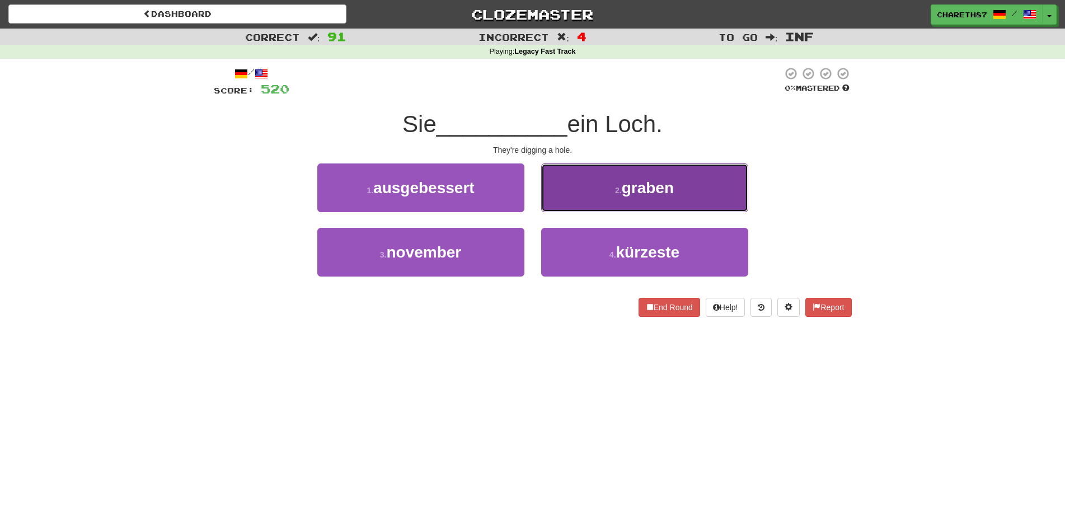
click at [692, 190] on button "2 . graben" at bounding box center [644, 187] width 207 height 49
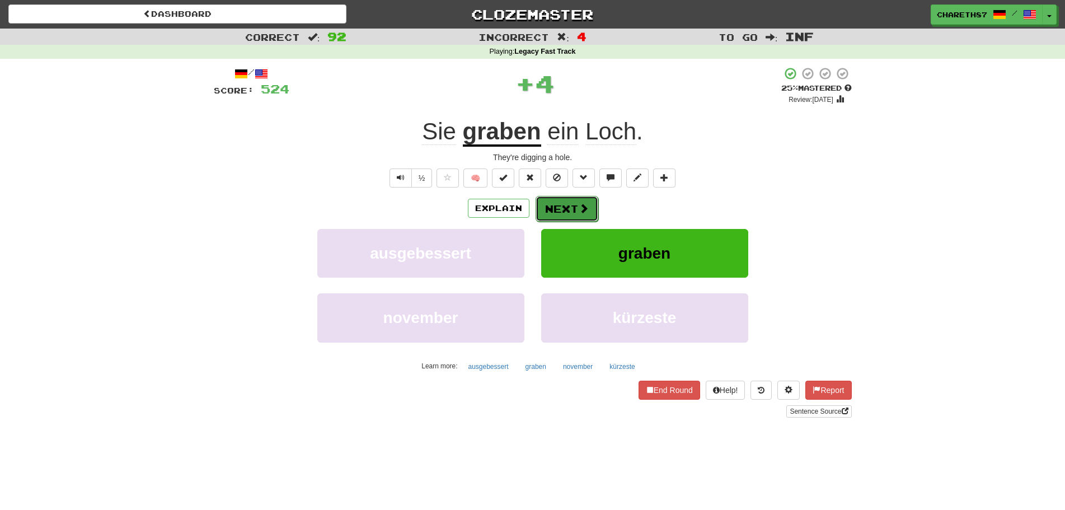
click at [576, 210] on button "Next" at bounding box center [566, 209] width 63 height 26
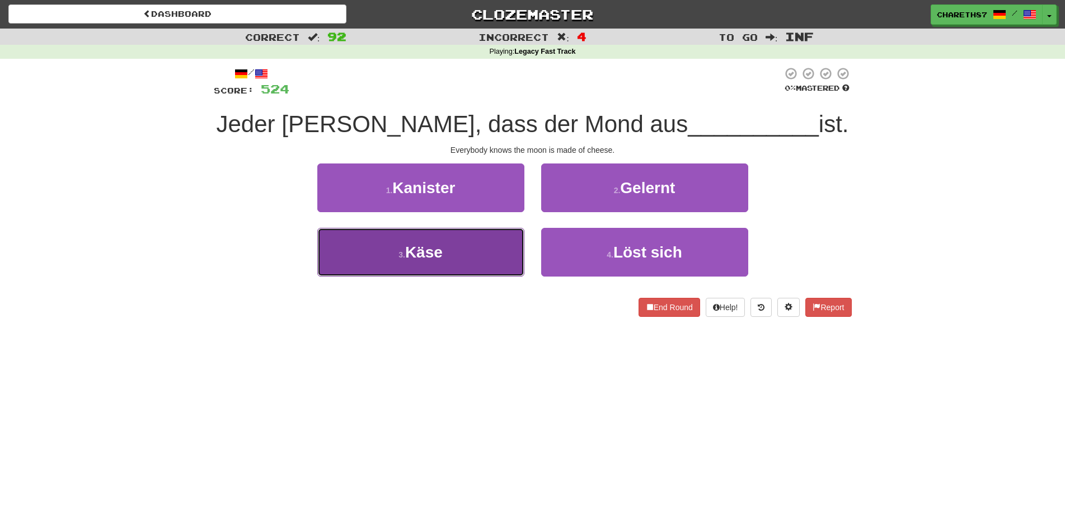
click at [459, 255] on button "3 . Käse" at bounding box center [420, 252] width 207 height 49
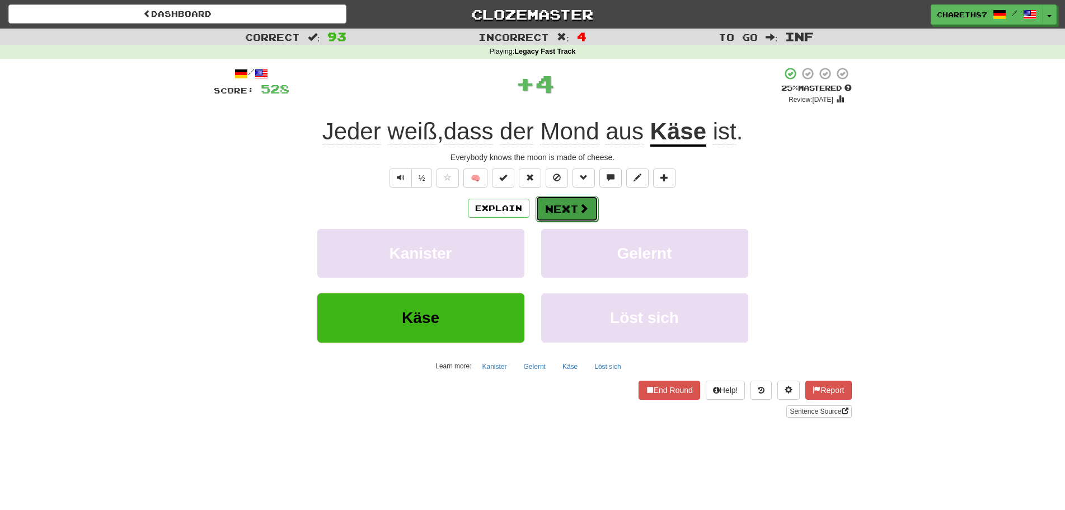
click at [572, 210] on button "Next" at bounding box center [566, 209] width 63 height 26
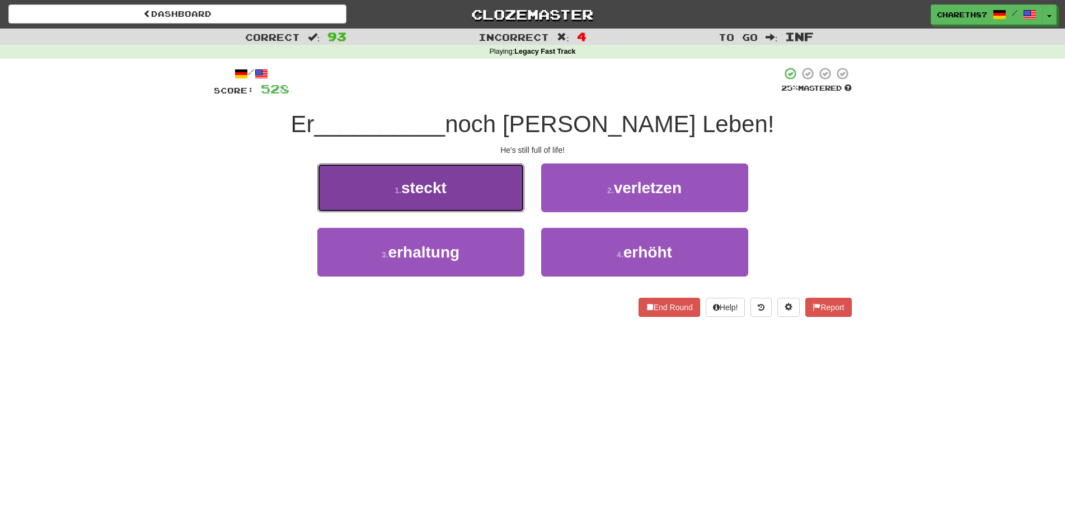
click at [465, 182] on button "1 . steckt" at bounding box center [420, 187] width 207 height 49
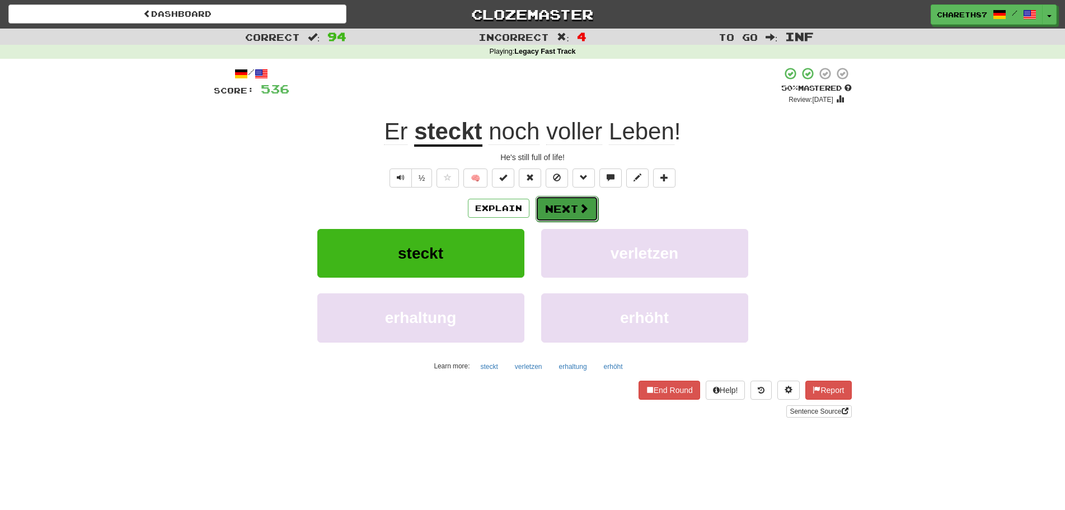
click at [570, 211] on button "Next" at bounding box center [566, 209] width 63 height 26
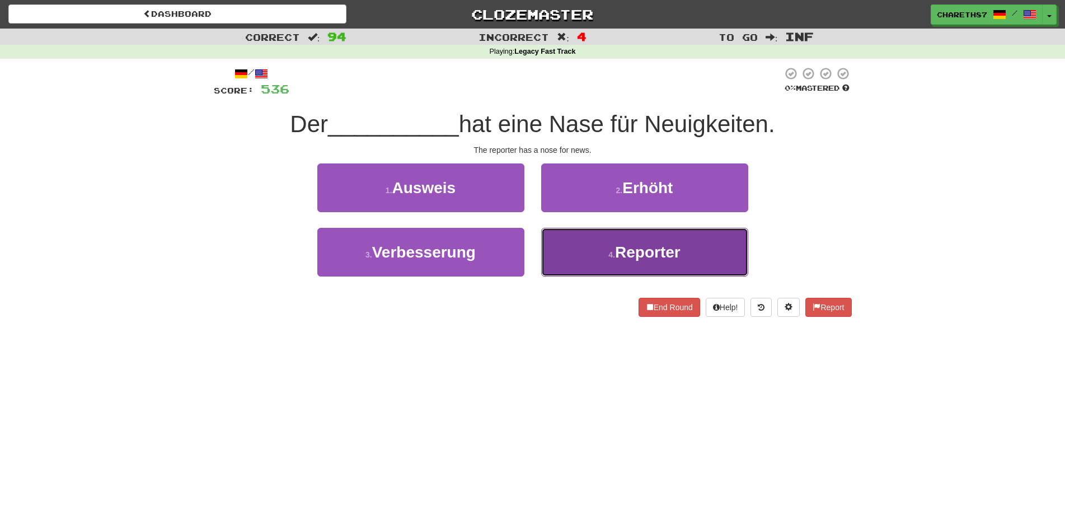
click at [704, 256] on button "4 . Reporter" at bounding box center [644, 252] width 207 height 49
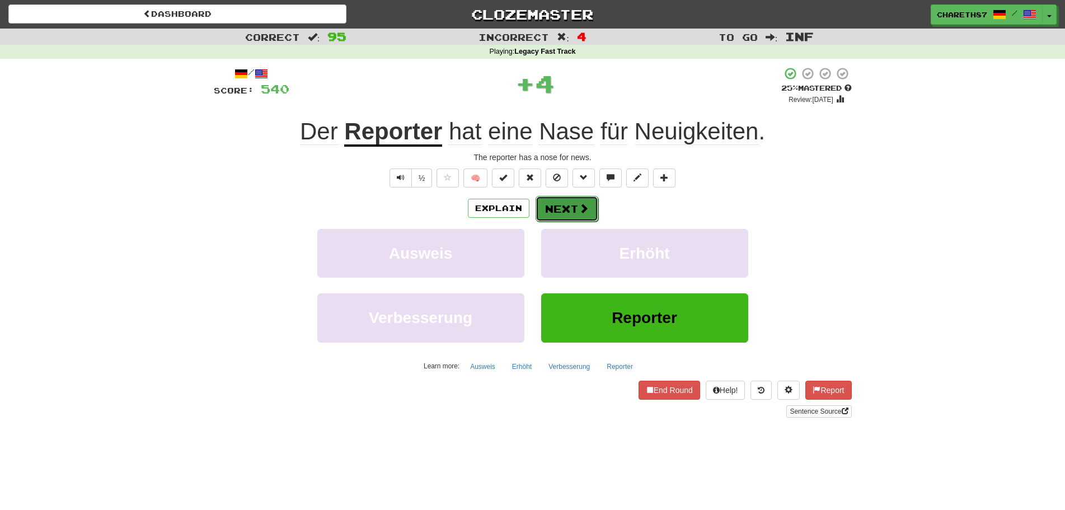
click at [585, 207] on span at bounding box center [583, 208] width 10 height 10
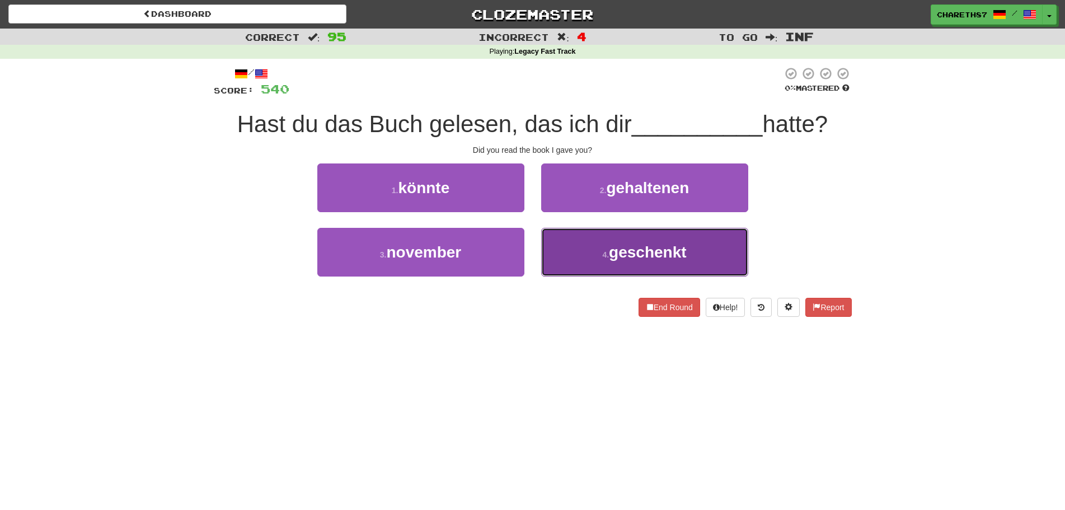
click at [646, 253] on span "geschenkt" at bounding box center [648, 251] width 78 height 17
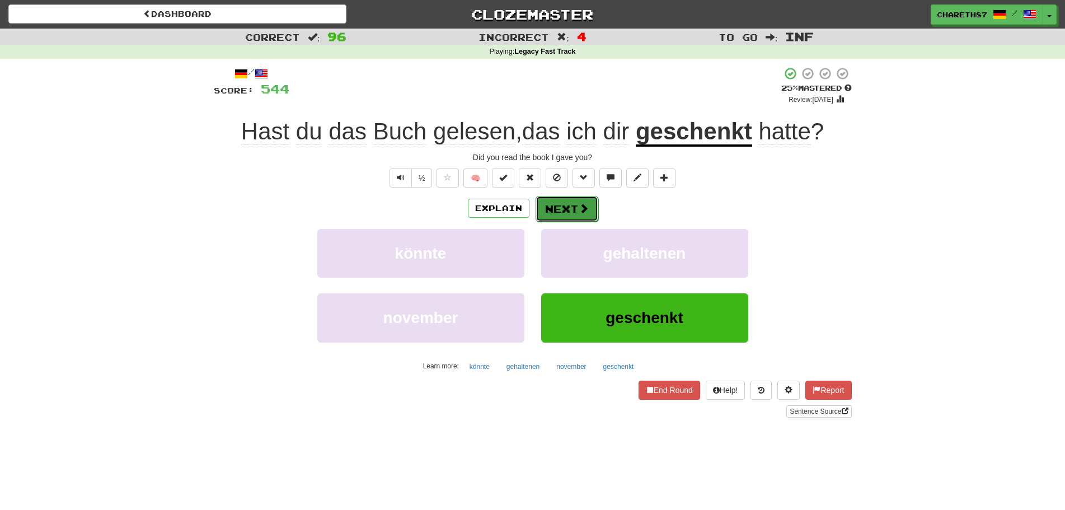
click at [575, 206] on button "Next" at bounding box center [566, 209] width 63 height 26
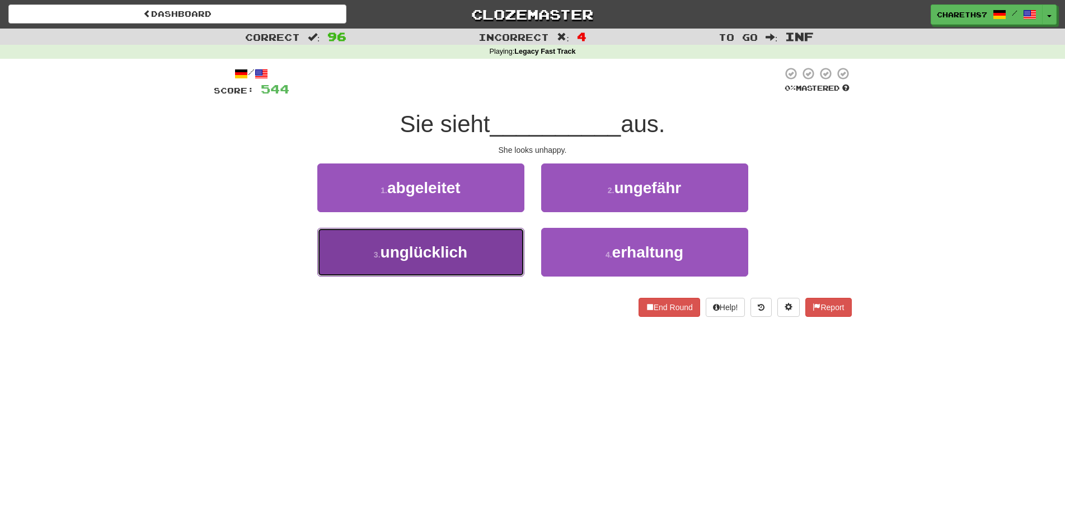
click at [499, 256] on button "3 . unglücklich" at bounding box center [420, 252] width 207 height 49
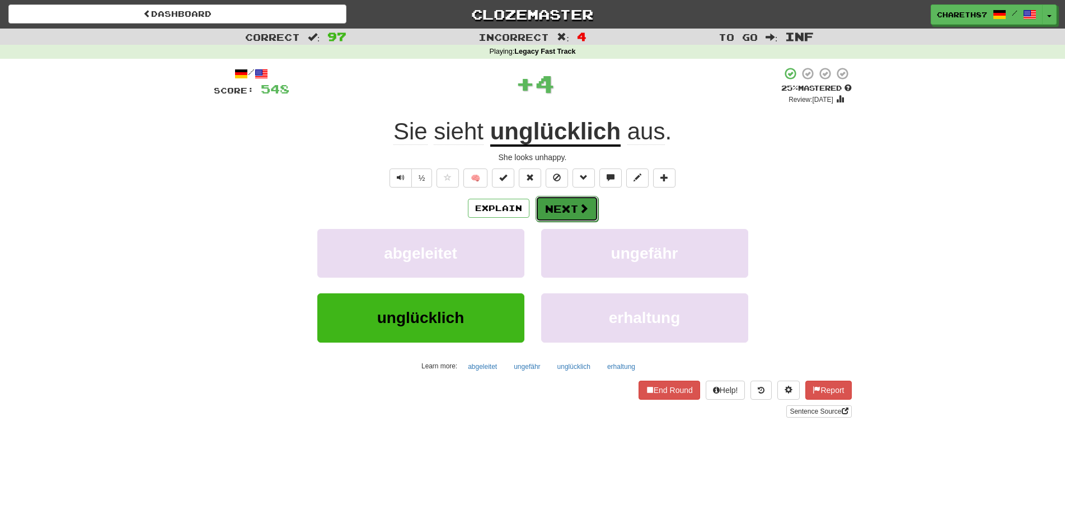
click at [571, 199] on button "Next" at bounding box center [566, 209] width 63 height 26
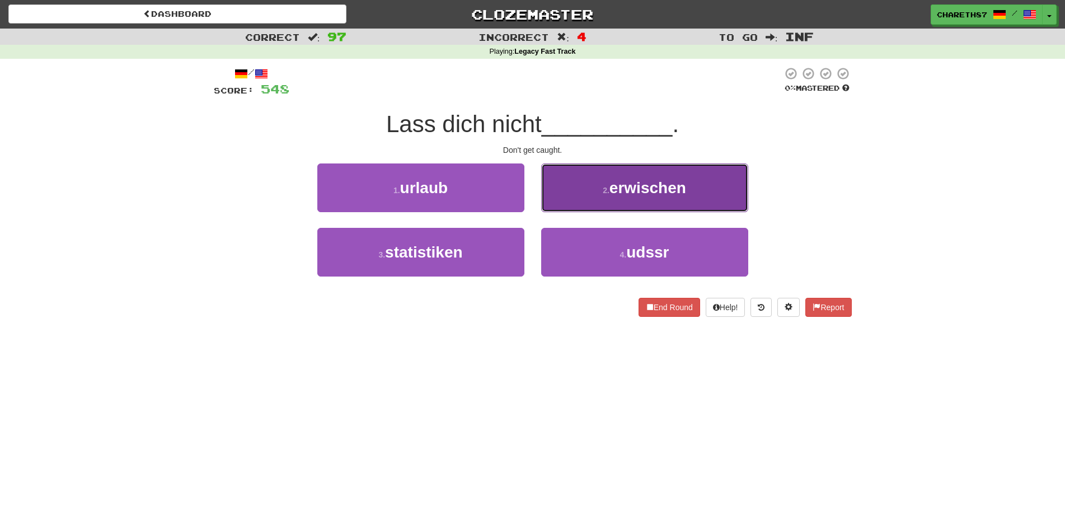
click at [632, 190] on span "erwischen" at bounding box center [647, 187] width 77 height 17
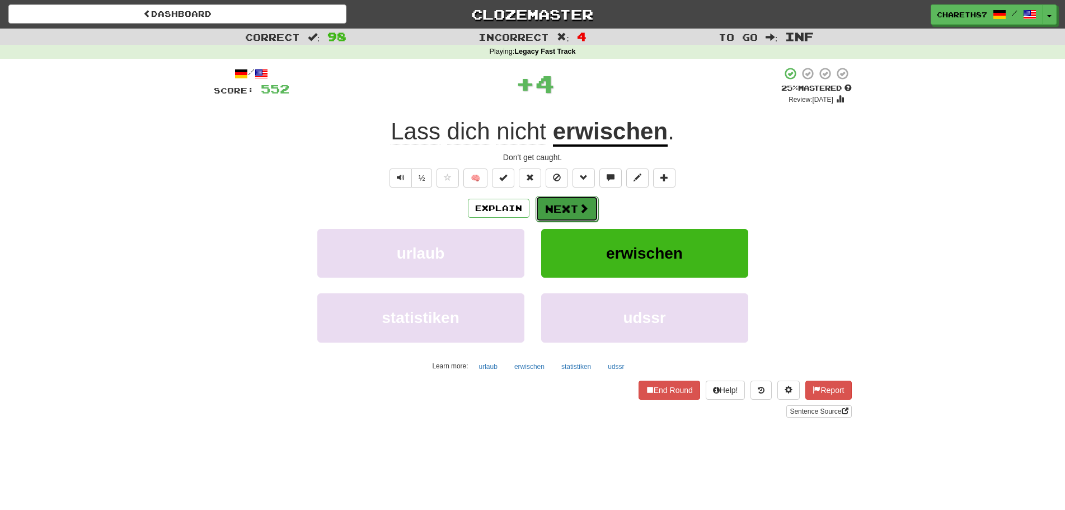
click at [571, 204] on button "Next" at bounding box center [566, 209] width 63 height 26
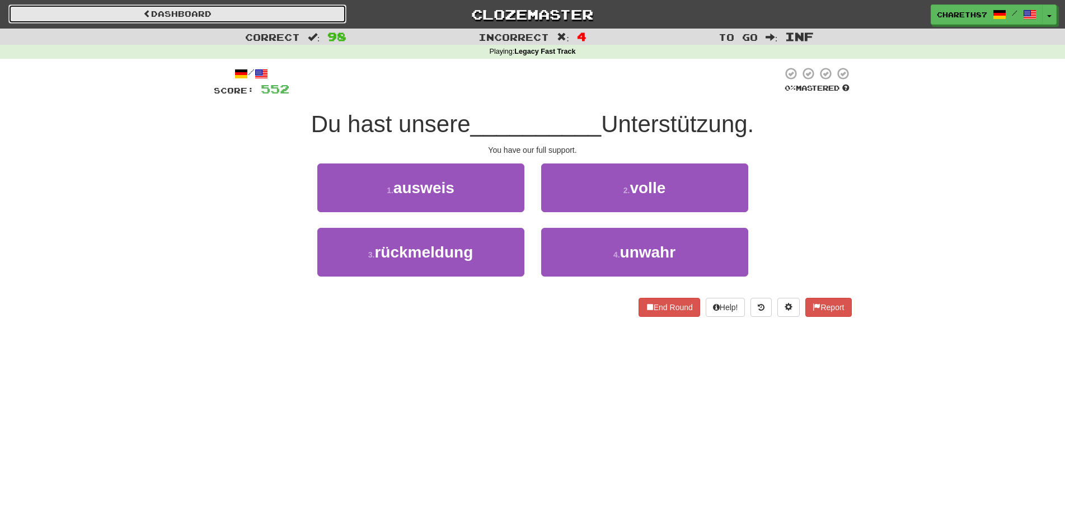
click at [200, 15] on link "Dashboard" at bounding box center [177, 13] width 338 height 19
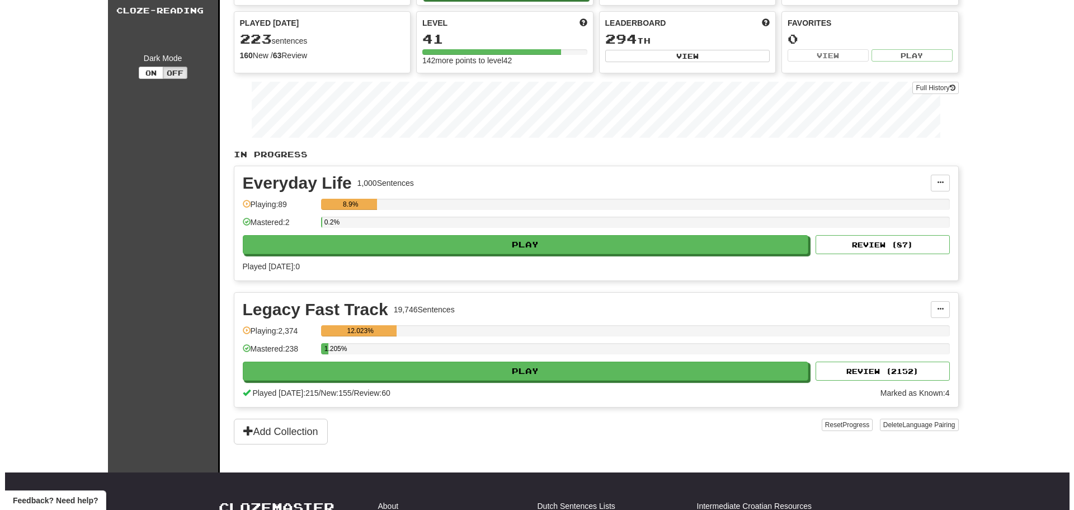
scroll to position [112, 0]
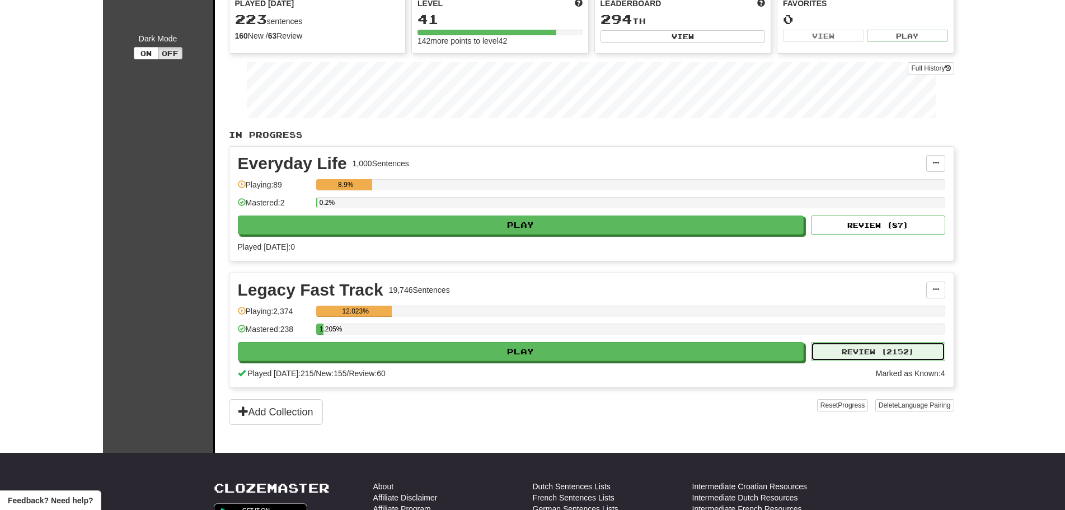
click at [902, 355] on button "Review ( 2152 )" at bounding box center [878, 351] width 134 height 19
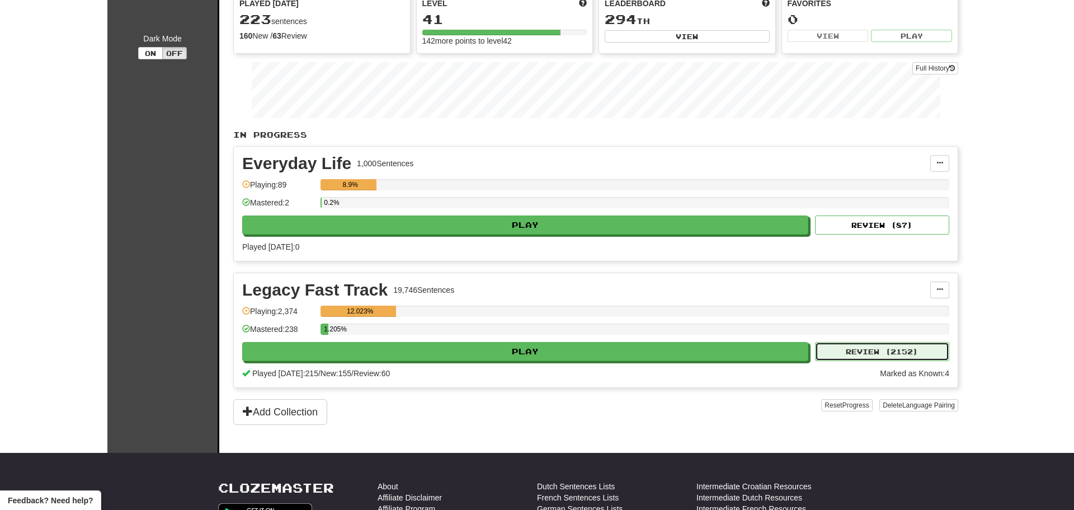
select select "********"
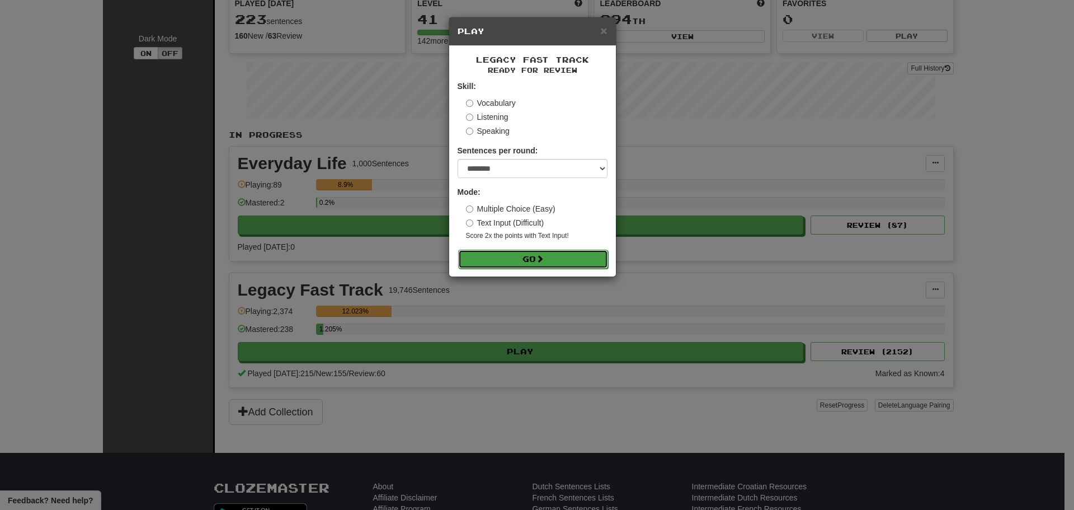
click at [534, 256] on button "Go" at bounding box center [533, 259] width 150 height 19
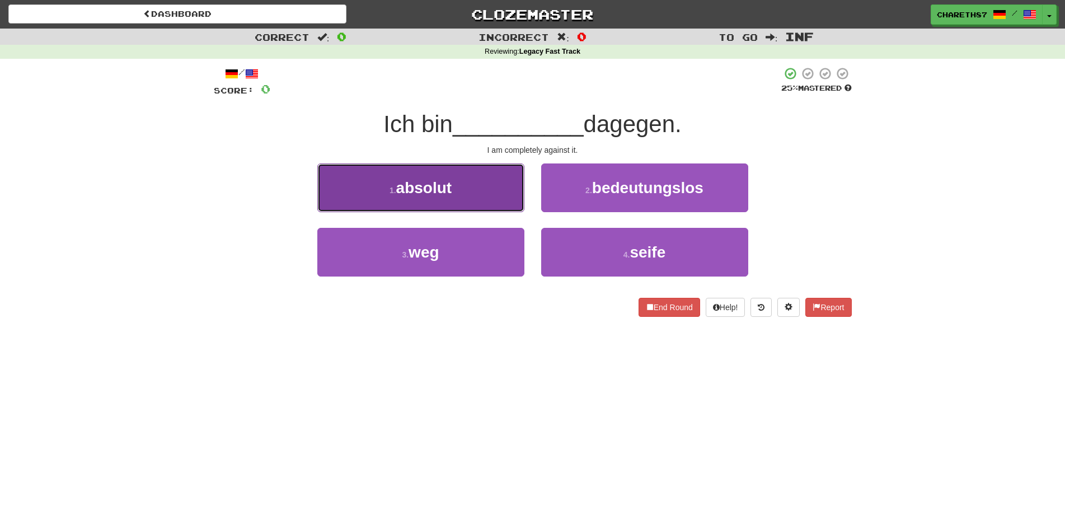
click at [473, 185] on button "1 . absolut" at bounding box center [420, 187] width 207 height 49
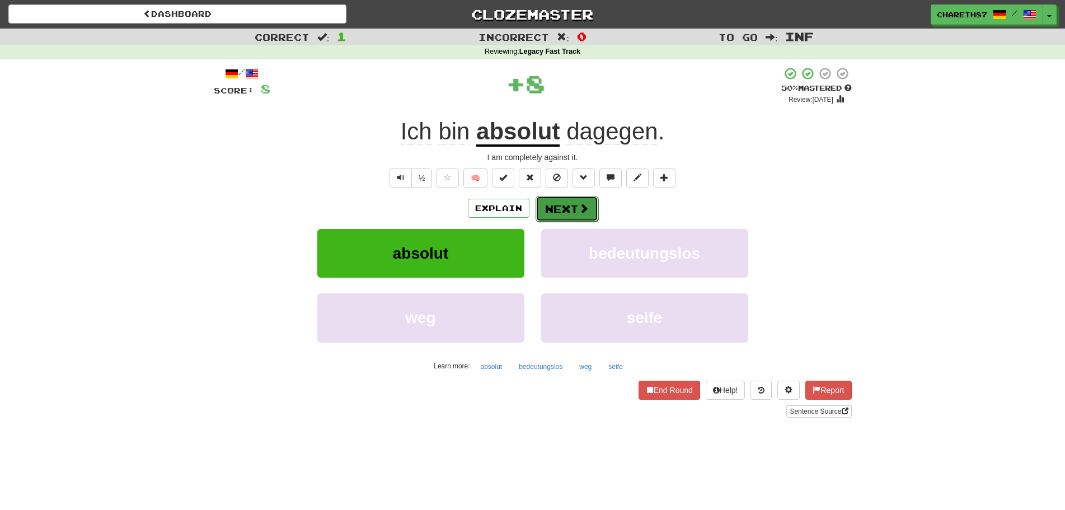
click at [574, 204] on button "Next" at bounding box center [566, 209] width 63 height 26
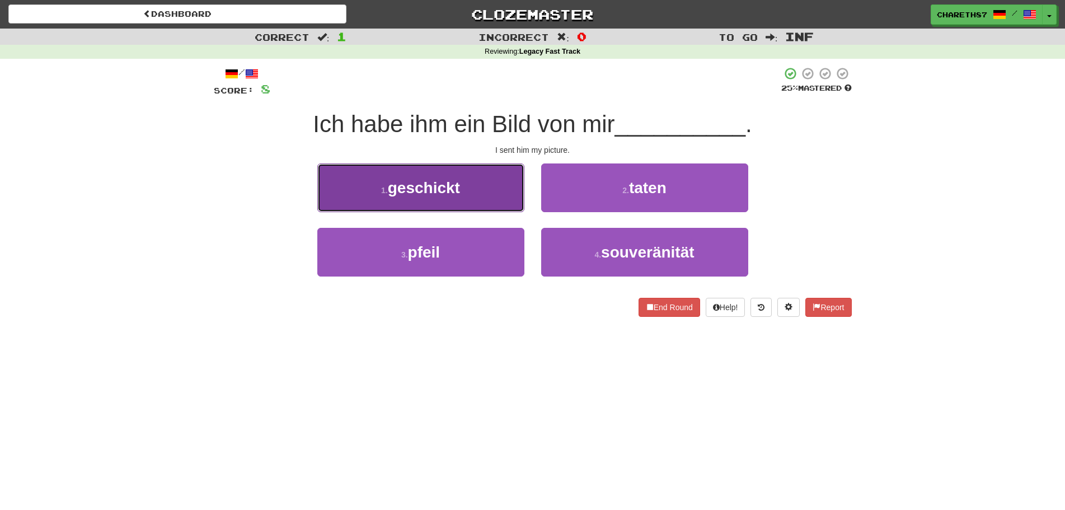
click at [481, 191] on button "1 . geschickt" at bounding box center [420, 187] width 207 height 49
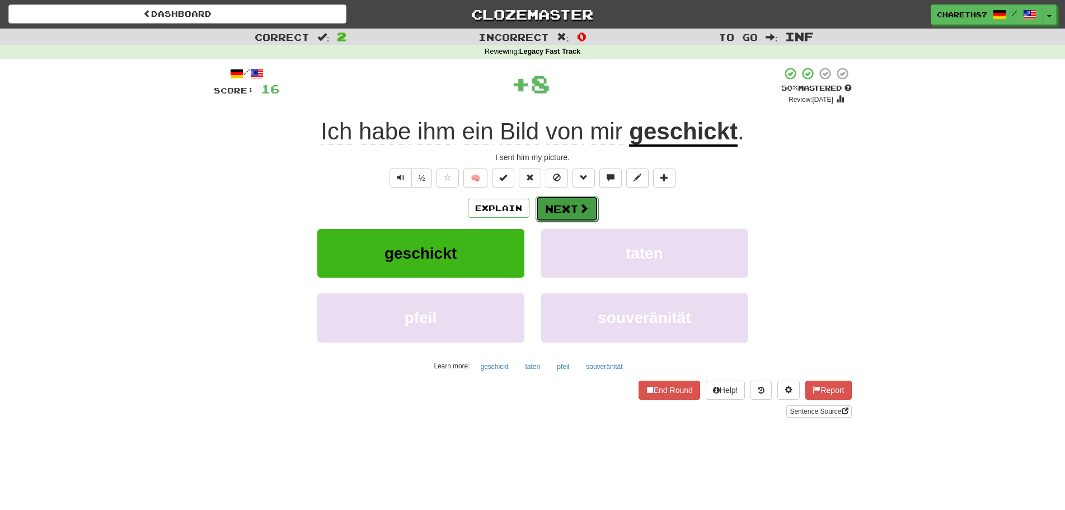
click at [573, 210] on button "Next" at bounding box center [566, 209] width 63 height 26
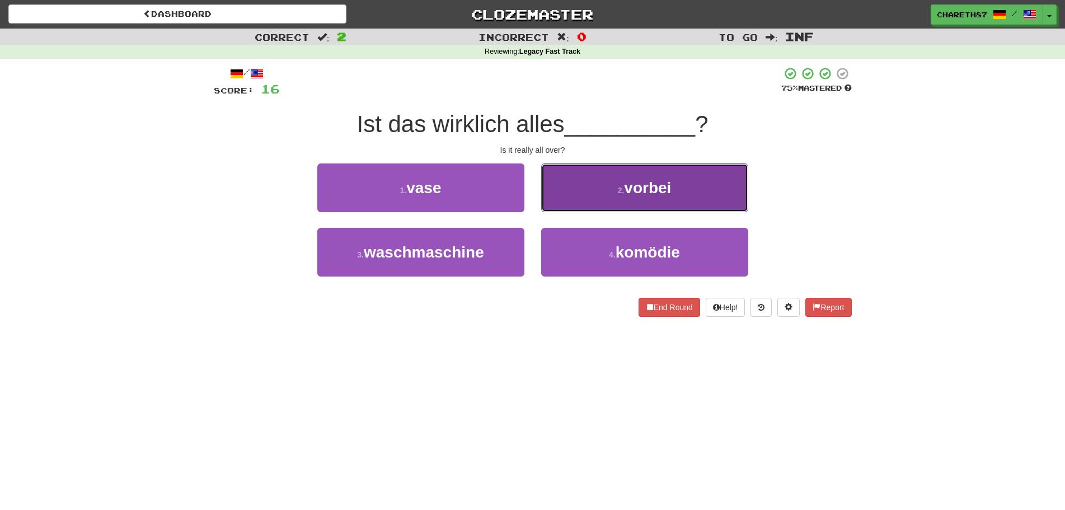
click at [690, 192] on button "2 . vorbei" at bounding box center [644, 187] width 207 height 49
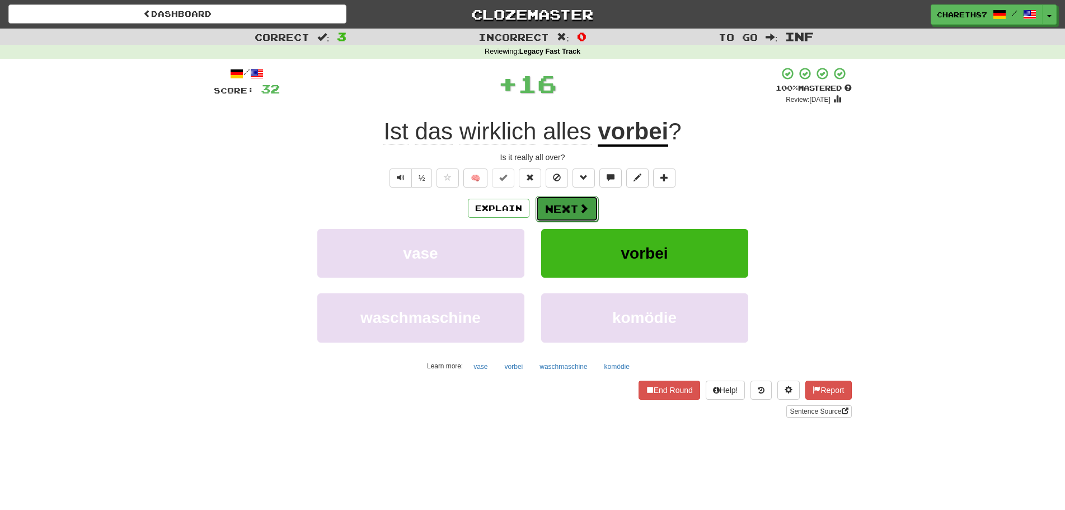
click at [558, 206] on button "Next" at bounding box center [566, 209] width 63 height 26
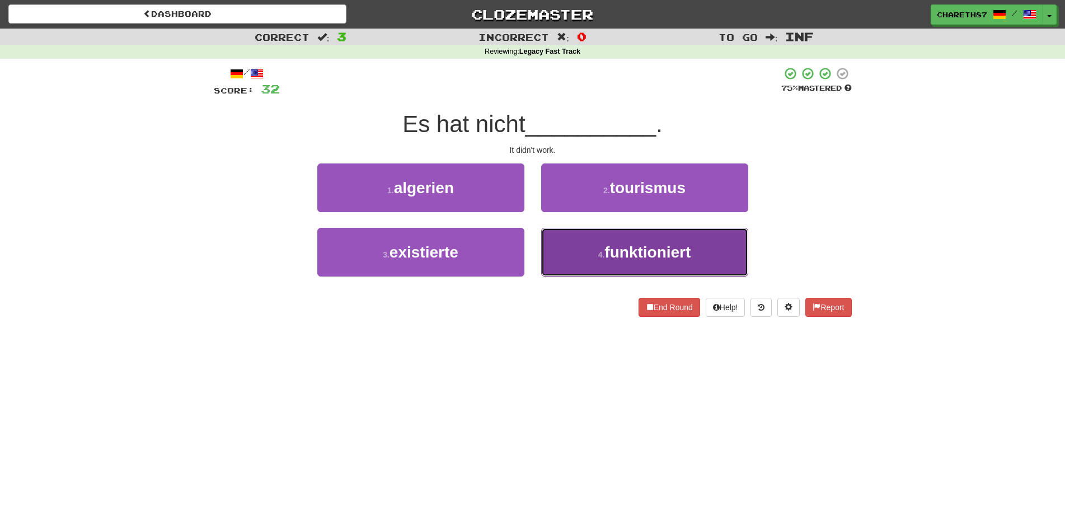
click at [629, 258] on span "funktioniert" at bounding box center [647, 251] width 86 height 17
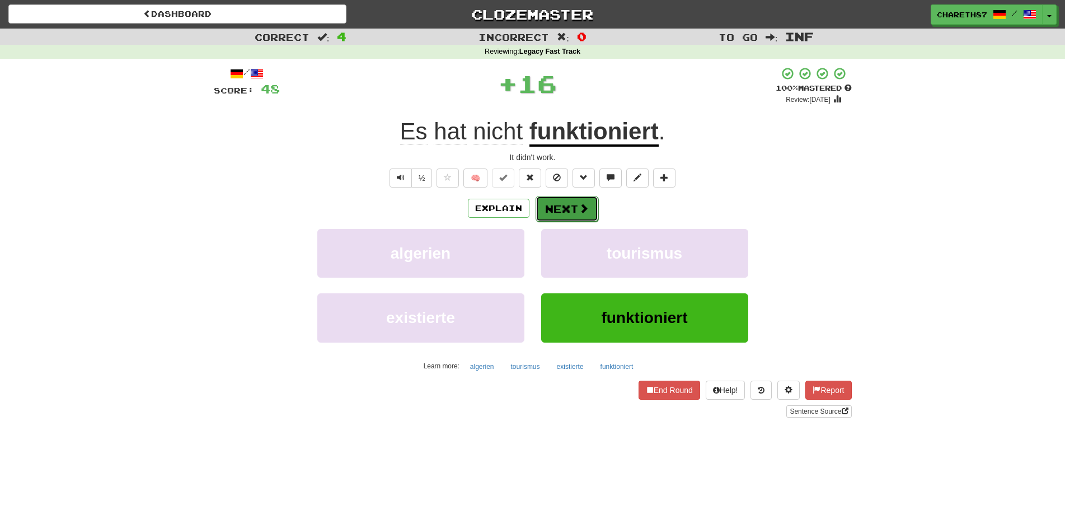
click at [570, 209] on button "Next" at bounding box center [566, 209] width 63 height 26
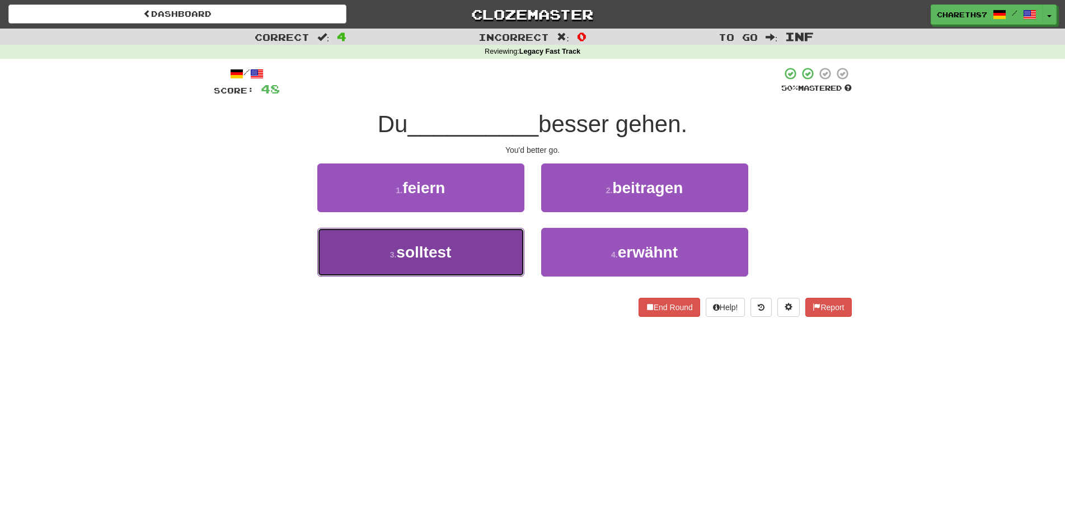
click at [404, 262] on button "3 . solltest" at bounding box center [420, 252] width 207 height 49
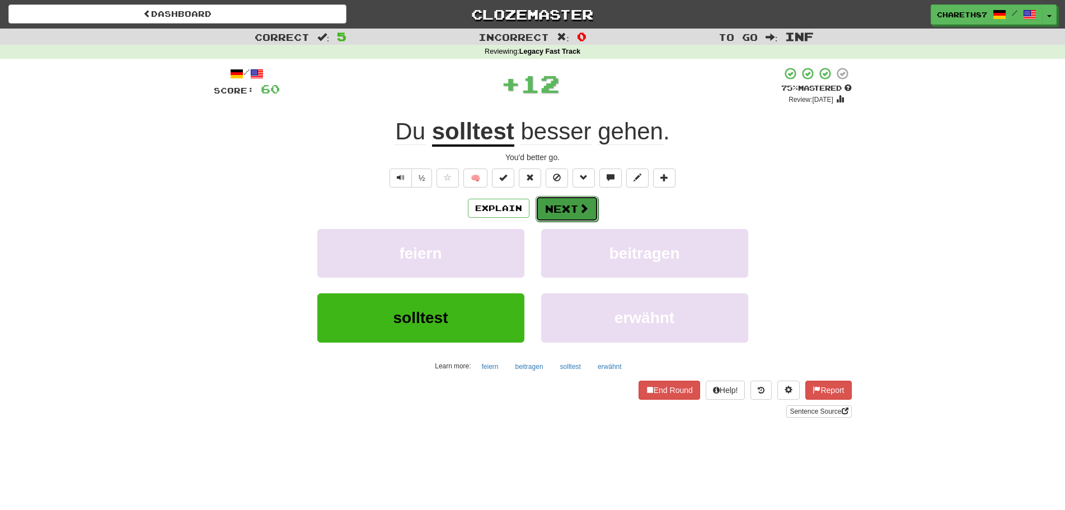
click at [579, 204] on span at bounding box center [583, 208] width 10 height 10
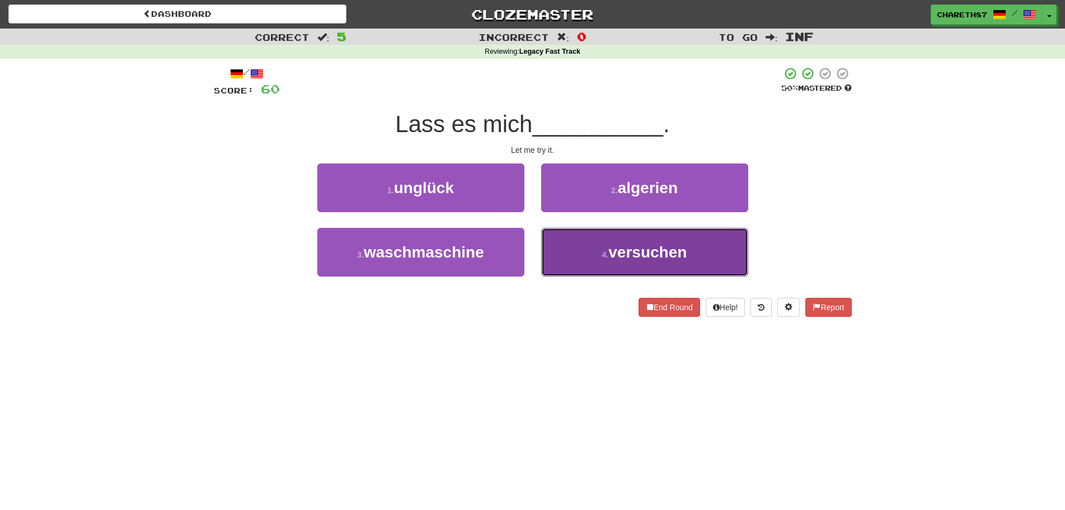
click at [658, 259] on span "versuchen" at bounding box center [647, 251] width 78 height 17
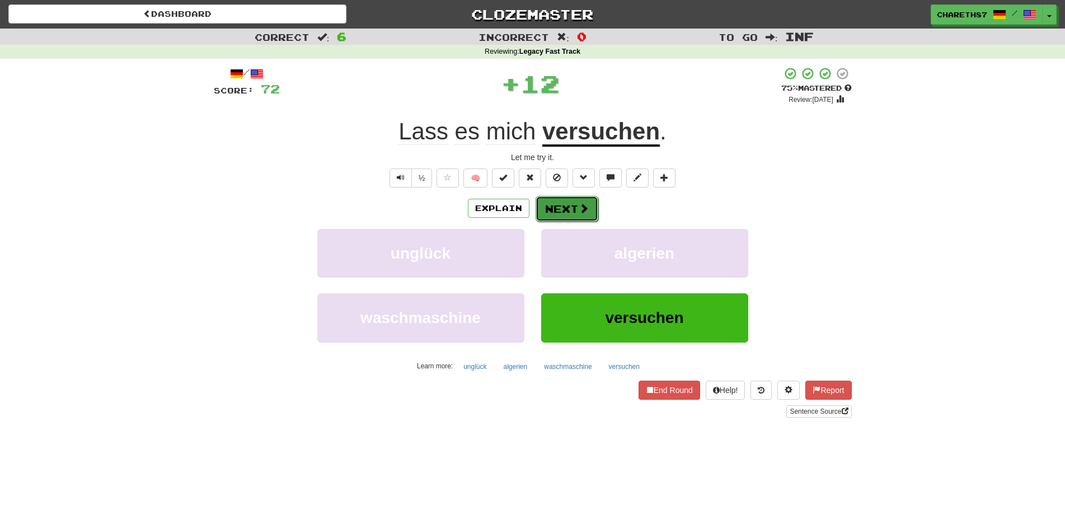
click at [564, 206] on button "Next" at bounding box center [566, 209] width 63 height 26
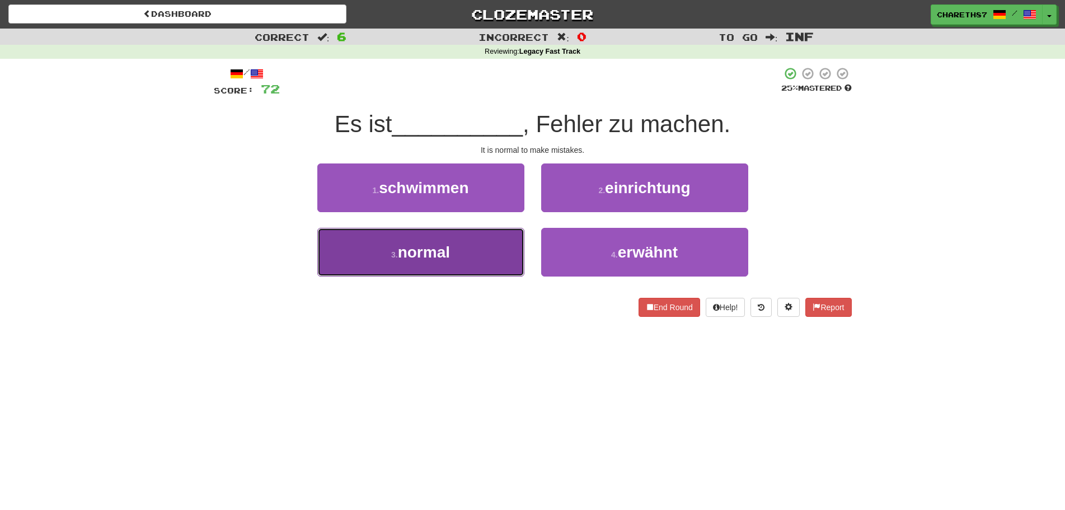
click at [451, 255] on button "3 . normal" at bounding box center [420, 252] width 207 height 49
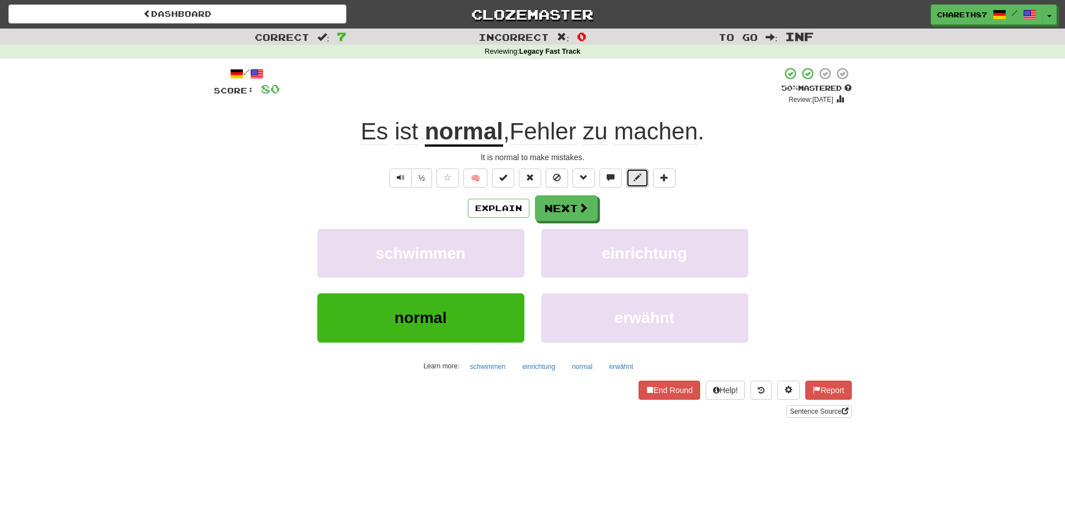
click at [636, 177] on span at bounding box center [637, 177] width 8 height 8
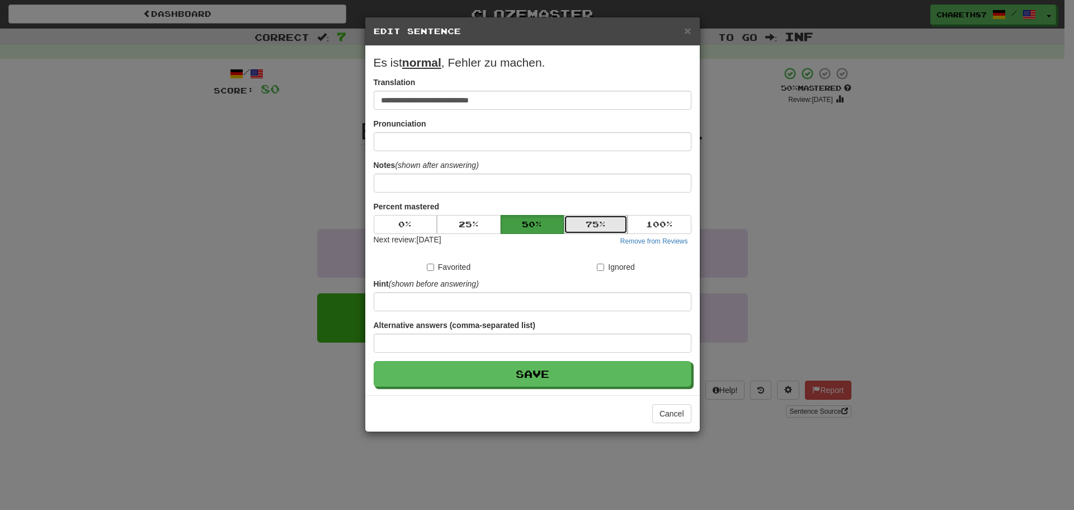
click at [581, 220] on button "75 %" at bounding box center [596, 224] width 64 height 19
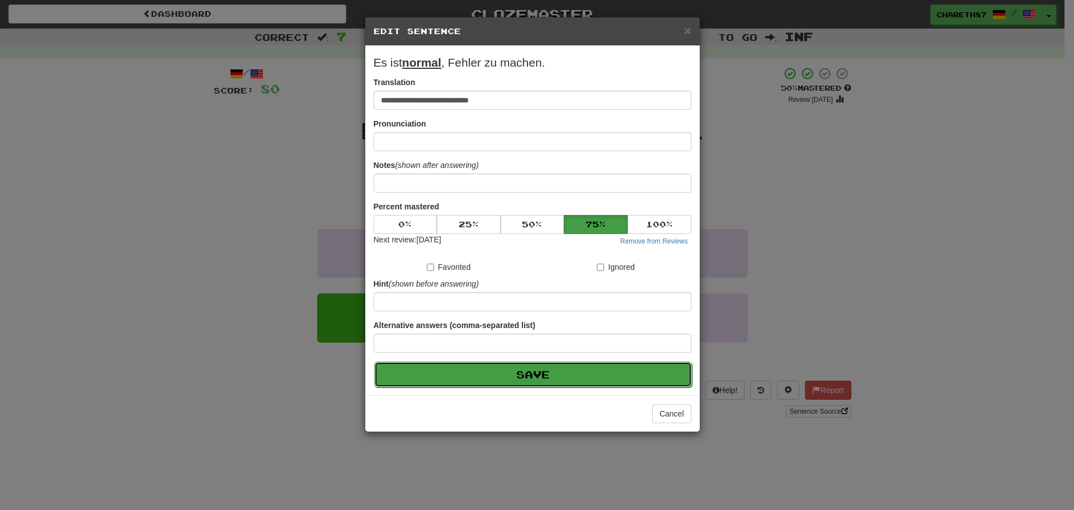
click at [539, 377] on button "Save" at bounding box center [533, 374] width 318 height 26
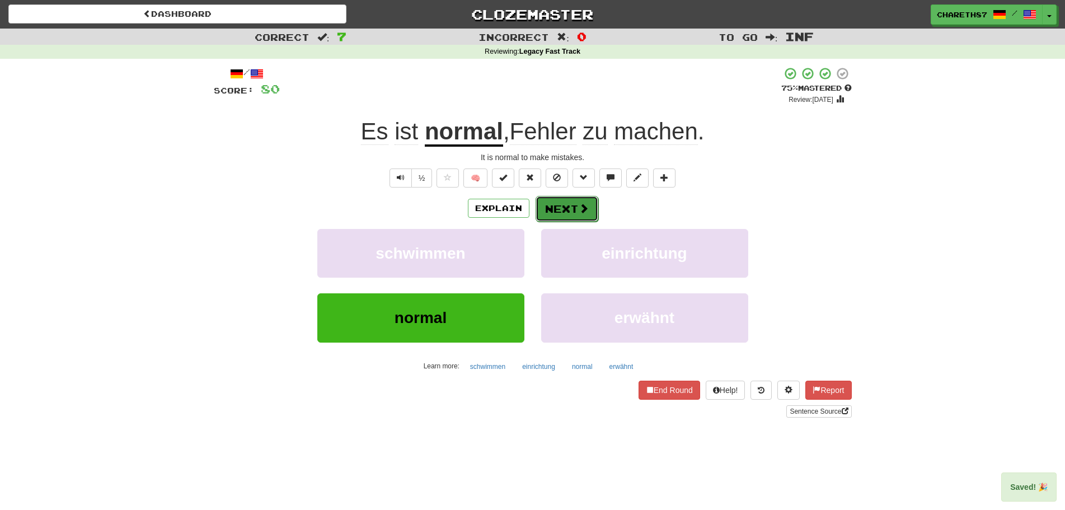
click at [576, 208] on button "Next" at bounding box center [566, 209] width 63 height 26
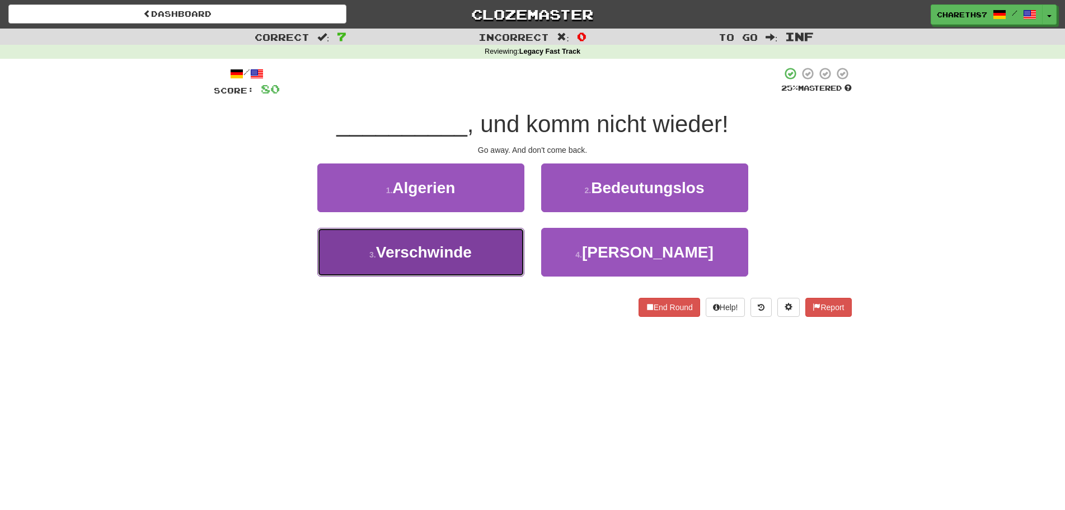
click at [463, 260] on button "3 . Verschwinde" at bounding box center [420, 252] width 207 height 49
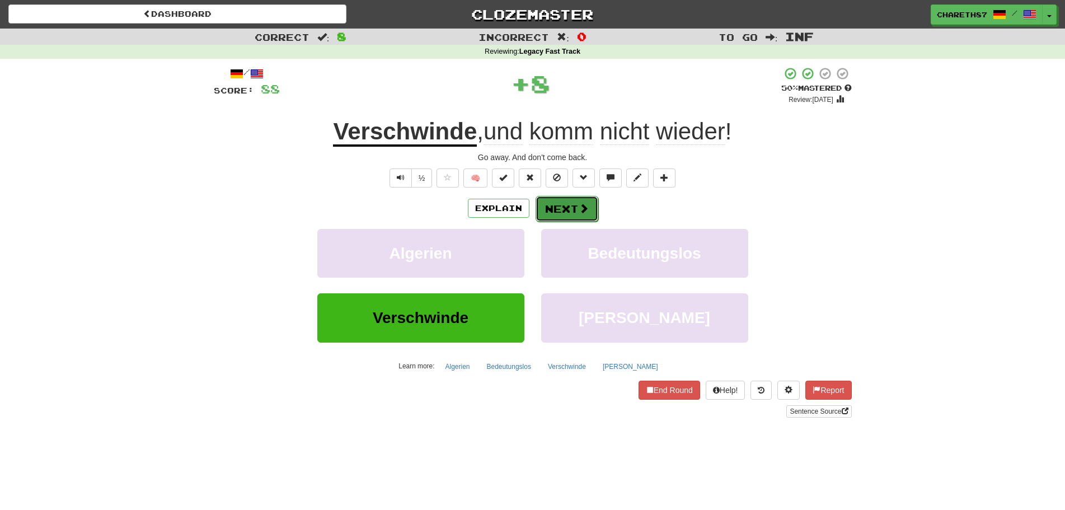
click at [564, 207] on button "Next" at bounding box center [566, 209] width 63 height 26
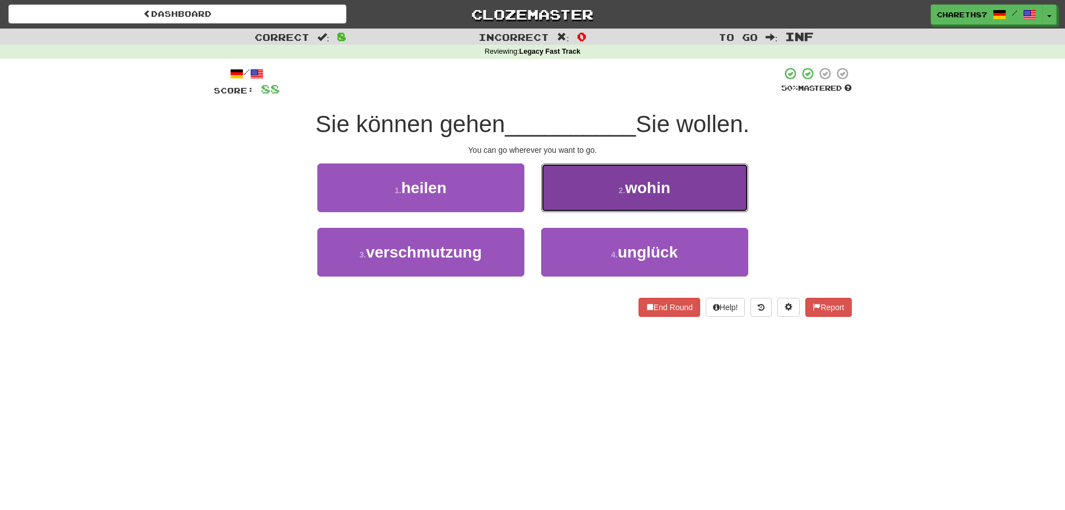
click at [679, 198] on button "2 . wohin" at bounding box center [644, 187] width 207 height 49
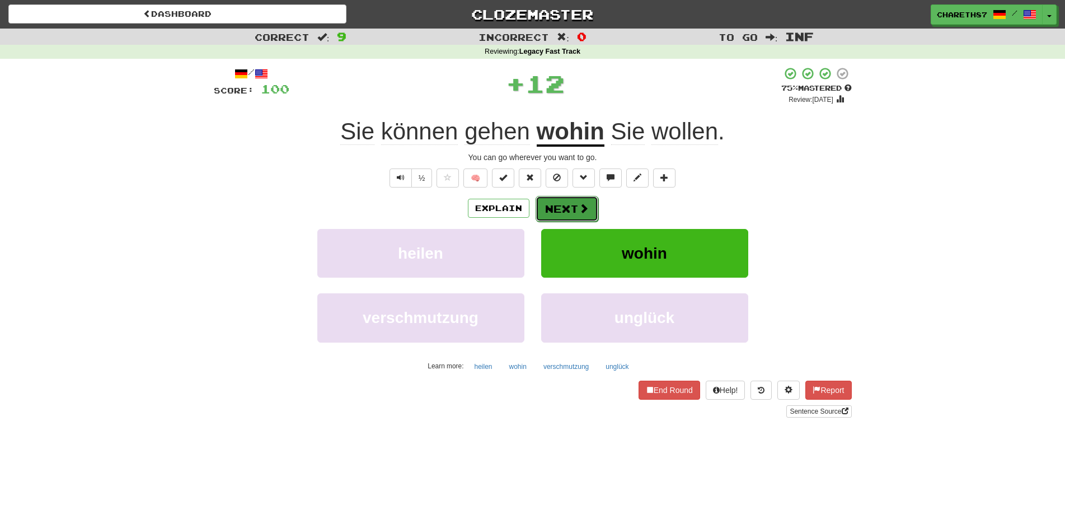
click at [567, 205] on button "Next" at bounding box center [566, 209] width 63 height 26
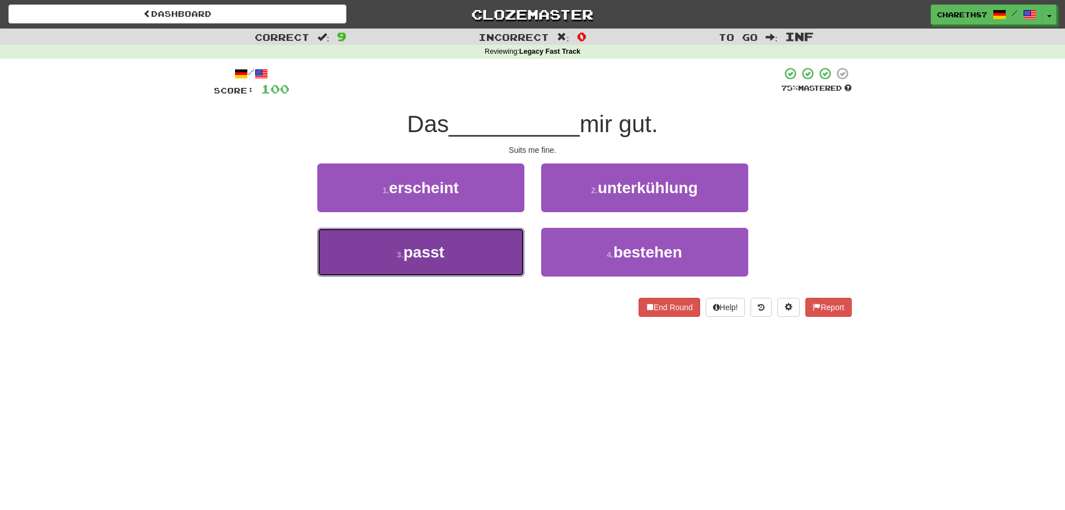
click at [444, 260] on span "passt" at bounding box center [423, 251] width 41 height 17
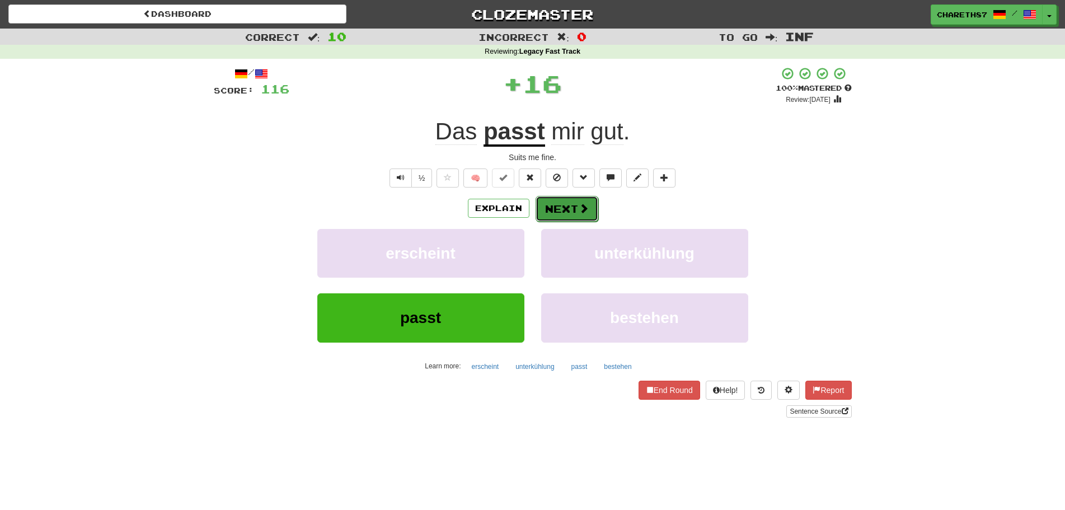
click at [559, 206] on button "Next" at bounding box center [566, 209] width 63 height 26
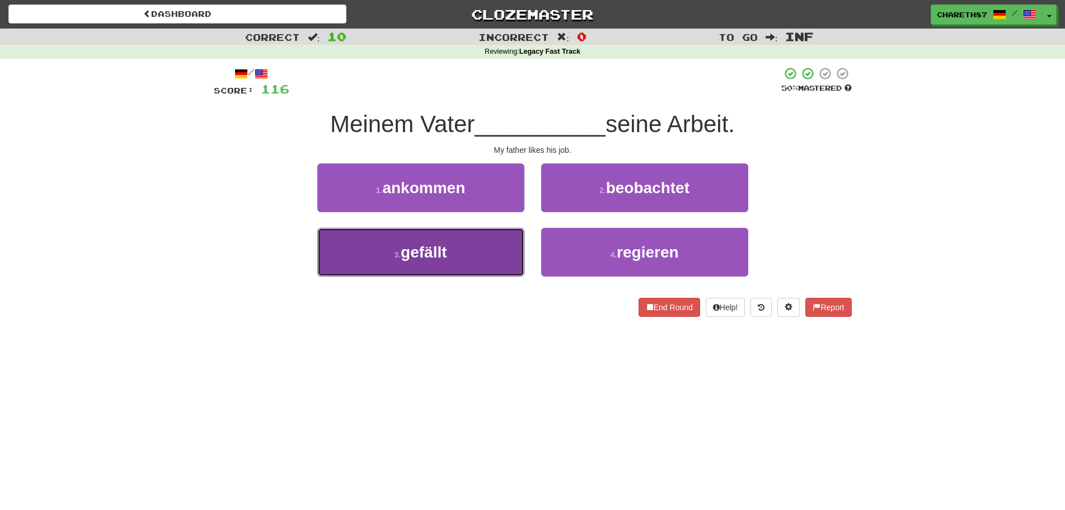
click at [478, 260] on button "3 . gefällt" at bounding box center [420, 252] width 207 height 49
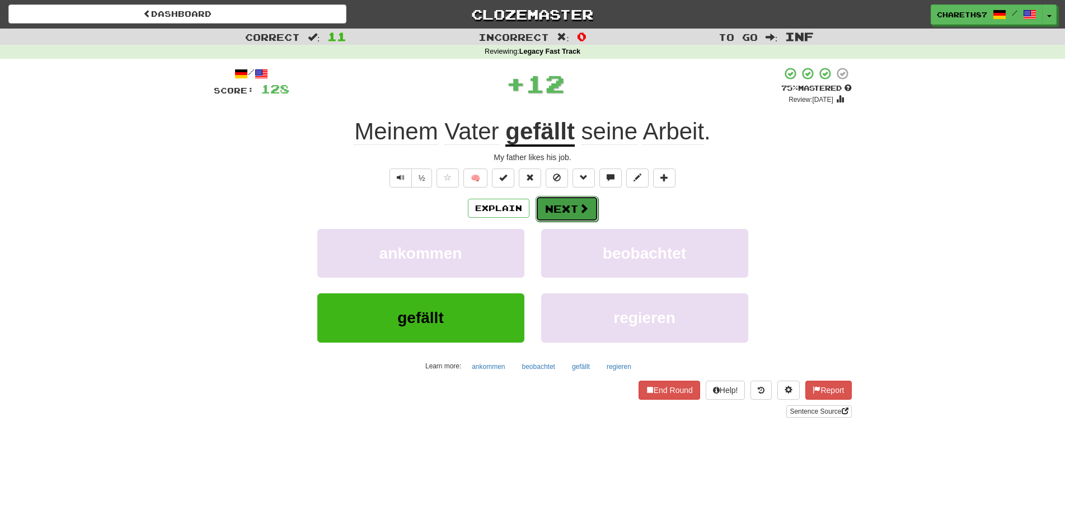
click at [570, 213] on button "Next" at bounding box center [566, 209] width 63 height 26
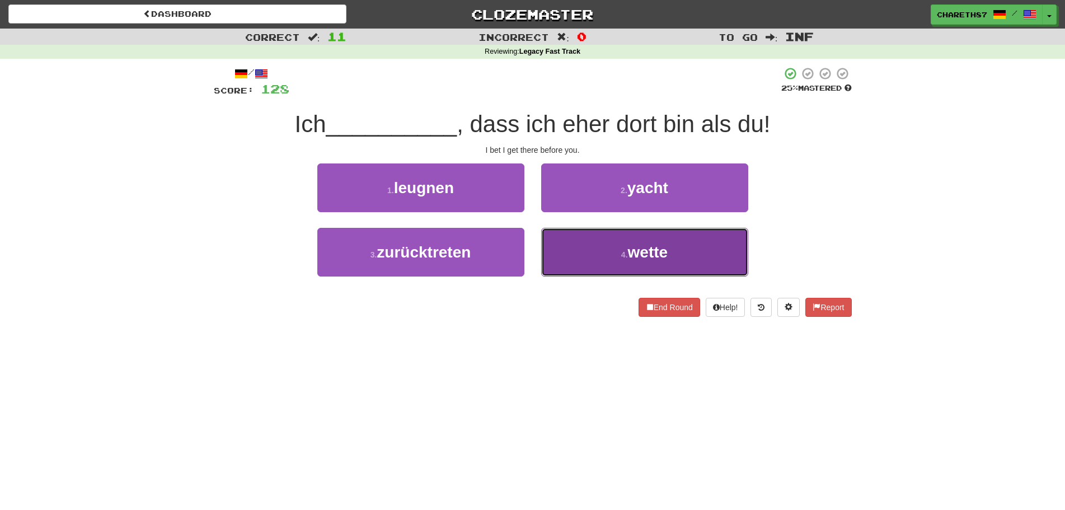
click at [679, 258] on button "4 . wette" at bounding box center [644, 252] width 207 height 49
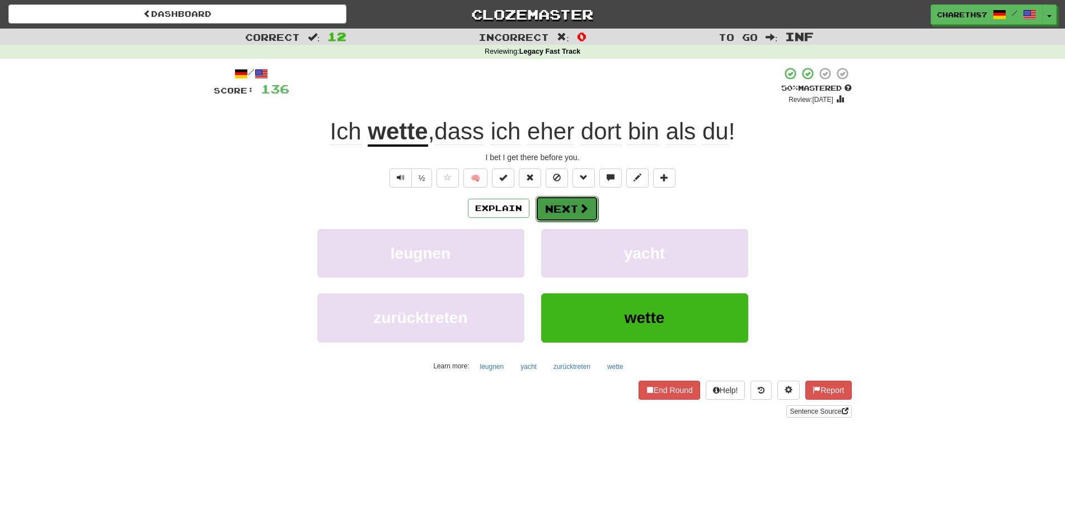
click at [563, 206] on button "Next" at bounding box center [566, 209] width 63 height 26
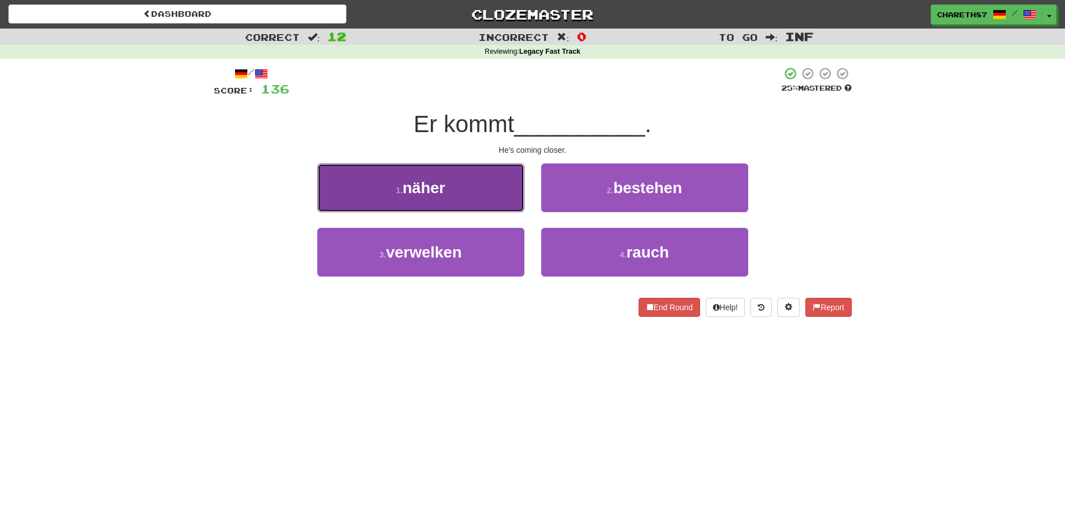
click at [452, 182] on button "1 . näher" at bounding box center [420, 187] width 207 height 49
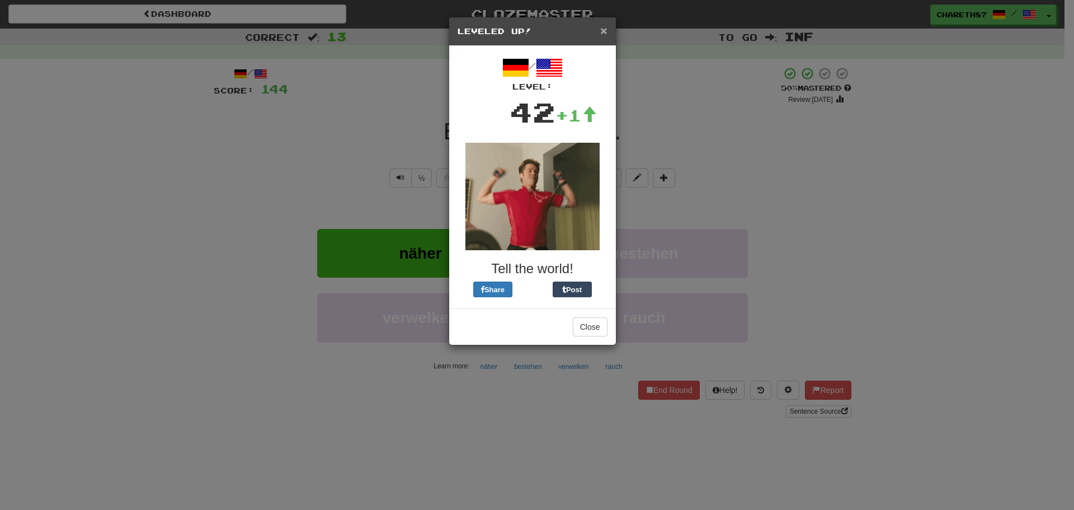
click at [604, 30] on span "×" at bounding box center [603, 30] width 7 height 13
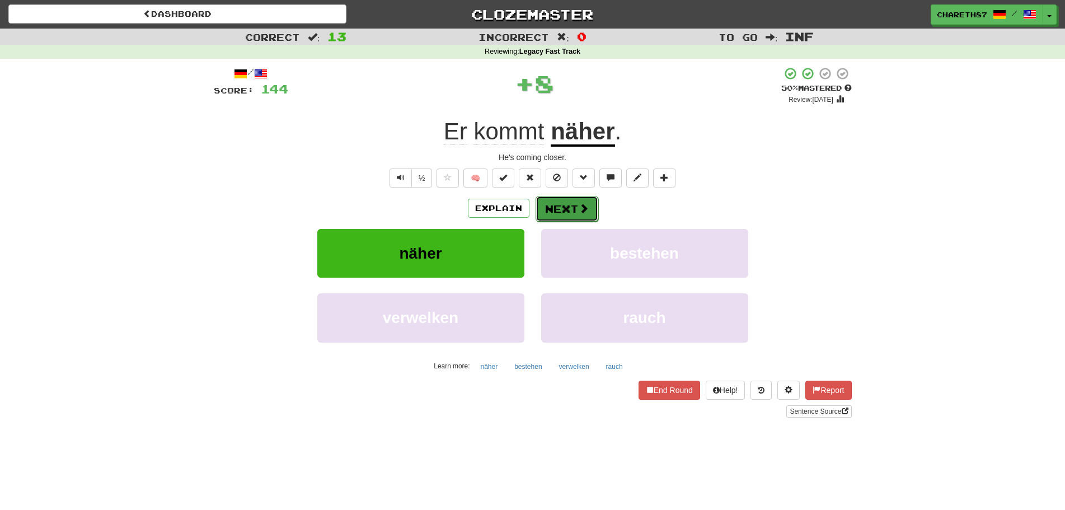
click at [562, 206] on button "Next" at bounding box center [566, 209] width 63 height 26
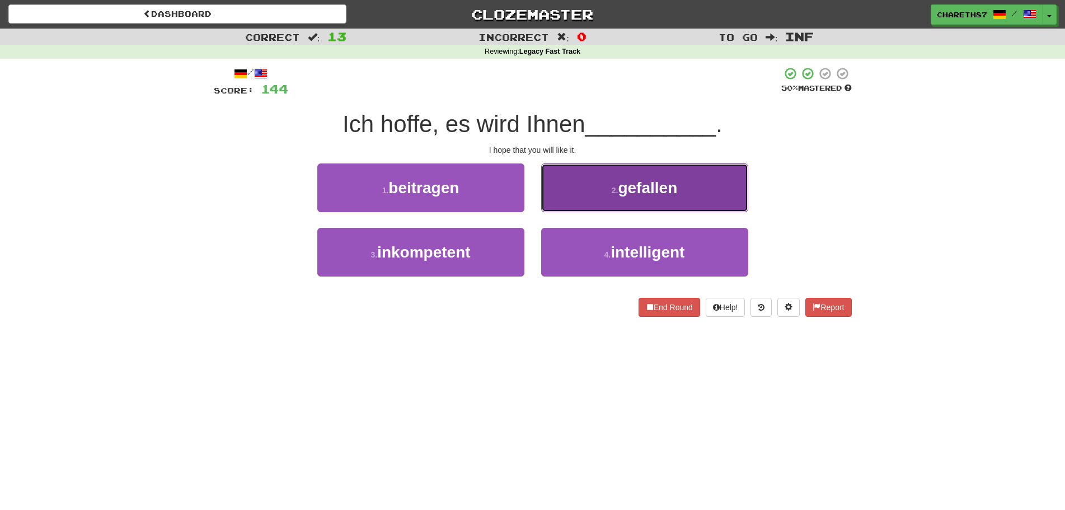
click at [657, 181] on span "gefallen" at bounding box center [647, 187] width 59 height 17
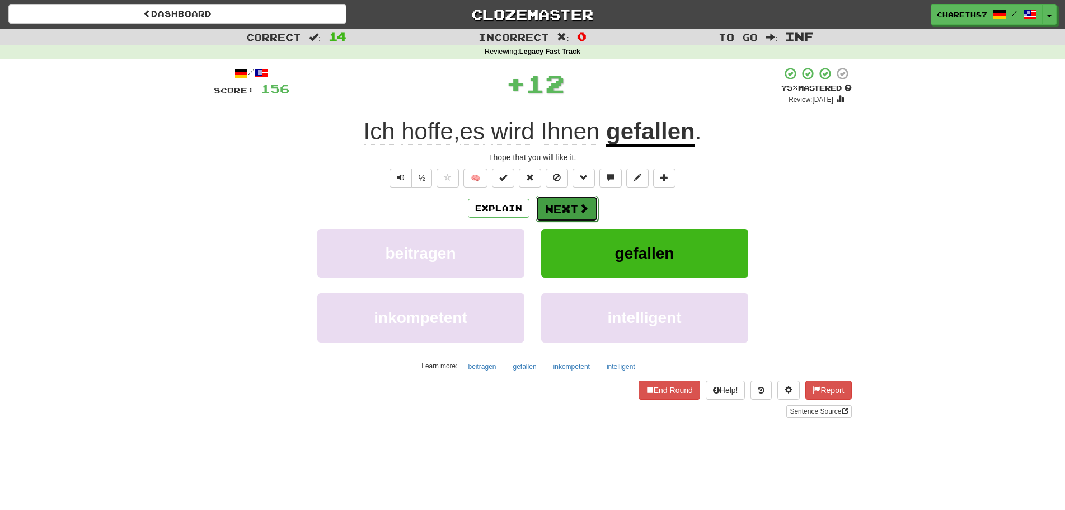
click at [571, 204] on button "Next" at bounding box center [566, 209] width 63 height 26
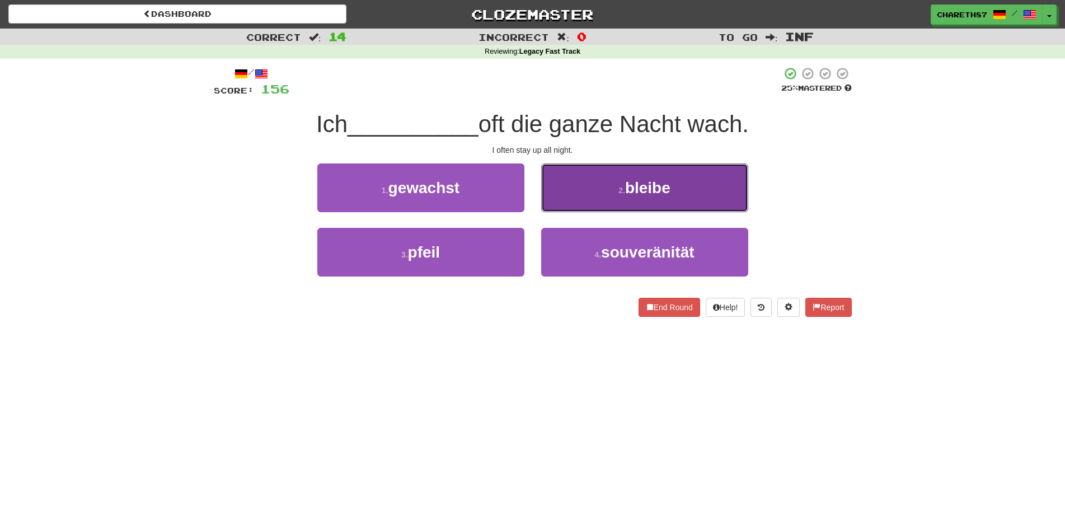
click at [652, 192] on span "bleibe" at bounding box center [647, 187] width 45 height 17
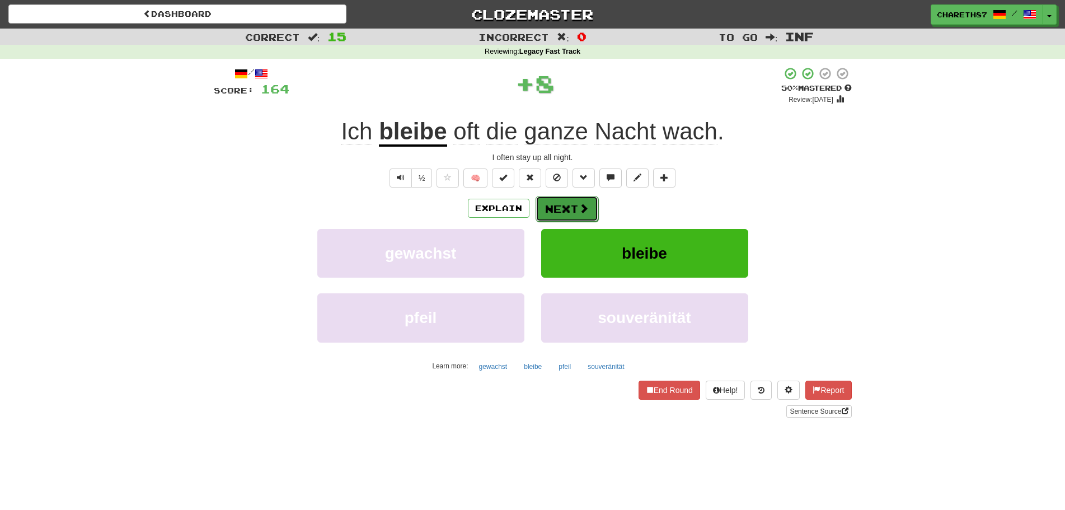
click at [569, 206] on button "Next" at bounding box center [566, 209] width 63 height 26
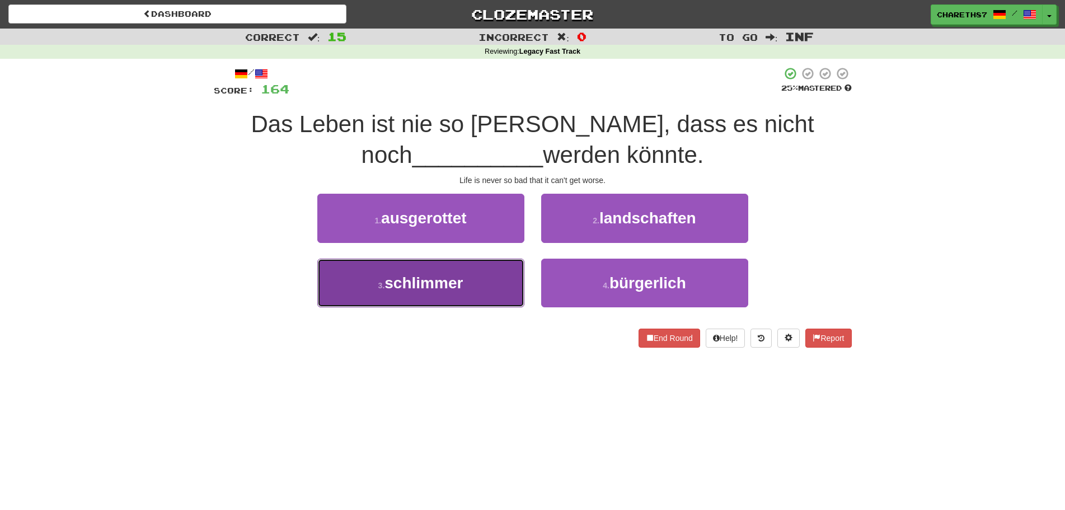
click at [436, 275] on span "schlimmer" at bounding box center [423, 282] width 78 height 17
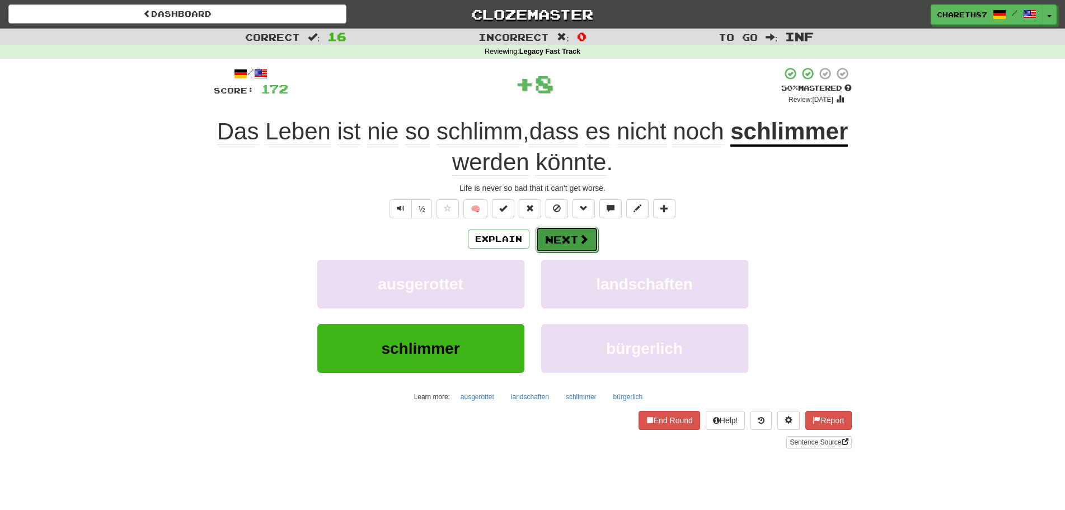
click at [575, 240] on button "Next" at bounding box center [566, 240] width 63 height 26
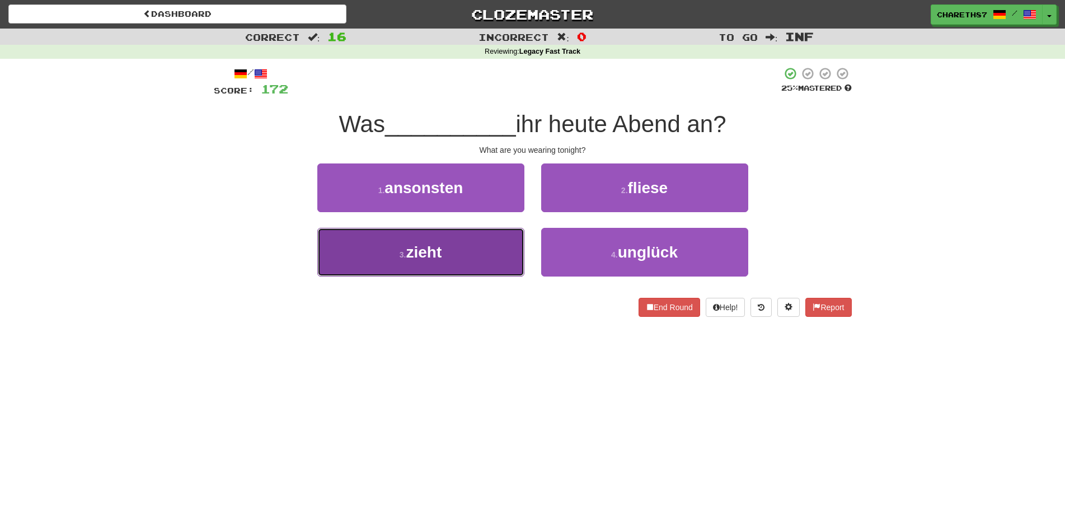
click at [460, 255] on button "3 . zieht" at bounding box center [420, 252] width 207 height 49
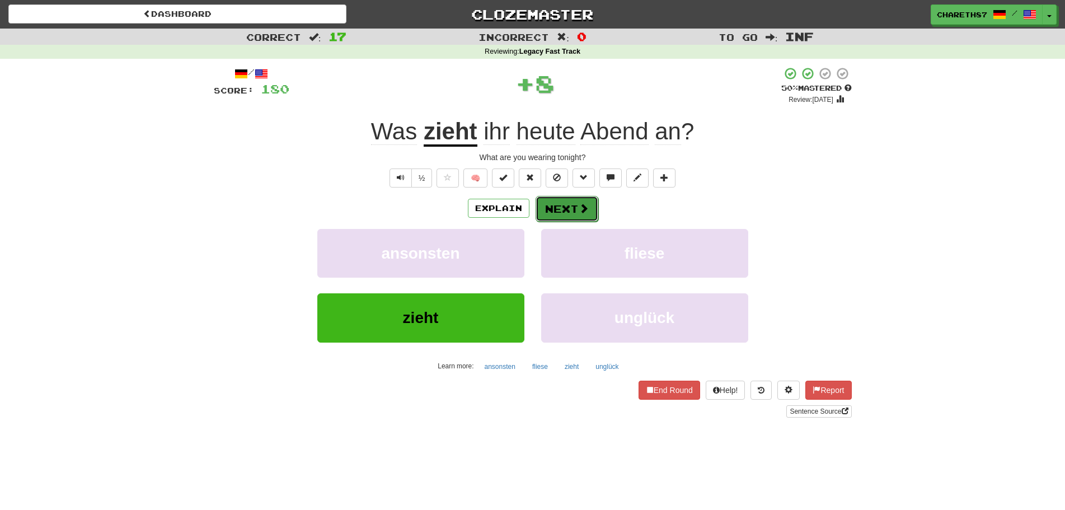
click at [558, 209] on button "Next" at bounding box center [566, 209] width 63 height 26
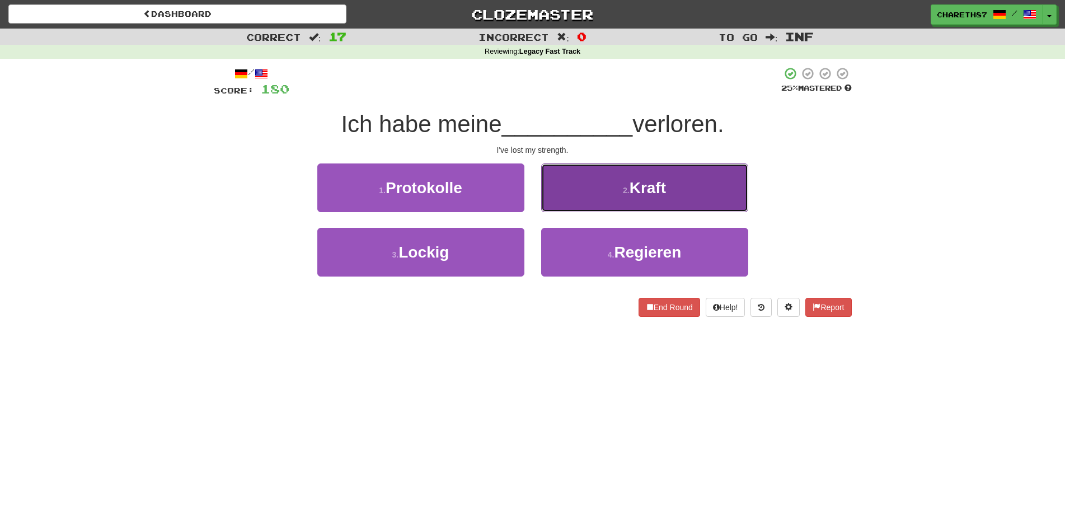
click at [704, 186] on button "2 . Kraft" at bounding box center [644, 187] width 207 height 49
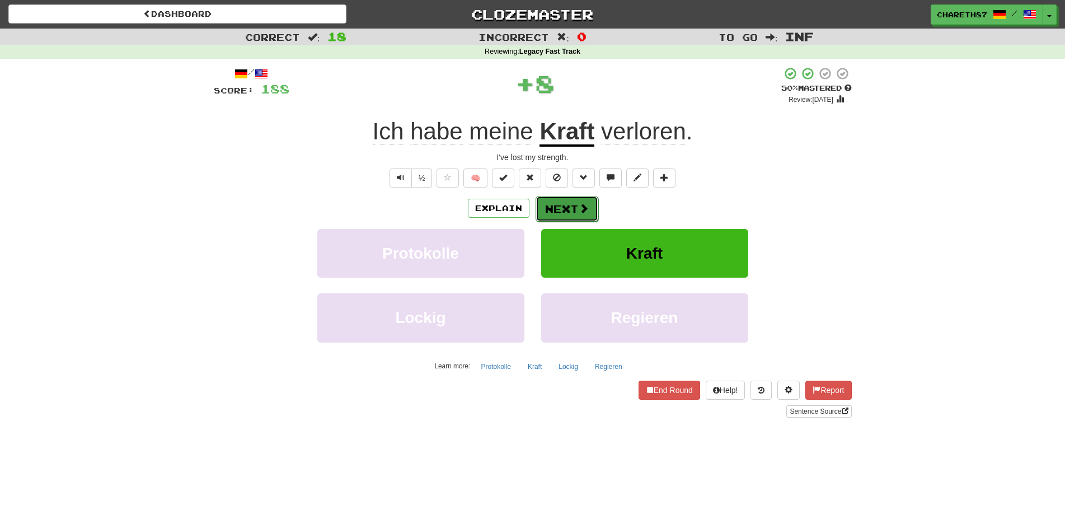
click at [567, 209] on button "Next" at bounding box center [566, 209] width 63 height 26
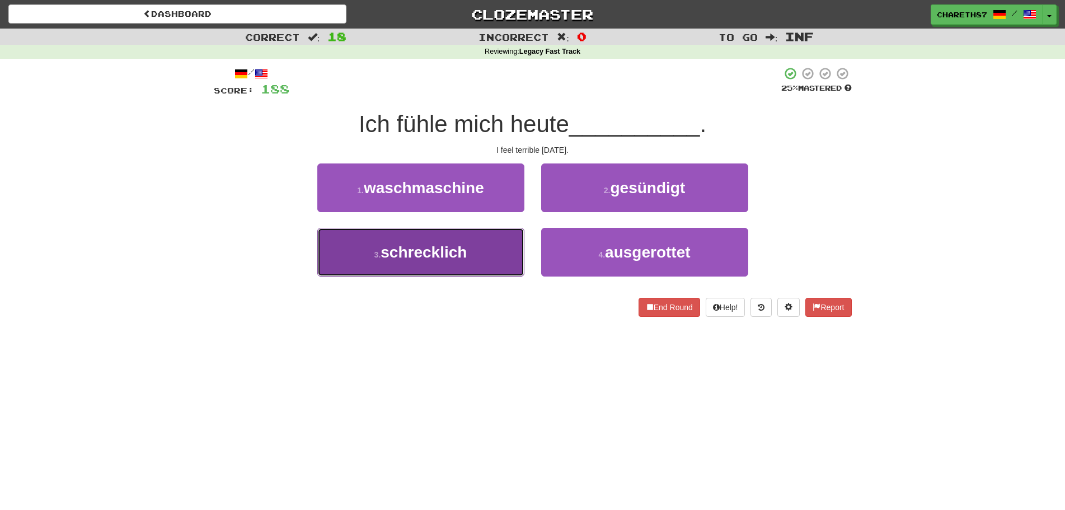
click at [444, 258] on span "schrecklich" at bounding box center [423, 251] width 86 height 17
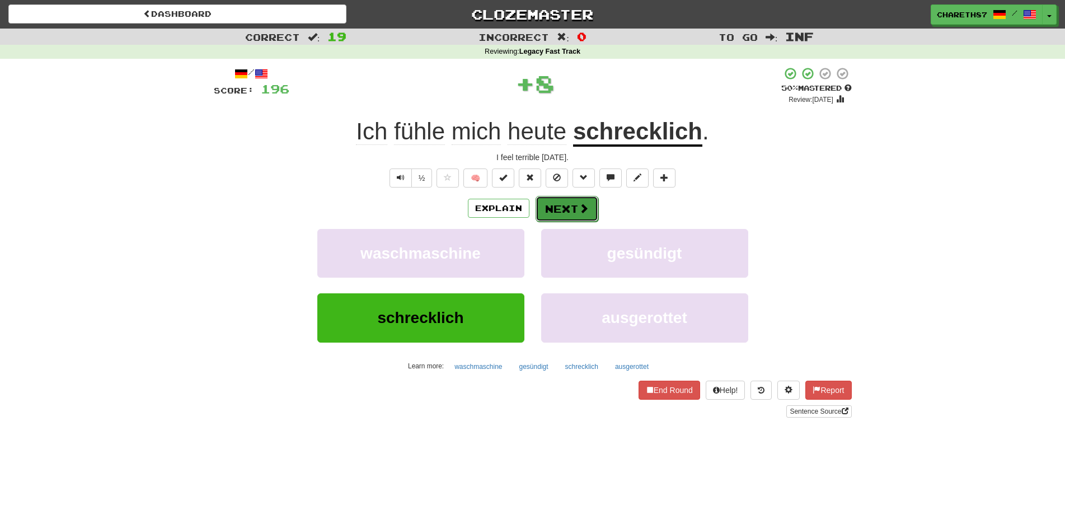
click at [563, 209] on button "Next" at bounding box center [566, 209] width 63 height 26
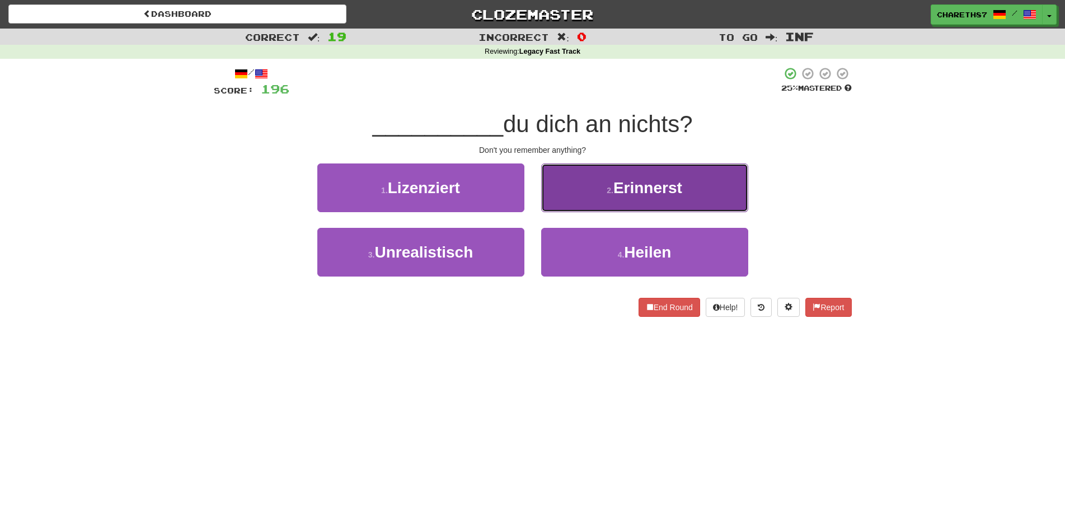
click at [653, 196] on span "Erinnerst" at bounding box center [647, 187] width 69 height 17
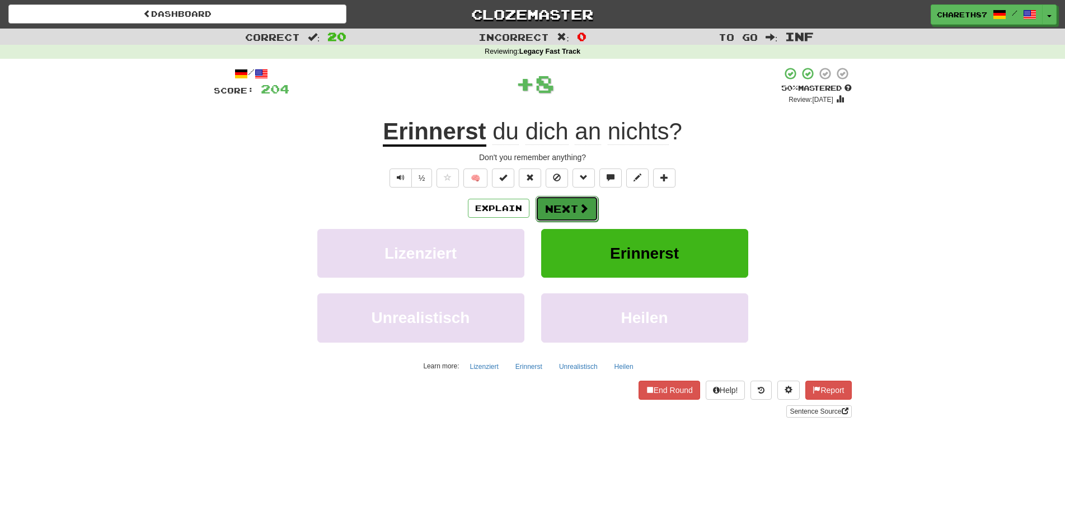
click at [572, 211] on button "Next" at bounding box center [566, 209] width 63 height 26
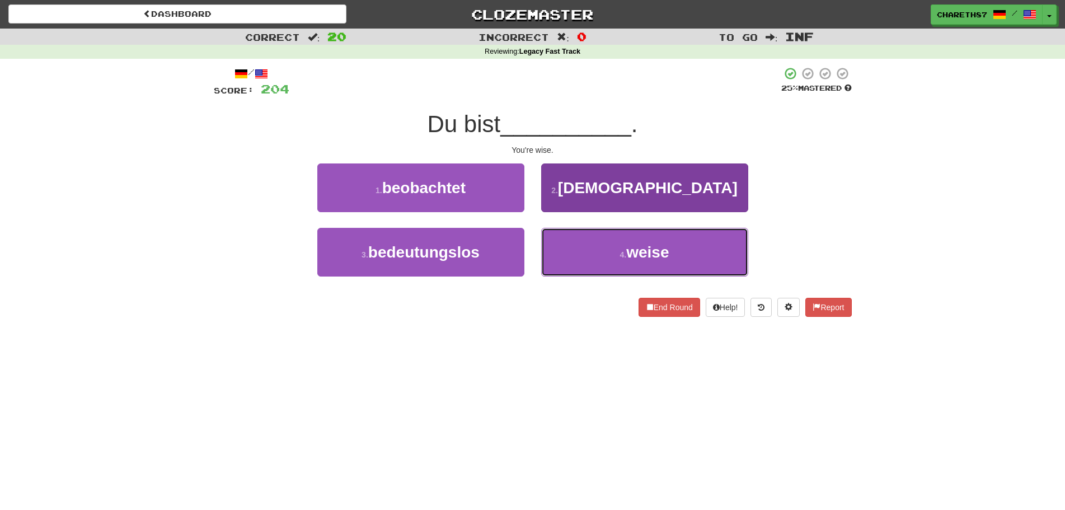
click at [685, 252] on button "4 . weise" at bounding box center [644, 252] width 207 height 49
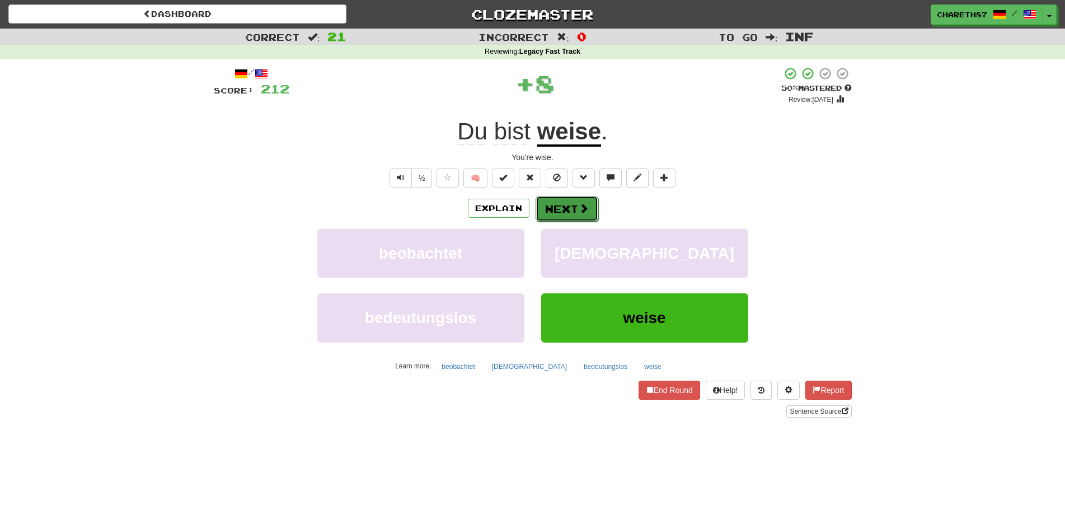
click at [572, 211] on button "Next" at bounding box center [566, 209] width 63 height 26
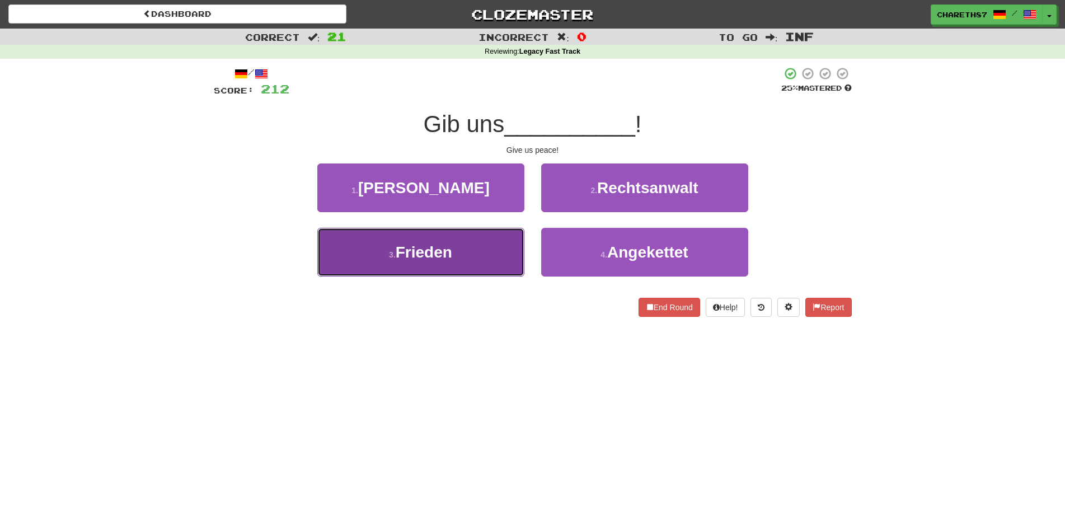
click at [469, 254] on button "3 . Frieden" at bounding box center [420, 252] width 207 height 49
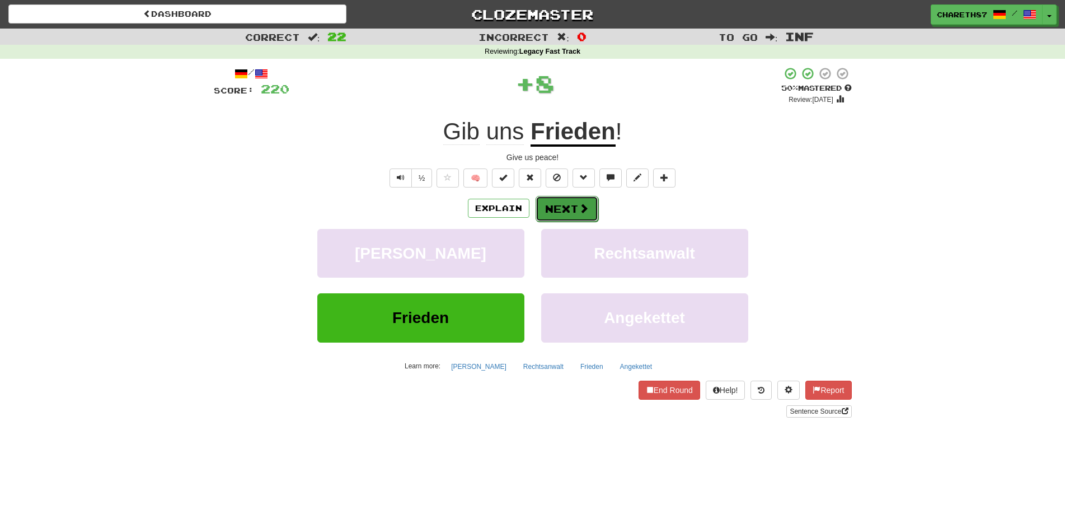
click at [584, 213] on span at bounding box center [583, 208] width 10 height 10
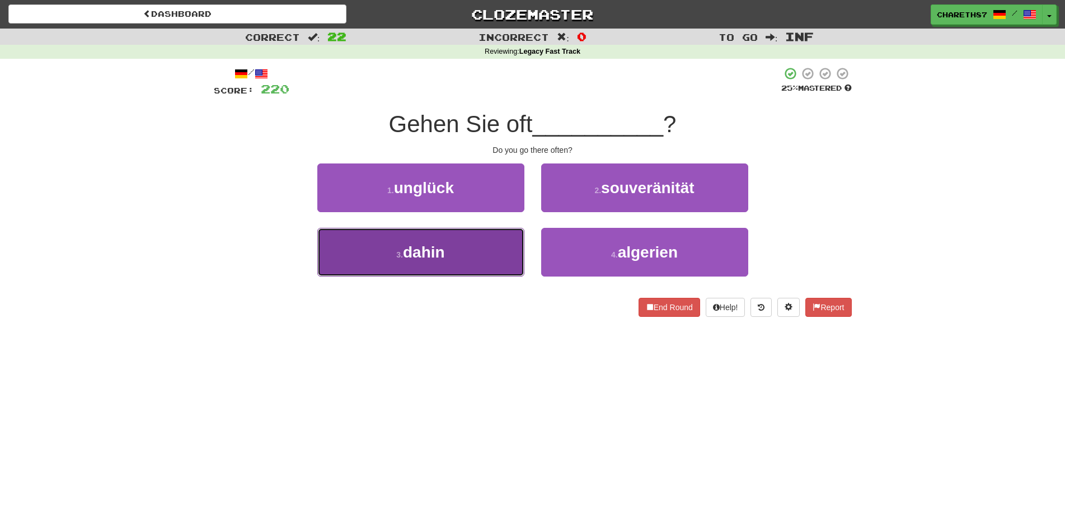
click at [416, 258] on span "dahin" at bounding box center [424, 251] width 42 height 17
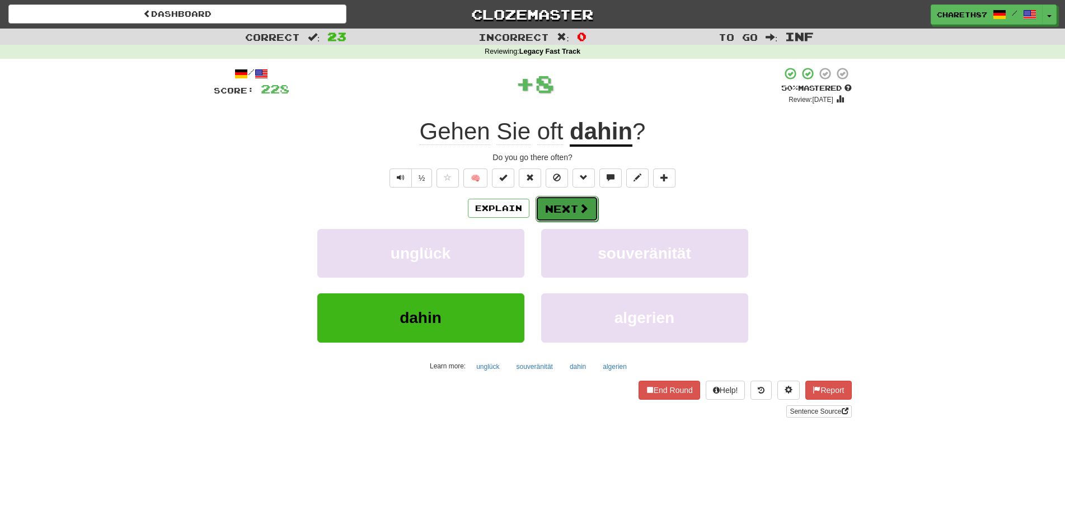
click at [571, 204] on button "Next" at bounding box center [566, 209] width 63 height 26
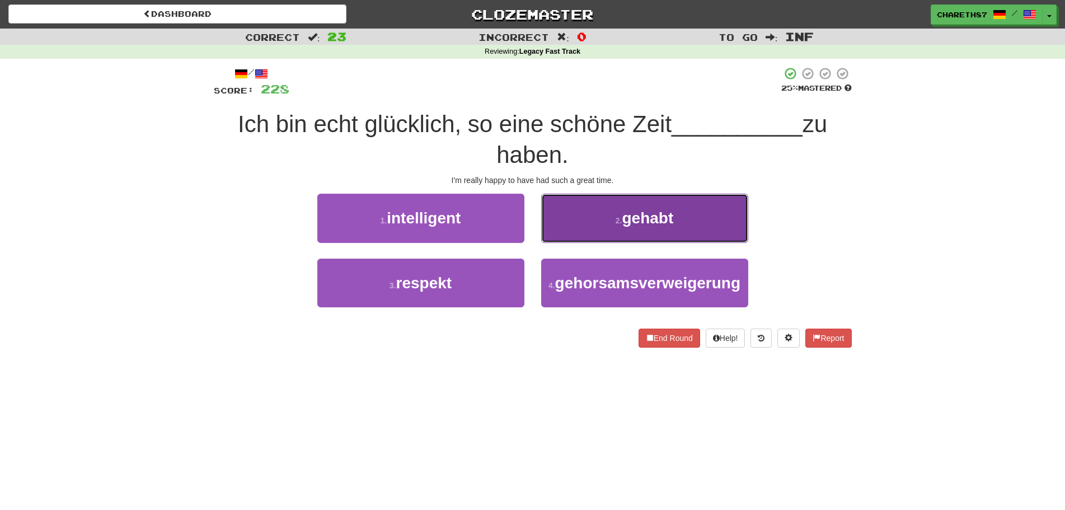
click at [672, 224] on span "gehabt" at bounding box center [647, 217] width 51 height 17
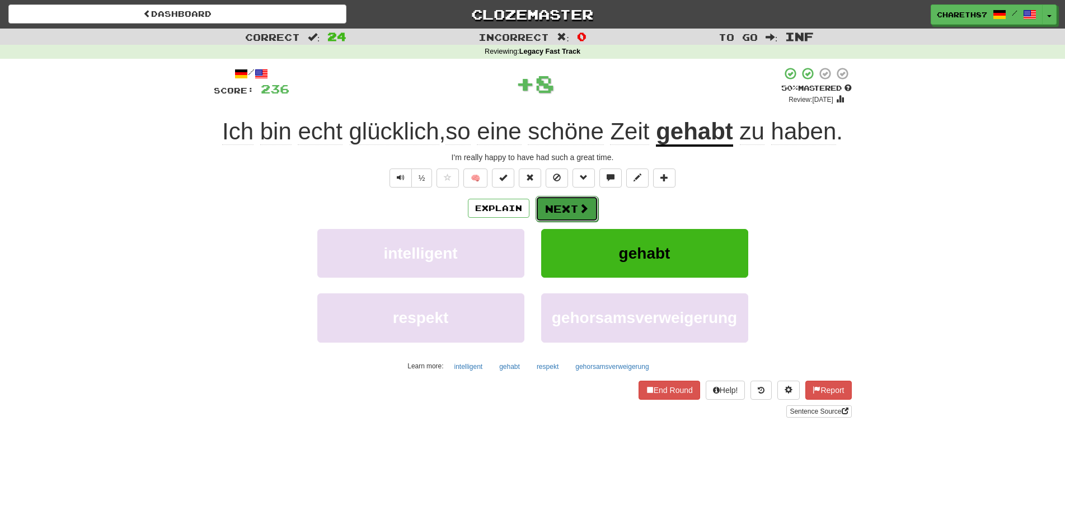
click at [573, 211] on button "Next" at bounding box center [566, 209] width 63 height 26
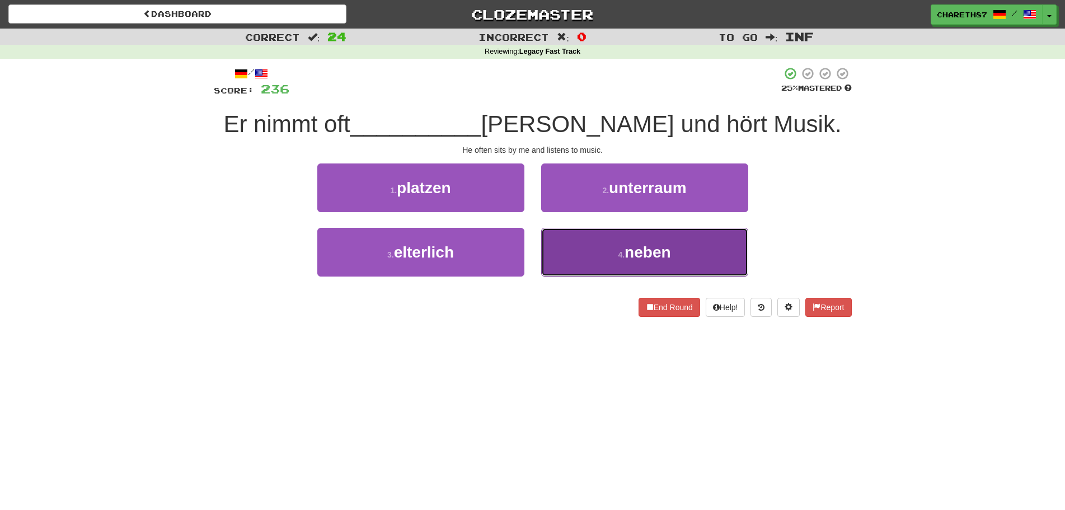
click at [640, 260] on span "neben" at bounding box center [647, 251] width 46 height 17
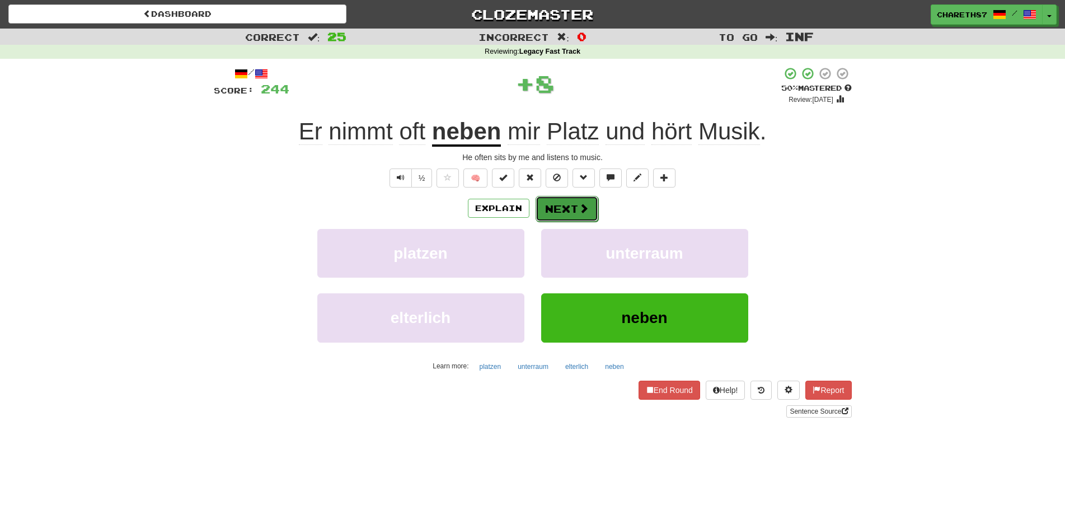
click at [578, 208] on span at bounding box center [583, 208] width 10 height 10
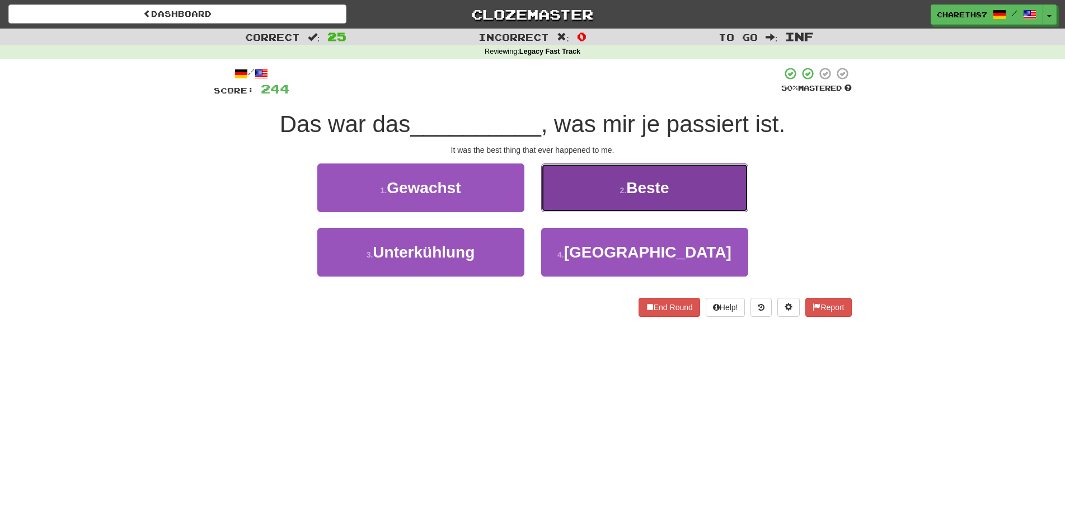
click at [633, 197] on button "2 . Beste" at bounding box center [644, 187] width 207 height 49
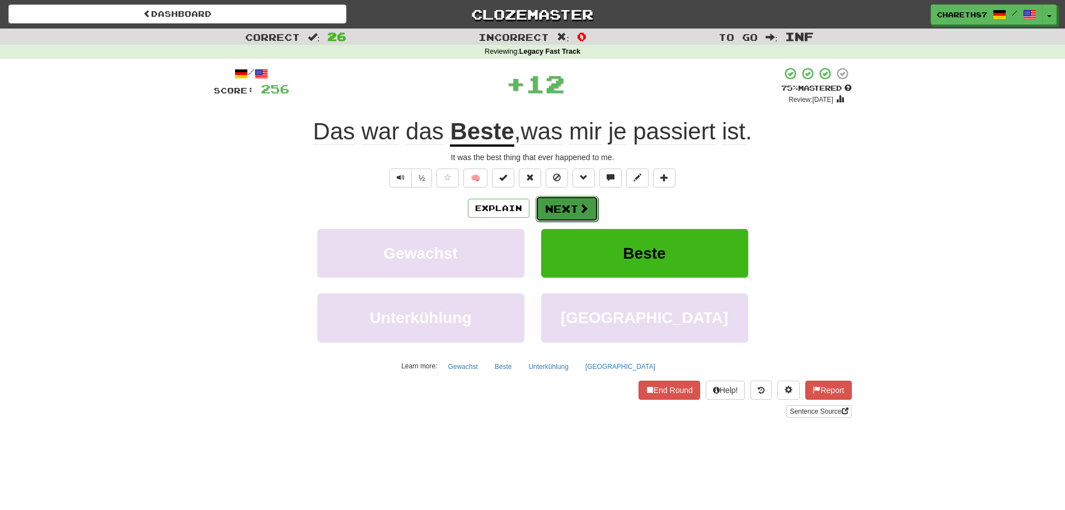
click at [569, 215] on button "Next" at bounding box center [566, 209] width 63 height 26
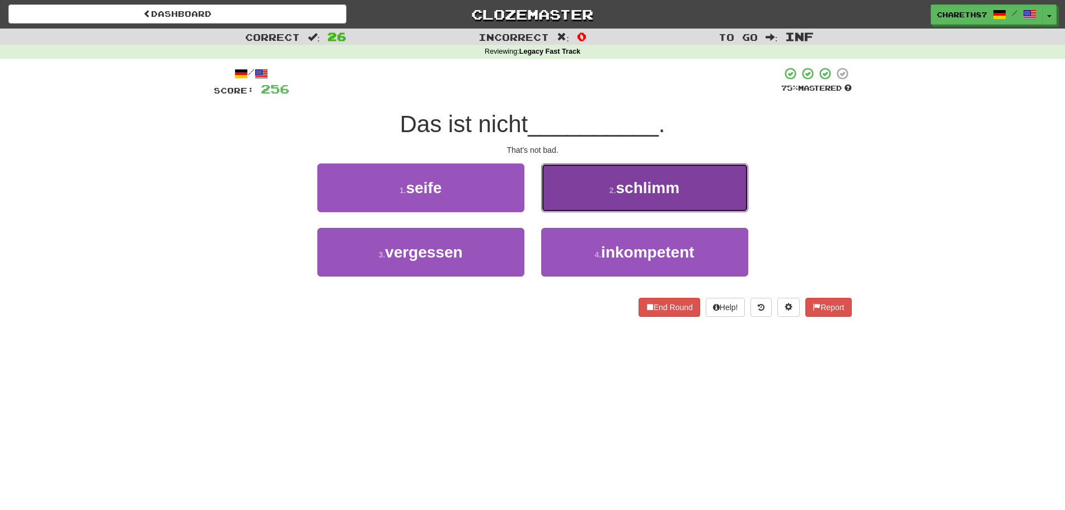
click at [609, 193] on small "2 ." at bounding box center [612, 190] width 7 height 9
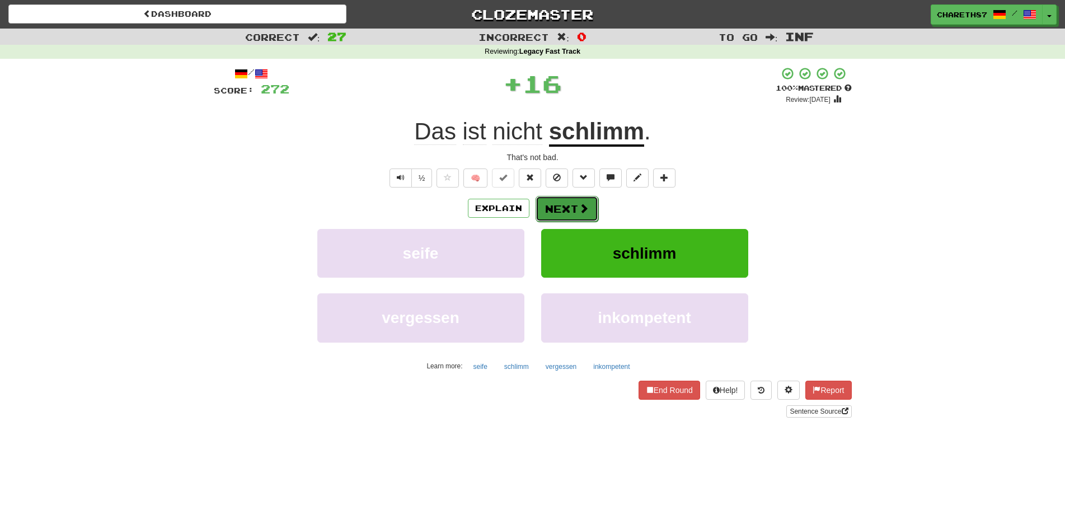
click at [560, 207] on button "Next" at bounding box center [566, 209] width 63 height 26
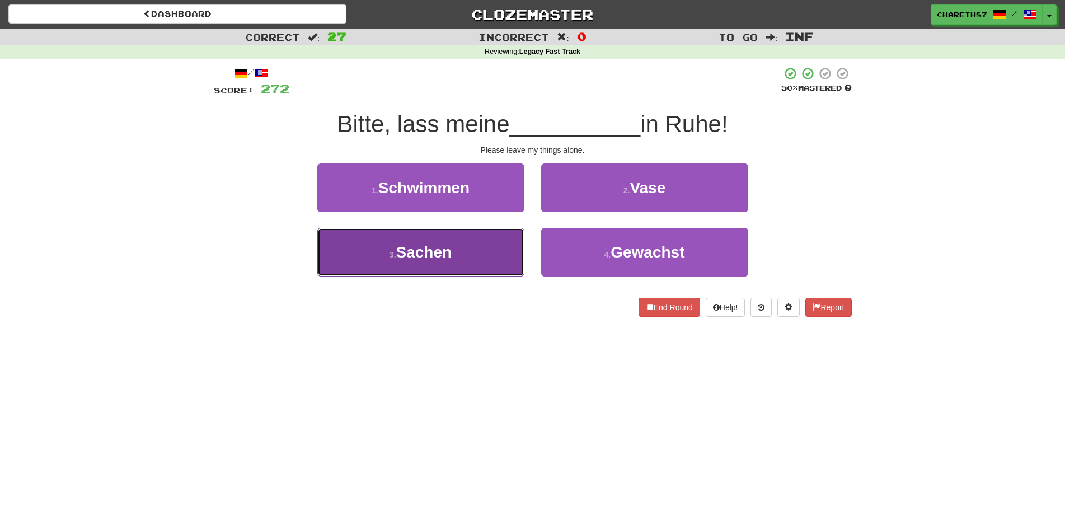
click at [461, 257] on button "3 . Sachen" at bounding box center [420, 252] width 207 height 49
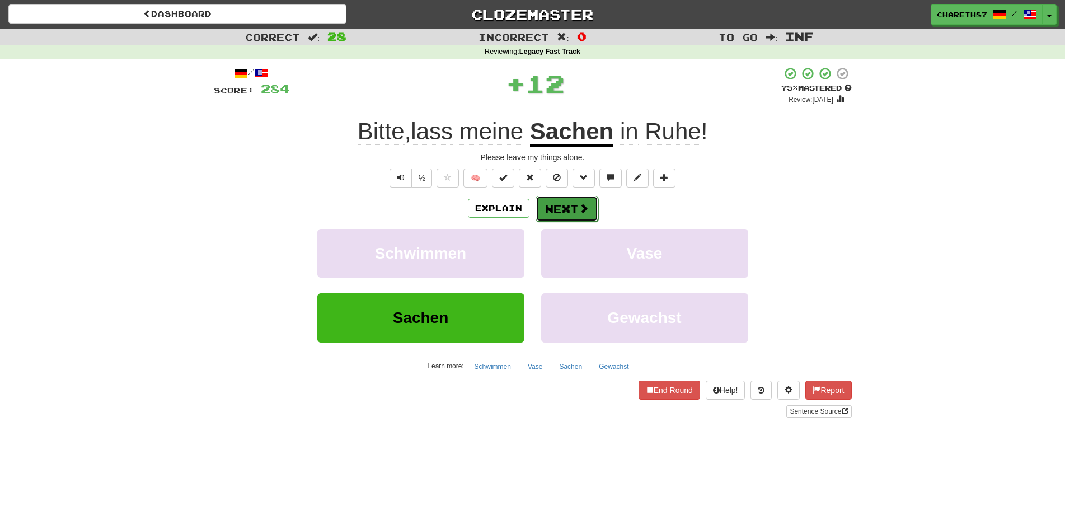
click at [578, 211] on span at bounding box center [583, 208] width 10 height 10
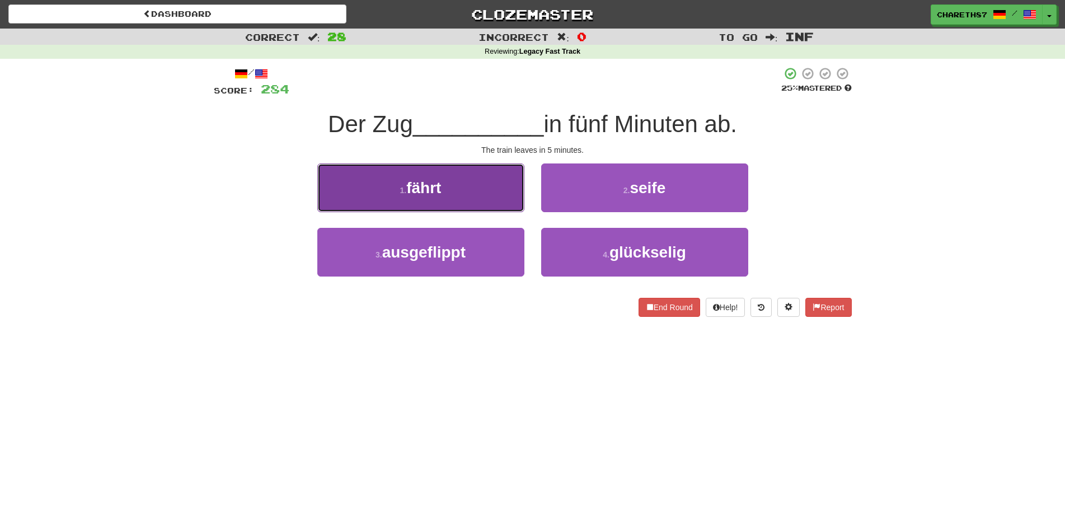
click at [476, 200] on button "1 . fährt" at bounding box center [420, 187] width 207 height 49
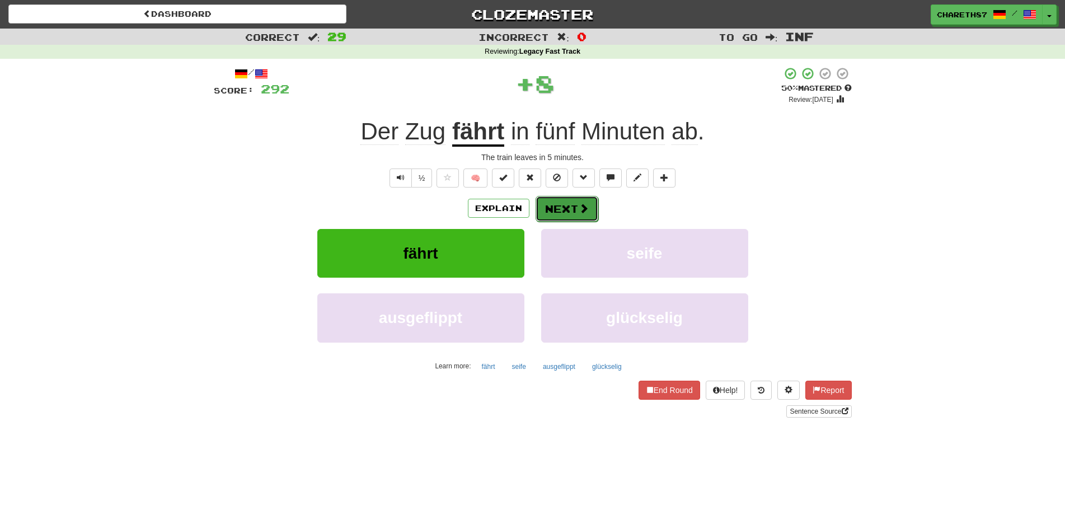
click at [577, 213] on button "Next" at bounding box center [566, 209] width 63 height 26
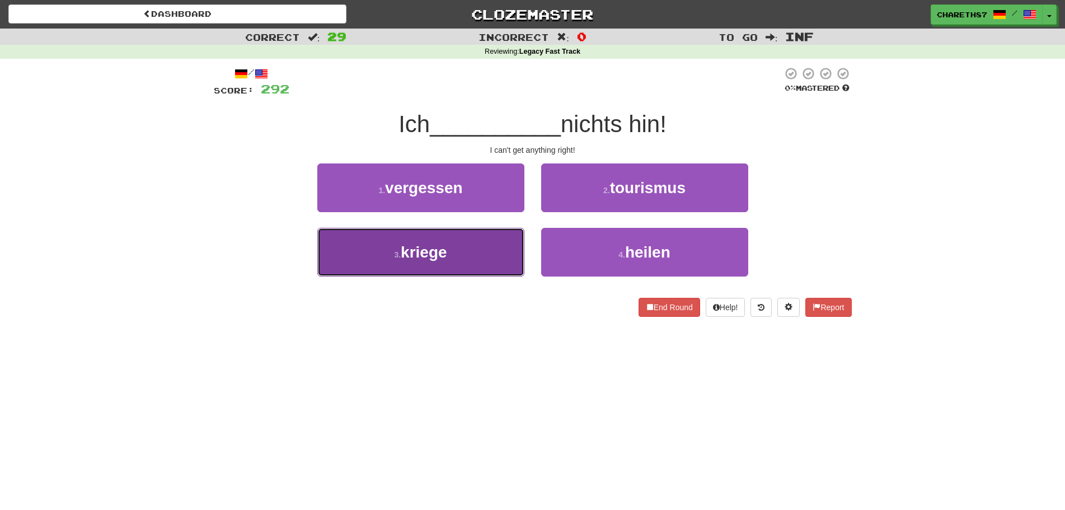
click at [473, 252] on button "3 . kriege" at bounding box center [420, 252] width 207 height 49
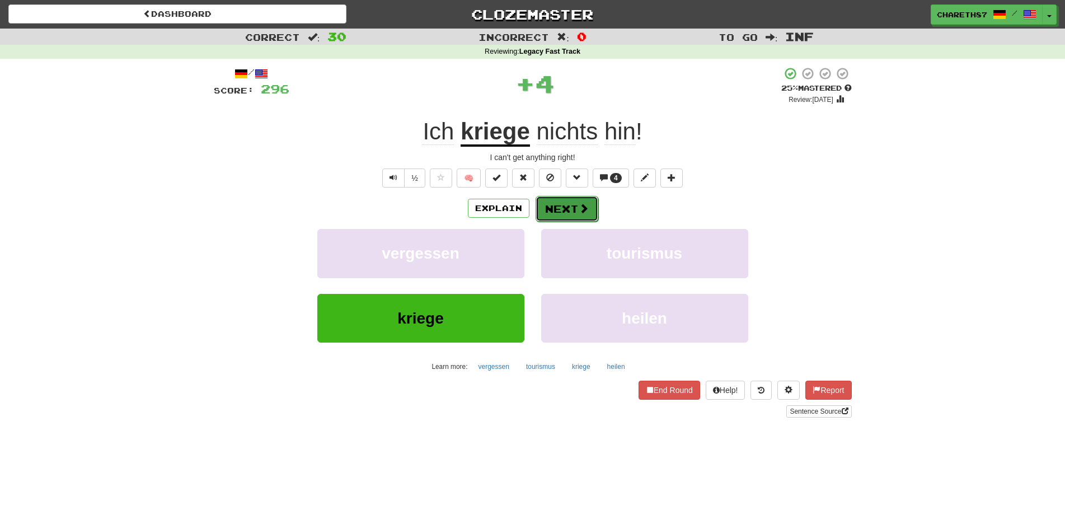
click at [575, 209] on button "Next" at bounding box center [566, 209] width 63 height 26
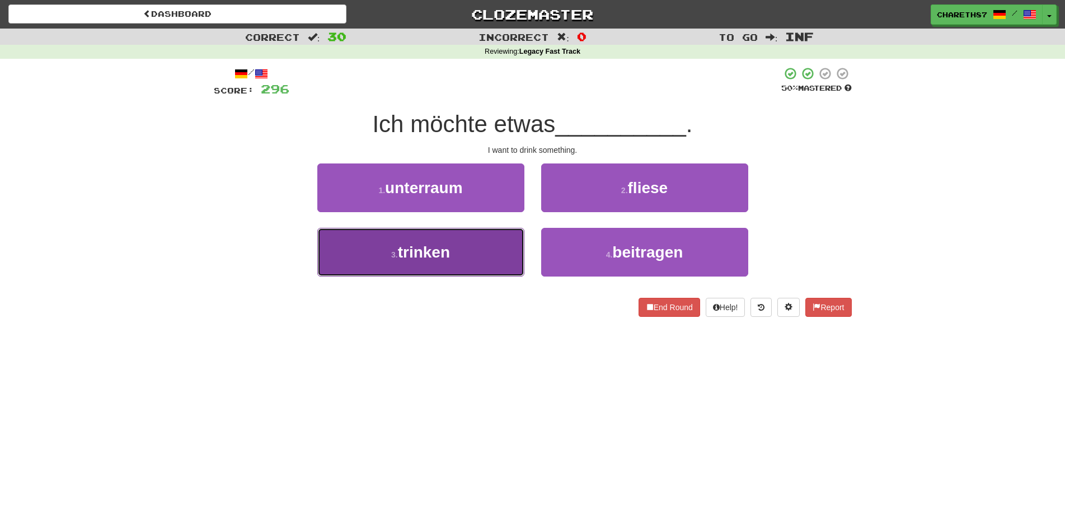
click at [440, 256] on span "trinken" at bounding box center [424, 251] width 52 height 17
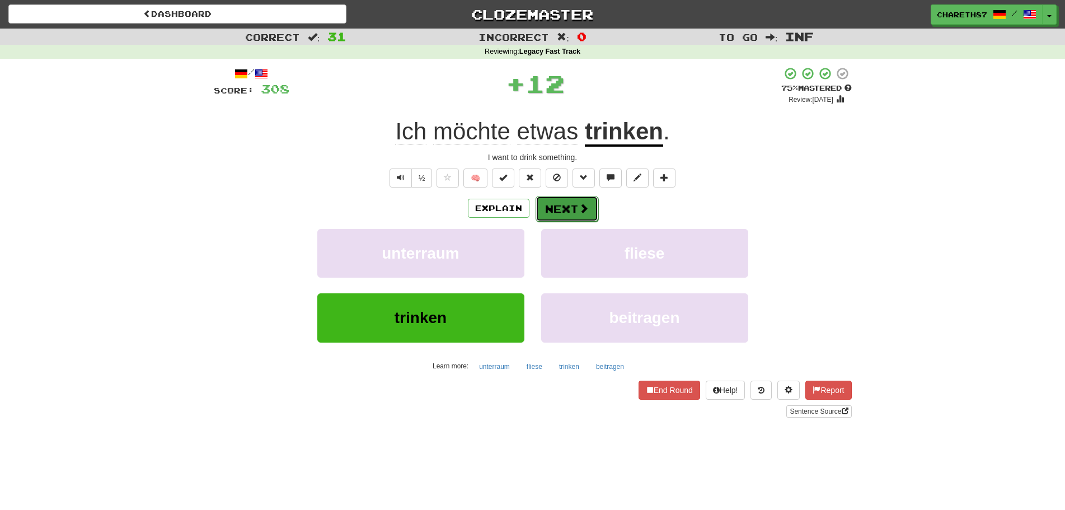
click at [576, 207] on button "Next" at bounding box center [566, 209] width 63 height 26
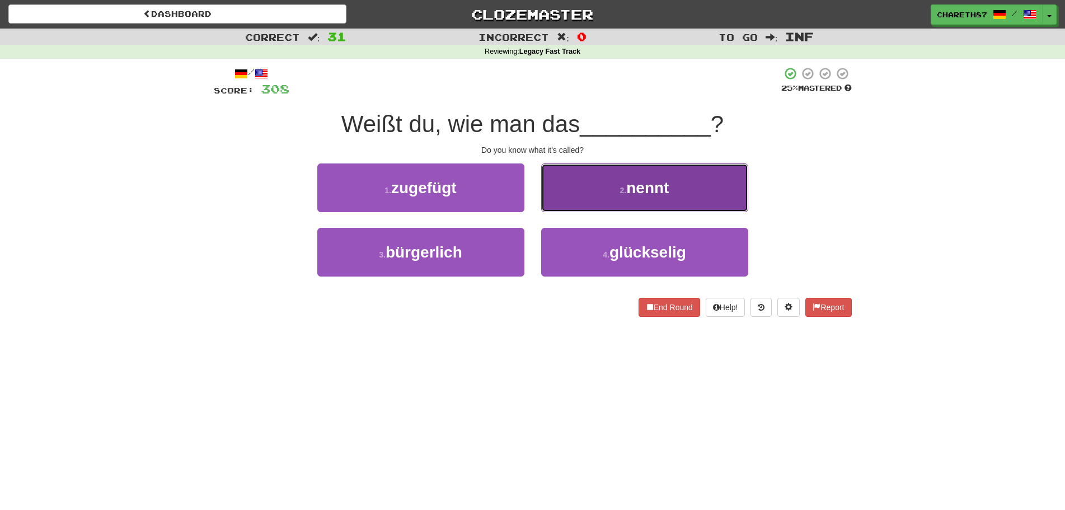
click at [667, 186] on span "nennt" at bounding box center [647, 187] width 43 height 17
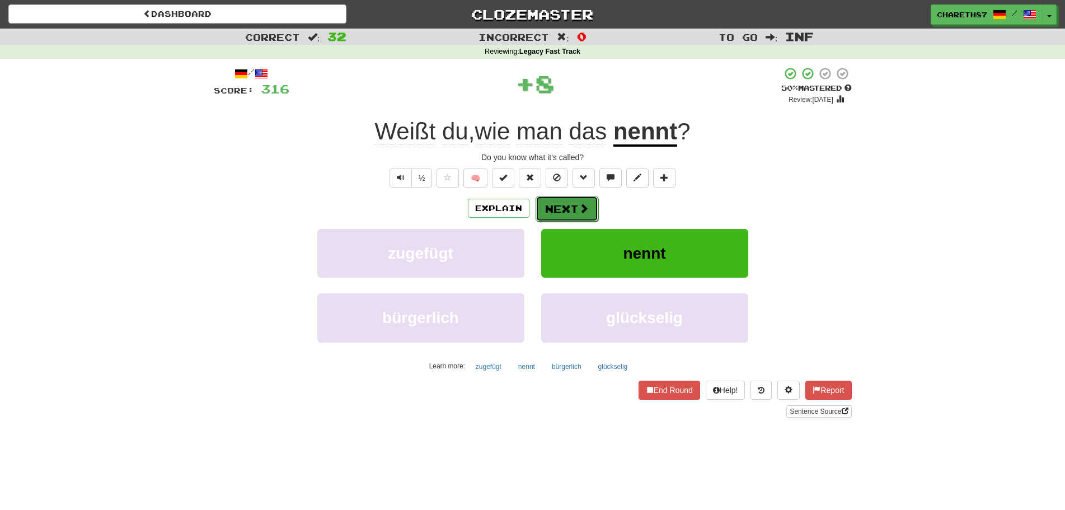
click at [568, 202] on button "Next" at bounding box center [566, 209] width 63 height 26
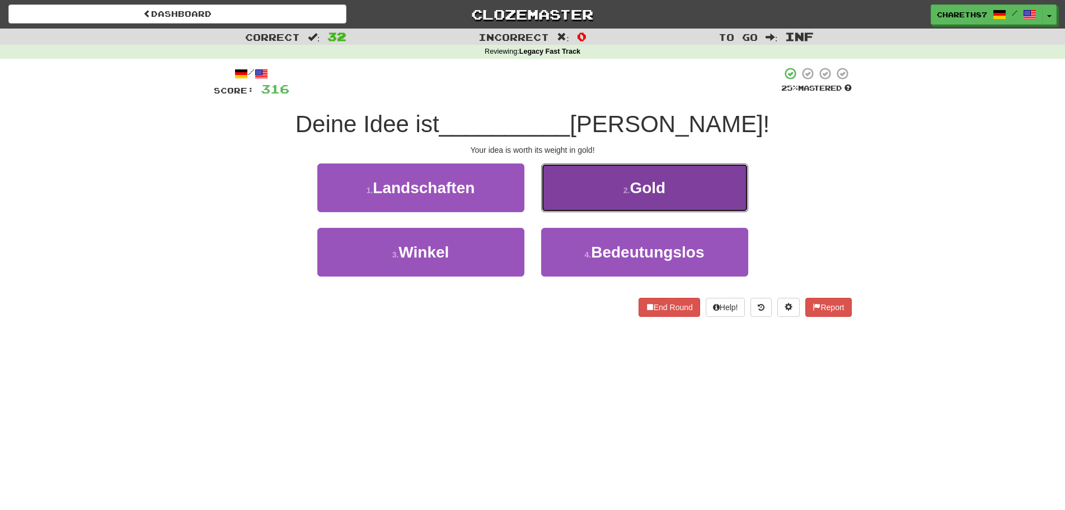
click at [698, 189] on button "2 . Gold" at bounding box center [644, 187] width 207 height 49
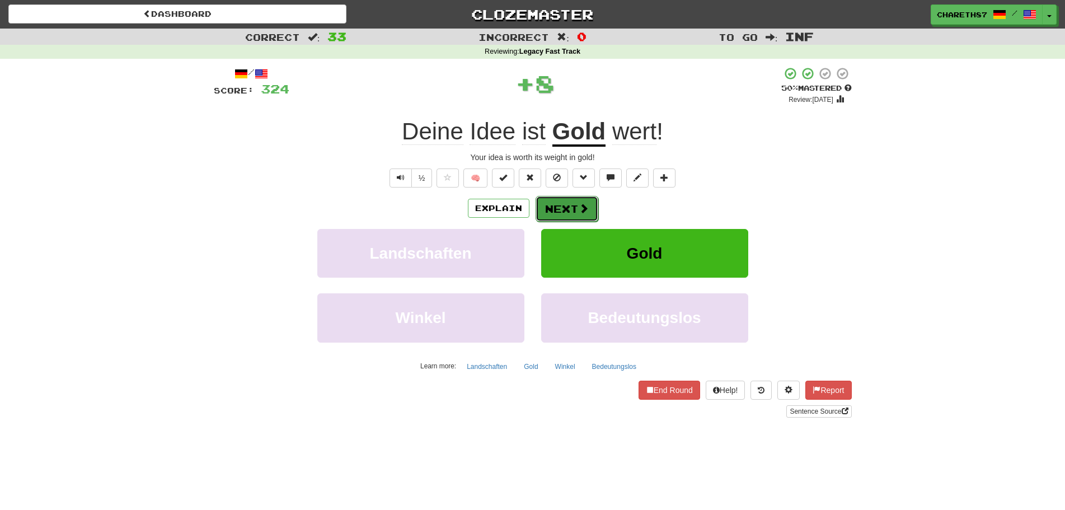
click at [571, 206] on button "Next" at bounding box center [566, 209] width 63 height 26
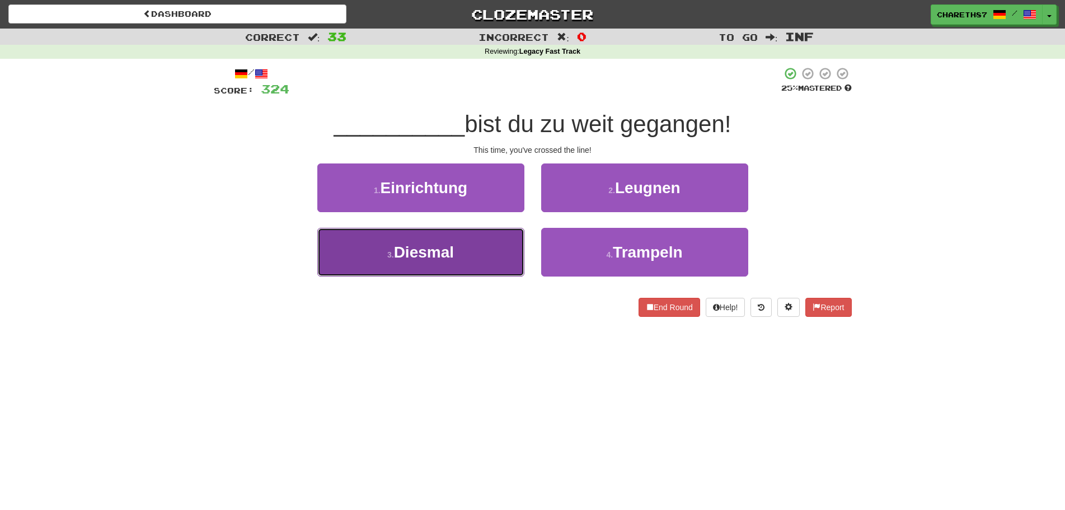
click at [478, 251] on button "3 . Diesmal" at bounding box center [420, 252] width 207 height 49
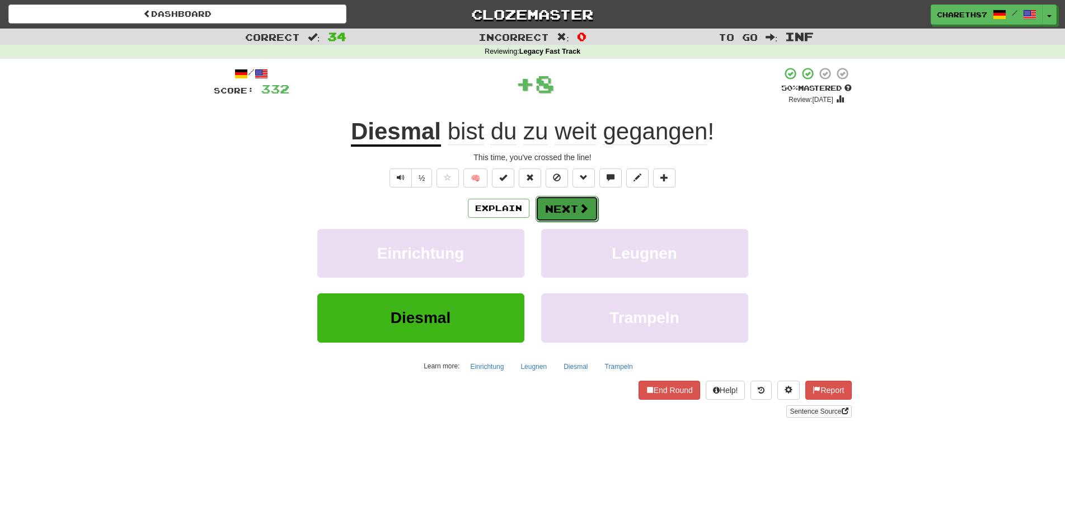
click at [582, 207] on span at bounding box center [583, 208] width 10 height 10
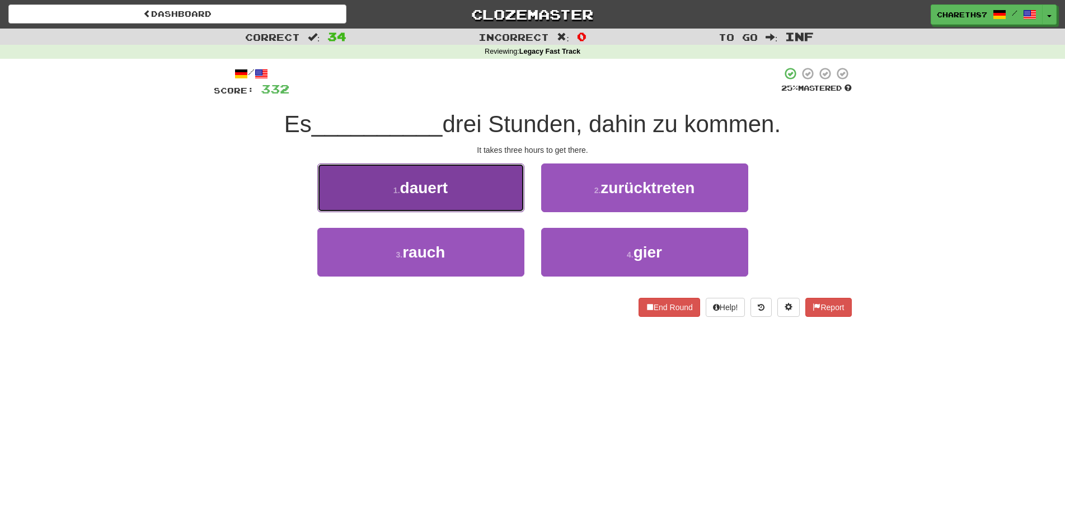
click at [464, 199] on button "1 . dauert" at bounding box center [420, 187] width 207 height 49
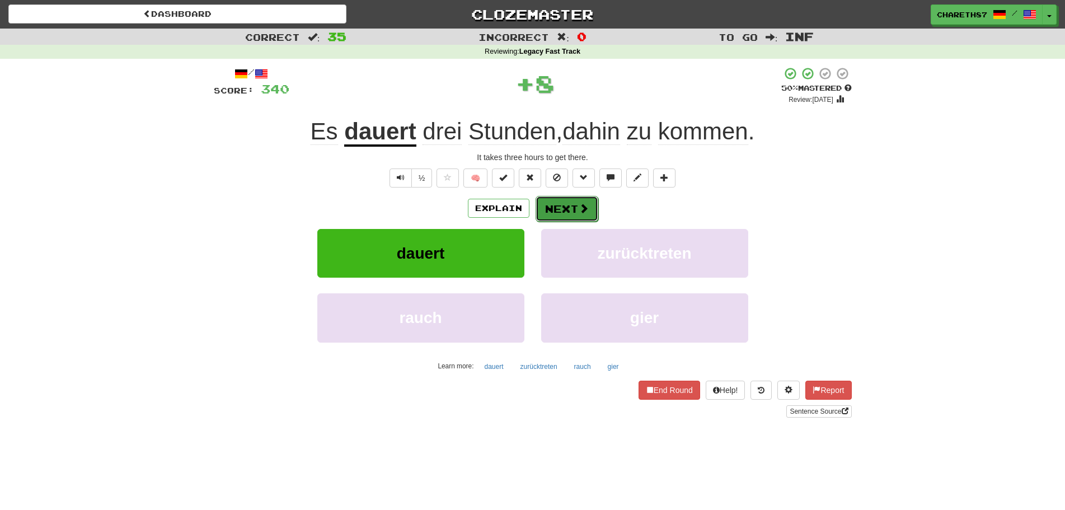
click at [568, 211] on button "Next" at bounding box center [566, 209] width 63 height 26
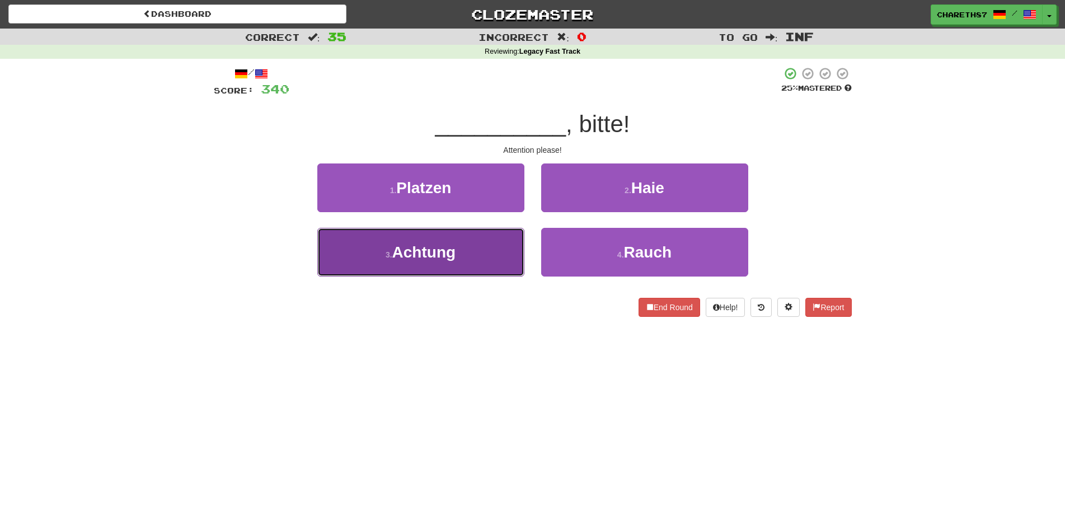
click at [470, 255] on button "3 . Achtung" at bounding box center [420, 252] width 207 height 49
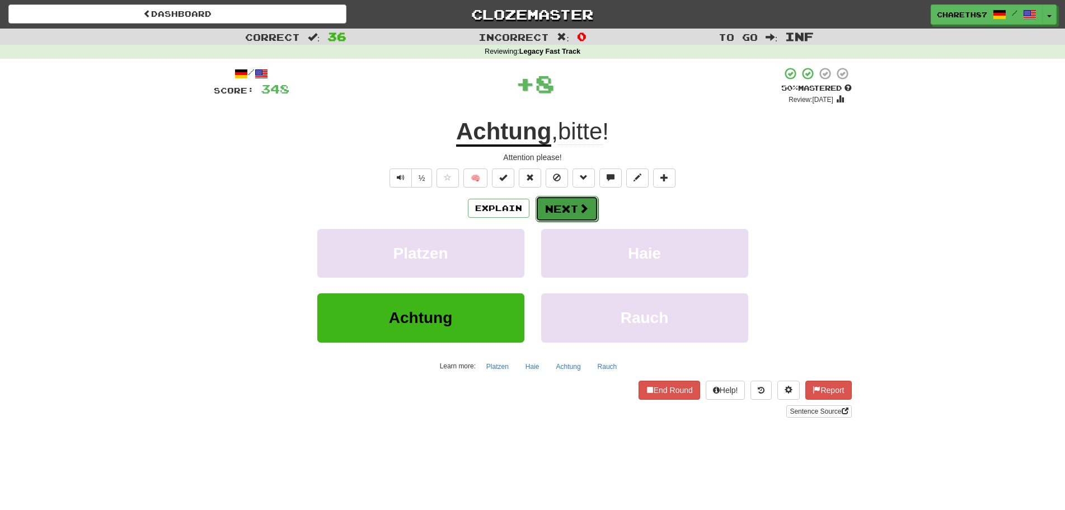
click at [581, 205] on span at bounding box center [583, 208] width 10 height 10
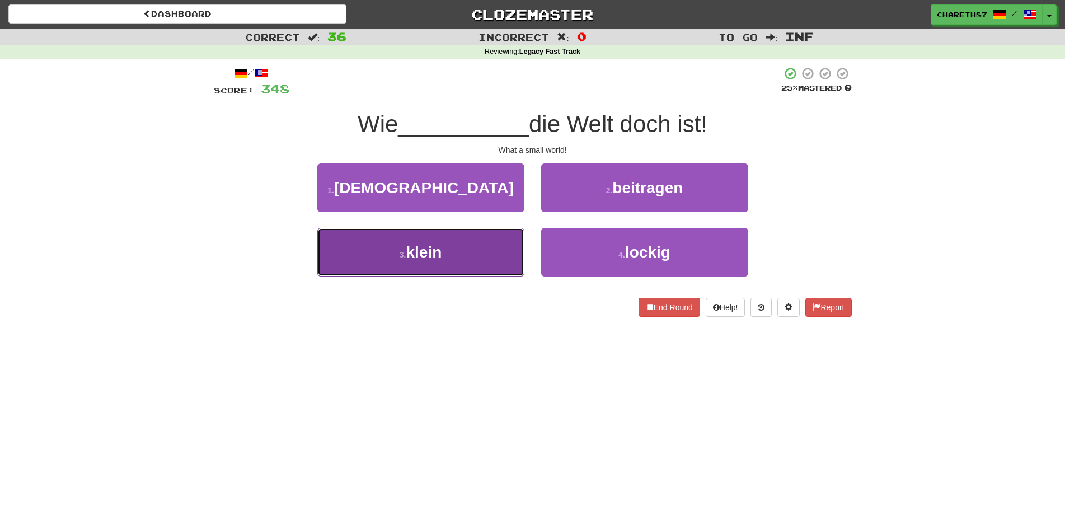
click at [453, 252] on button "3 . klein" at bounding box center [420, 252] width 207 height 49
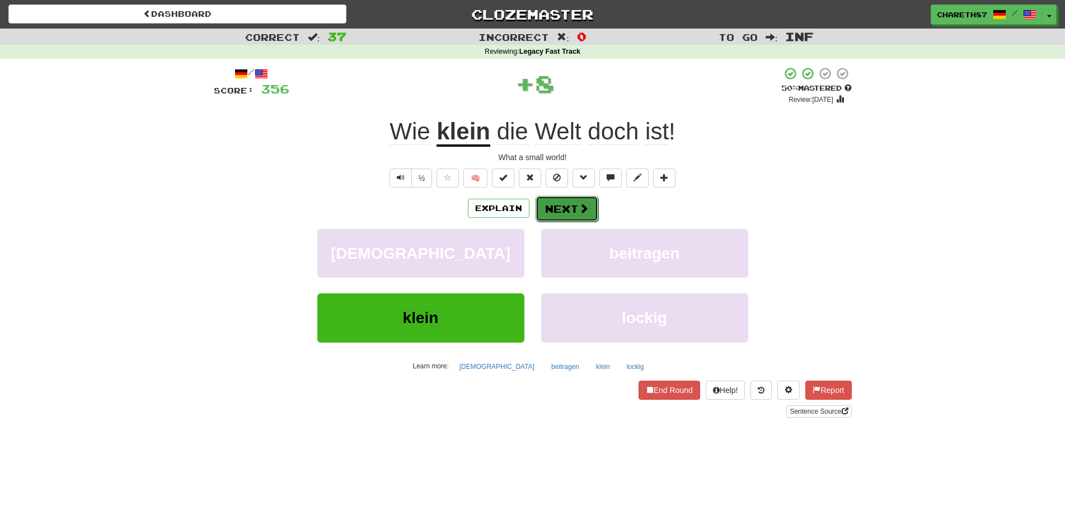
click at [564, 211] on button "Next" at bounding box center [566, 209] width 63 height 26
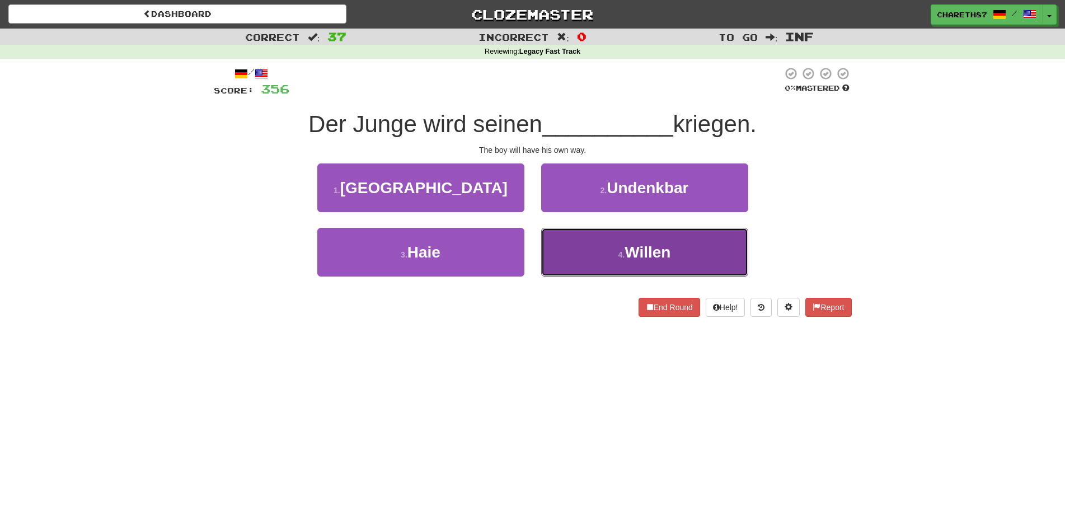
click at [654, 264] on button "4 . Willen" at bounding box center [644, 252] width 207 height 49
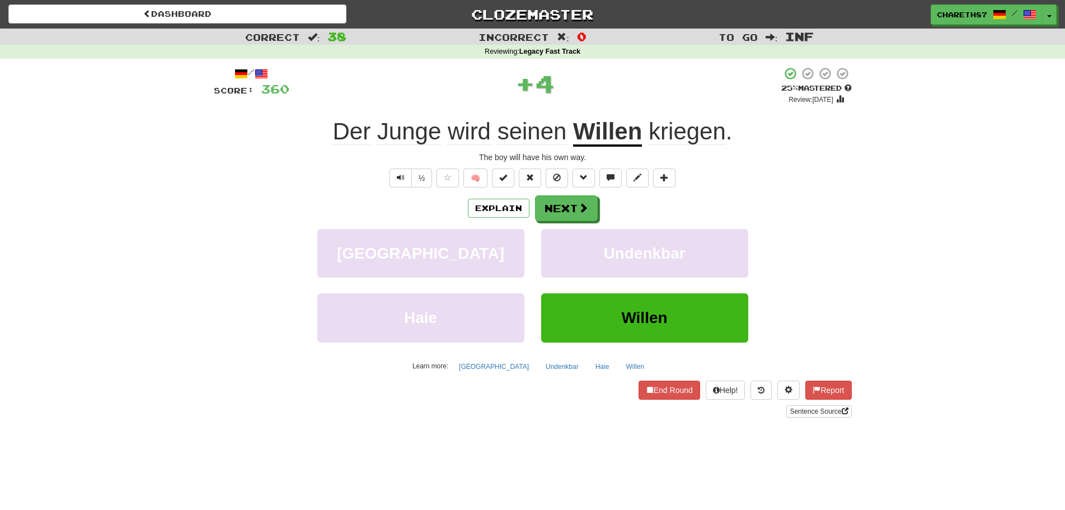
click at [613, 138] on u "Willen" at bounding box center [607, 132] width 69 height 29
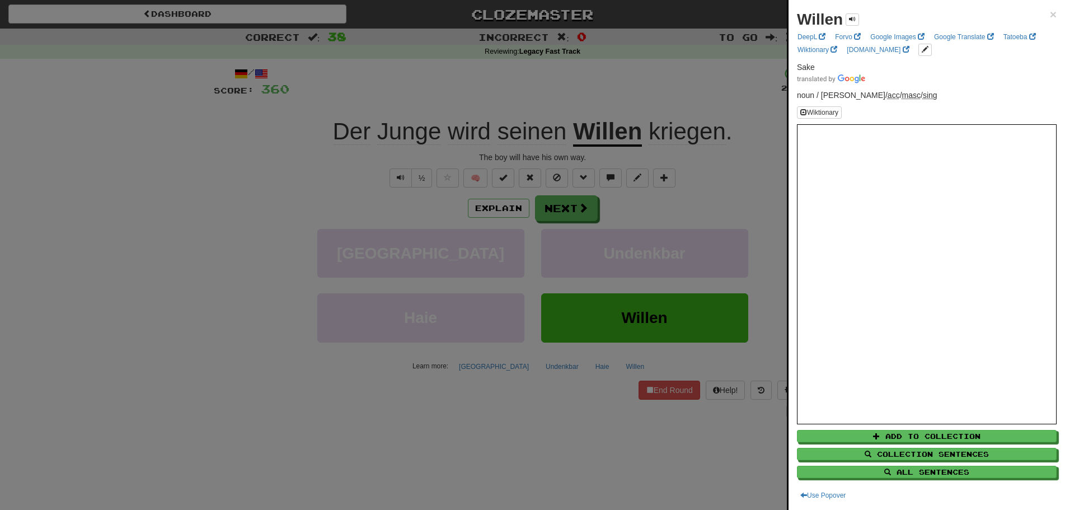
click at [171, 280] on div at bounding box center [532, 255] width 1065 height 510
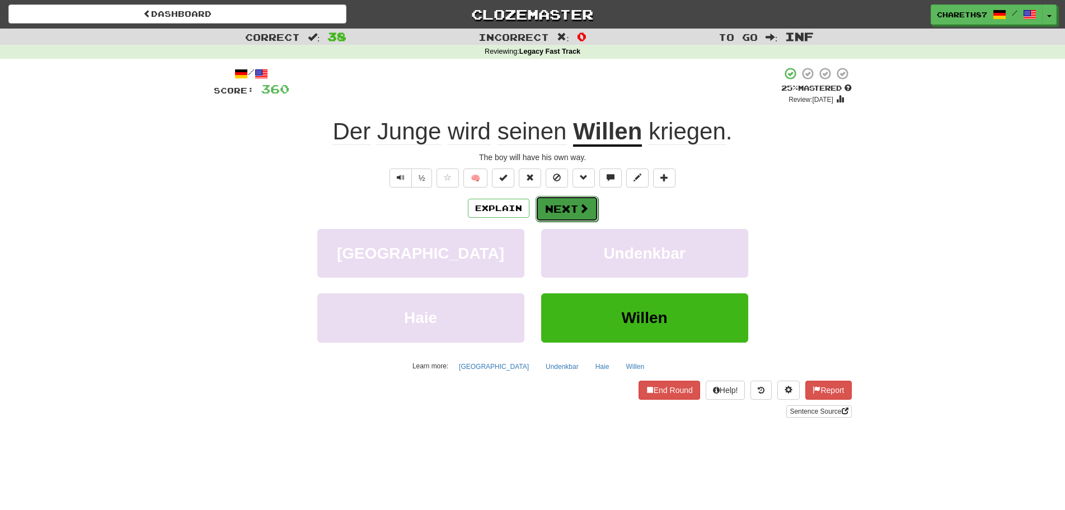
click at [578, 208] on span at bounding box center [583, 208] width 10 height 10
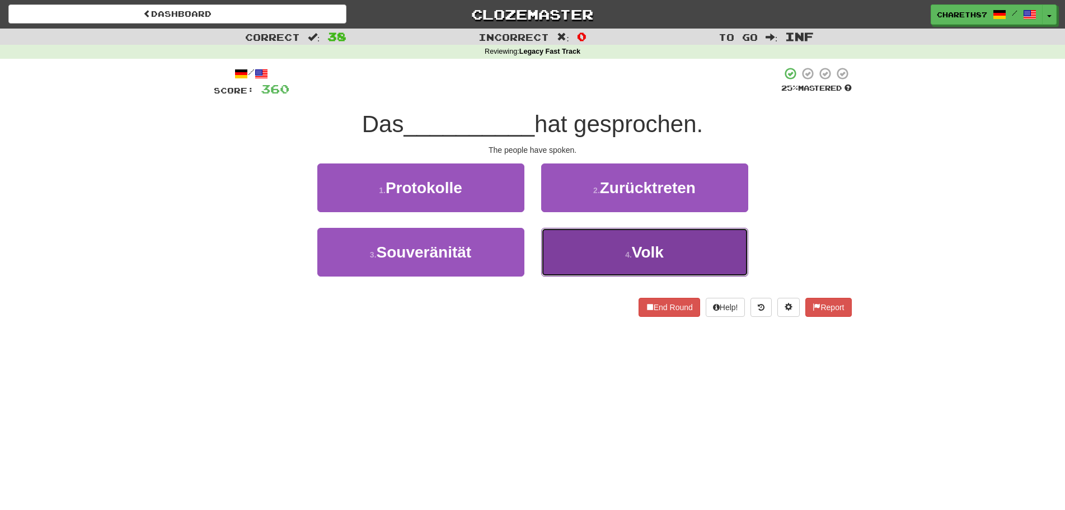
click at [662, 244] on span "Volk" at bounding box center [648, 251] width 32 height 17
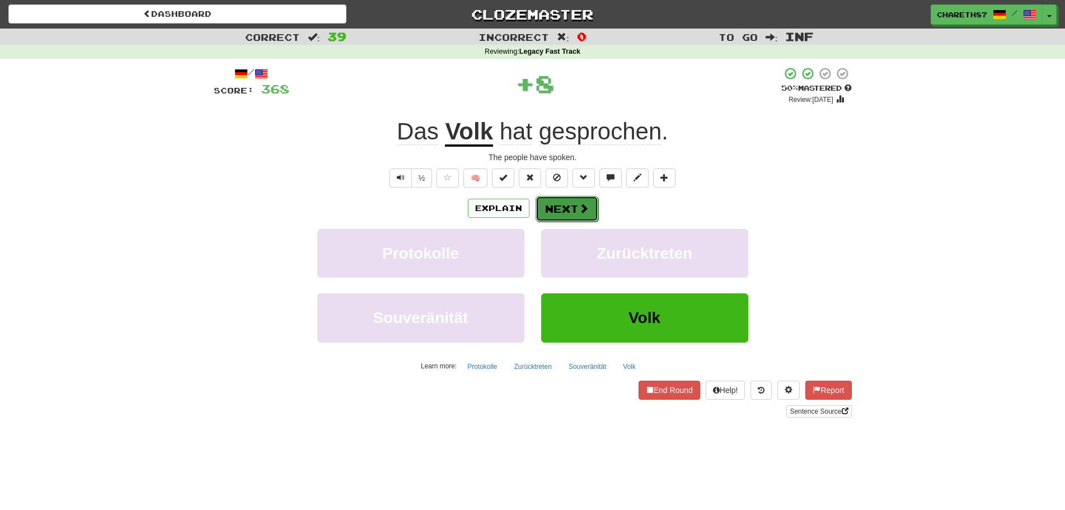
click at [571, 204] on button "Next" at bounding box center [566, 209] width 63 height 26
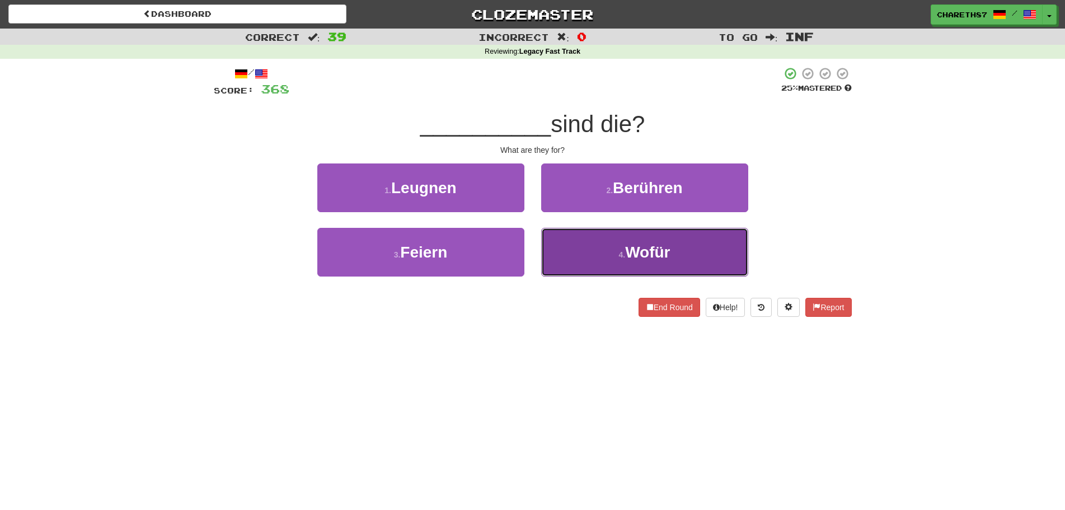
click at [669, 256] on span "Wofür" at bounding box center [647, 251] width 45 height 17
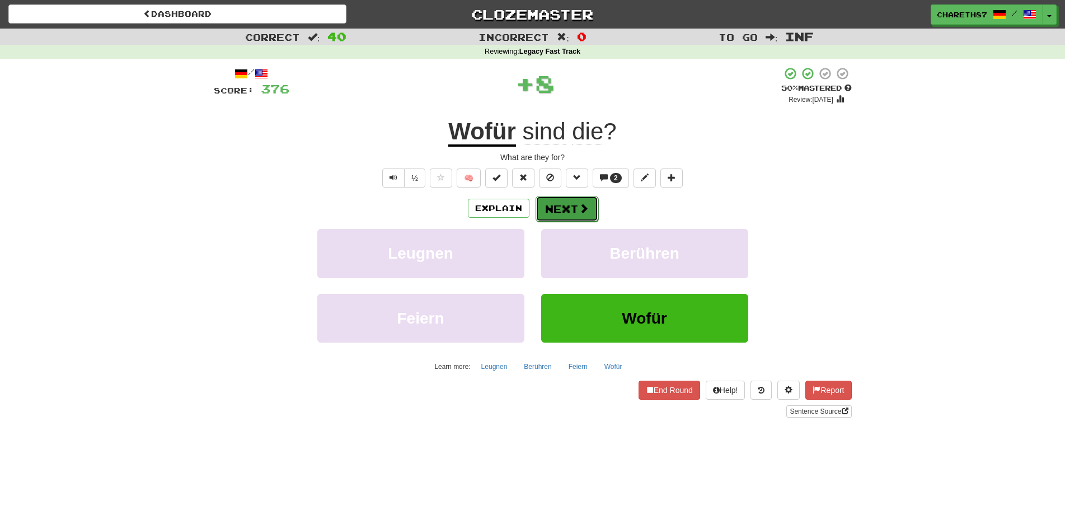
click at [578, 205] on span at bounding box center [583, 208] width 10 height 10
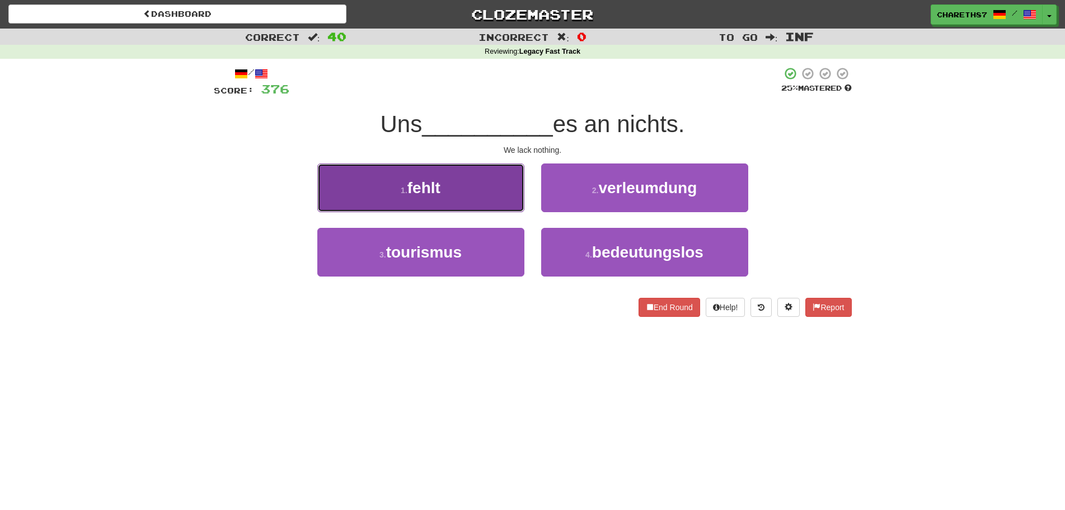
click at [448, 200] on button "1 . fehlt" at bounding box center [420, 187] width 207 height 49
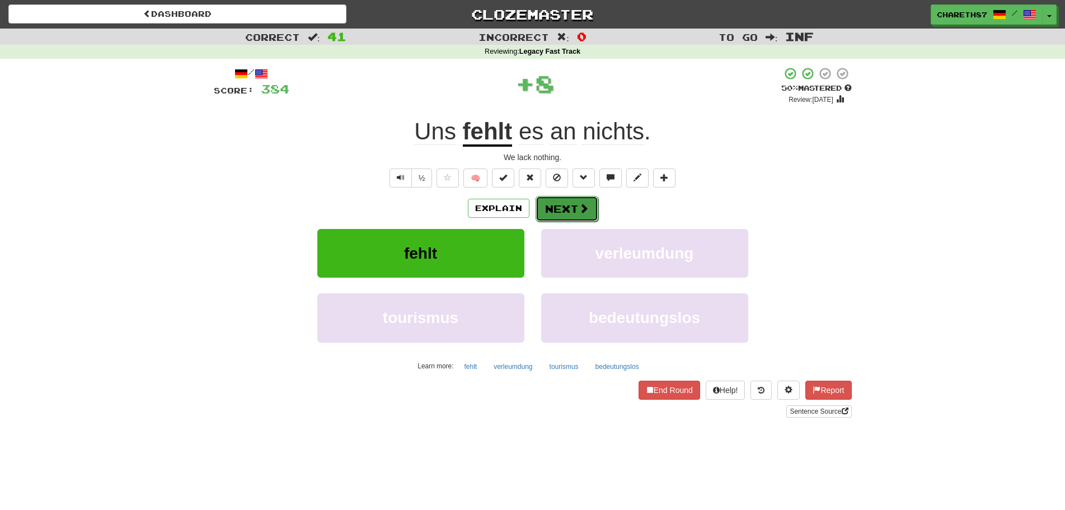
click at [578, 208] on span at bounding box center [583, 208] width 10 height 10
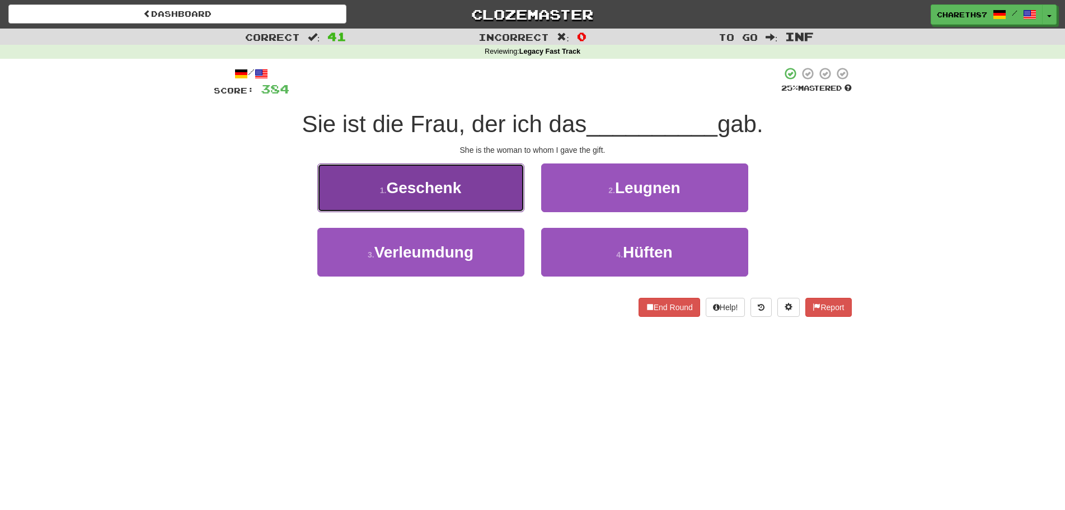
click at [497, 195] on button "1 . Geschenk" at bounding box center [420, 187] width 207 height 49
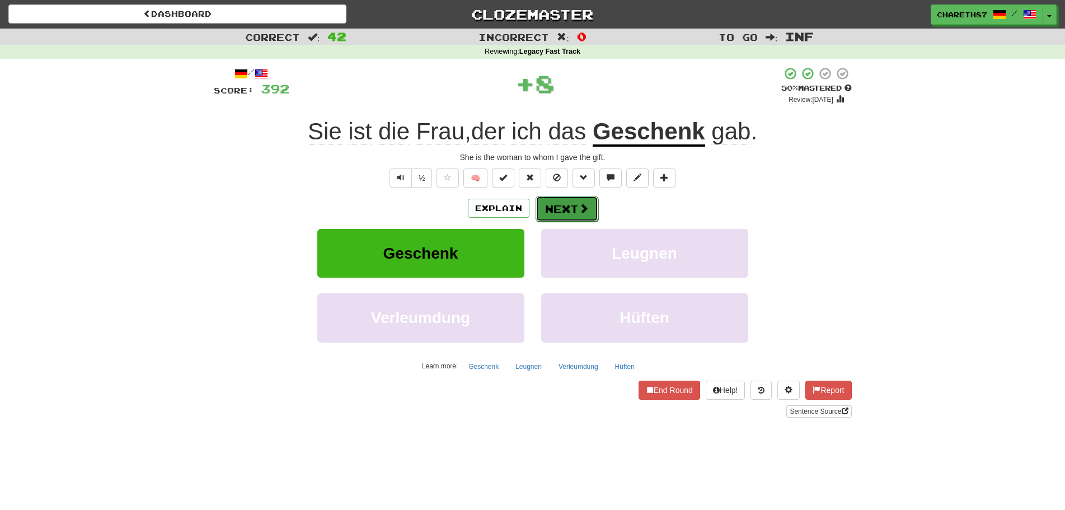
click at [572, 208] on button "Next" at bounding box center [566, 209] width 63 height 26
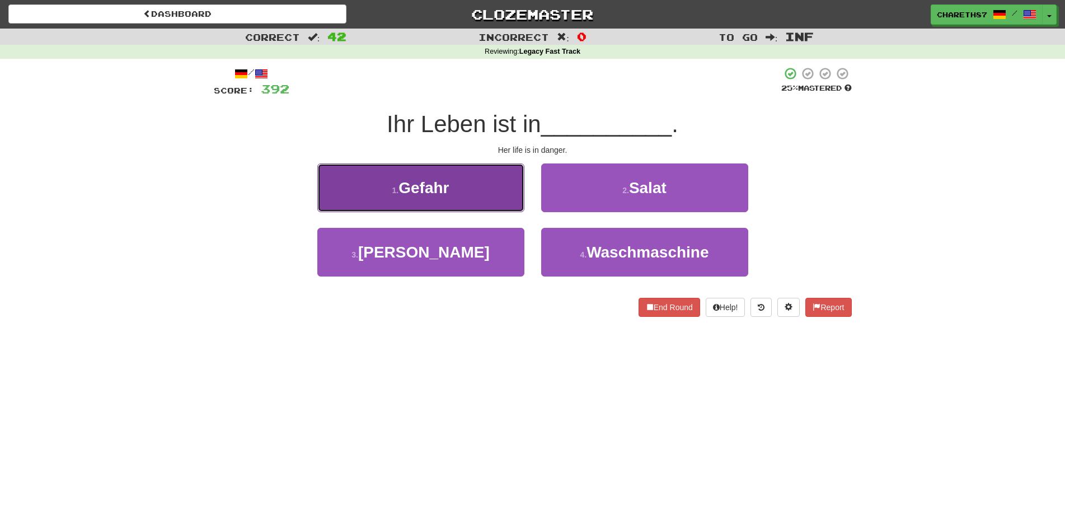
click at [468, 178] on button "1 . Gefahr" at bounding box center [420, 187] width 207 height 49
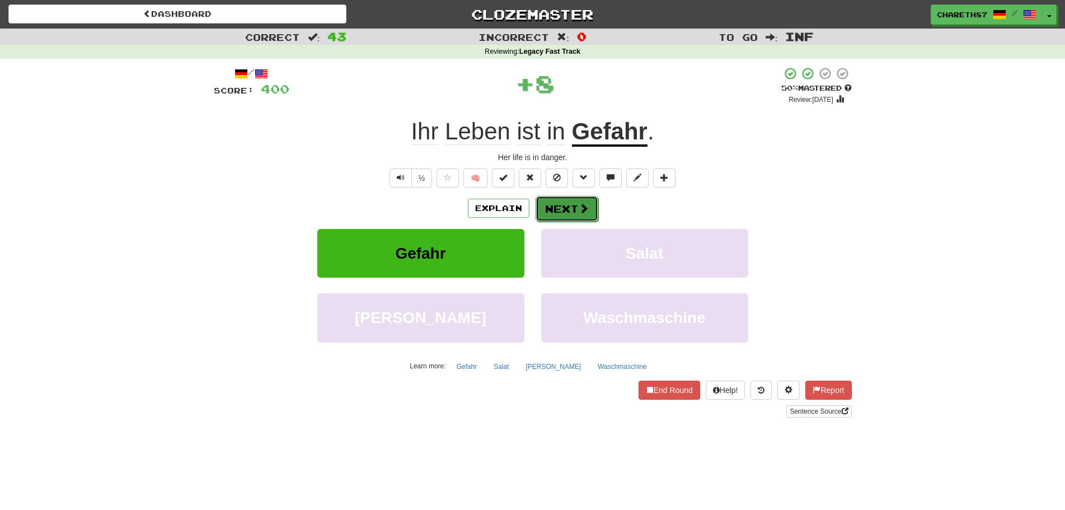
click at [586, 210] on span at bounding box center [583, 208] width 10 height 10
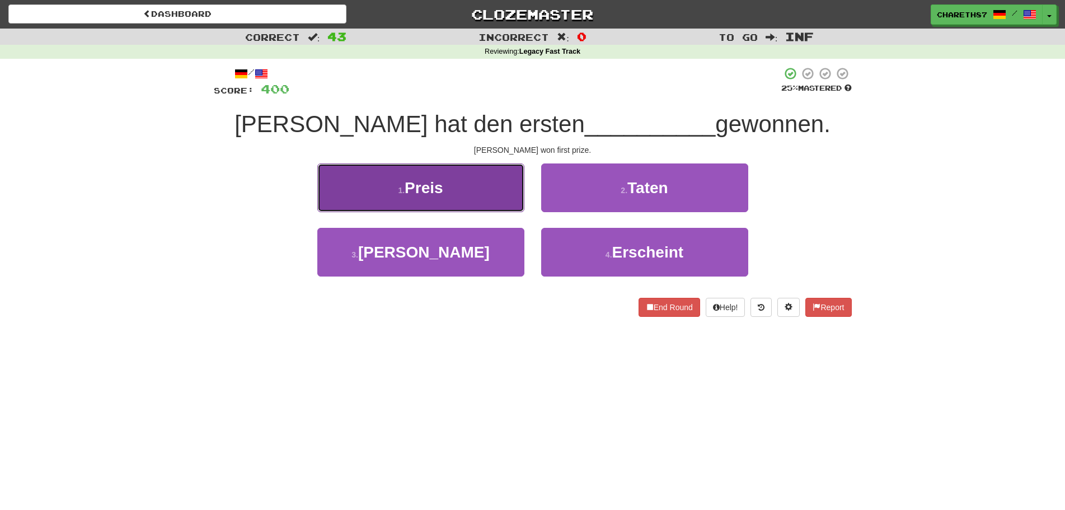
click at [434, 195] on span "Preis" at bounding box center [423, 187] width 39 height 17
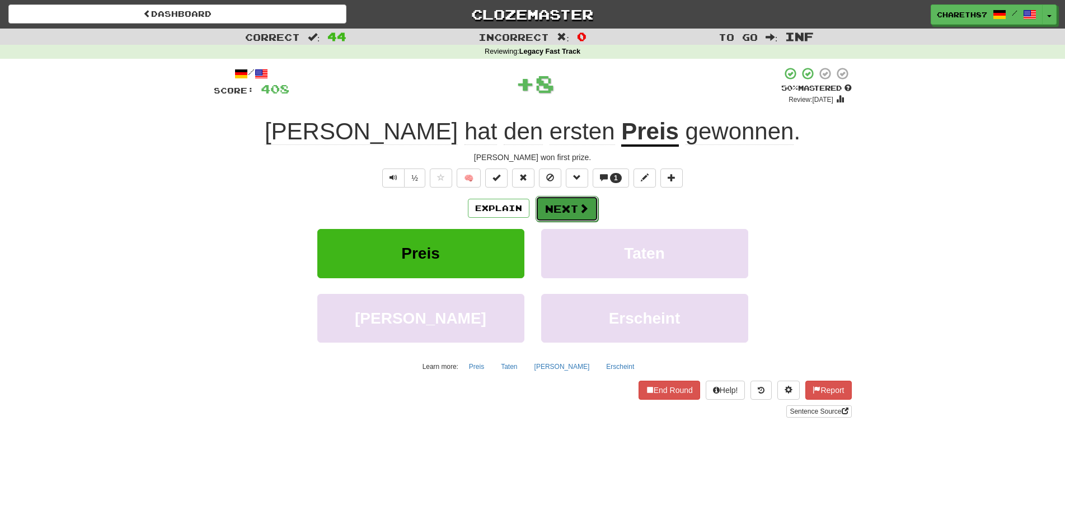
click at [566, 209] on button "Next" at bounding box center [566, 209] width 63 height 26
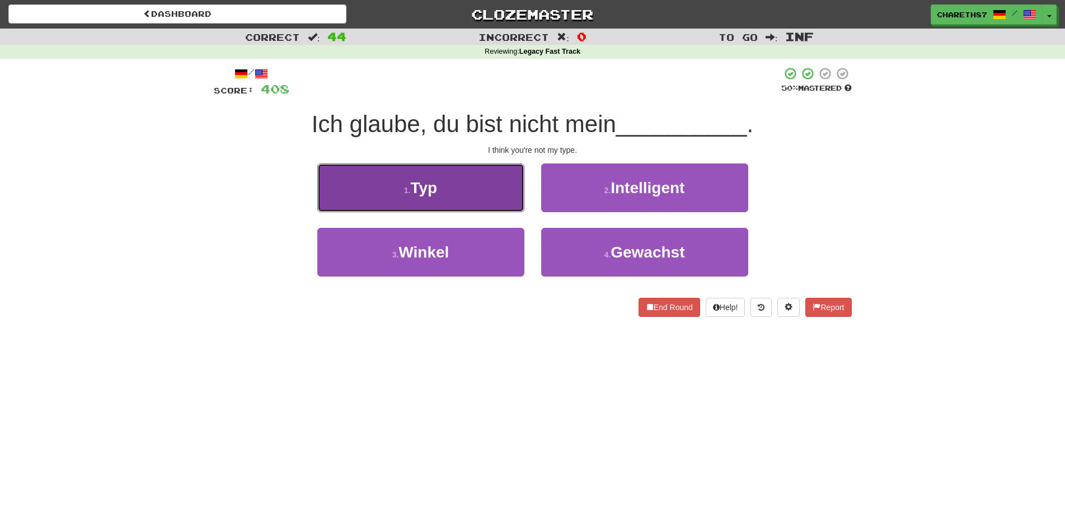
click at [450, 186] on button "1 . Typ" at bounding box center [420, 187] width 207 height 49
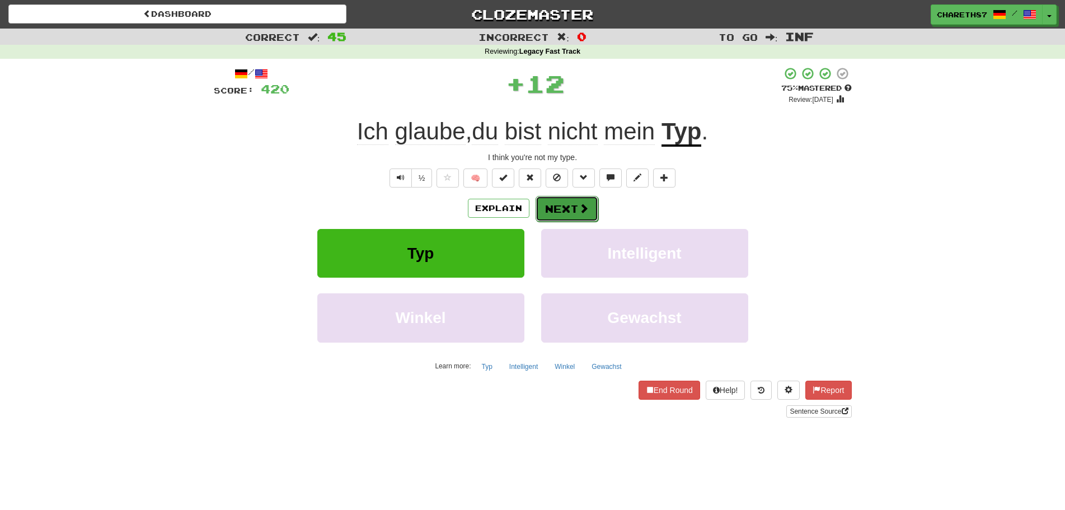
click at [563, 209] on button "Next" at bounding box center [566, 209] width 63 height 26
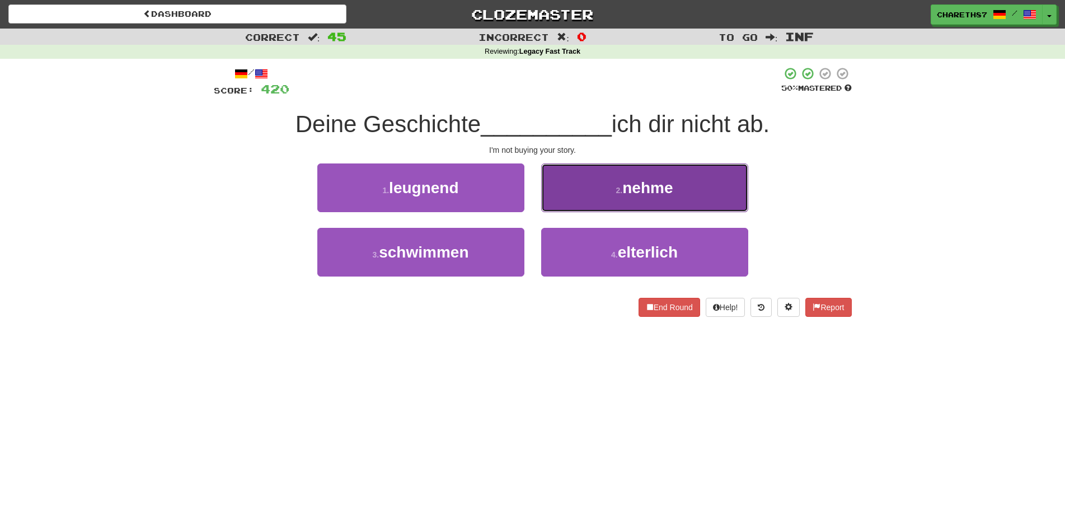
click at [692, 183] on button "2 . nehme" at bounding box center [644, 187] width 207 height 49
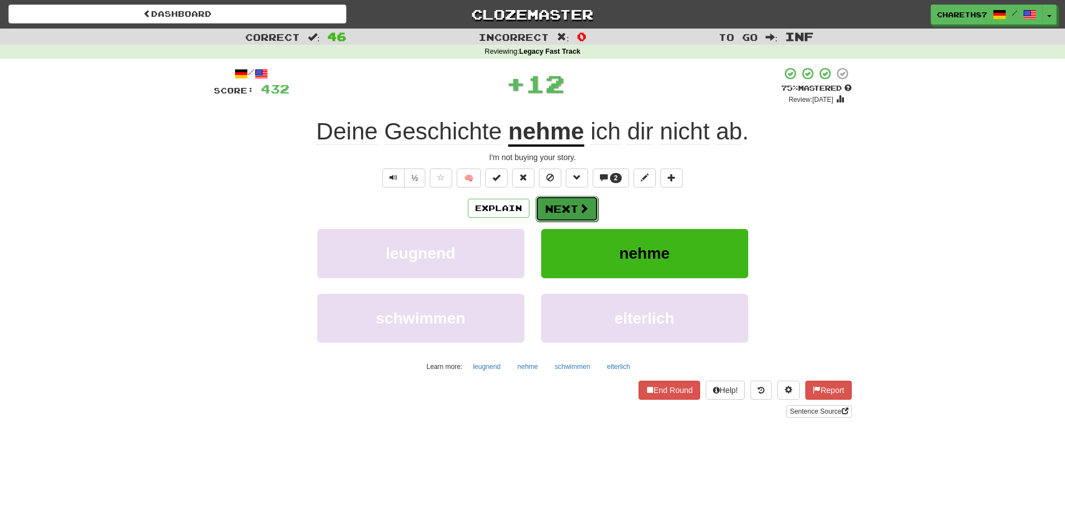
click at [560, 209] on button "Next" at bounding box center [566, 209] width 63 height 26
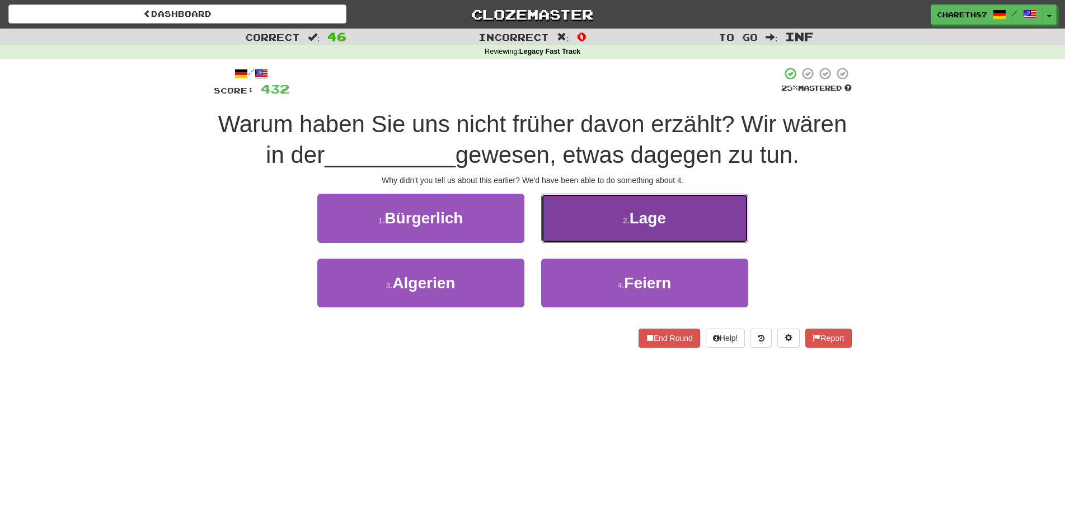
click at [694, 215] on button "2 . Lage" at bounding box center [644, 218] width 207 height 49
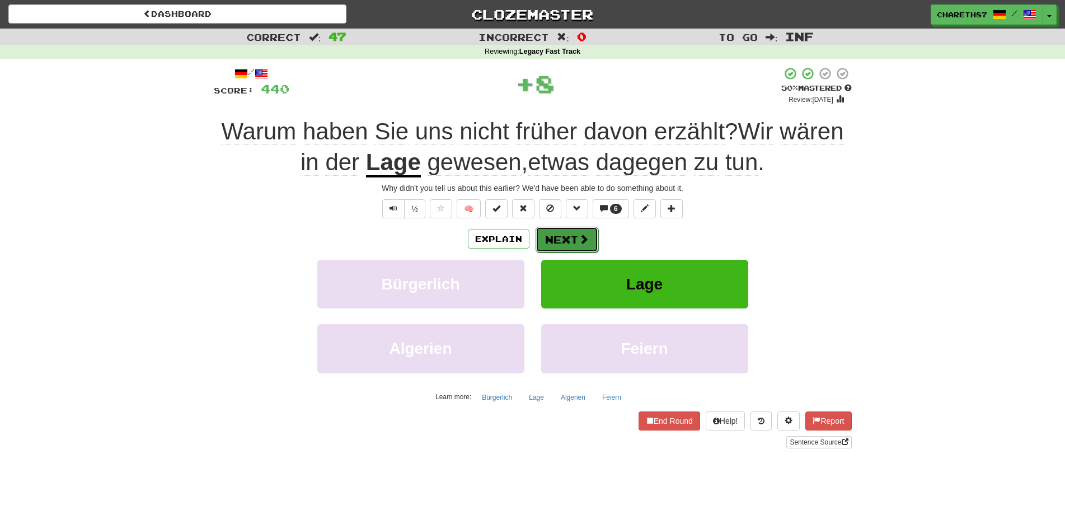
click at [564, 238] on button "Next" at bounding box center [566, 240] width 63 height 26
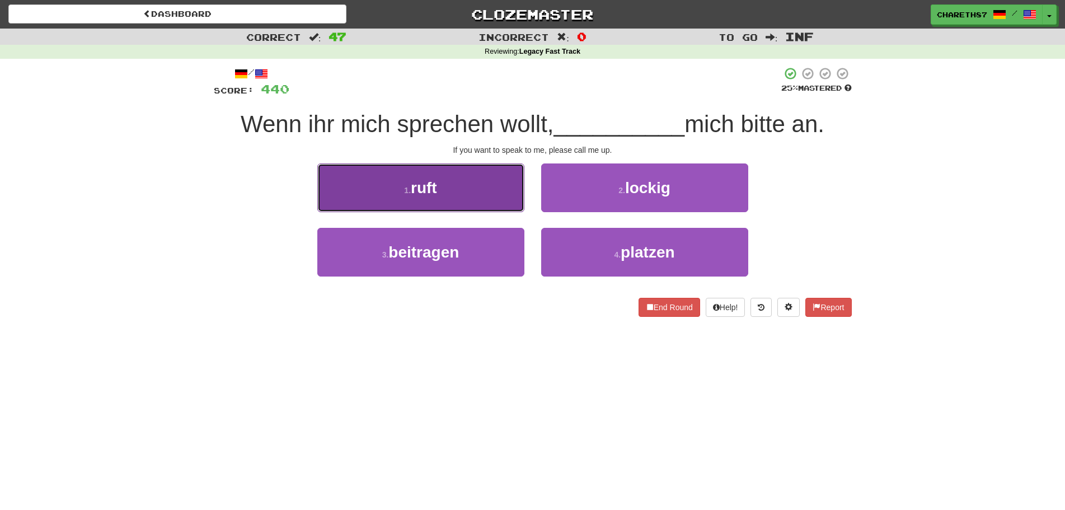
click at [455, 187] on button "1 . ruft" at bounding box center [420, 187] width 207 height 49
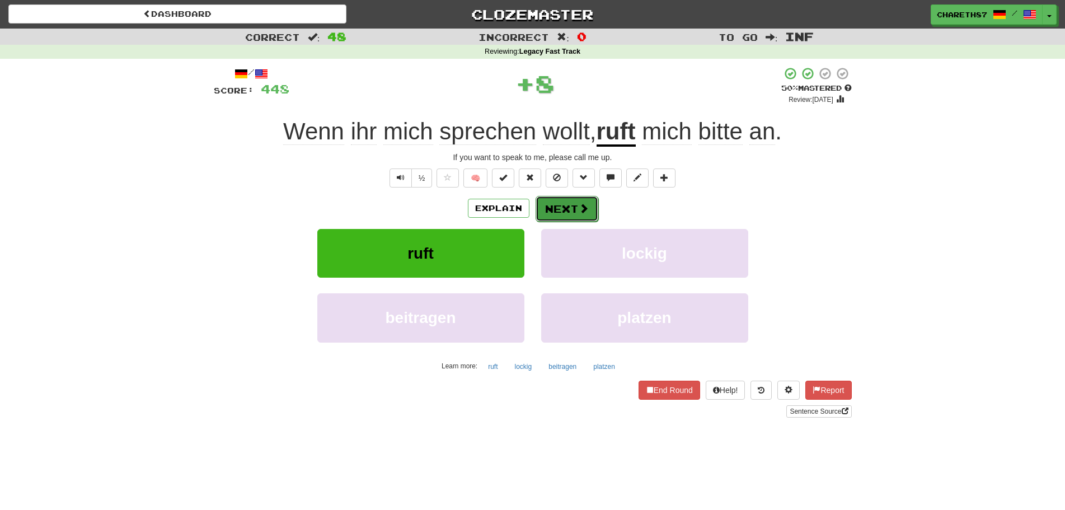
click at [571, 201] on button "Next" at bounding box center [566, 209] width 63 height 26
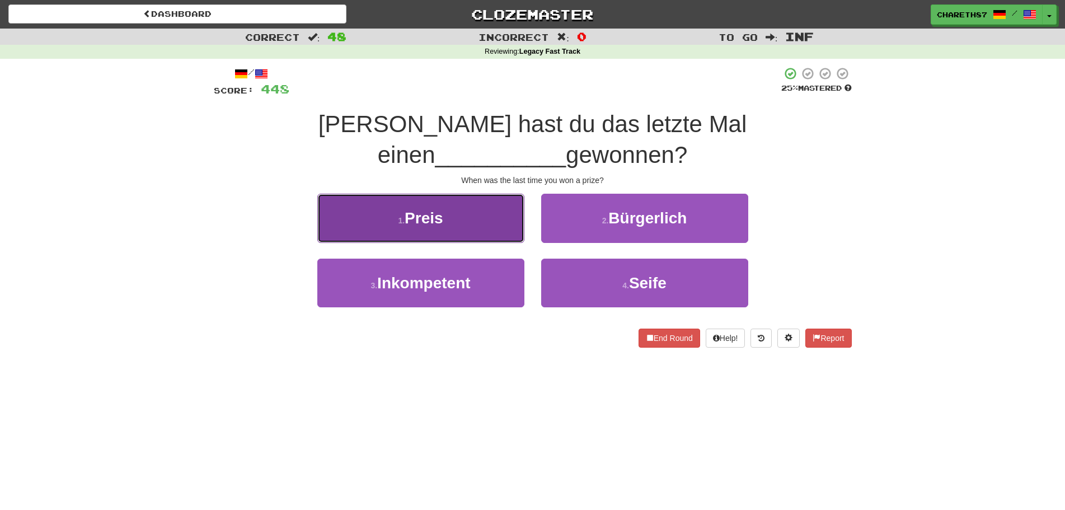
click at [440, 209] on span "Preis" at bounding box center [423, 217] width 39 height 17
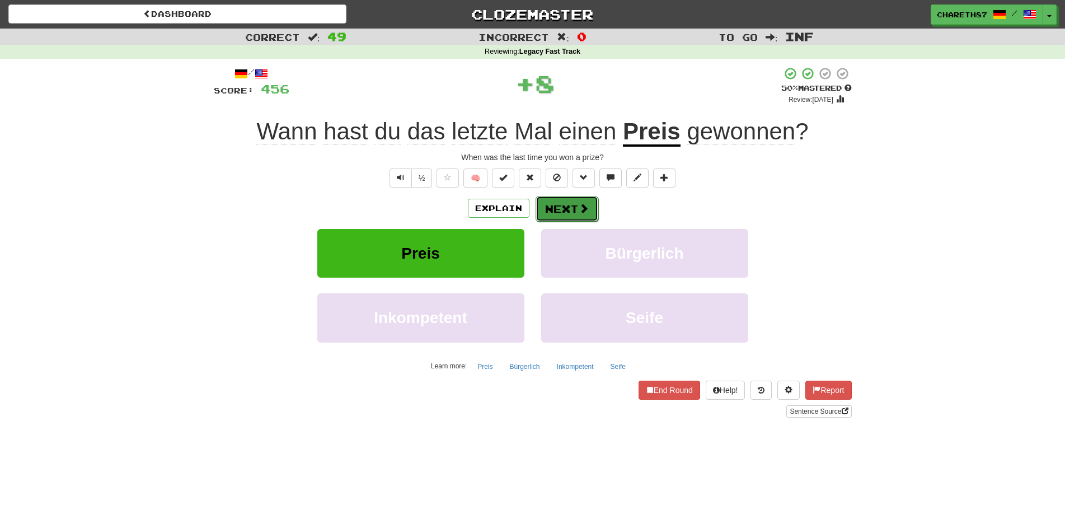
click at [571, 210] on button "Next" at bounding box center [566, 209] width 63 height 26
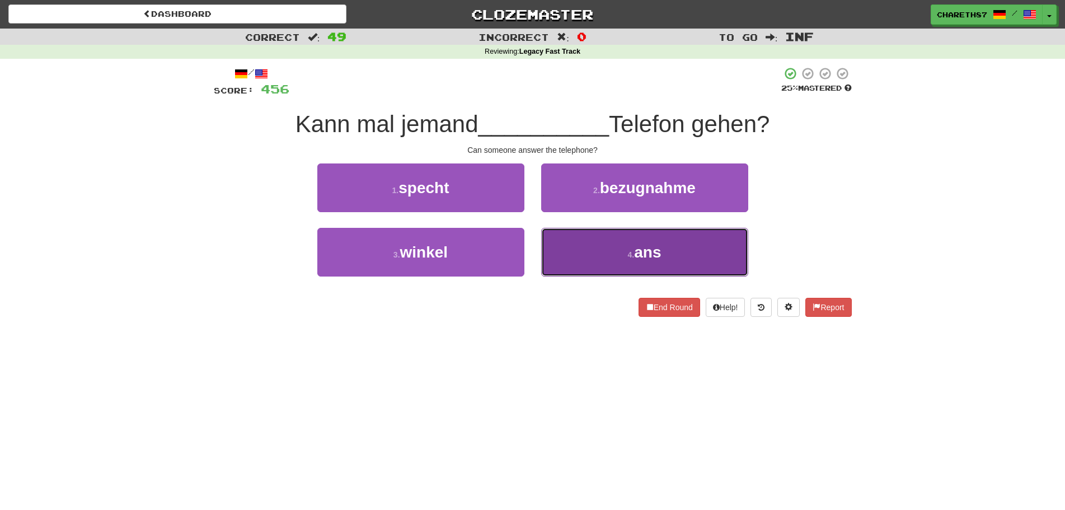
click at [640, 261] on button "4 . ans" at bounding box center [644, 252] width 207 height 49
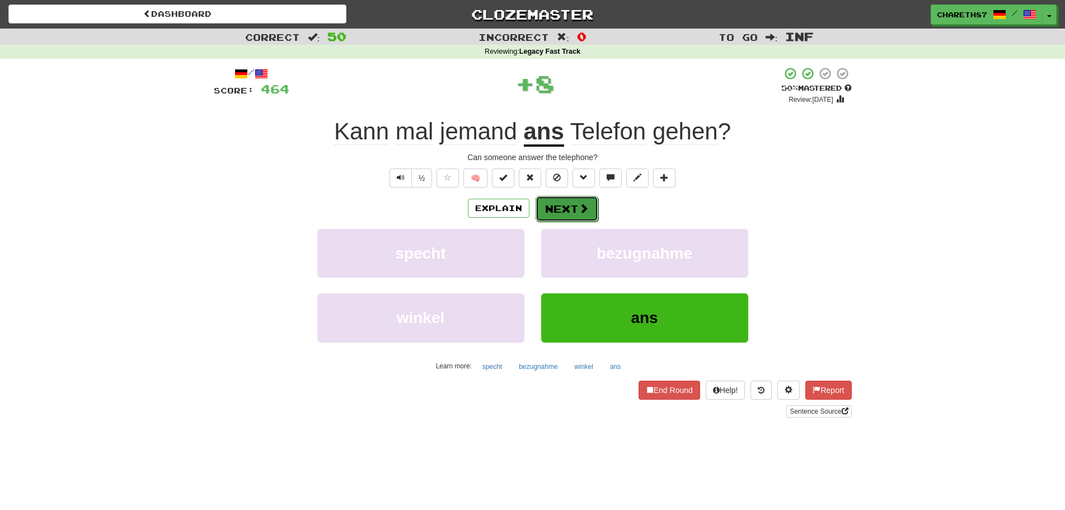
click at [567, 211] on button "Next" at bounding box center [566, 209] width 63 height 26
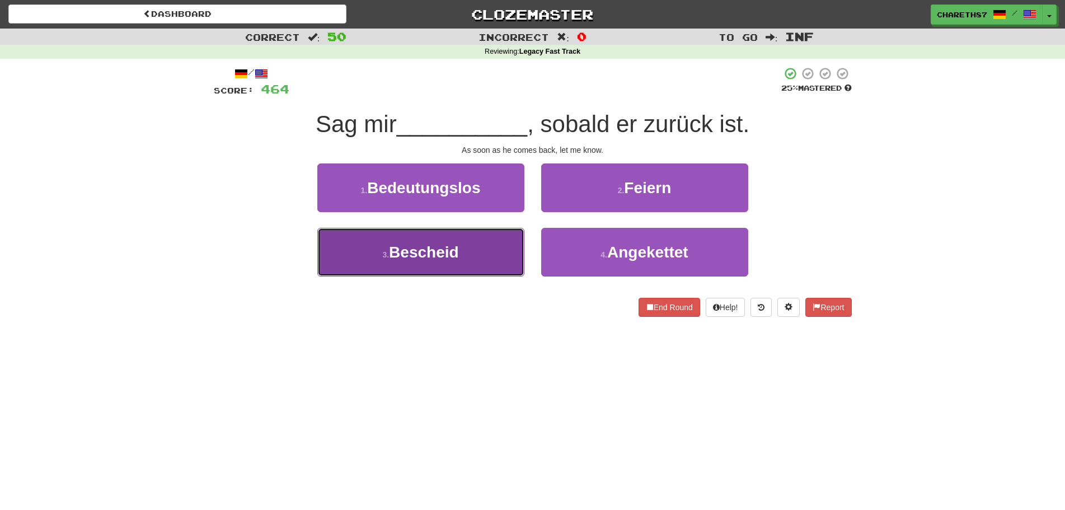
click at [478, 255] on button "3 . Bescheid" at bounding box center [420, 252] width 207 height 49
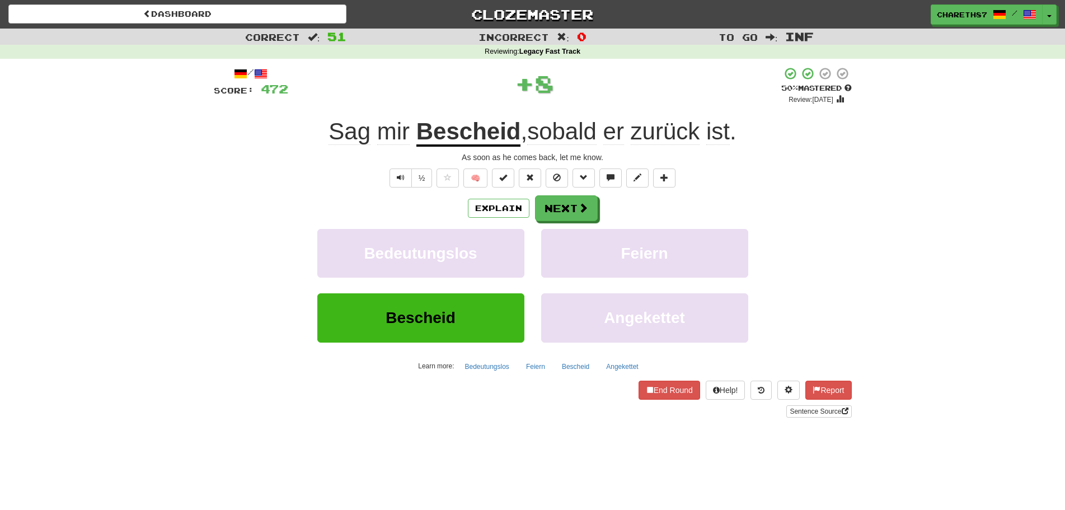
click at [477, 132] on u "Bescheid" at bounding box center [468, 132] width 105 height 29
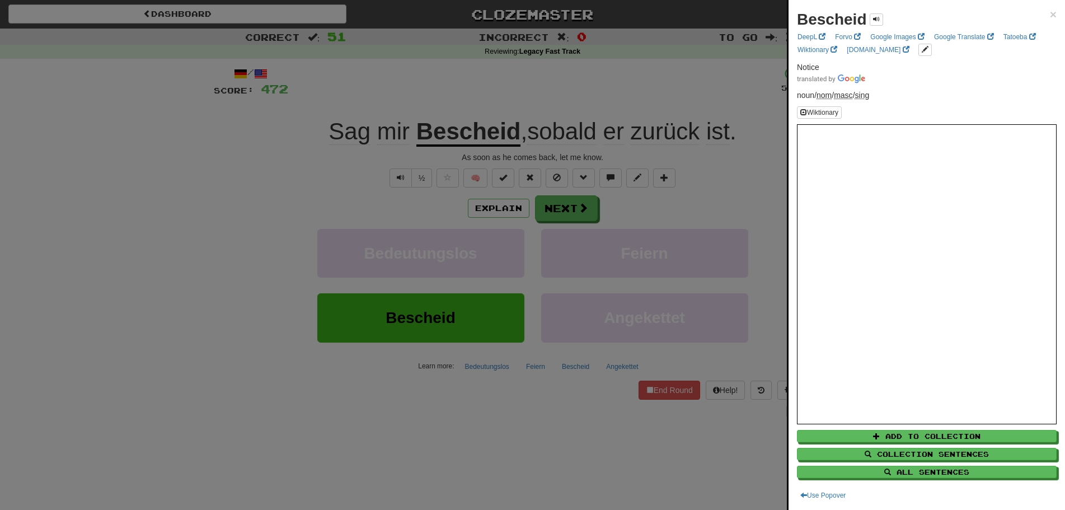
click at [149, 283] on div at bounding box center [532, 255] width 1065 height 510
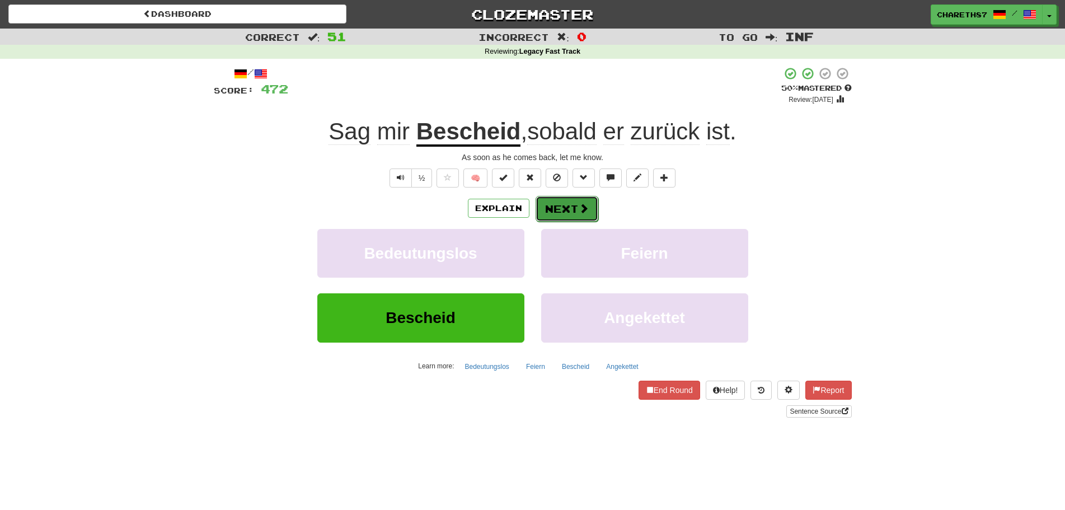
click at [571, 208] on button "Next" at bounding box center [566, 209] width 63 height 26
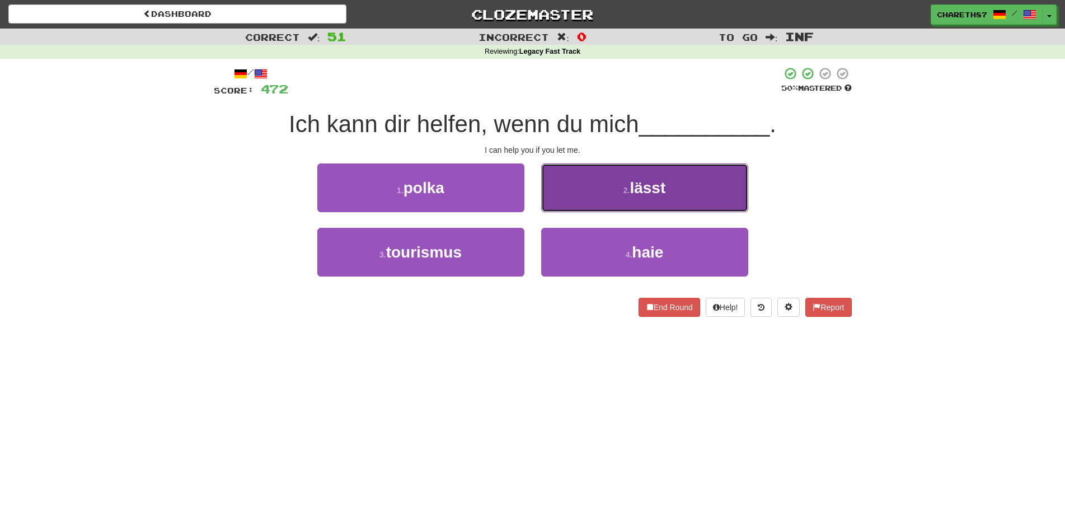
click at [641, 185] on span "lässt" at bounding box center [647, 187] width 36 height 17
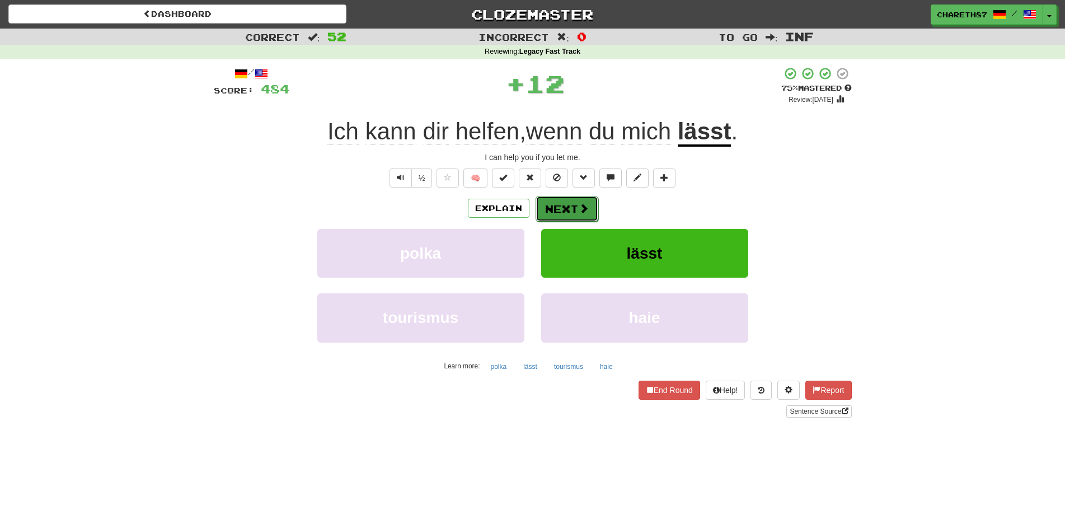
click at [571, 205] on button "Next" at bounding box center [566, 209] width 63 height 26
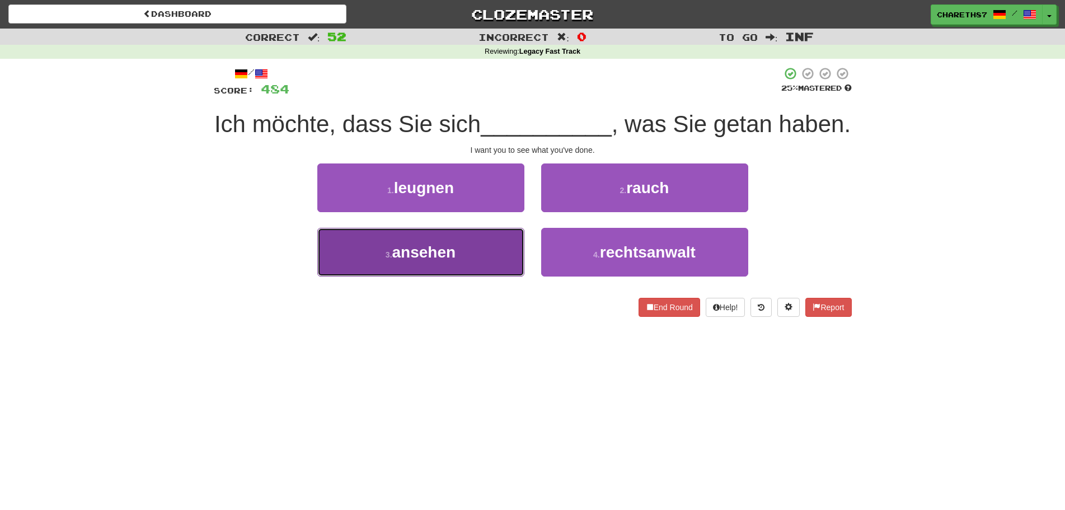
click at [456, 261] on span "ansehen" at bounding box center [424, 251] width 64 height 17
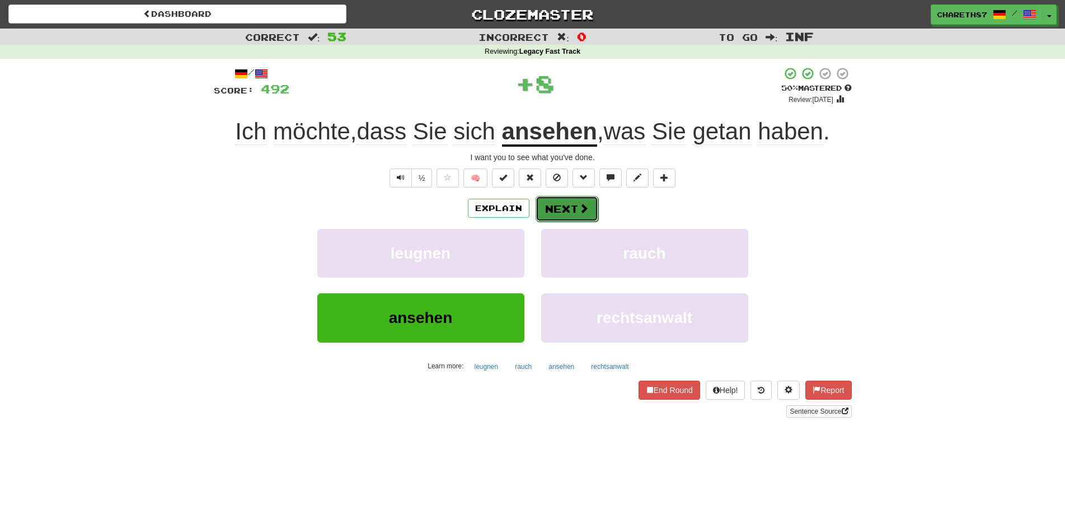
click at [580, 207] on span at bounding box center [583, 208] width 10 height 10
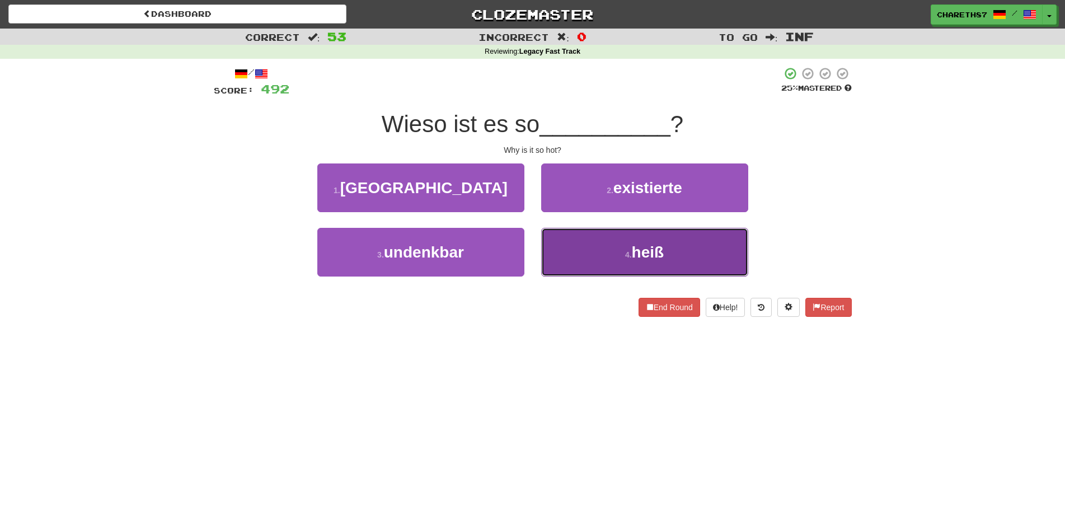
click at [666, 258] on button "4 . heiß" at bounding box center [644, 252] width 207 height 49
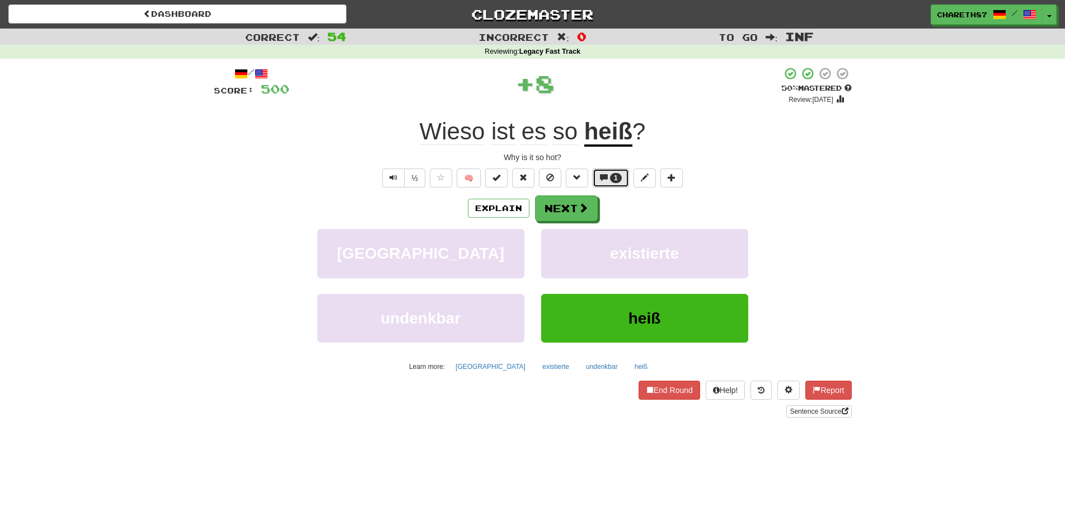
click at [613, 172] on button "1" at bounding box center [610, 177] width 36 height 19
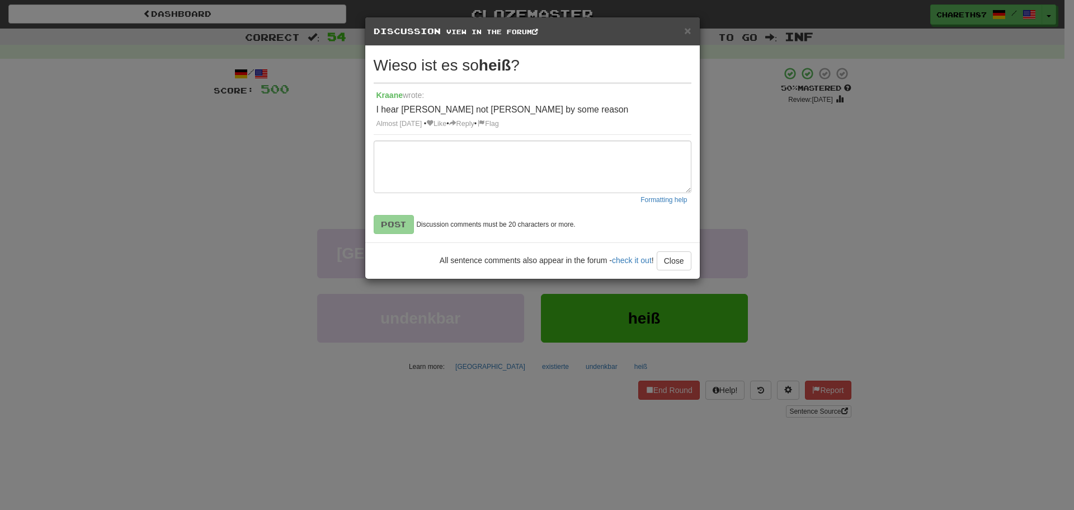
click at [159, 277] on div "× Discussion View in the forum Wieso ist es so heiß ? Kraane wrote: I hear reis…" at bounding box center [537, 255] width 1074 height 510
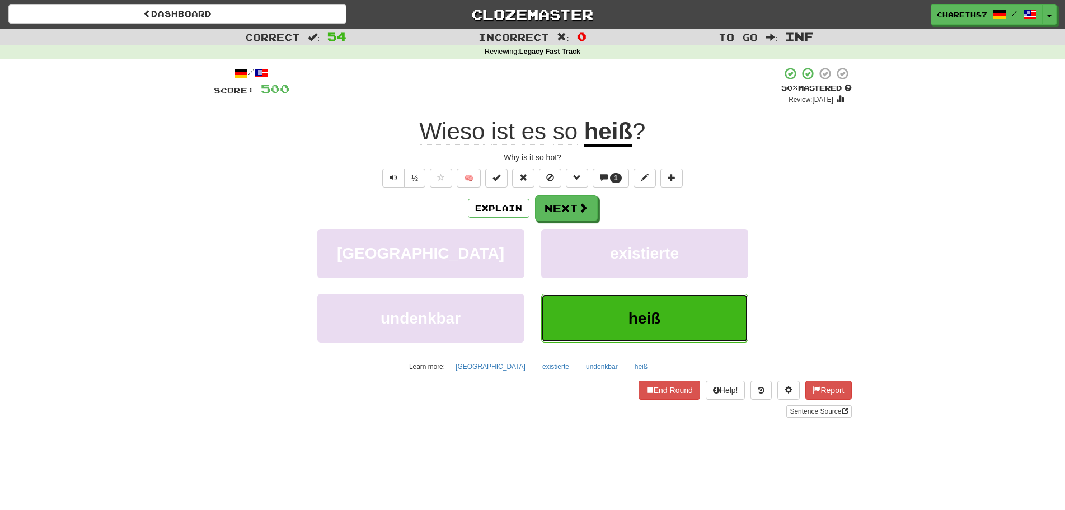
click at [657, 312] on span "heiß" at bounding box center [644, 317] width 32 height 17
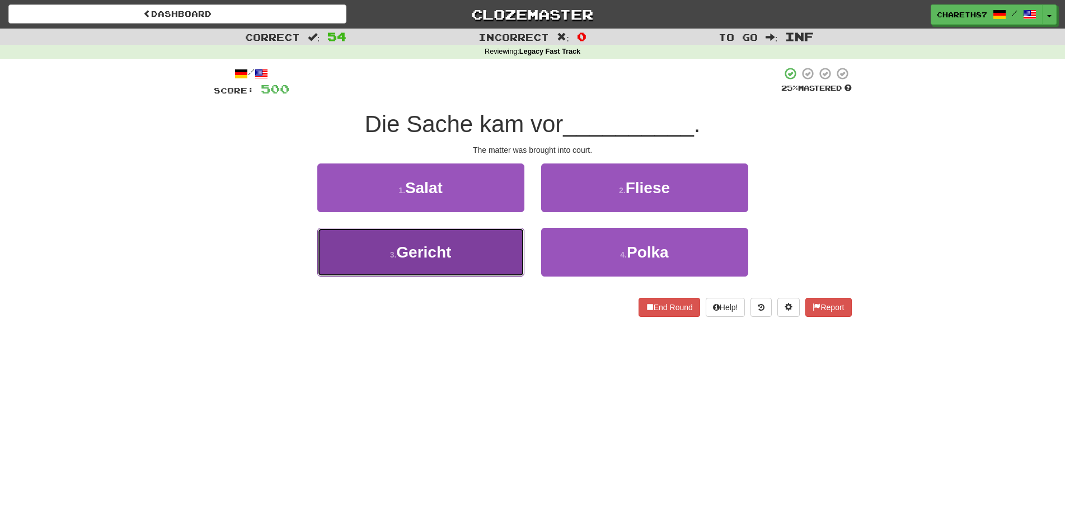
click at [424, 246] on span "Gericht" at bounding box center [423, 251] width 55 height 17
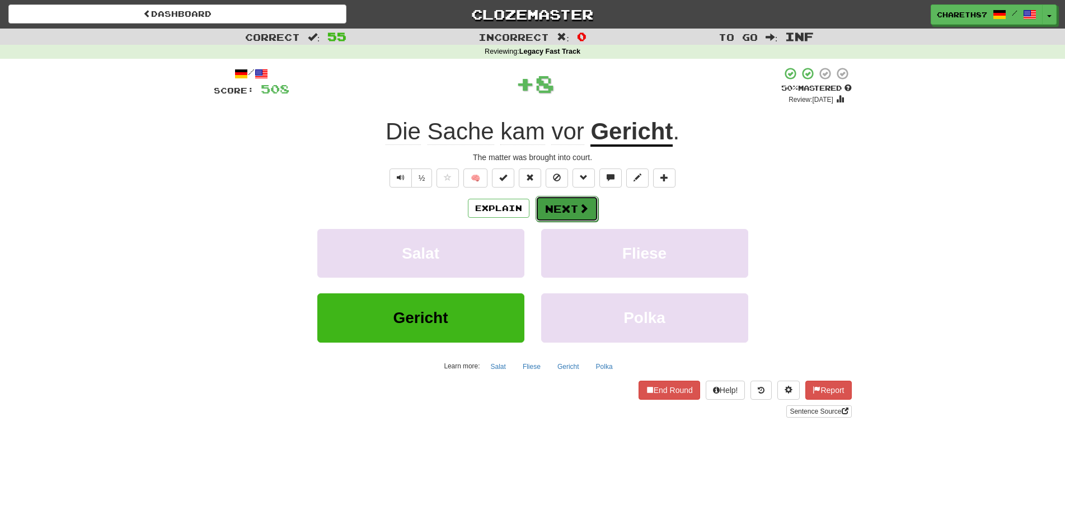
click at [571, 206] on button "Next" at bounding box center [566, 209] width 63 height 26
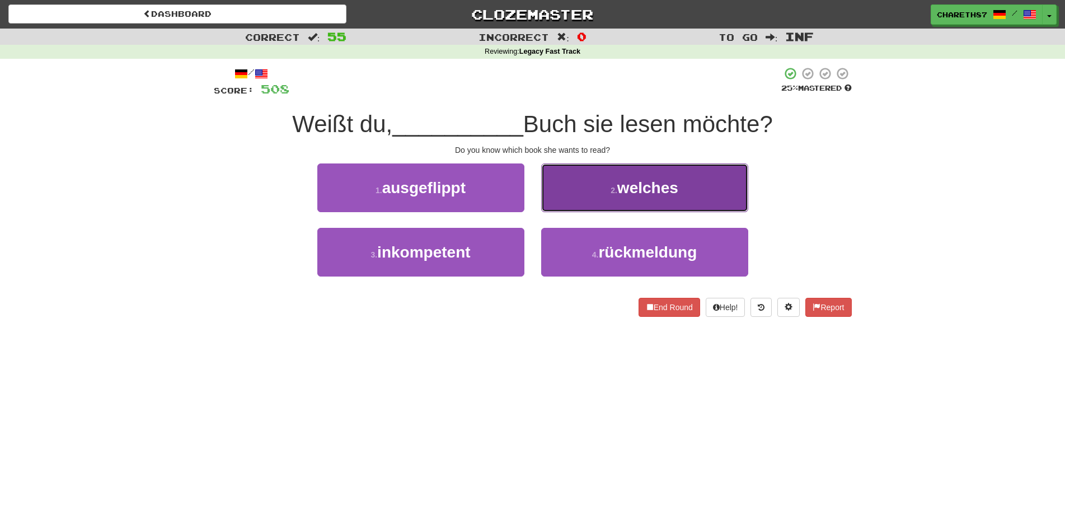
click at [648, 185] on span "welches" at bounding box center [647, 187] width 61 height 17
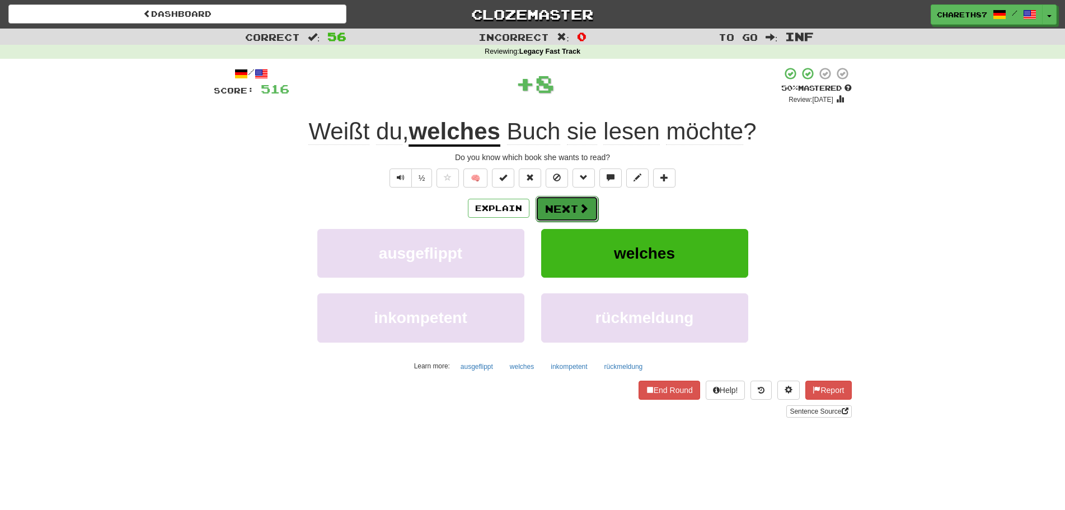
click at [582, 204] on span at bounding box center [583, 208] width 10 height 10
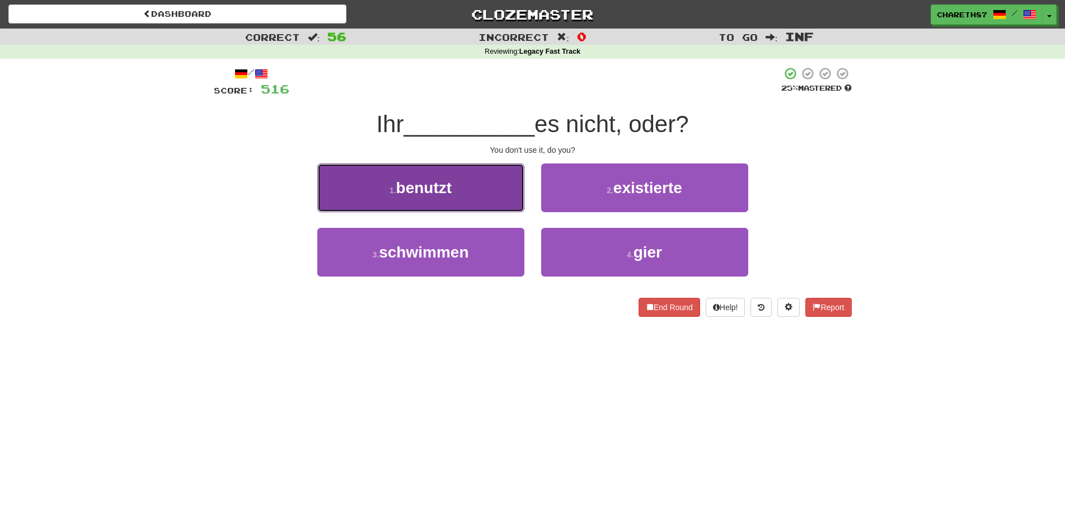
click at [460, 195] on button "1 . benutzt" at bounding box center [420, 187] width 207 height 49
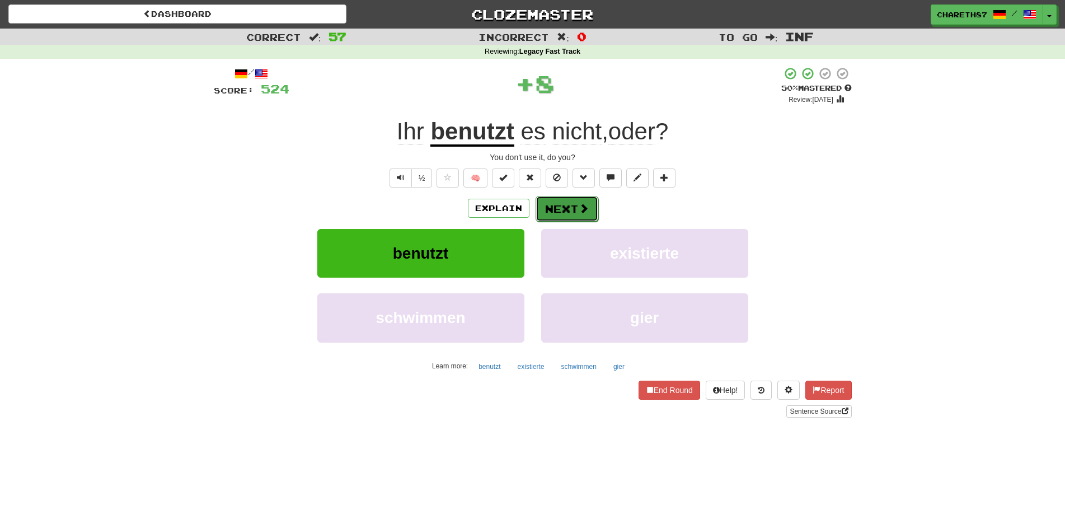
click at [570, 200] on button "Next" at bounding box center [566, 209] width 63 height 26
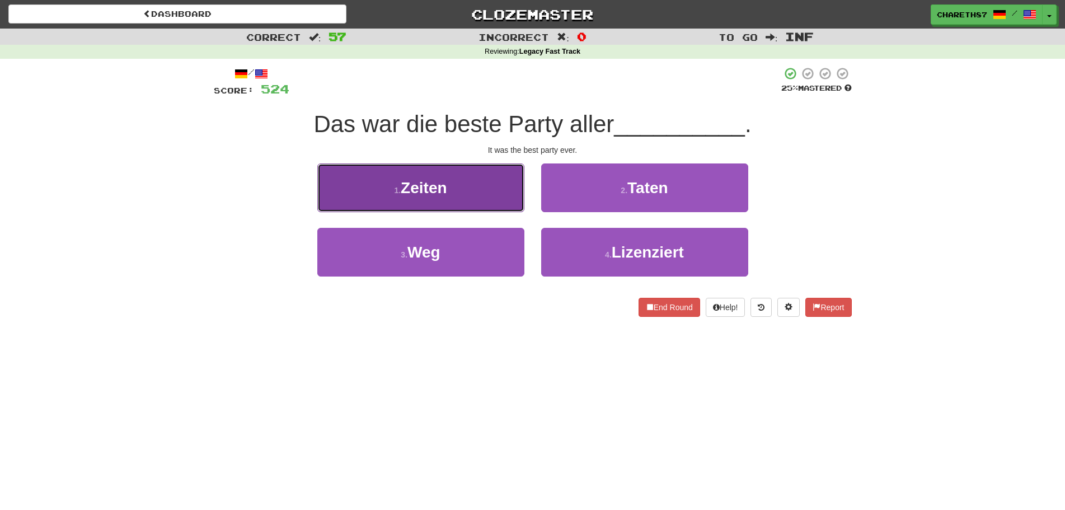
click at [455, 190] on button "1 . Zeiten" at bounding box center [420, 187] width 207 height 49
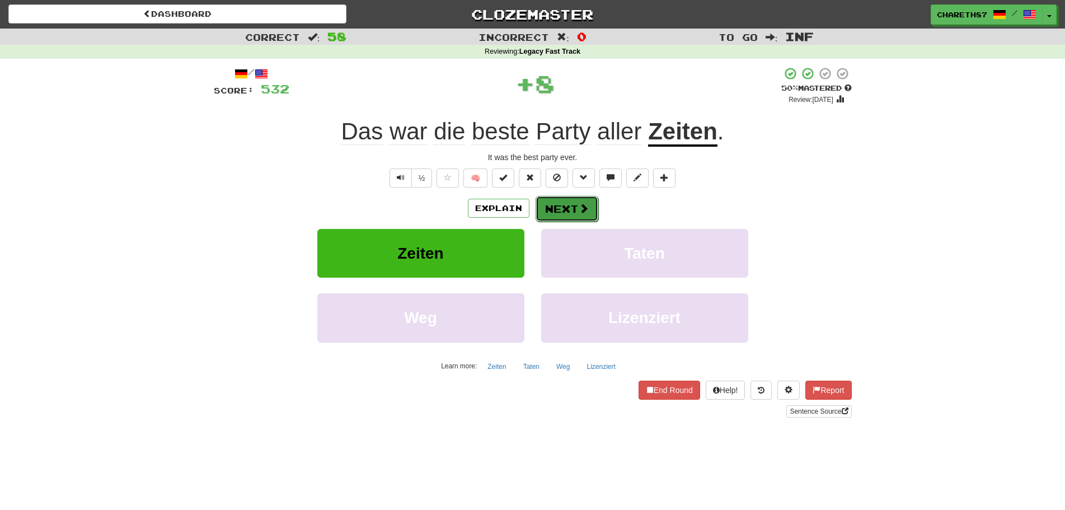
click at [576, 201] on button "Next" at bounding box center [566, 209] width 63 height 26
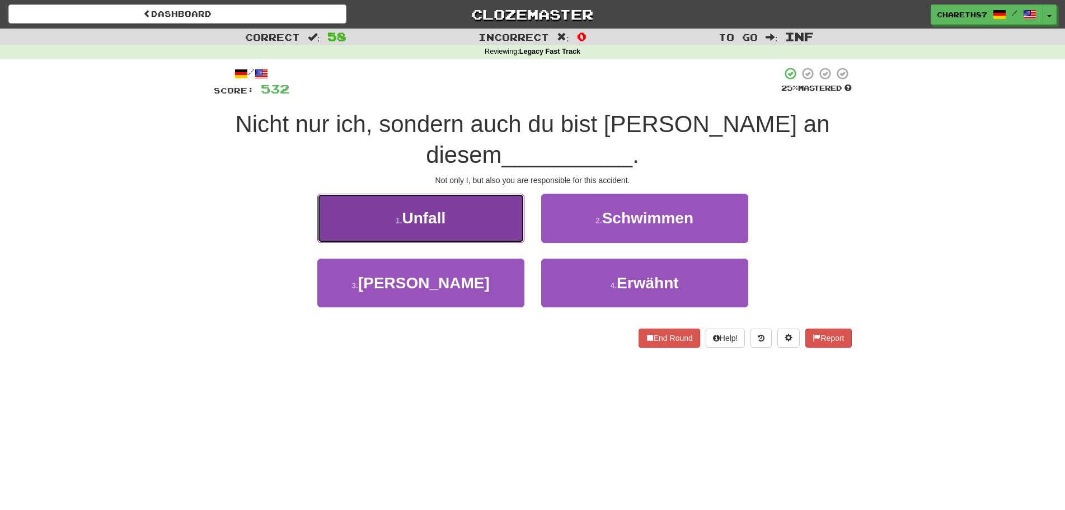
click at [453, 217] on button "1 . Unfall" at bounding box center [420, 218] width 207 height 49
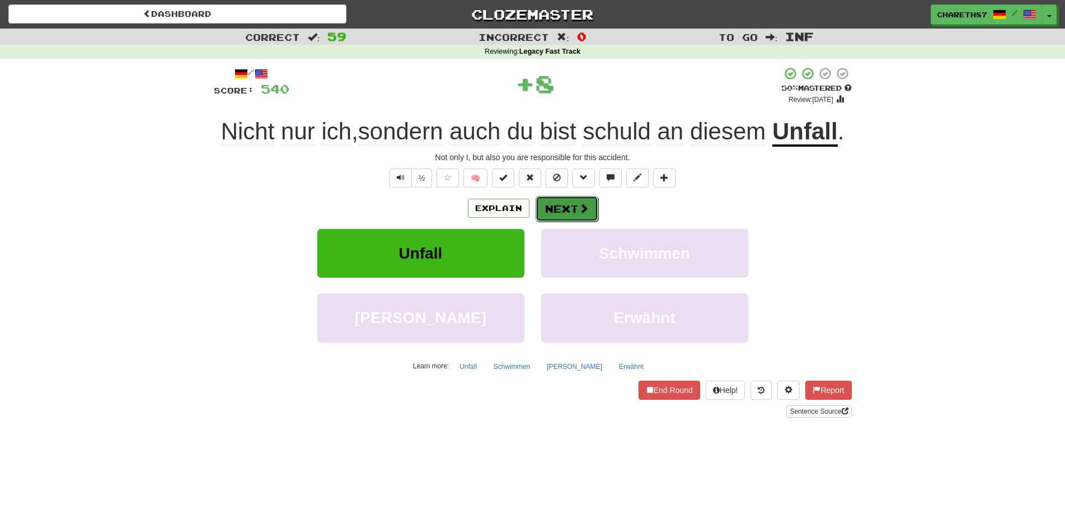
click at [558, 208] on button "Next" at bounding box center [566, 209] width 63 height 26
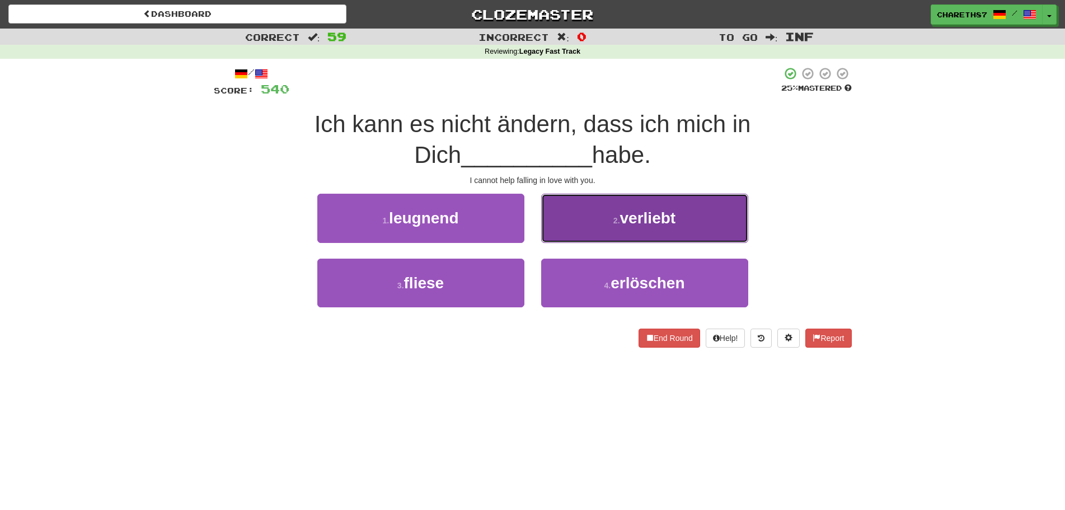
click at [601, 217] on button "2 . verliebt" at bounding box center [644, 218] width 207 height 49
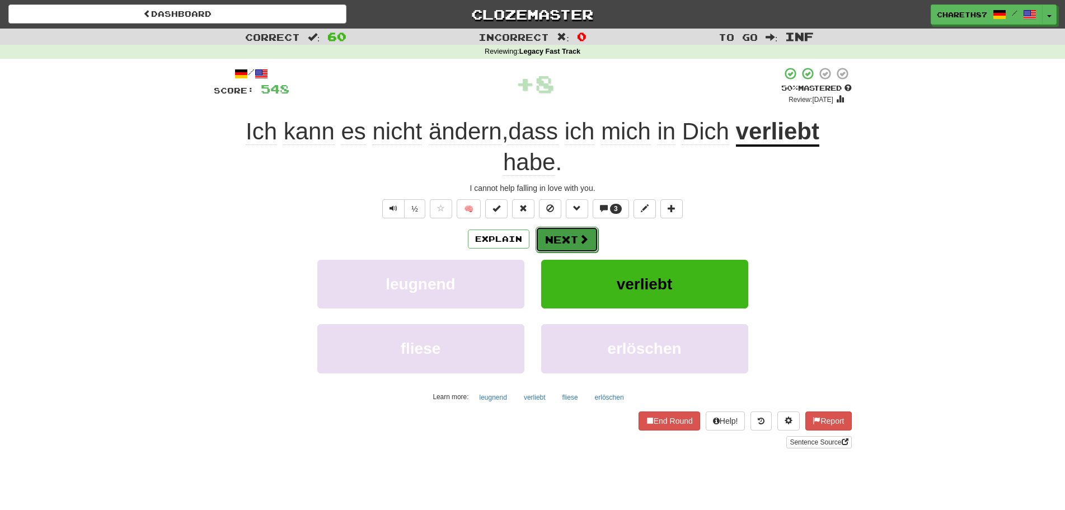
click at [573, 242] on button "Next" at bounding box center [566, 240] width 63 height 26
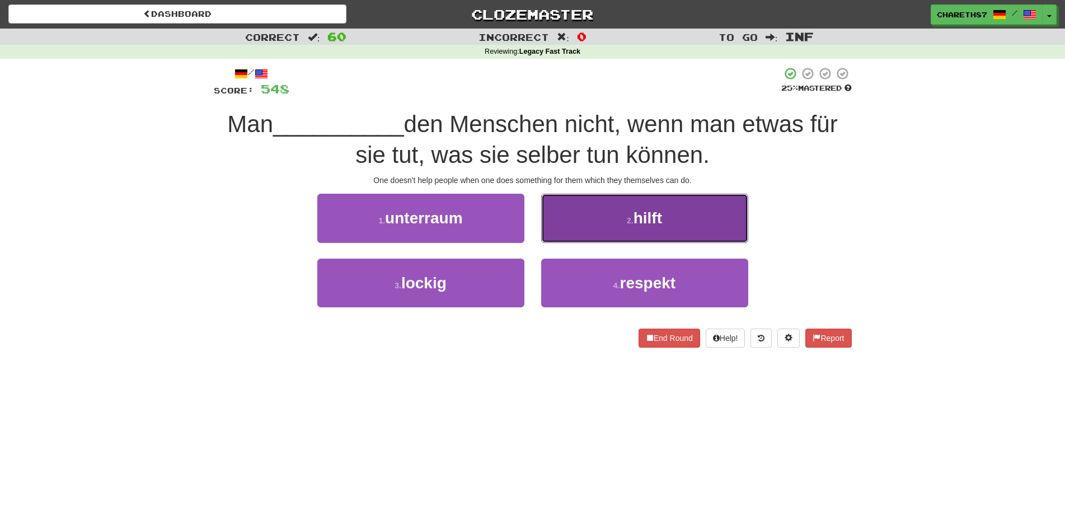
click at [631, 210] on button "2 . hilft" at bounding box center [644, 218] width 207 height 49
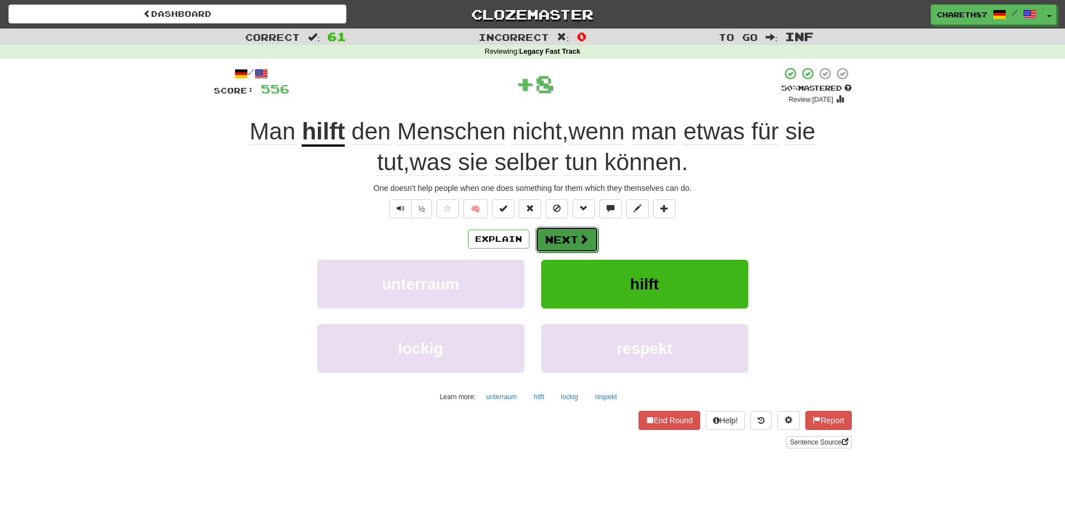
click at [570, 234] on button "Next" at bounding box center [566, 240] width 63 height 26
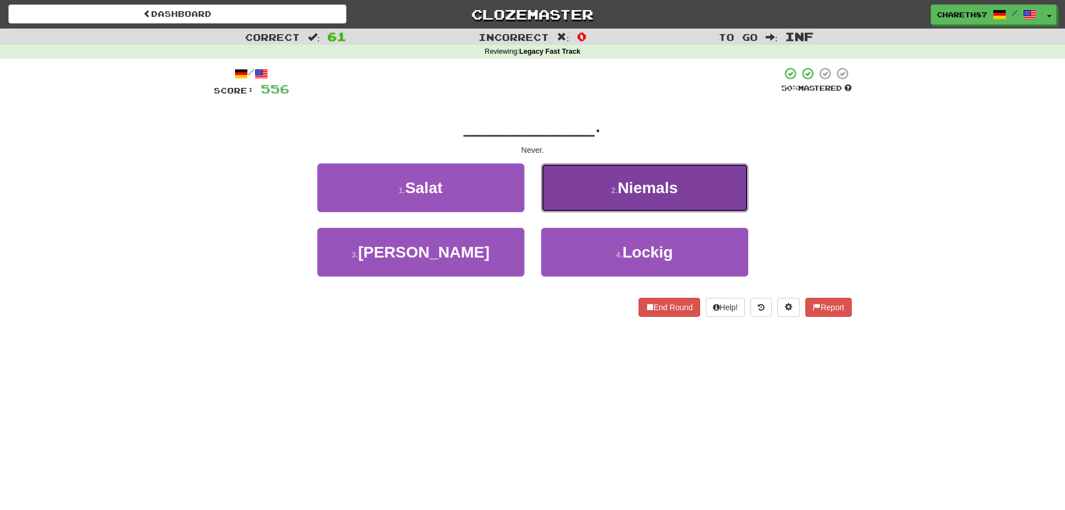
click at [709, 191] on button "2 . Niemals" at bounding box center [644, 187] width 207 height 49
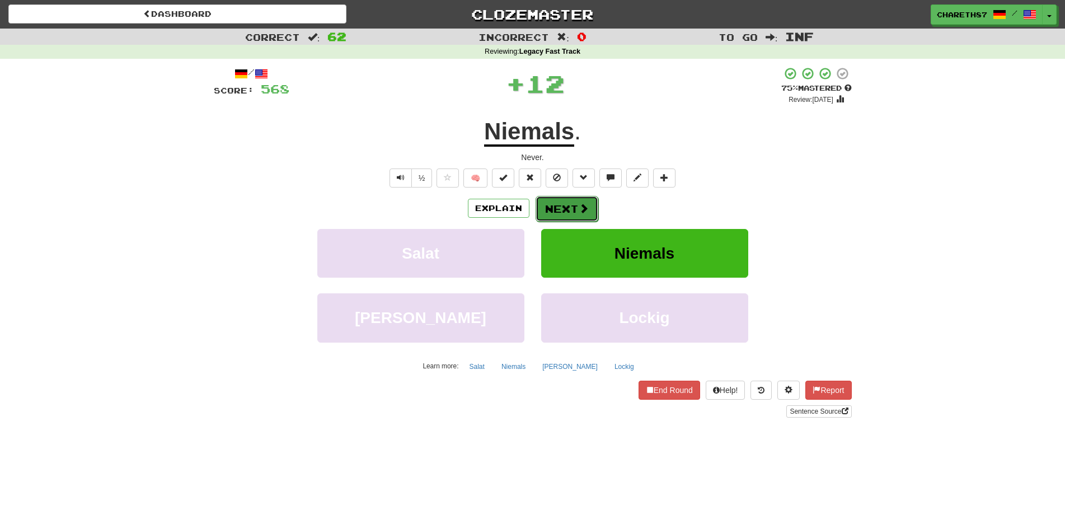
click at [583, 204] on span at bounding box center [583, 208] width 10 height 10
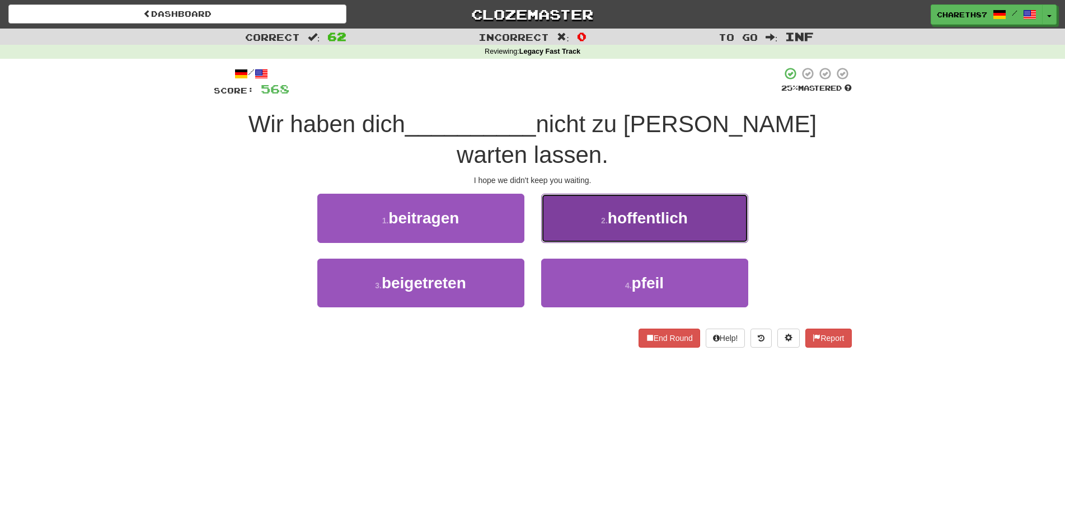
click at [711, 194] on button "2 . hoffentlich" at bounding box center [644, 218] width 207 height 49
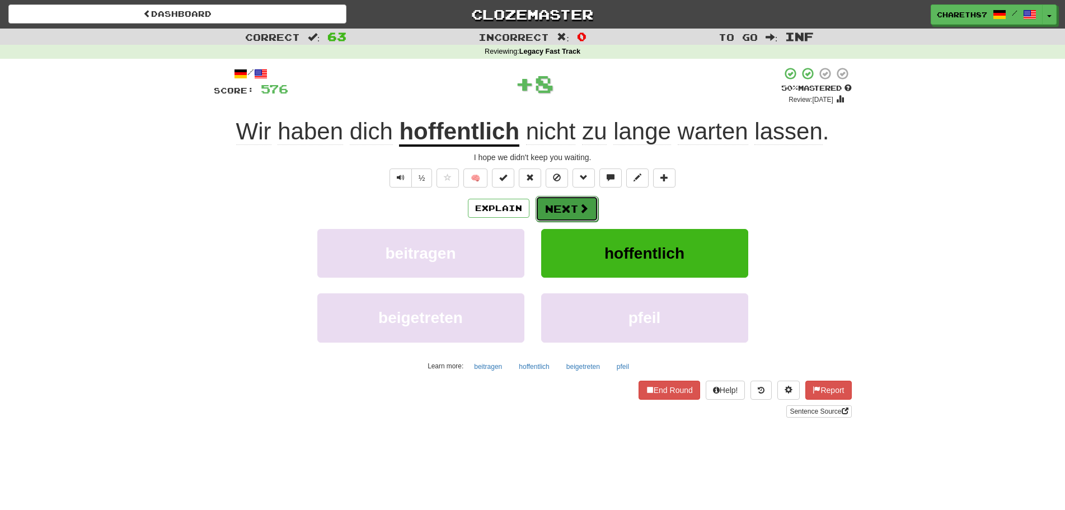
click at [578, 206] on span at bounding box center [583, 208] width 10 height 10
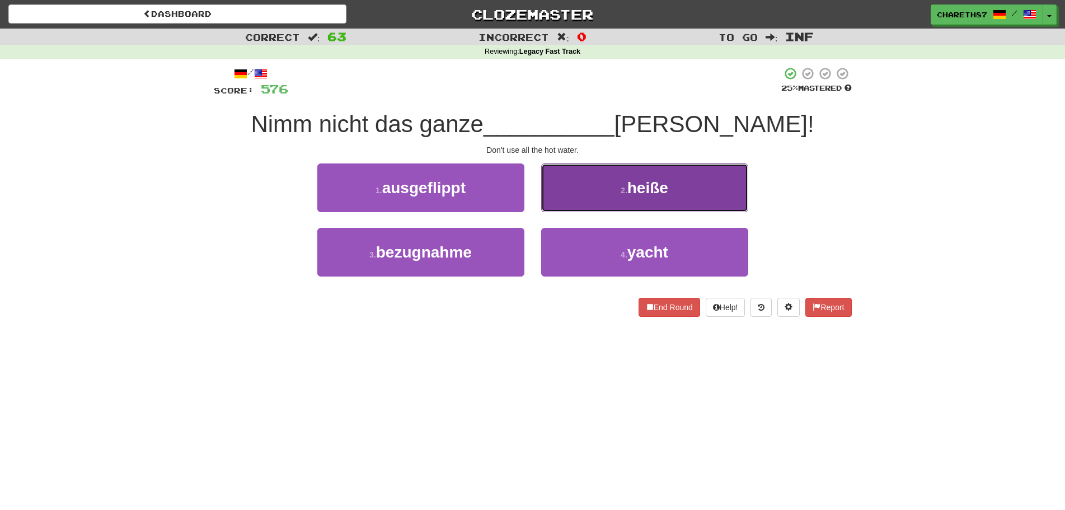
click at [669, 184] on button "2 . heiße" at bounding box center [644, 187] width 207 height 49
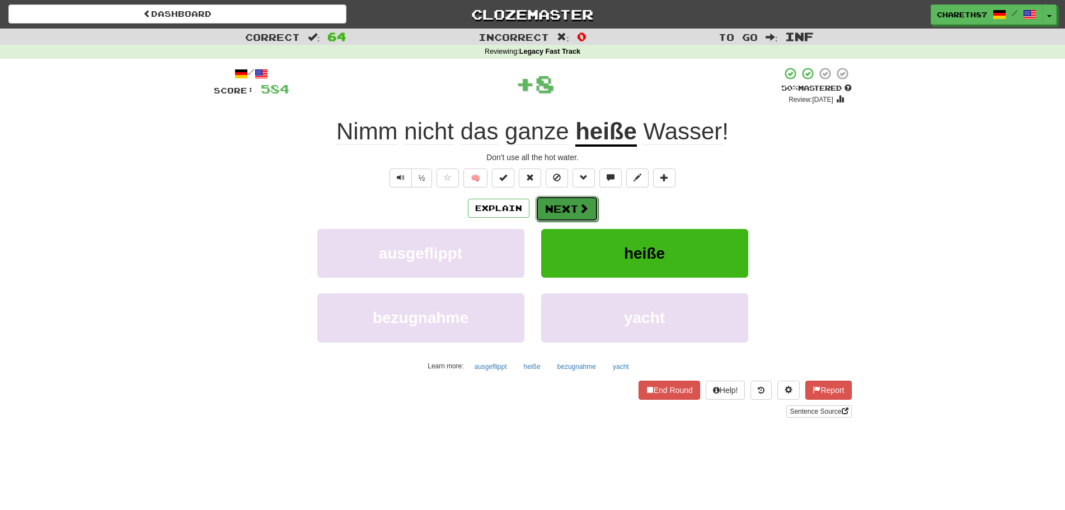
click at [567, 211] on button "Next" at bounding box center [566, 209] width 63 height 26
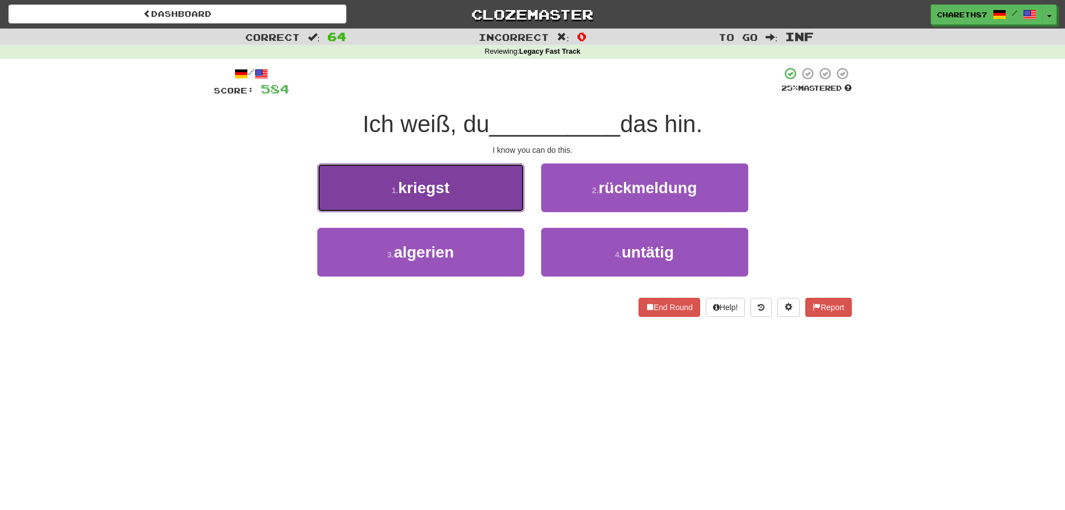
click at [508, 188] on button "1 . kriegst" at bounding box center [420, 187] width 207 height 49
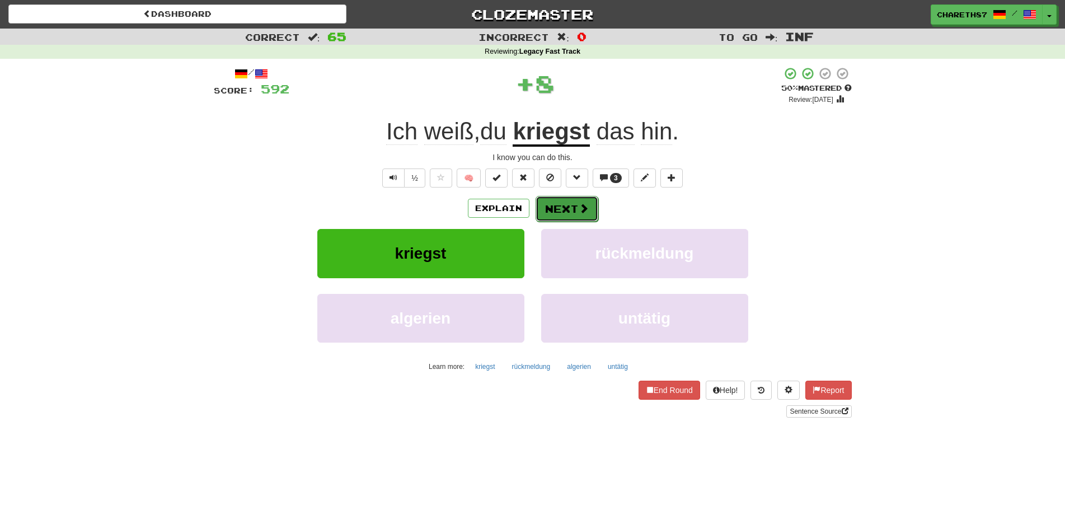
click at [568, 201] on button "Next" at bounding box center [566, 209] width 63 height 26
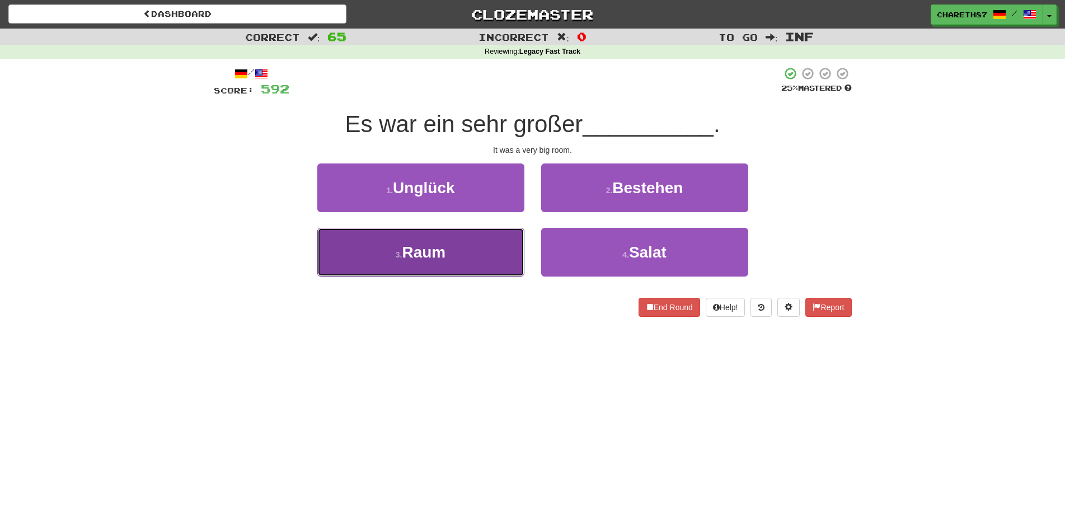
click at [482, 242] on button "3 . Raum" at bounding box center [420, 252] width 207 height 49
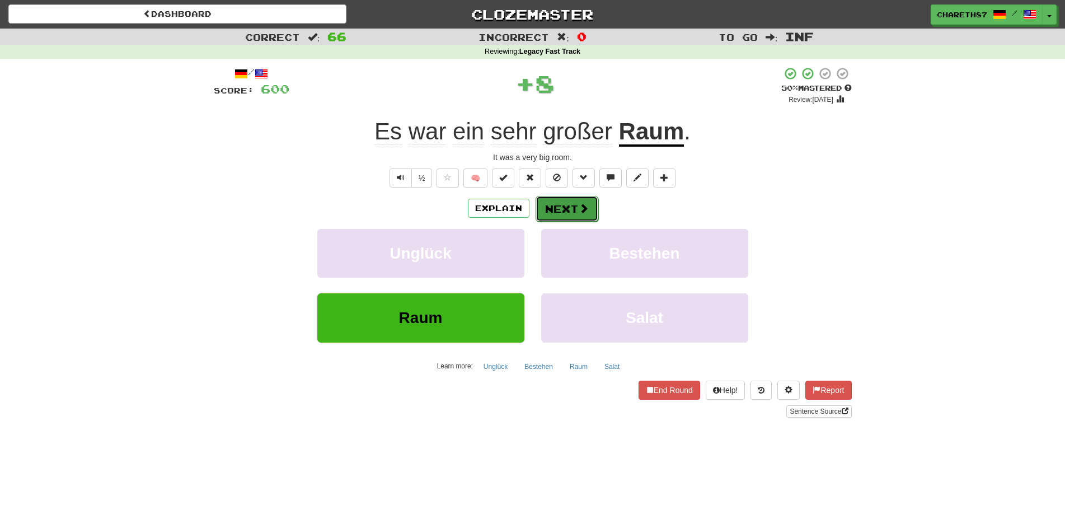
click at [570, 208] on button "Next" at bounding box center [566, 209] width 63 height 26
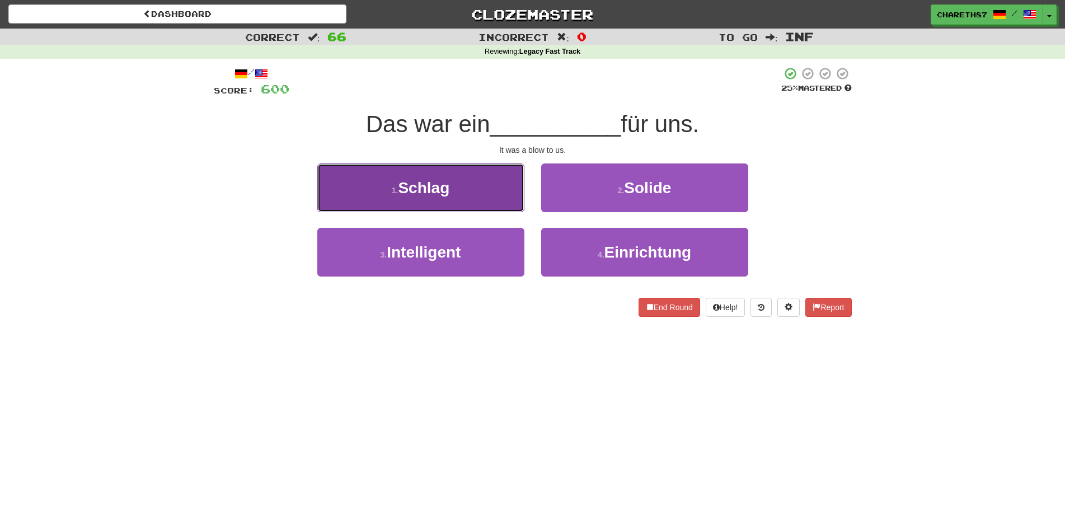
click at [475, 201] on button "1 . Schlag" at bounding box center [420, 187] width 207 height 49
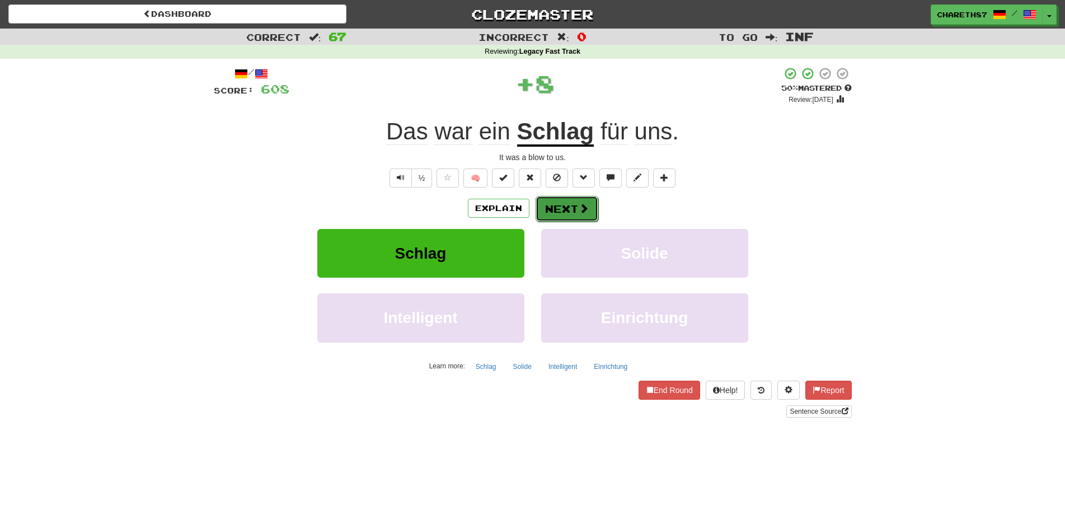
click at [566, 206] on button "Next" at bounding box center [566, 209] width 63 height 26
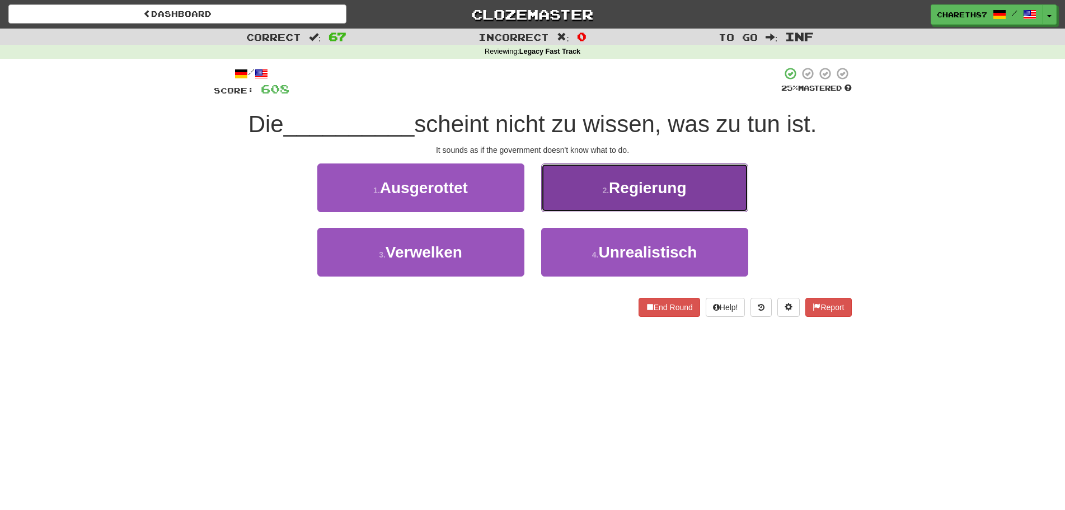
click at [726, 190] on button "2 . Regierung" at bounding box center [644, 187] width 207 height 49
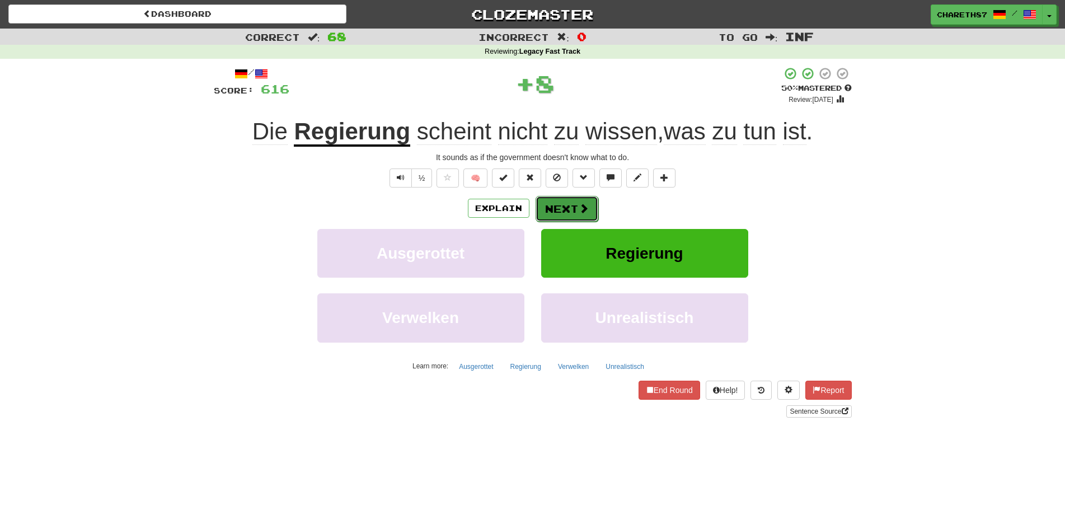
click at [559, 206] on button "Next" at bounding box center [566, 209] width 63 height 26
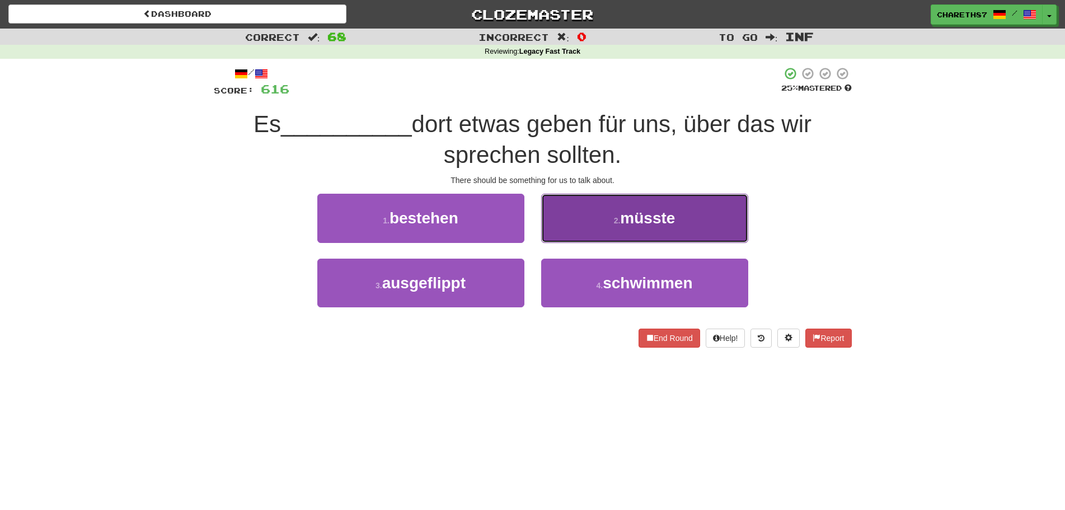
click at [681, 216] on button "2 . müsste" at bounding box center [644, 218] width 207 height 49
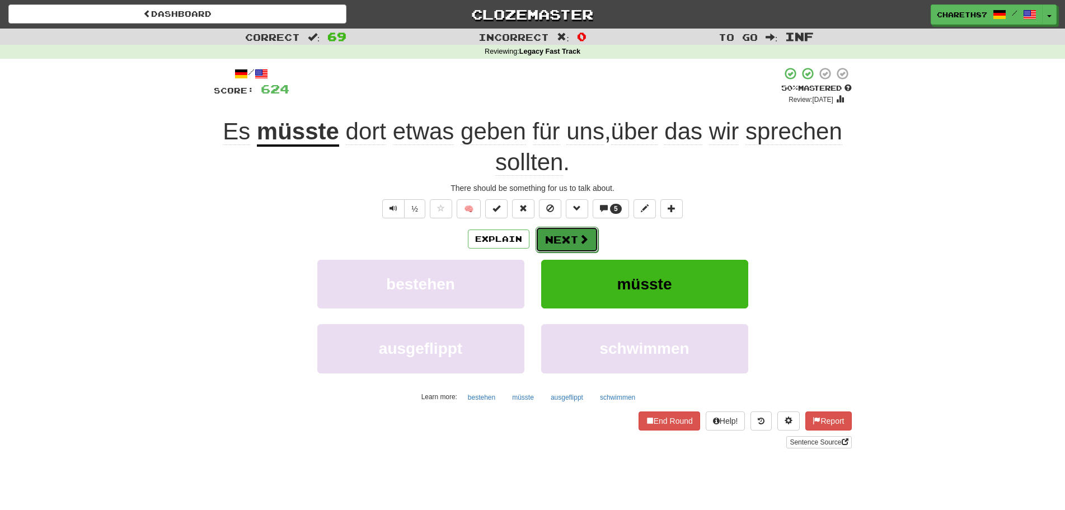
click at [579, 241] on span at bounding box center [583, 239] width 10 height 10
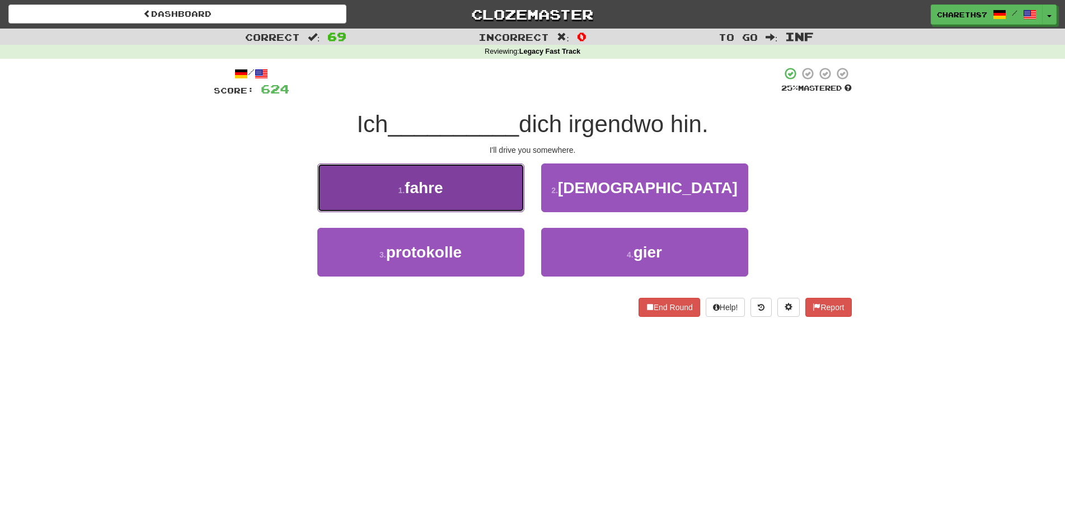
click at [481, 186] on button "1 . fahre" at bounding box center [420, 187] width 207 height 49
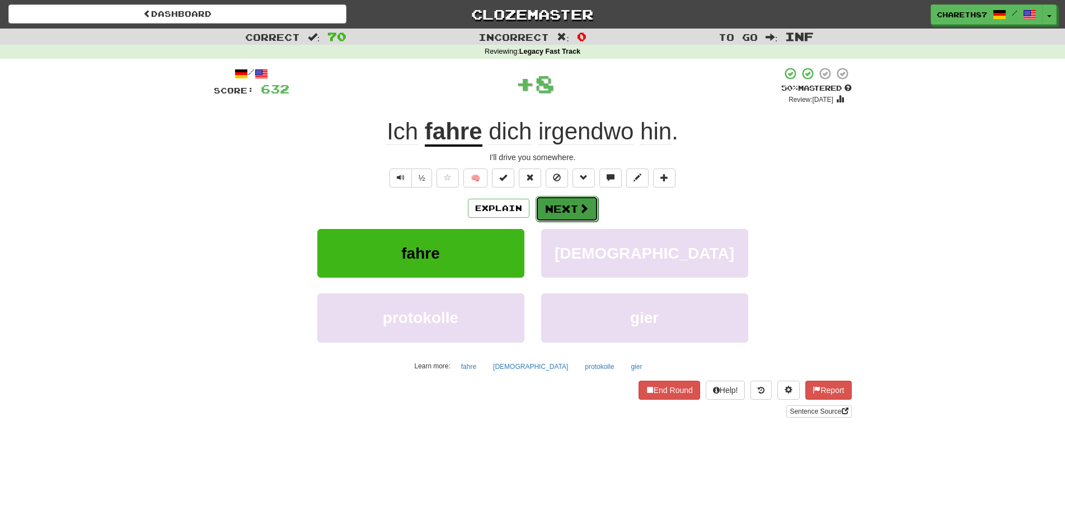
click at [575, 206] on button "Next" at bounding box center [566, 209] width 63 height 26
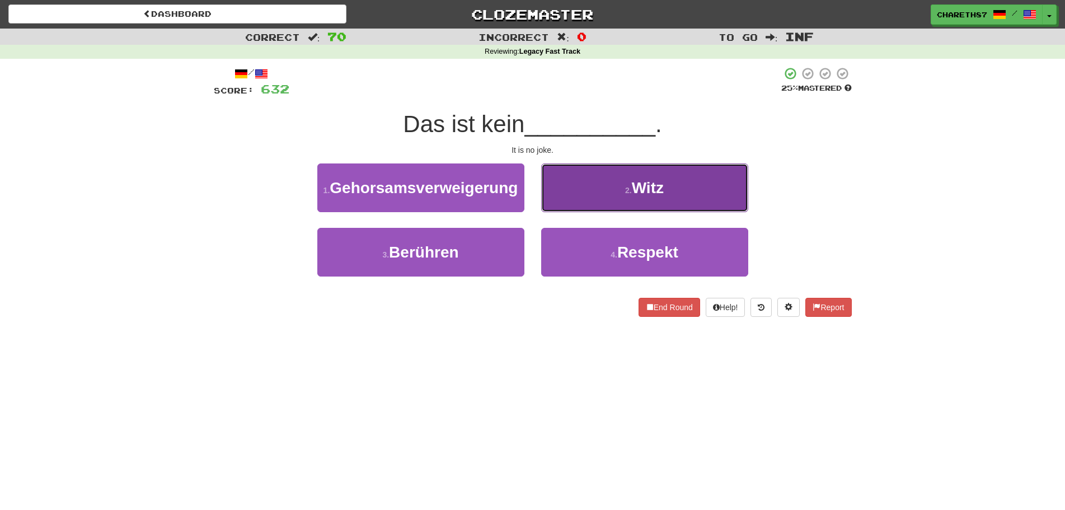
click at [680, 179] on button "2 . Witz" at bounding box center [644, 187] width 207 height 49
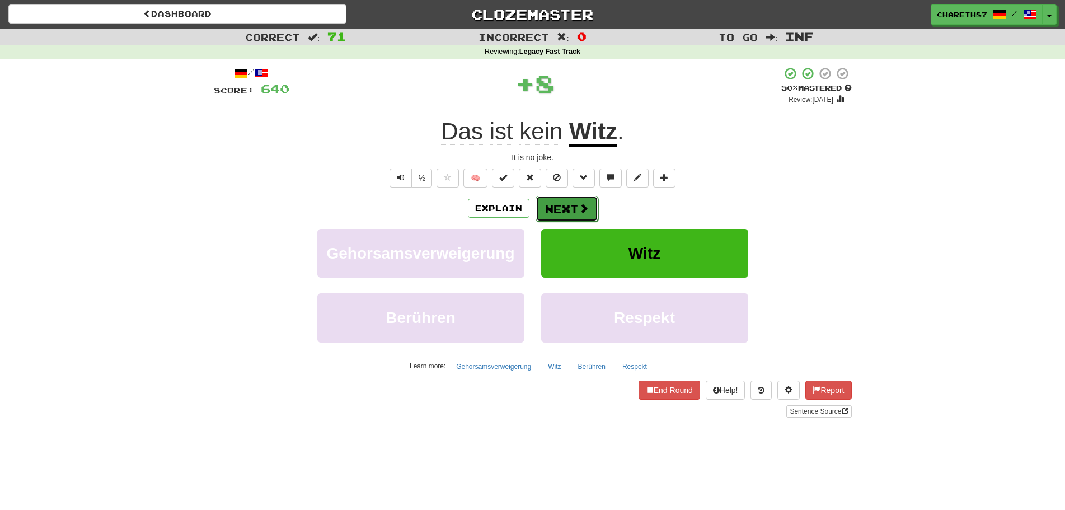
click at [573, 200] on button "Next" at bounding box center [566, 209] width 63 height 26
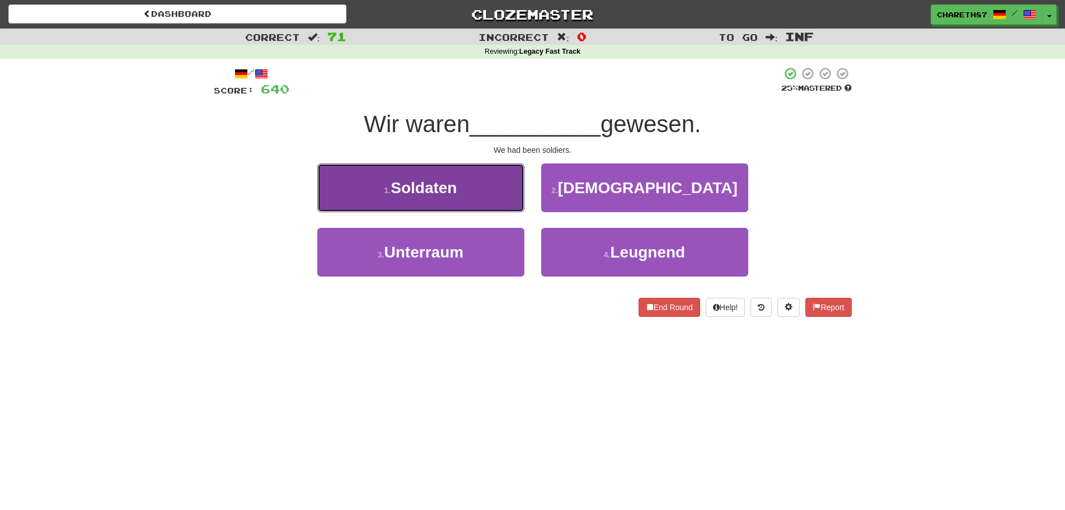
click at [451, 190] on span "Soldaten" at bounding box center [424, 187] width 66 height 17
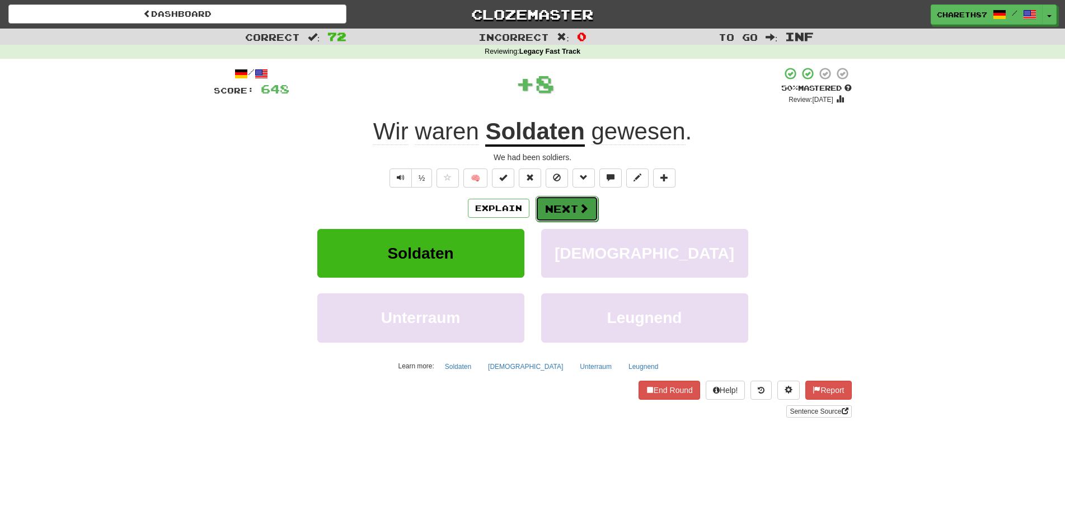
click at [568, 203] on button "Next" at bounding box center [566, 209] width 63 height 26
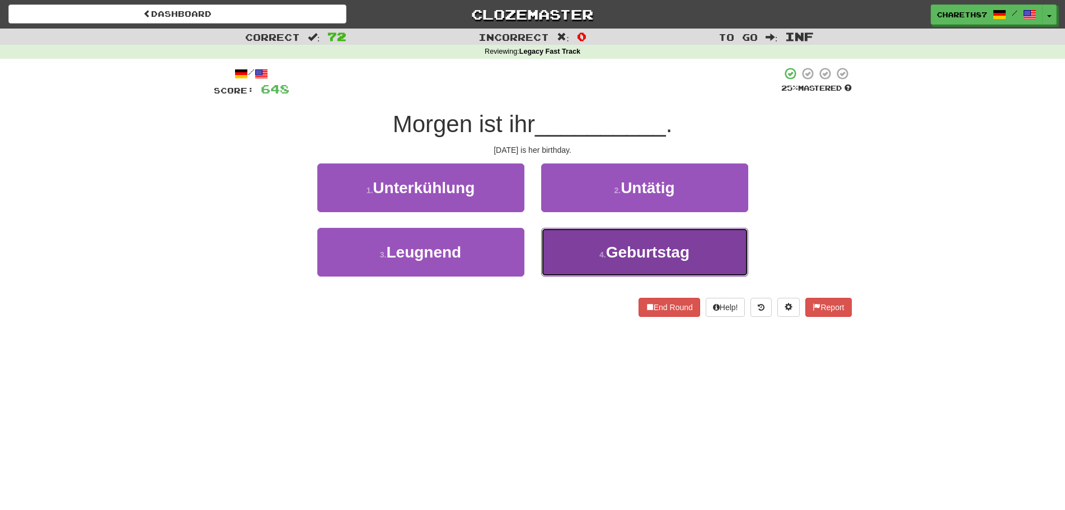
click at [620, 243] on span "Geburtstag" at bounding box center [647, 251] width 83 height 17
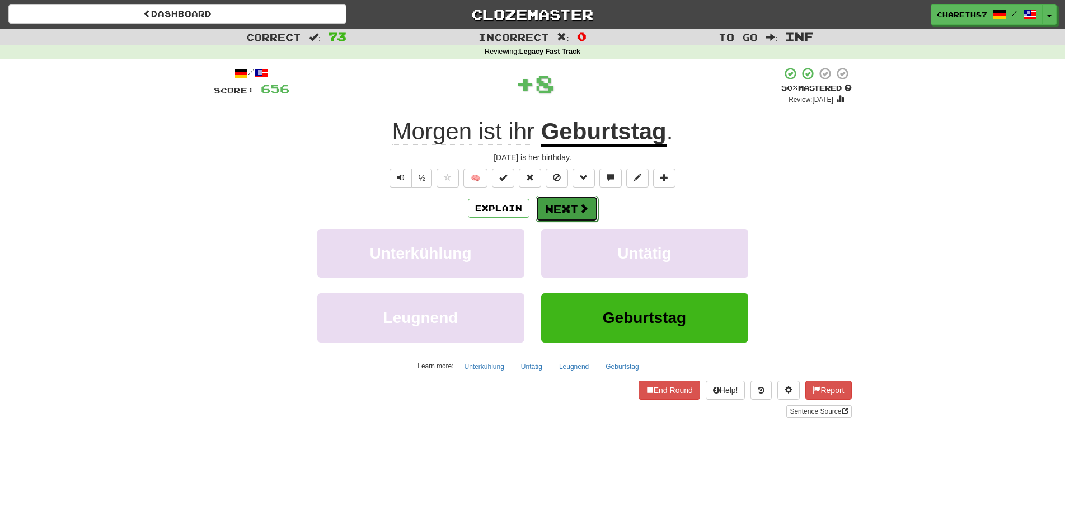
click at [571, 210] on button "Next" at bounding box center [566, 209] width 63 height 26
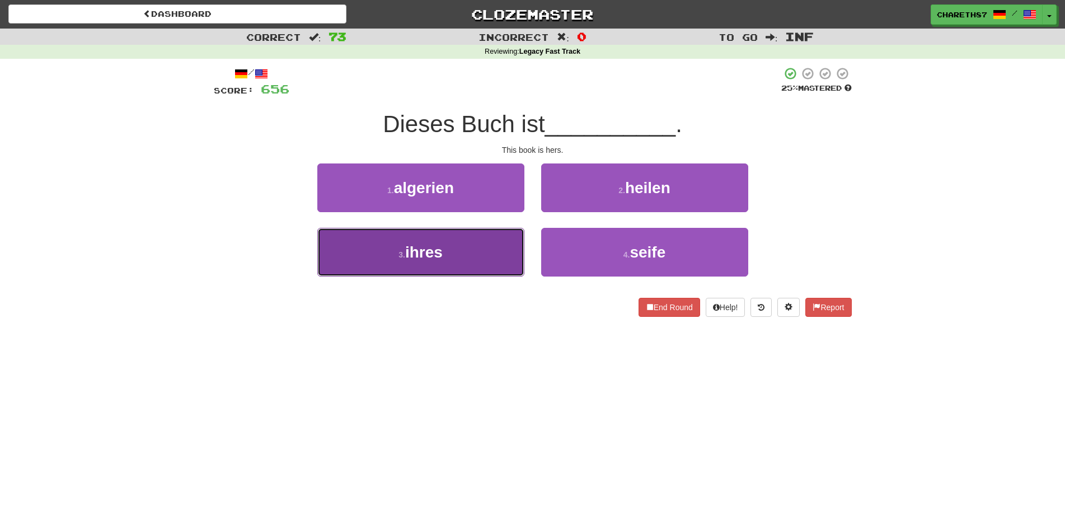
click at [483, 255] on button "3 . ihres" at bounding box center [420, 252] width 207 height 49
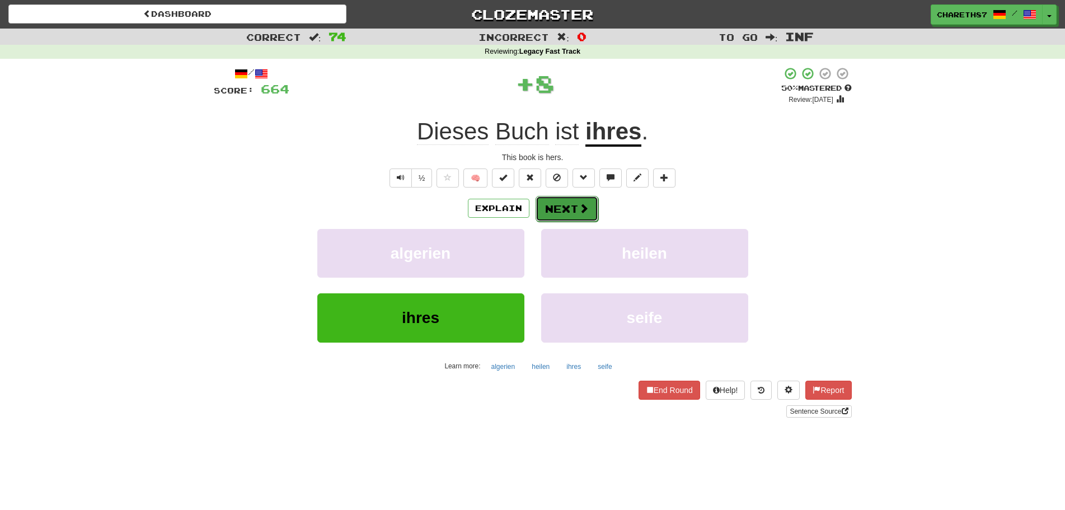
click at [561, 208] on button "Next" at bounding box center [566, 209] width 63 height 26
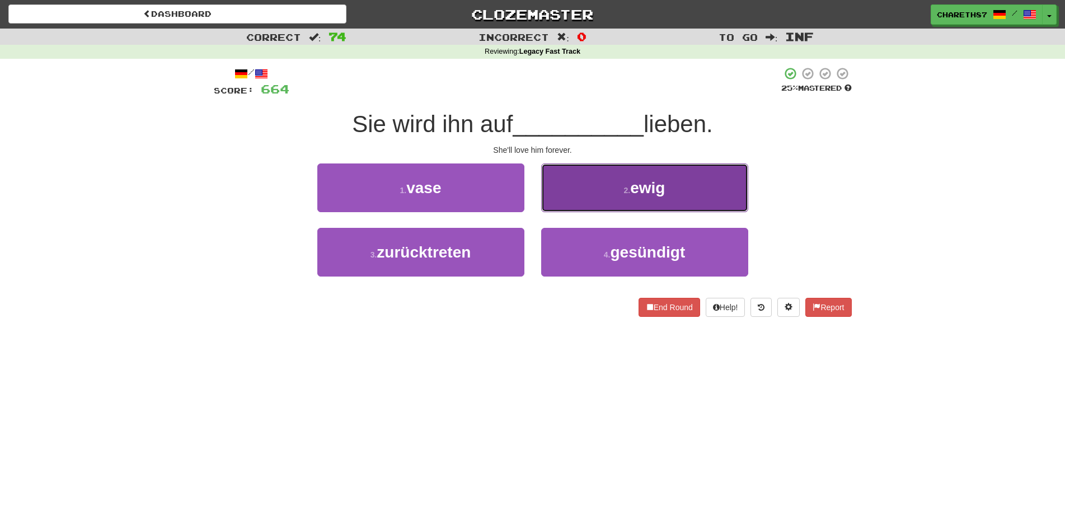
click at [646, 190] on span "ewig" at bounding box center [647, 187] width 35 height 17
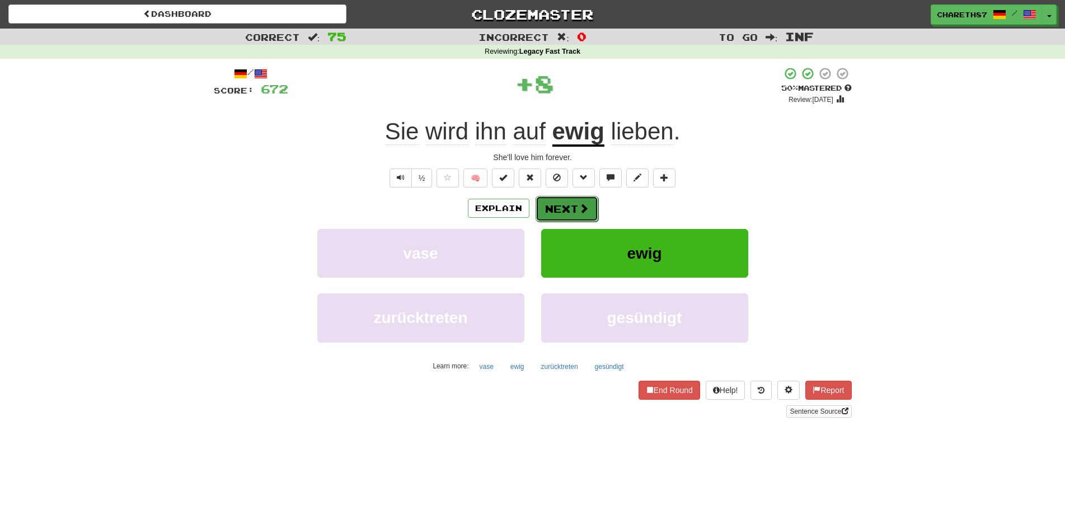
click at [565, 208] on button "Next" at bounding box center [566, 209] width 63 height 26
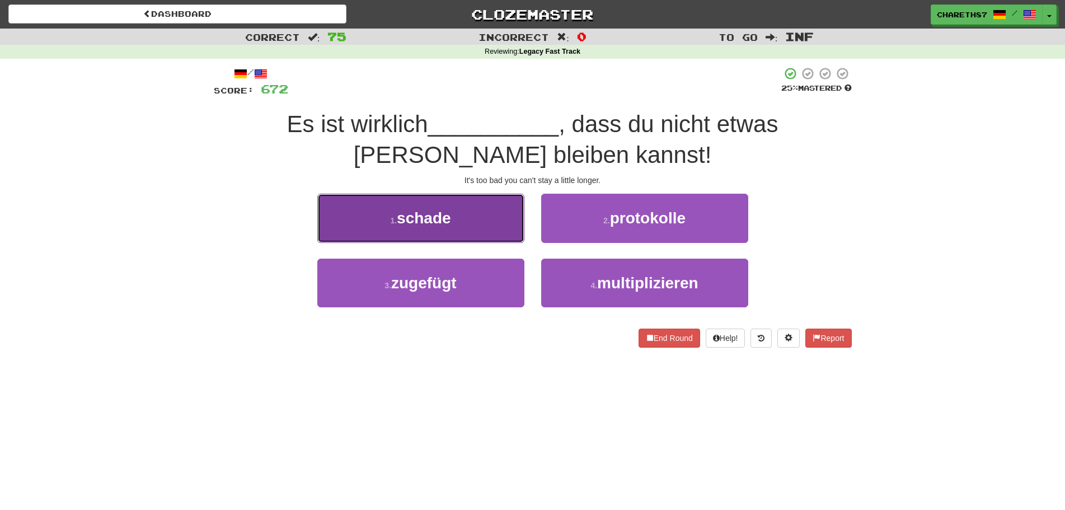
click at [424, 218] on span "schade" at bounding box center [424, 217] width 54 height 17
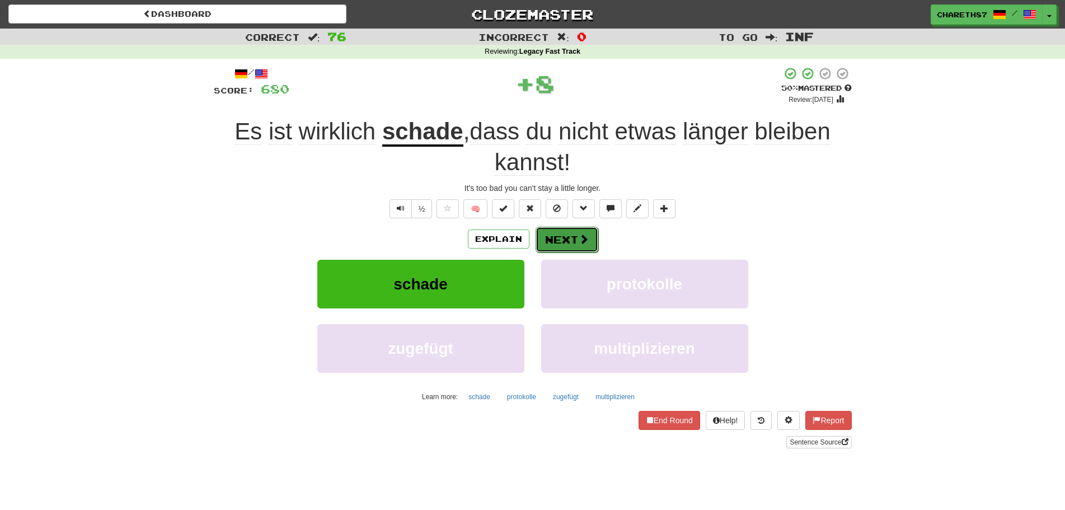
click at [563, 238] on button "Next" at bounding box center [566, 240] width 63 height 26
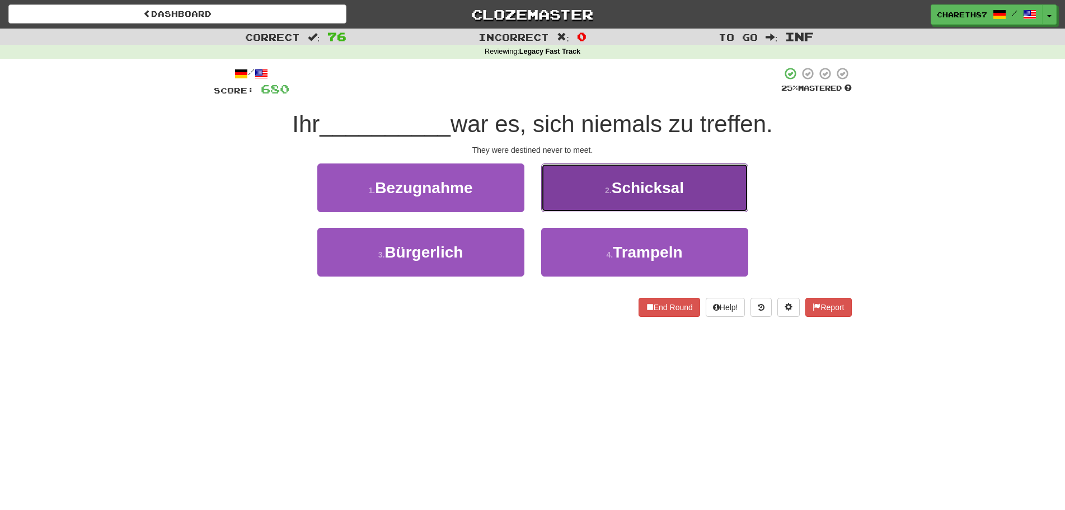
click at [581, 190] on button "2 . Schicksal" at bounding box center [644, 187] width 207 height 49
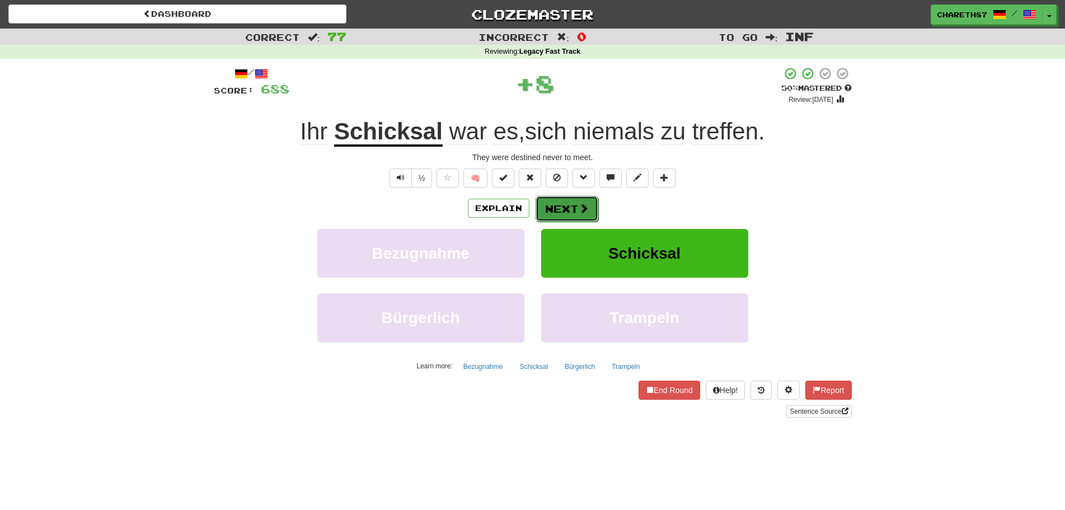
click at [575, 204] on button "Next" at bounding box center [566, 209] width 63 height 26
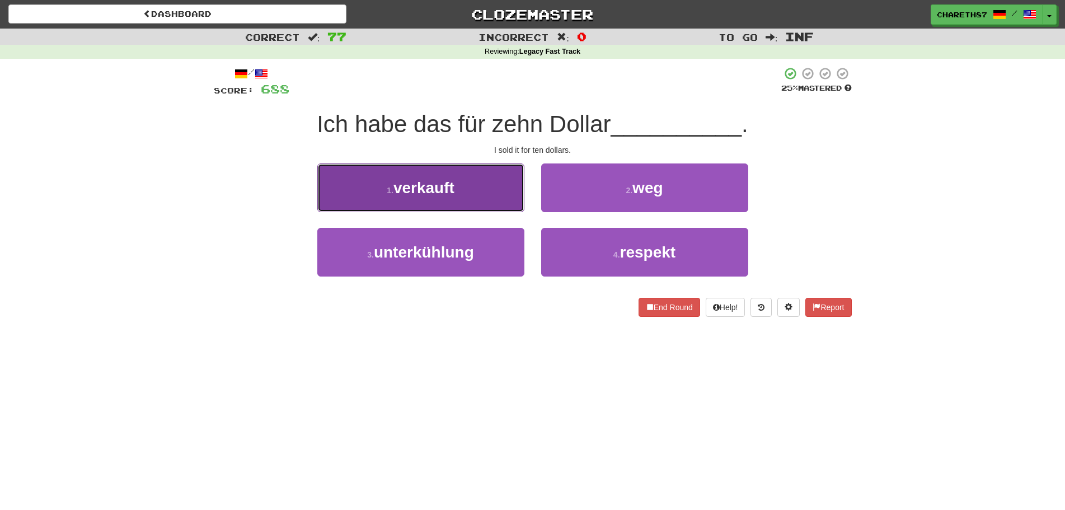
click at [456, 192] on button "1 . verkauft" at bounding box center [420, 187] width 207 height 49
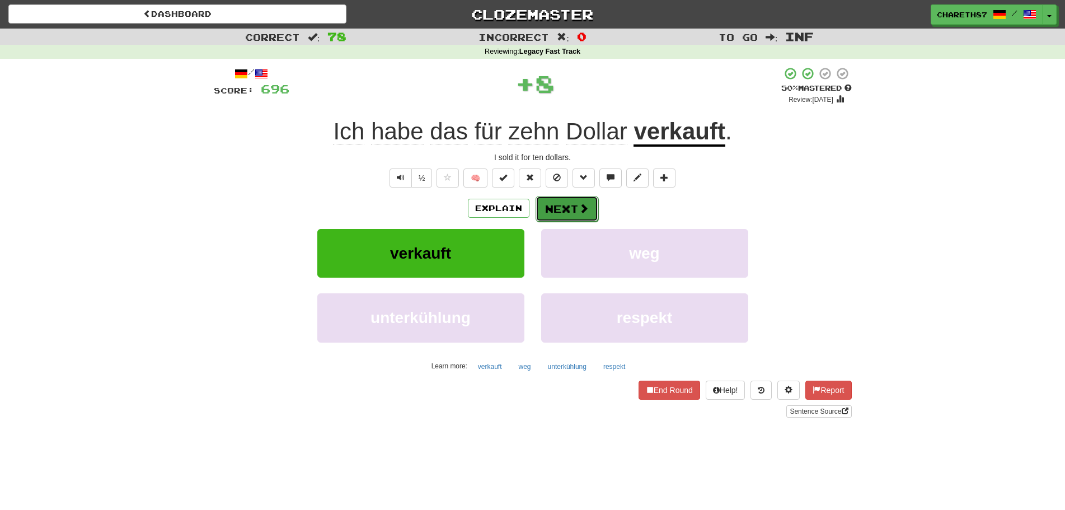
click at [578, 209] on span at bounding box center [583, 208] width 10 height 10
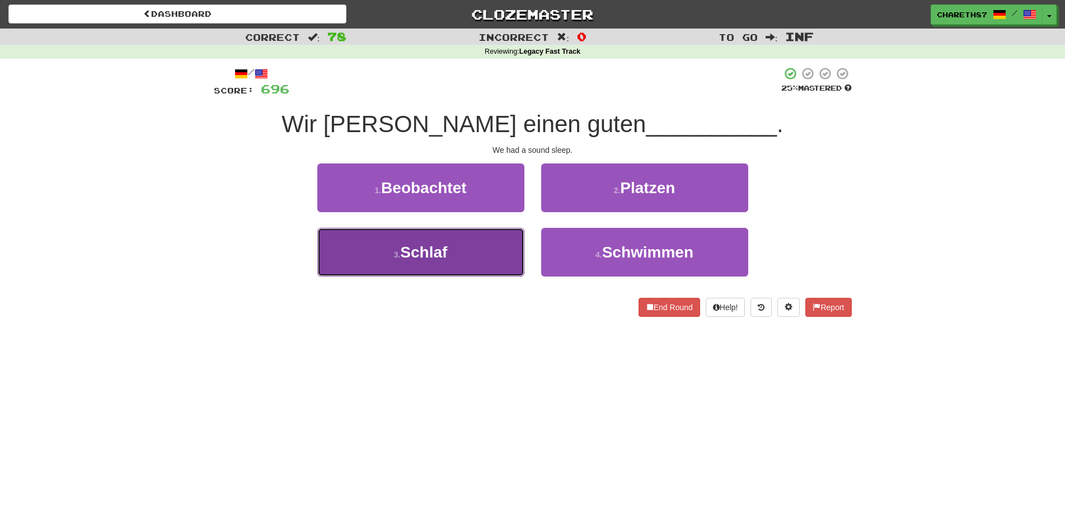
click at [462, 251] on button "3 . Schlaf" at bounding box center [420, 252] width 207 height 49
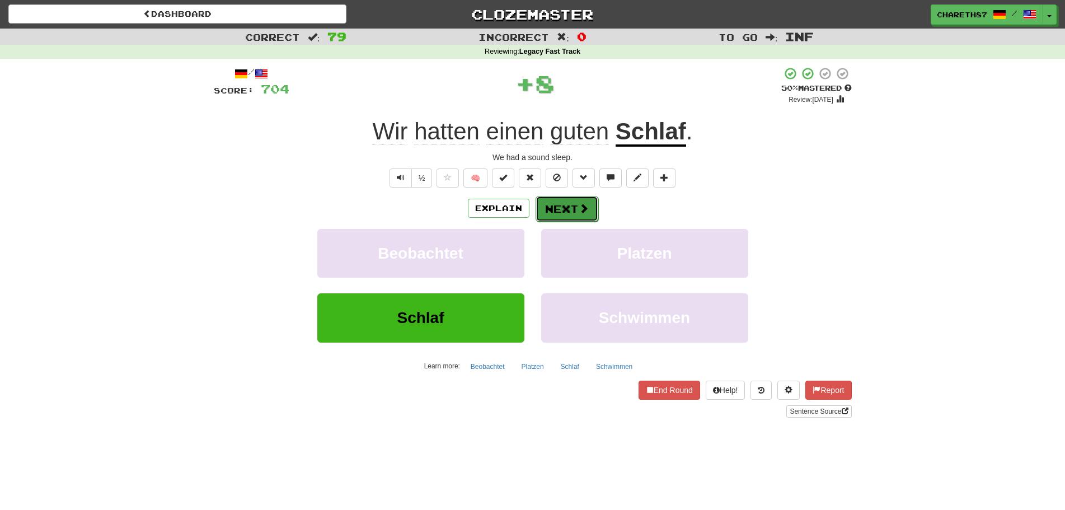
click at [567, 207] on button "Next" at bounding box center [566, 209] width 63 height 26
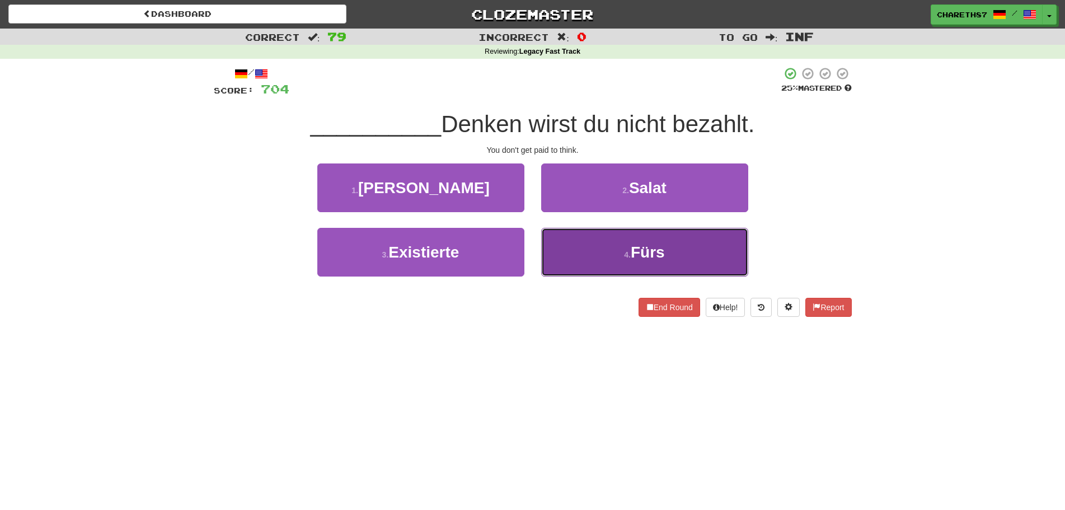
click at [689, 249] on button "4 . Fürs" at bounding box center [644, 252] width 207 height 49
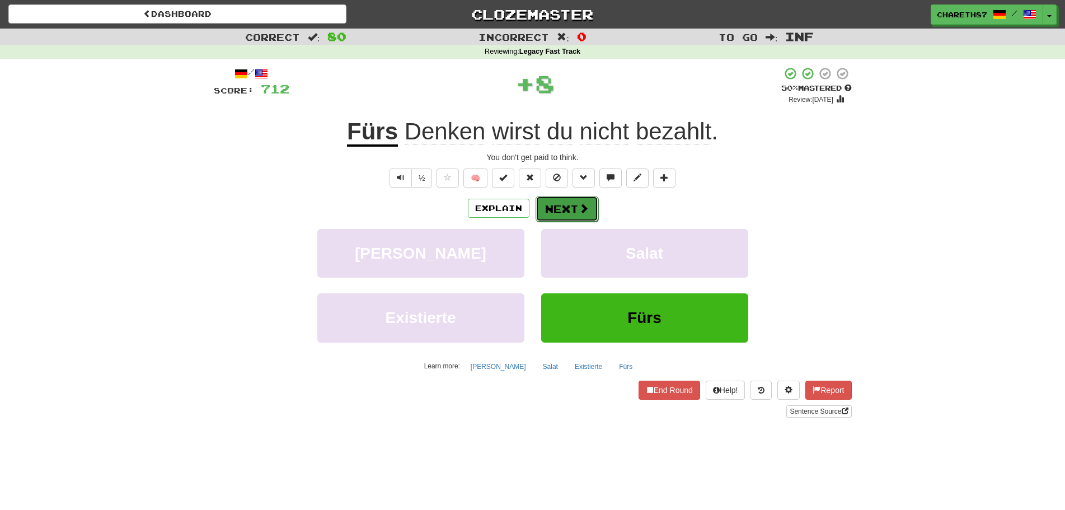
click at [569, 207] on button "Next" at bounding box center [566, 209] width 63 height 26
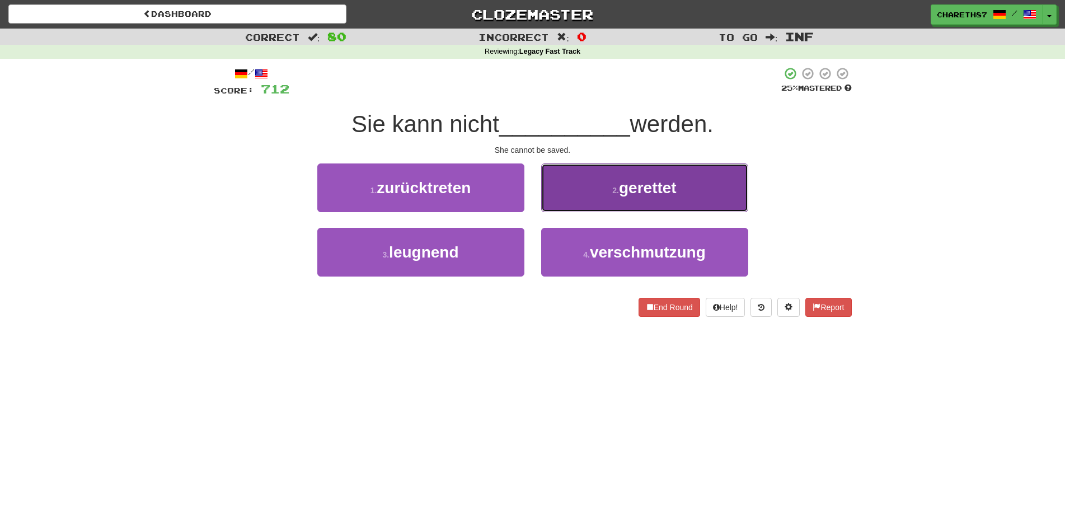
click at [649, 182] on span "gerettet" at bounding box center [648, 187] width 58 height 17
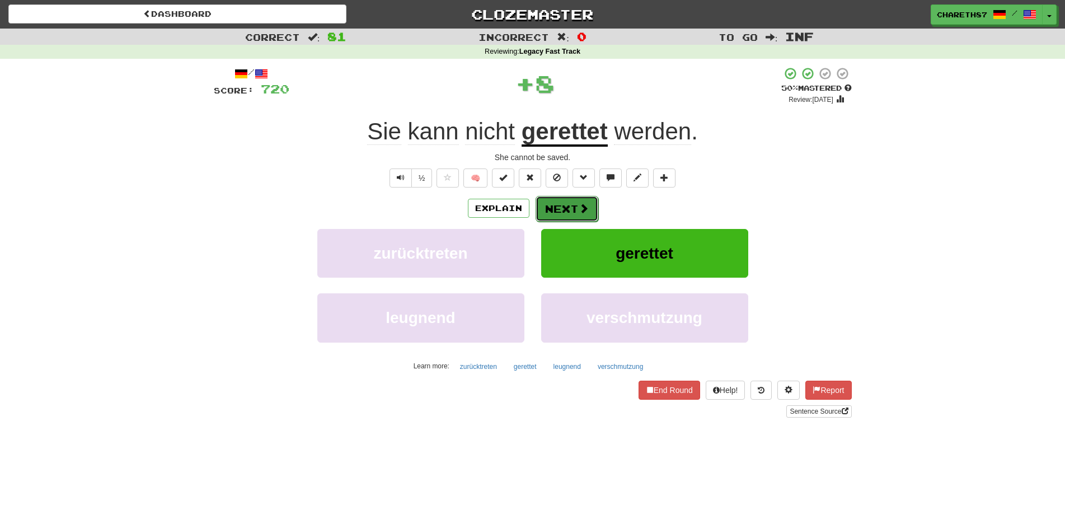
click at [557, 211] on button "Next" at bounding box center [566, 209] width 63 height 26
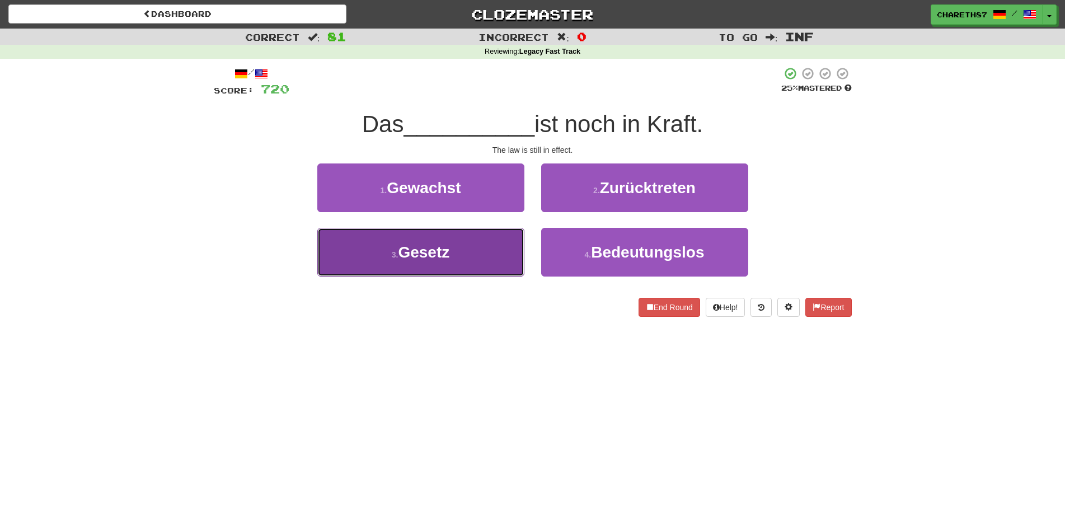
click at [443, 250] on span "Gesetz" at bounding box center [423, 251] width 51 height 17
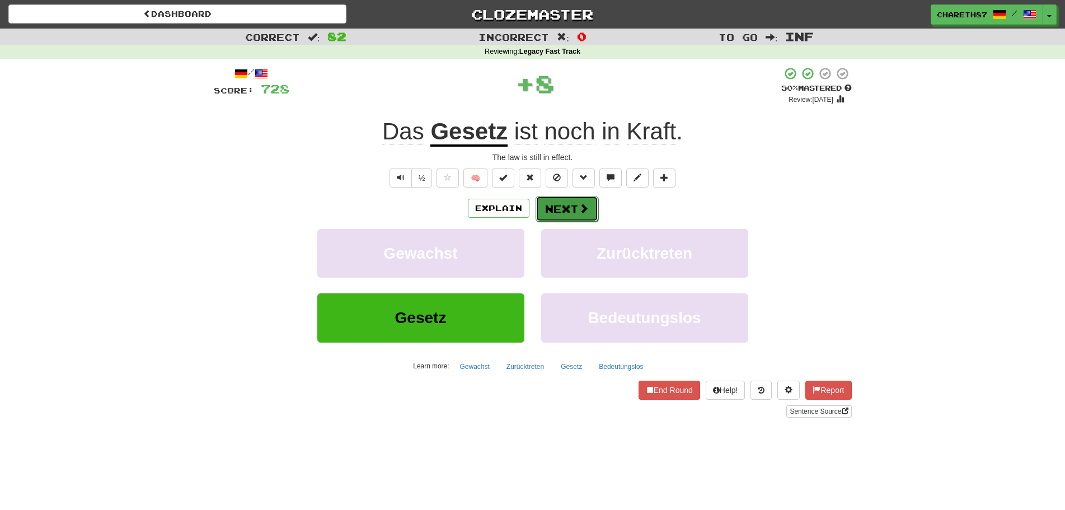
click at [561, 206] on button "Next" at bounding box center [566, 209] width 63 height 26
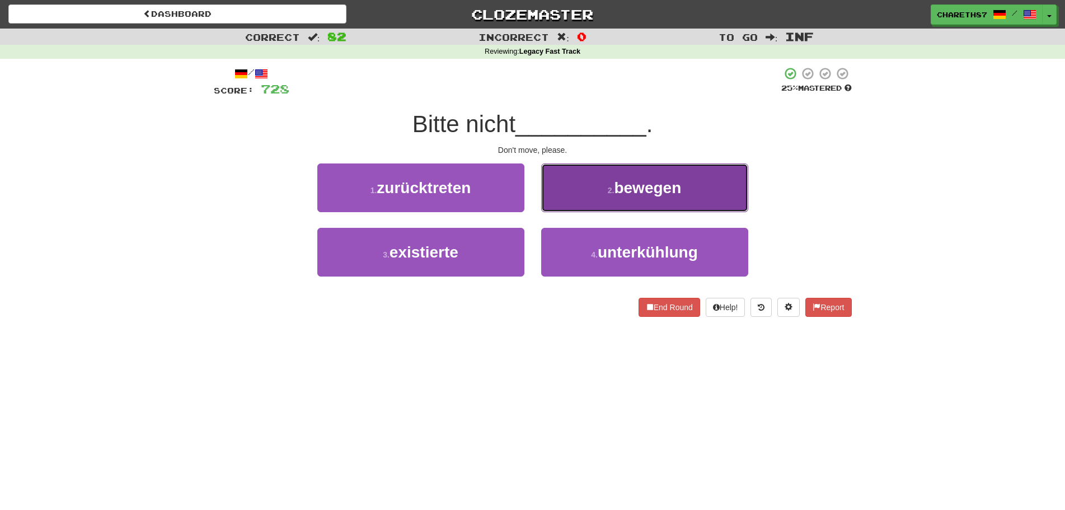
click at [636, 197] on button "2 . bewegen" at bounding box center [644, 187] width 207 height 49
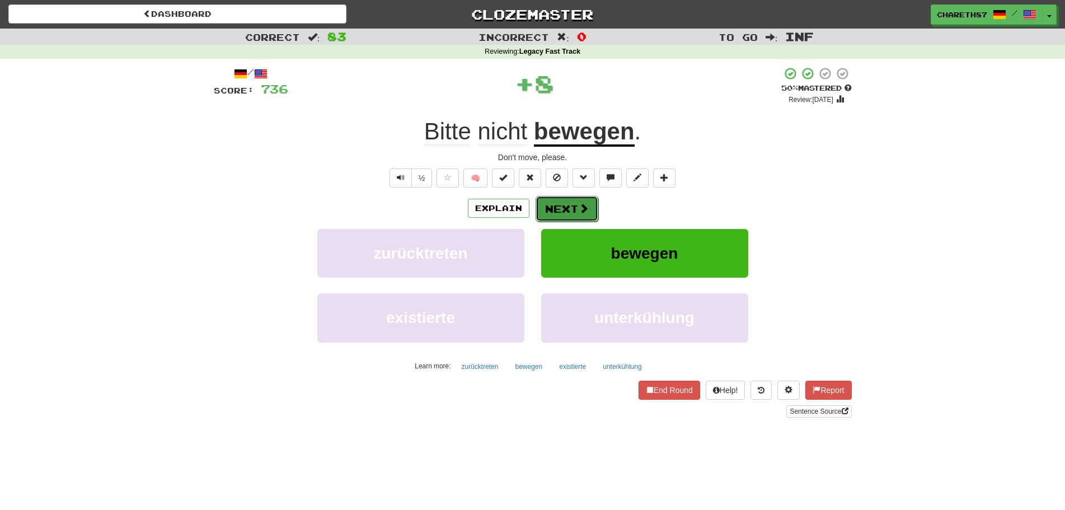
click at [565, 213] on button "Next" at bounding box center [566, 209] width 63 height 26
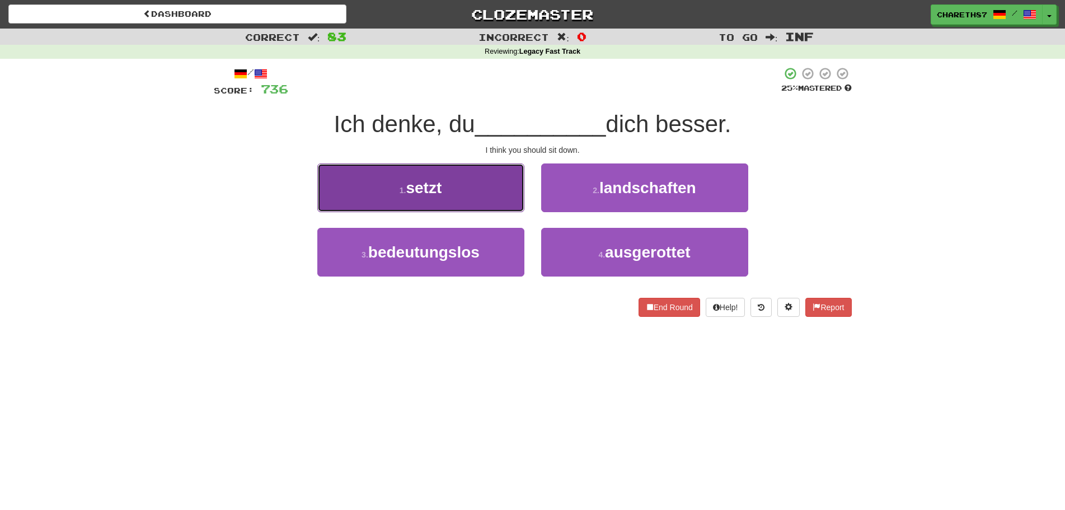
click at [483, 195] on button "1 . setzt" at bounding box center [420, 187] width 207 height 49
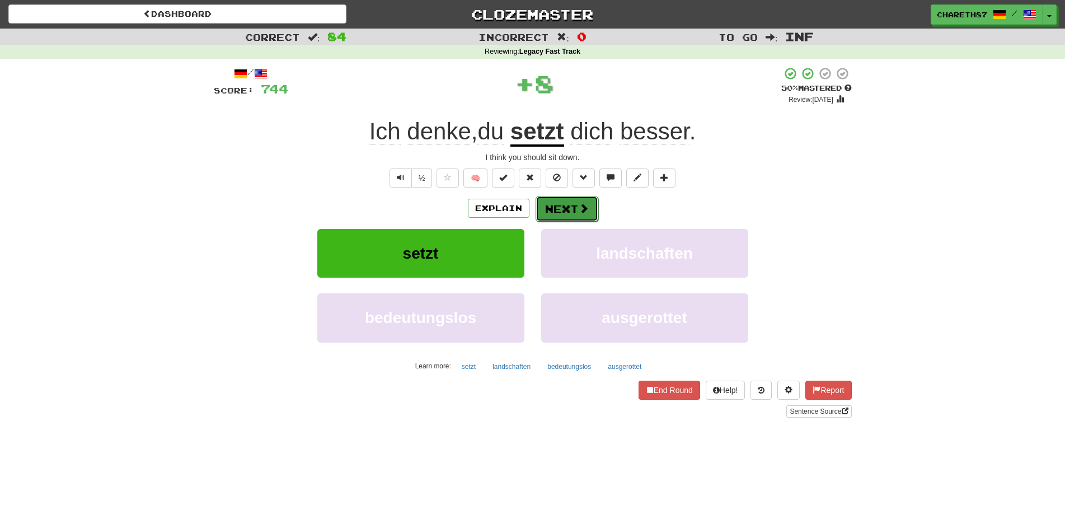
click at [566, 205] on button "Next" at bounding box center [566, 209] width 63 height 26
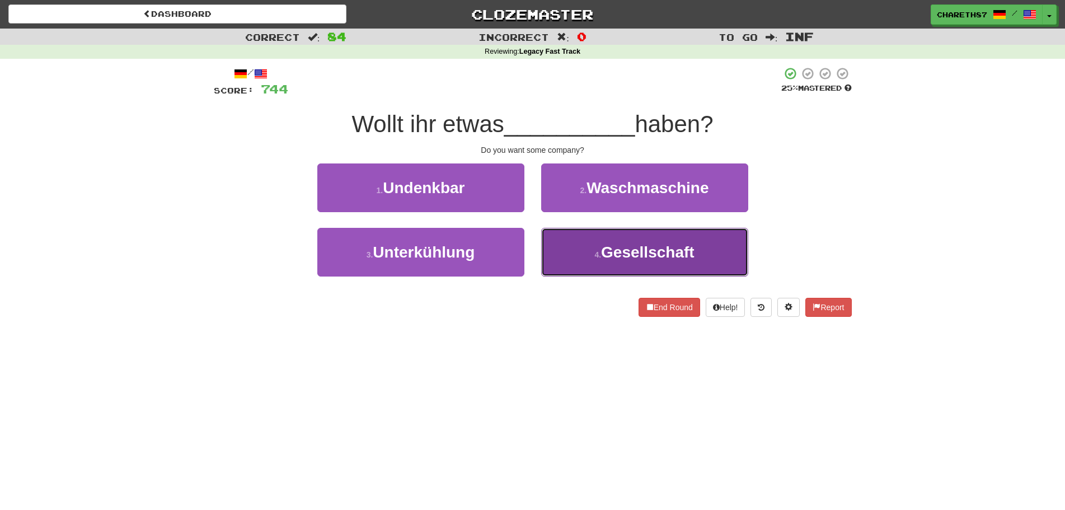
click at [575, 242] on button "4 . Gesellschaft" at bounding box center [644, 252] width 207 height 49
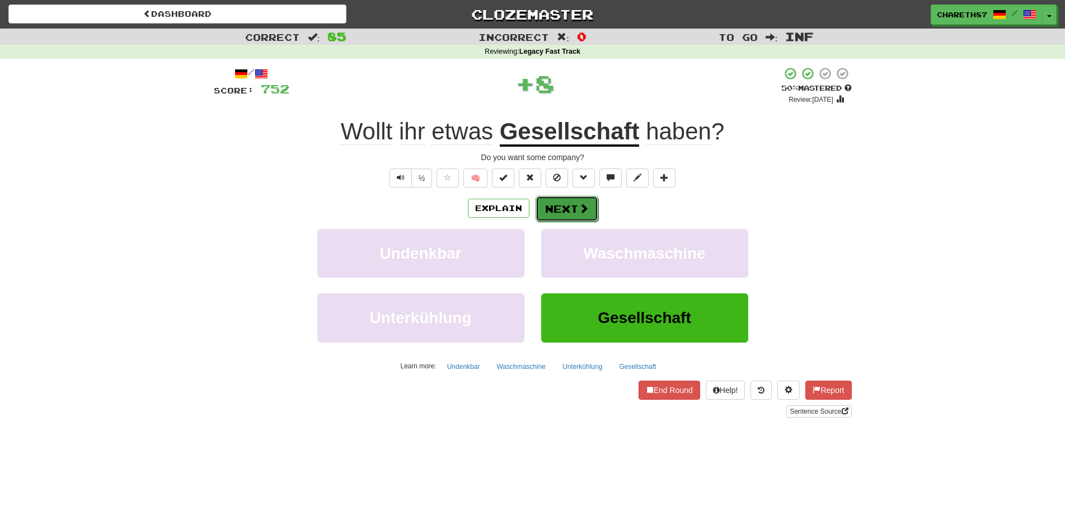
click at [573, 210] on button "Next" at bounding box center [566, 209] width 63 height 26
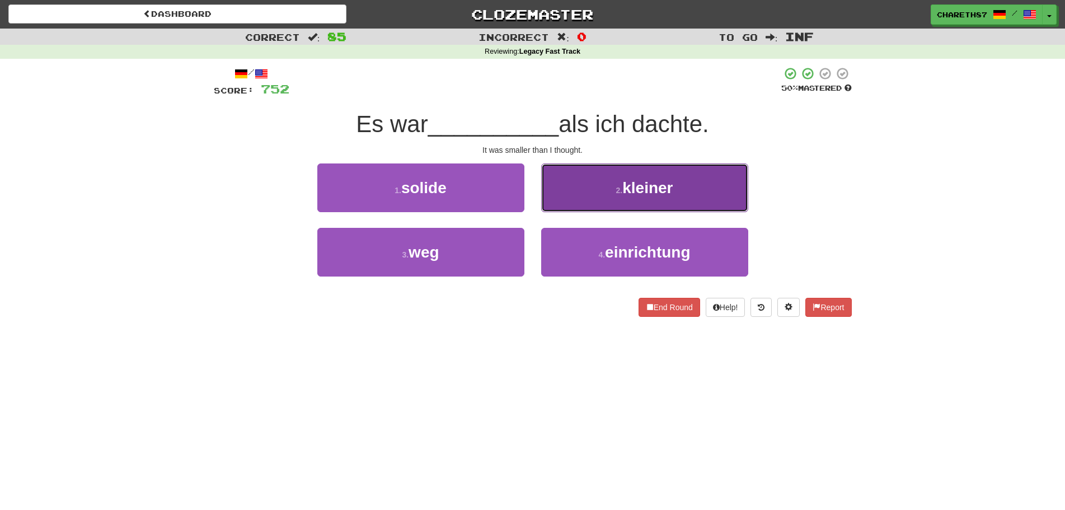
click at [671, 190] on span "kleiner" at bounding box center [647, 187] width 50 height 17
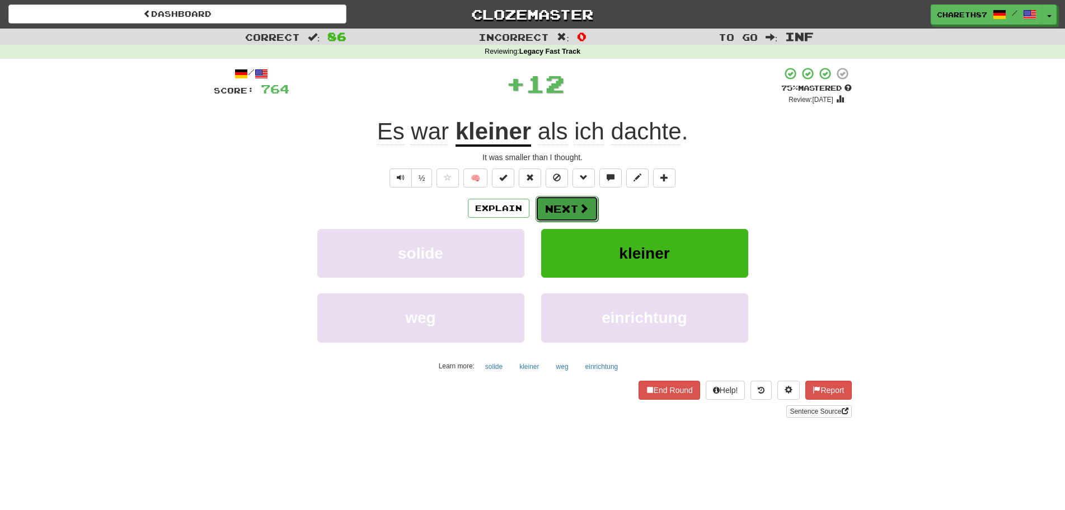
click at [575, 210] on button "Next" at bounding box center [566, 209] width 63 height 26
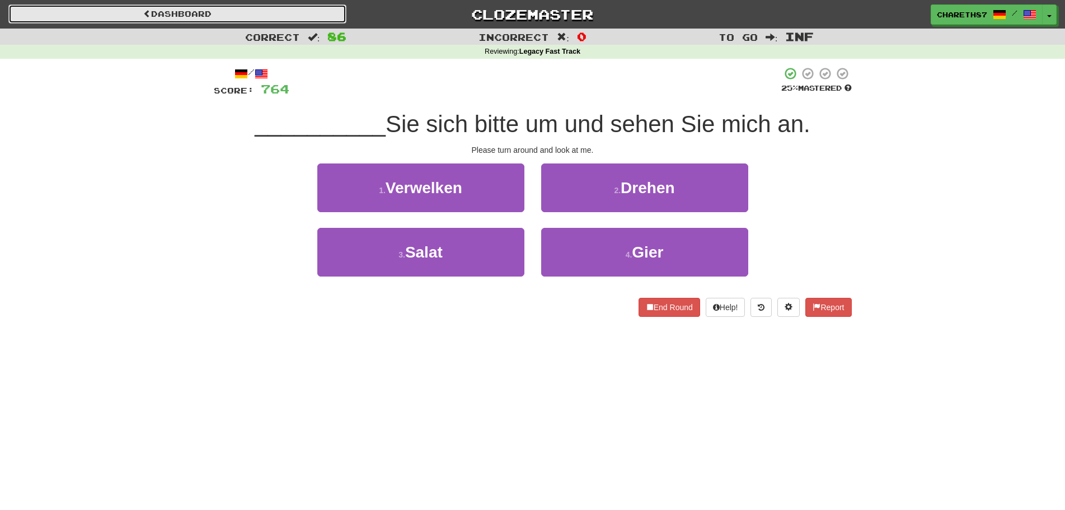
click at [271, 18] on link "Dashboard" at bounding box center [177, 13] width 338 height 19
